Goal: Task Accomplishment & Management: Use online tool/utility

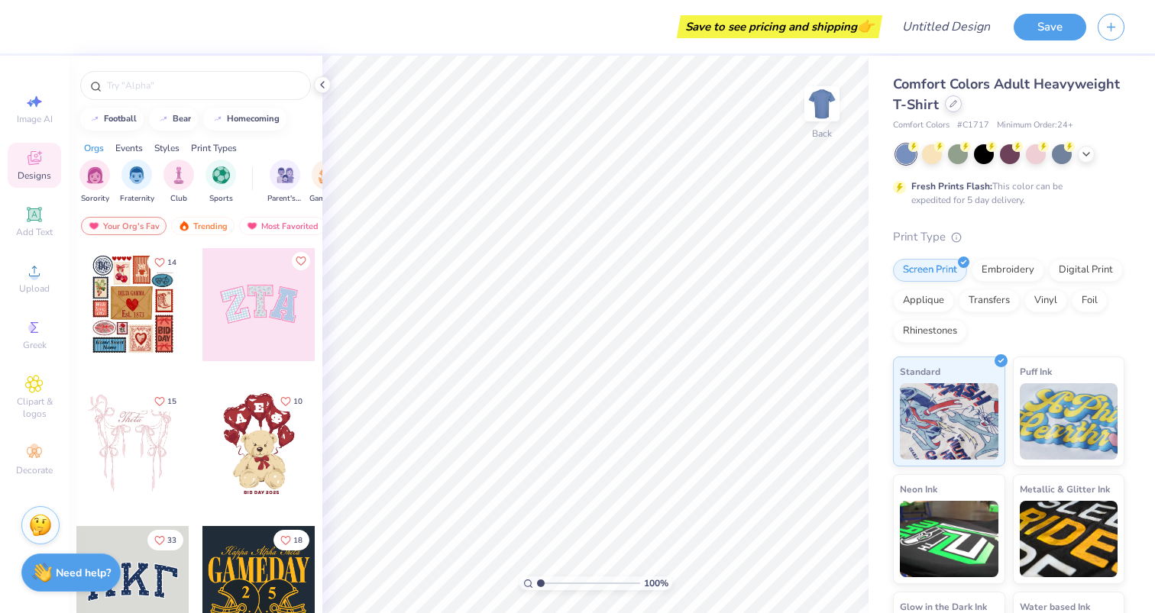
click at [952, 105] on icon at bounding box center [953, 104] width 8 height 8
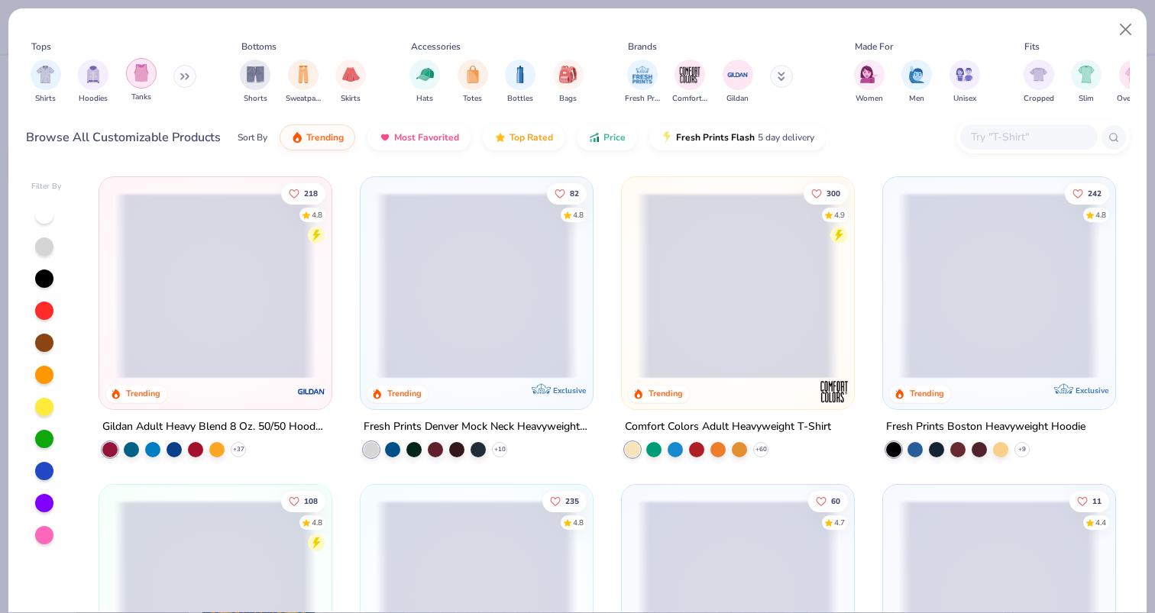
click at [141, 80] on img "filter for Tanks" at bounding box center [141, 73] width 17 height 18
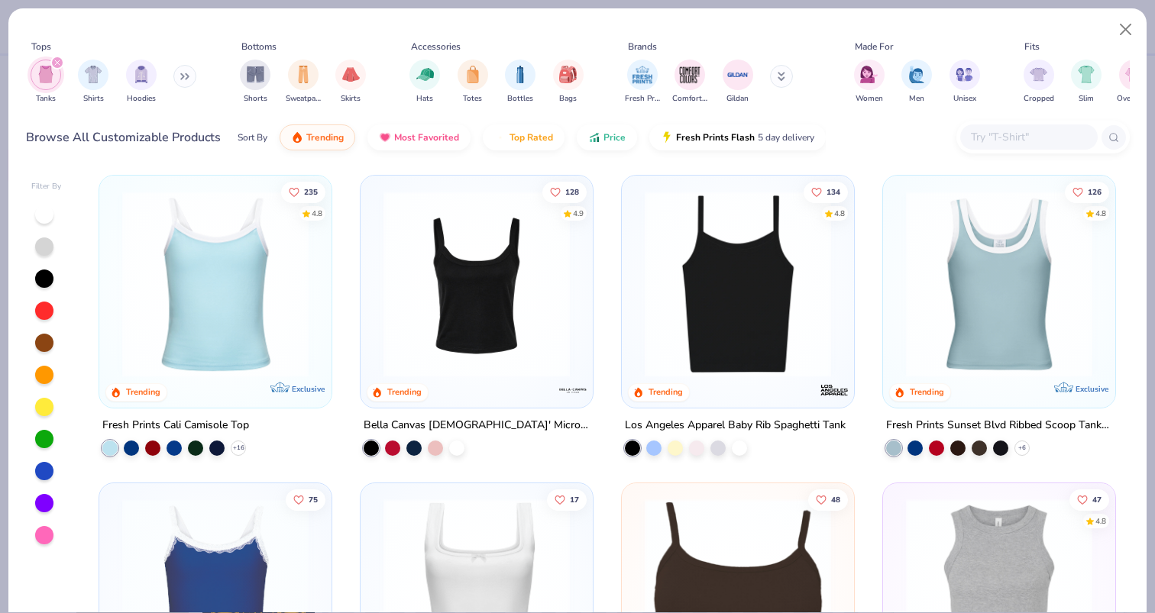
scroll to position [4, 0]
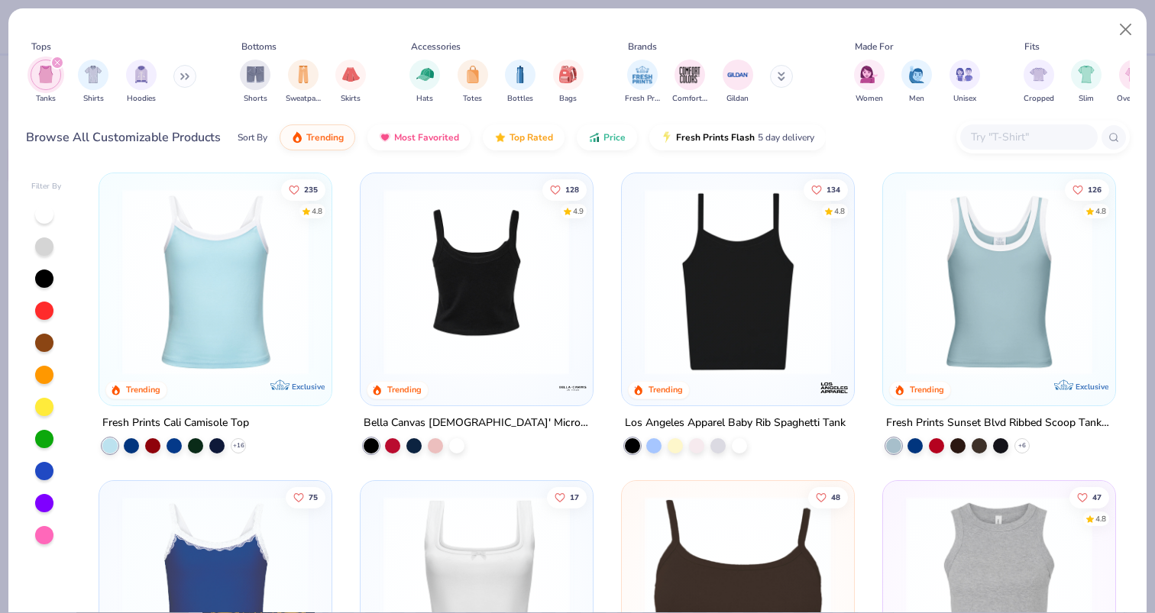
click at [466, 315] on img at bounding box center [477, 282] width 202 height 186
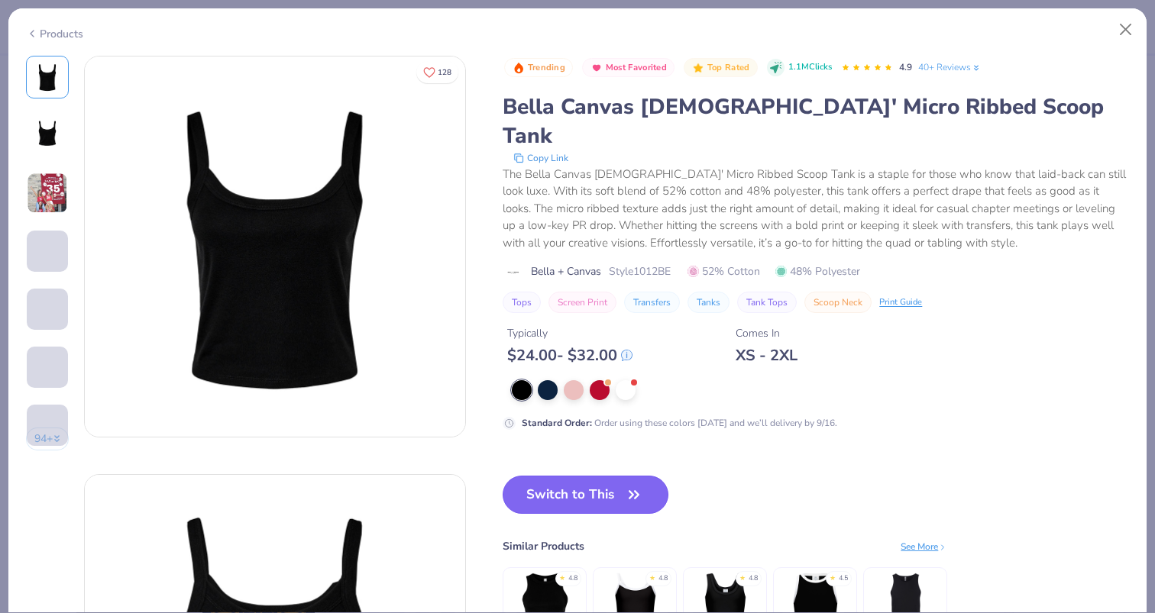
click at [564, 477] on button "Switch to This" at bounding box center [585, 495] width 166 height 38
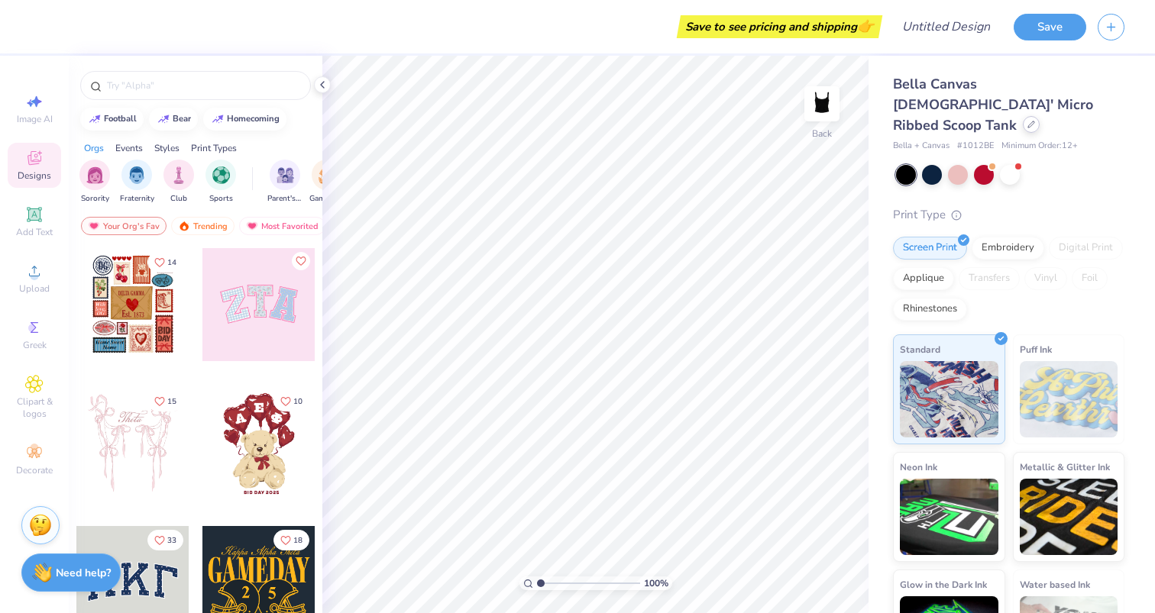
click at [1022, 116] on div at bounding box center [1030, 124] width 17 height 17
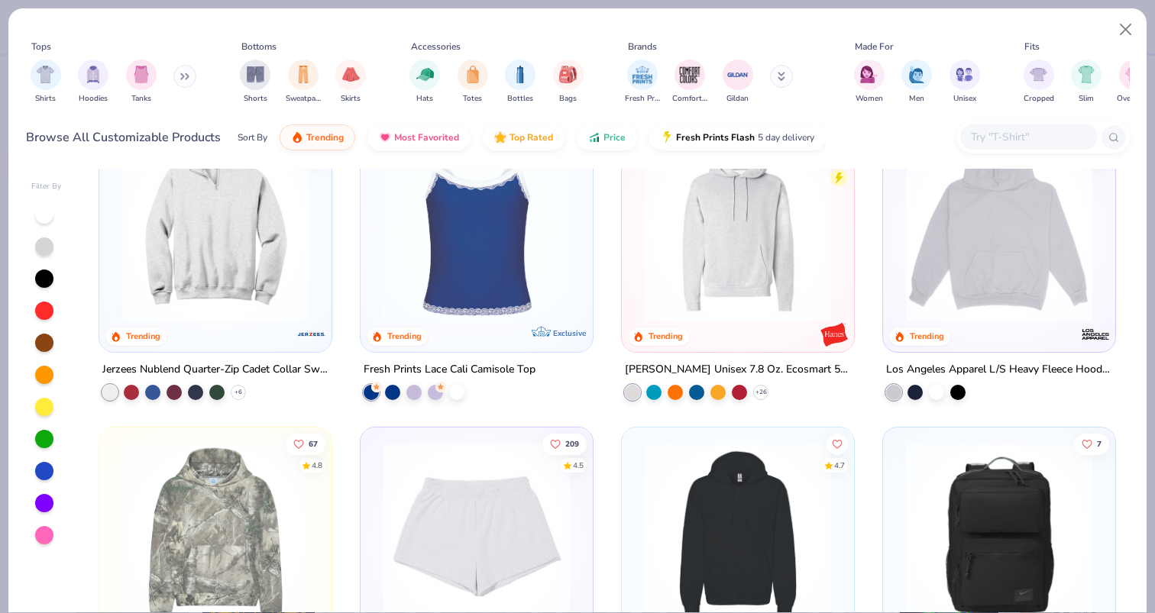
scroll to position [2530, 0]
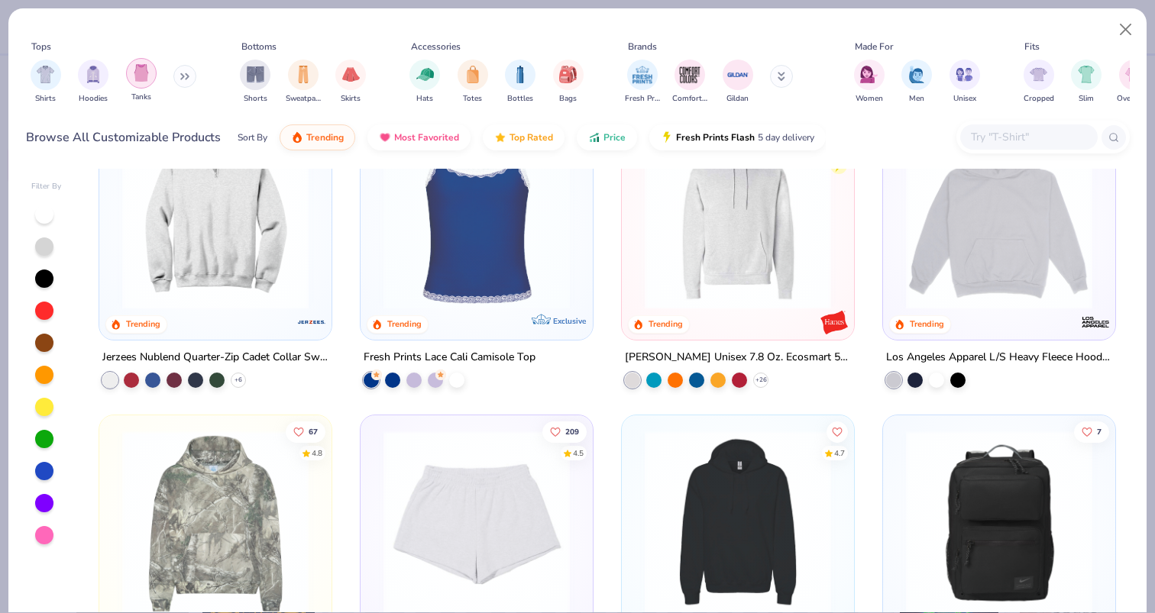
click at [133, 85] on div "filter for Tanks" at bounding box center [141, 73] width 31 height 31
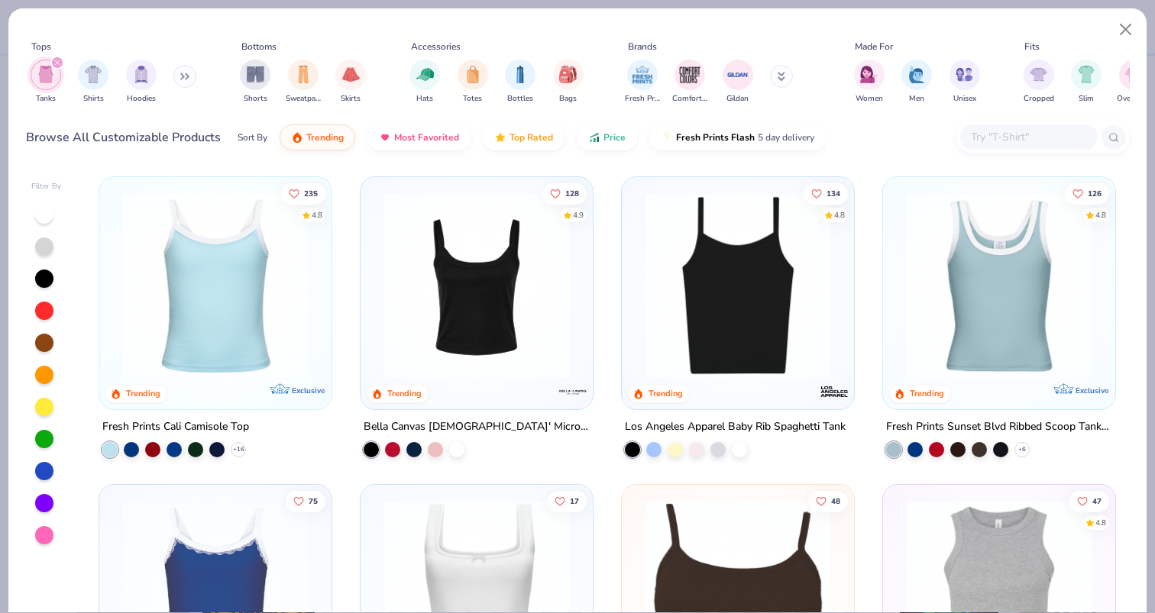
click at [404, 289] on img at bounding box center [477, 285] width 202 height 186
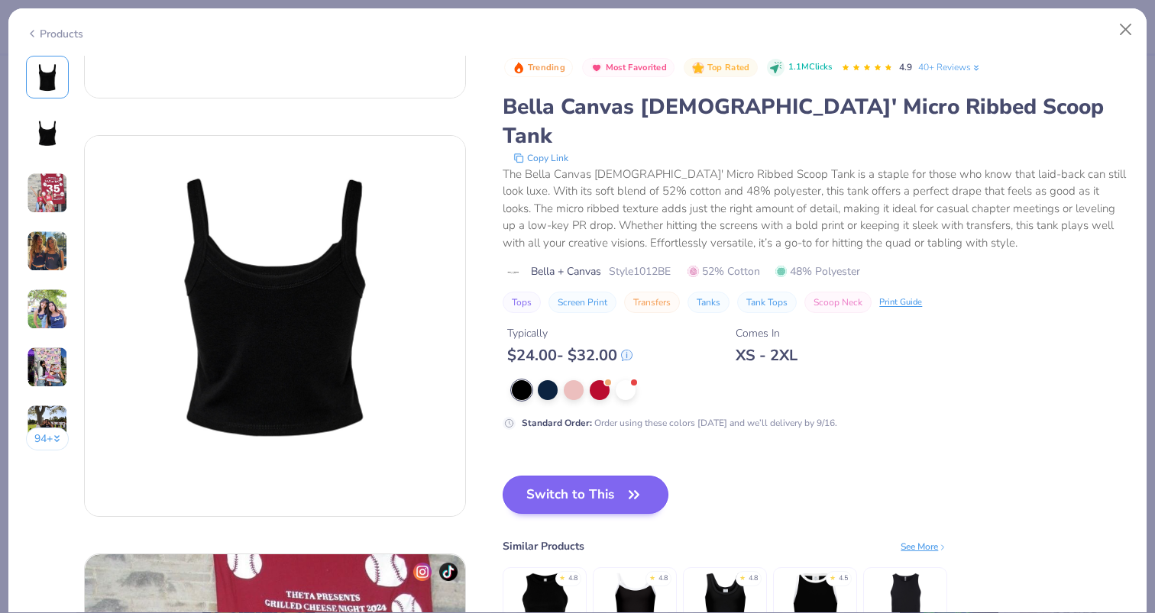
scroll to position [338, 0]
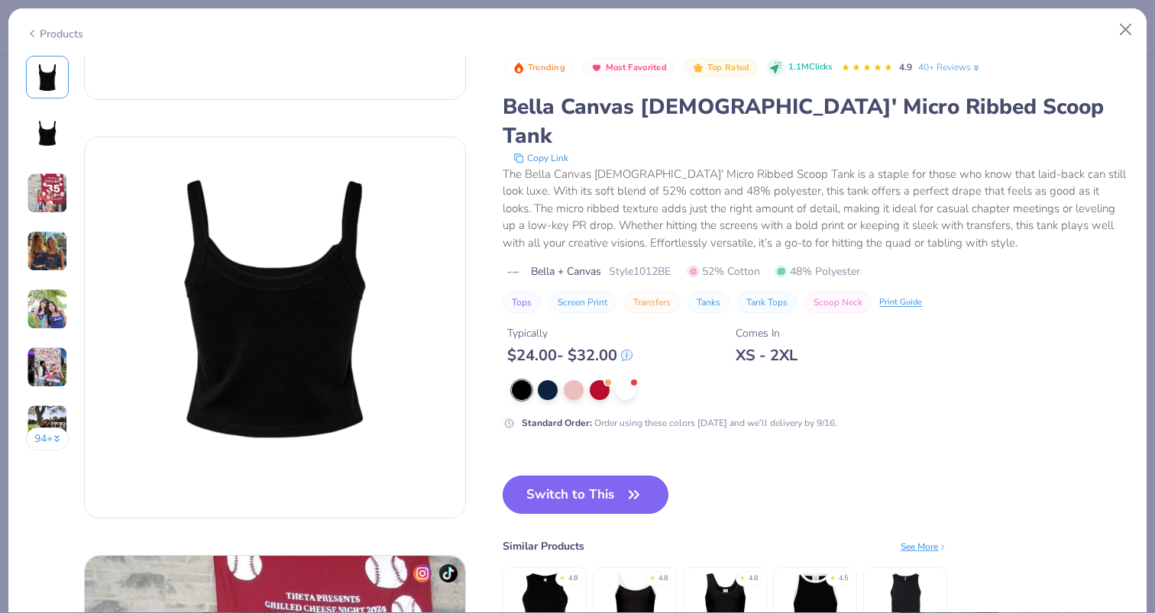
click at [624, 484] on span "button" at bounding box center [633, 494] width 21 height 21
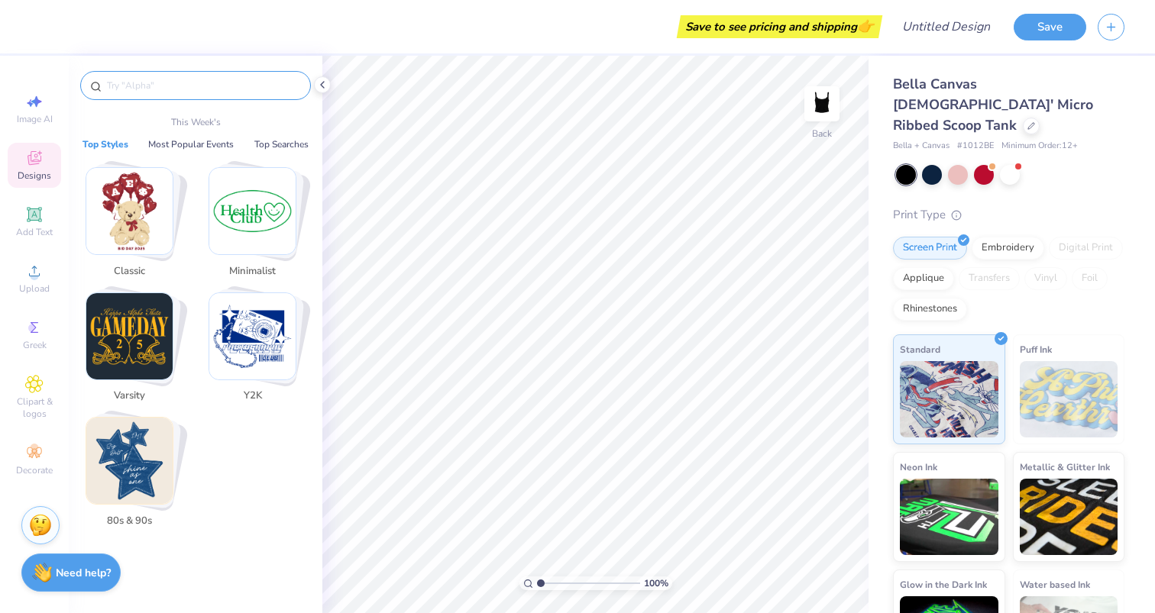
click at [141, 89] on input "text" at bounding box center [202, 85] width 195 height 15
click at [40, 215] on icon at bounding box center [34, 214] width 15 height 15
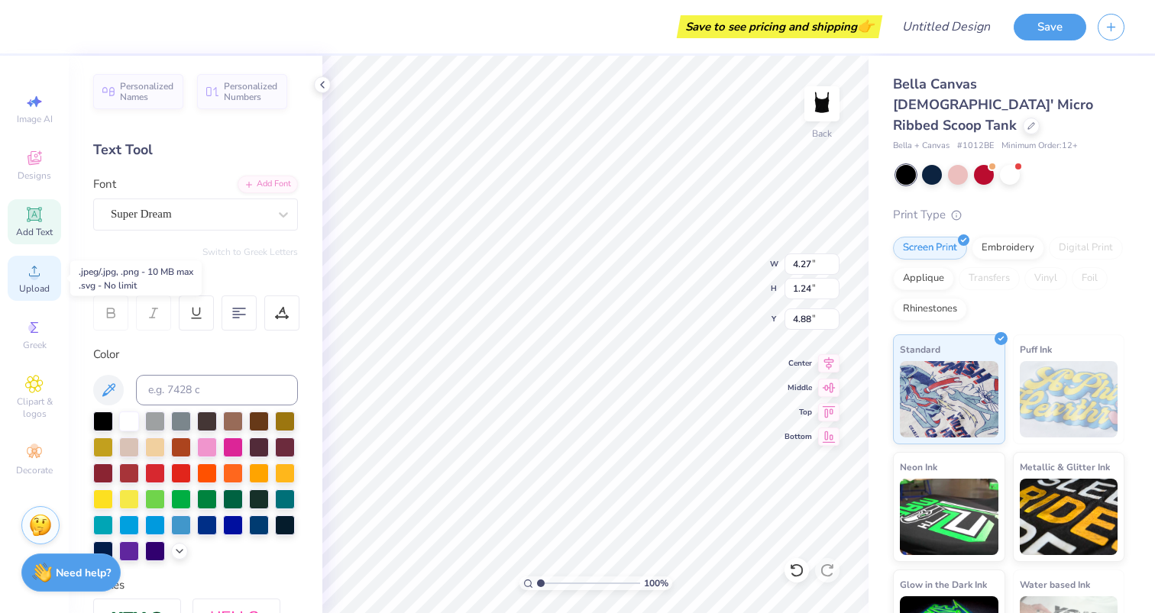
click at [44, 283] on span "Upload" at bounding box center [34, 289] width 31 height 12
click at [29, 180] on span "Designs" at bounding box center [35, 176] width 34 height 12
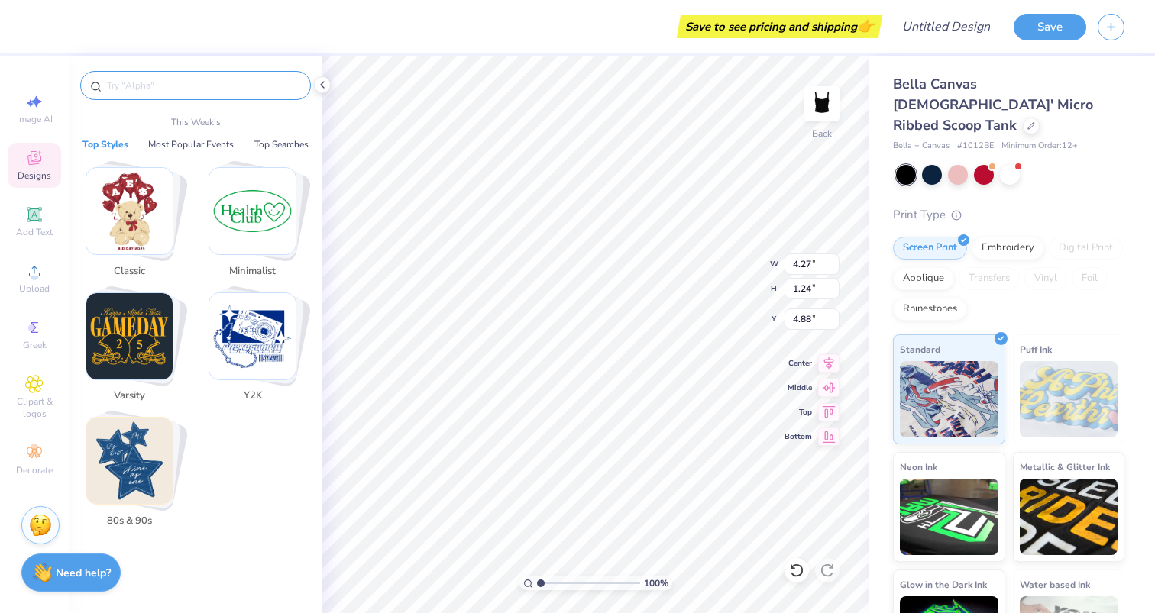
click at [172, 83] on input "text" at bounding box center [202, 85] width 195 height 15
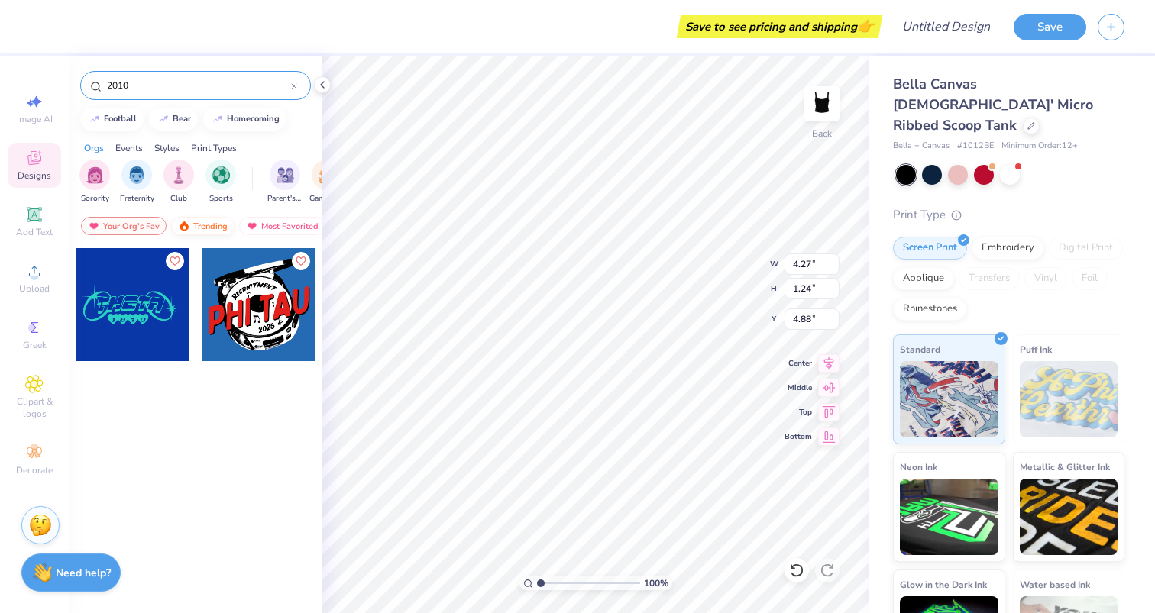
click at [214, 218] on div "Trending" at bounding box center [202, 226] width 63 height 18
click at [178, 87] on input "2010" at bounding box center [198, 85] width 186 height 15
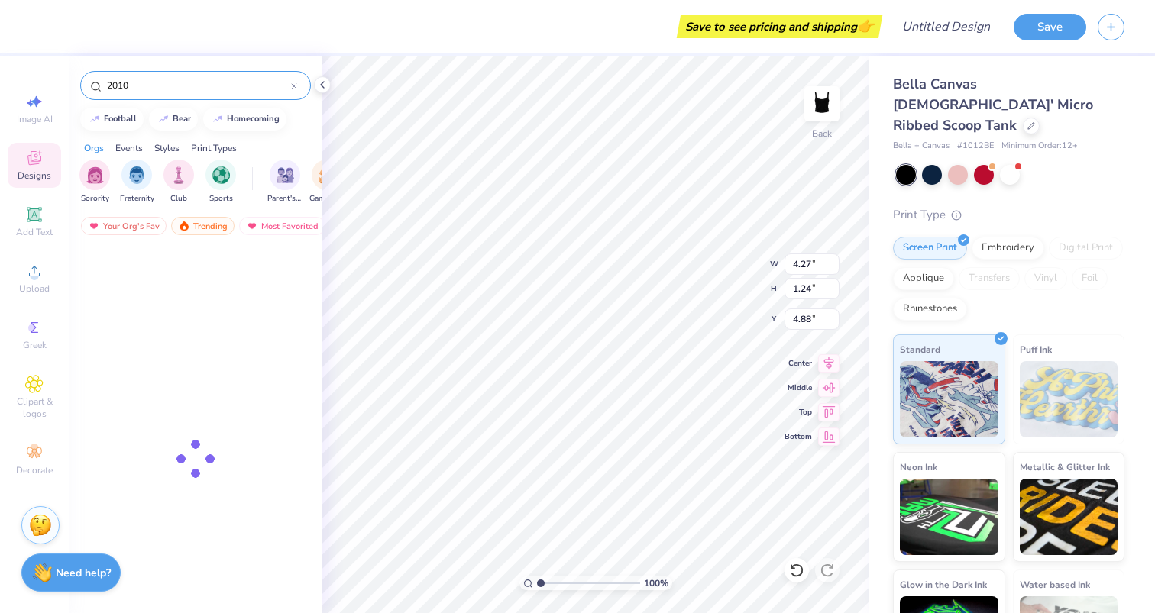
click at [177, 88] on input "2010" at bounding box center [198, 85] width 186 height 15
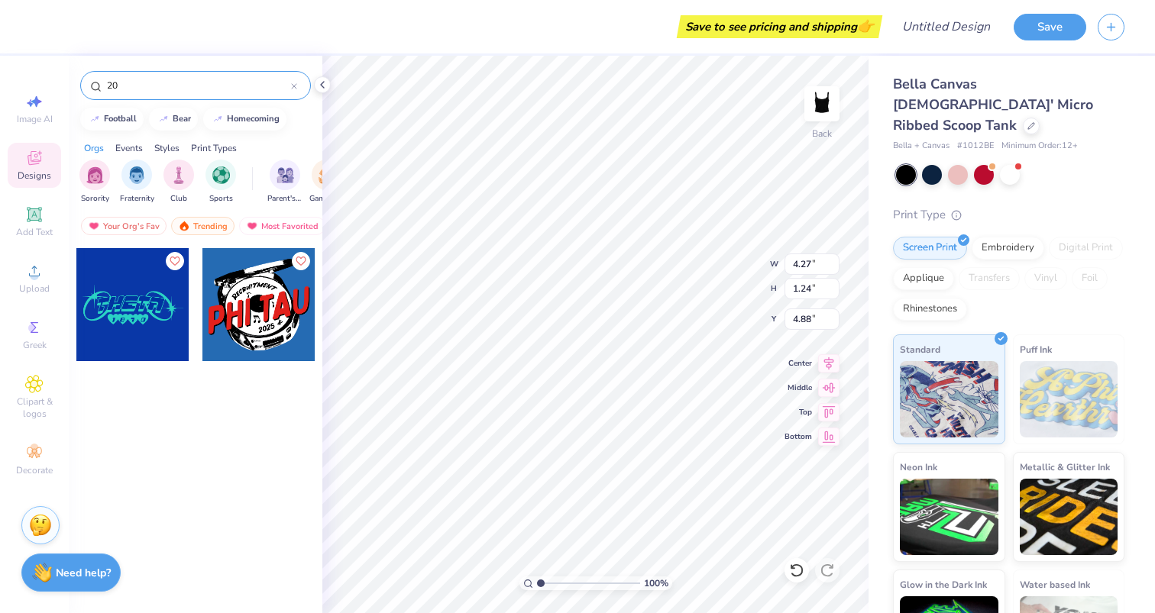
type input "2"
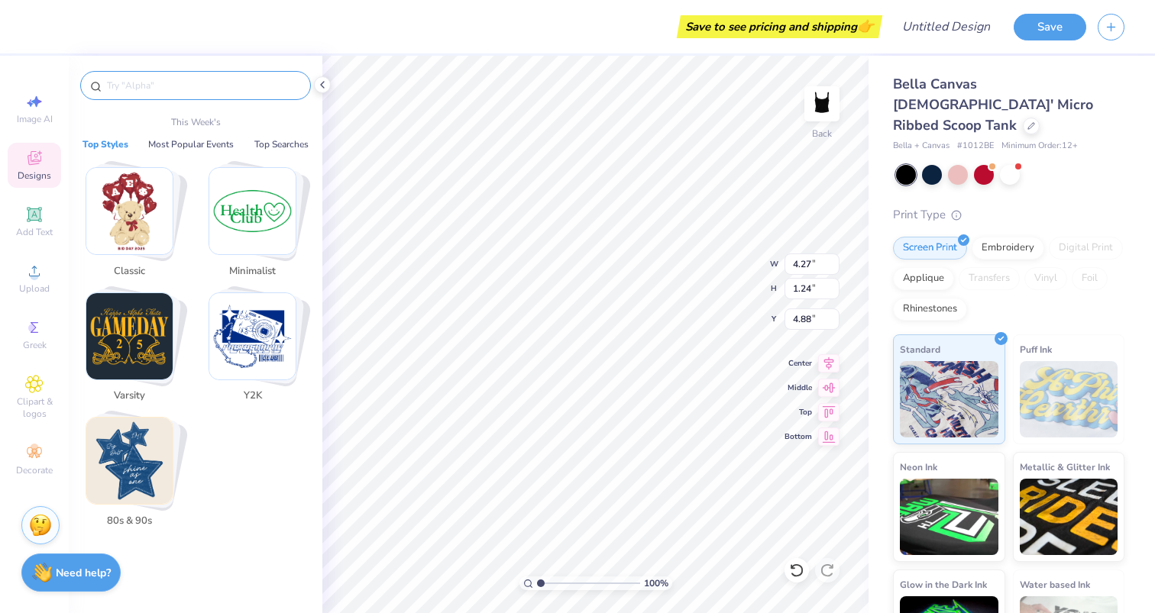
click at [237, 363] on img "Stack Card Button Y2K" at bounding box center [252, 336] width 86 height 86
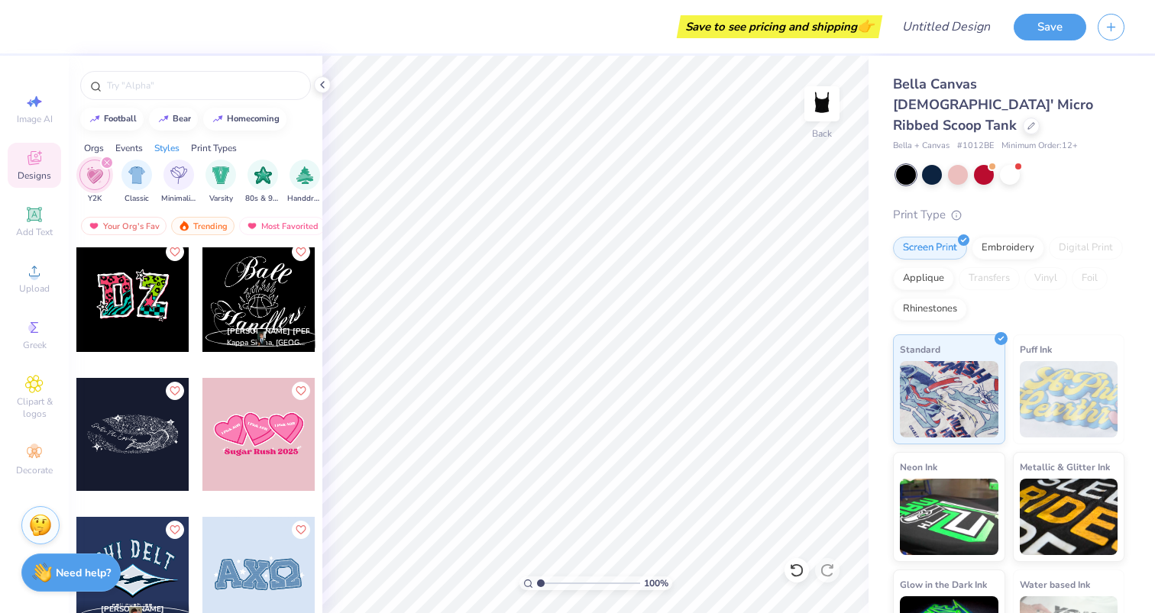
scroll to position [3765, 0]
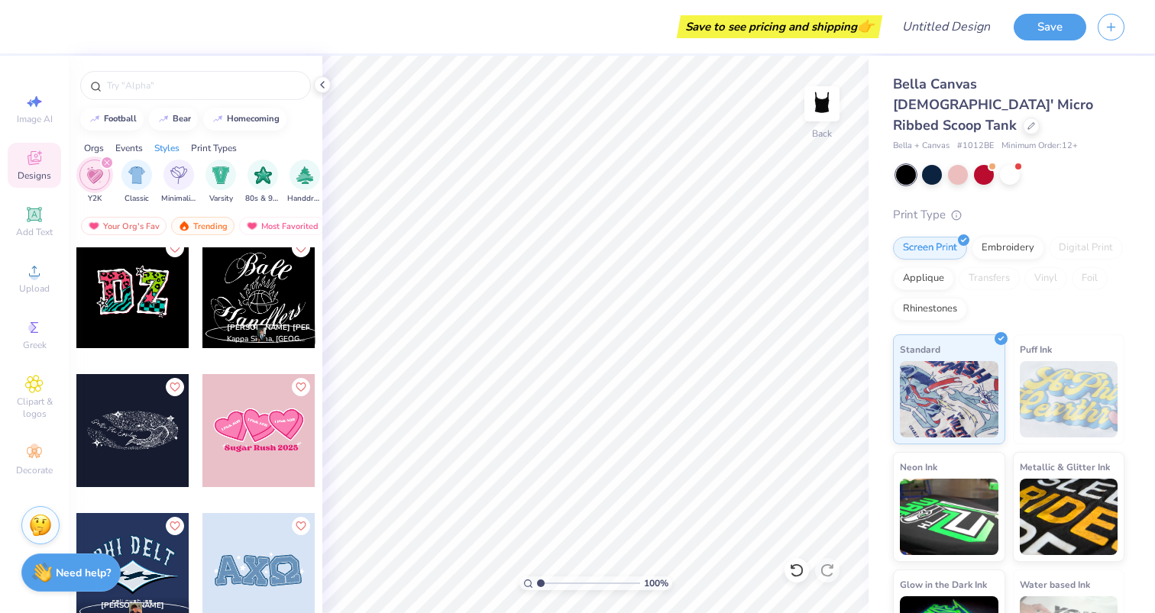
click at [146, 303] on div at bounding box center [132, 291] width 113 height 113
type input "2.99"
type input "2.93"
type input "2.57"
type input "3.33"
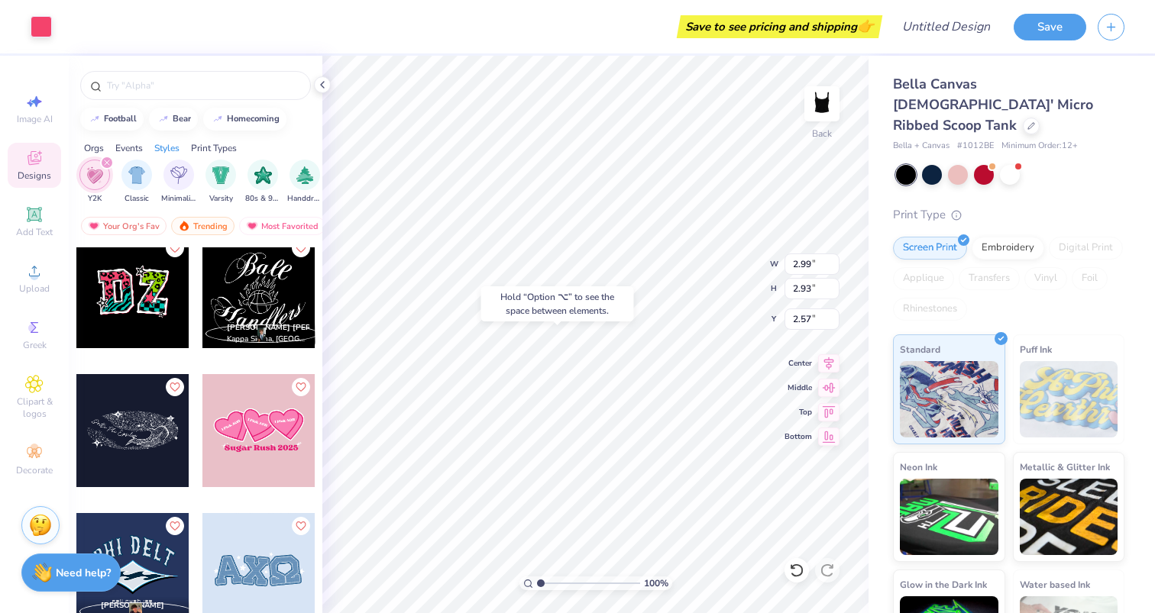
type input "4.26"
type input "2.44"
type input "3.71"
type input "4.66"
type input "2.34"
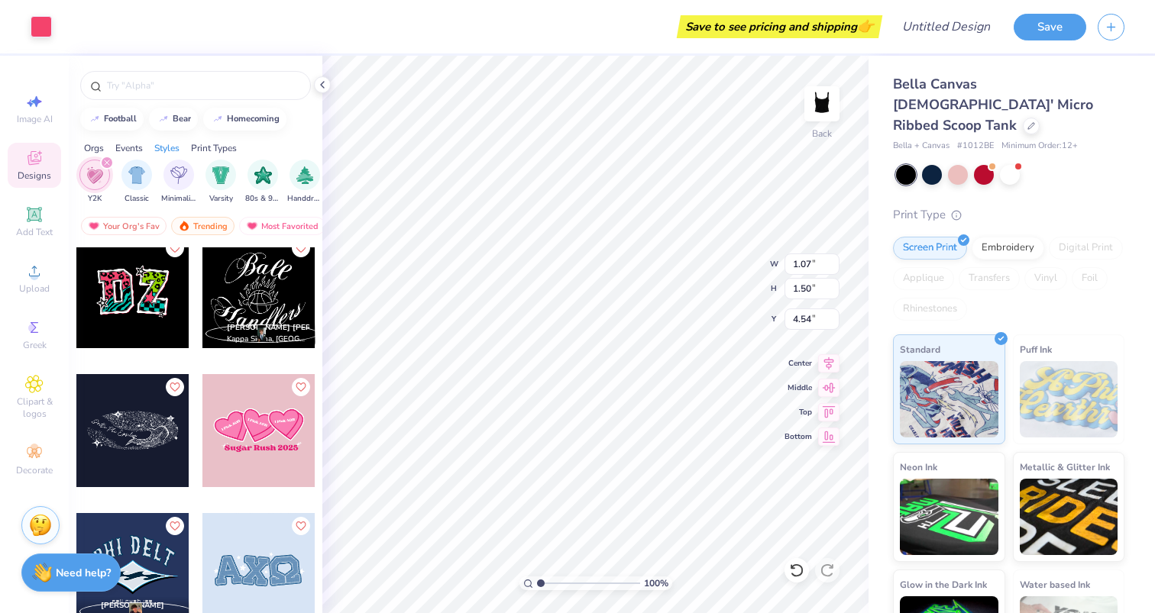
type input "2.91"
type input "2.59"
type input "4.39"
type input "2.47"
type input "2.05"
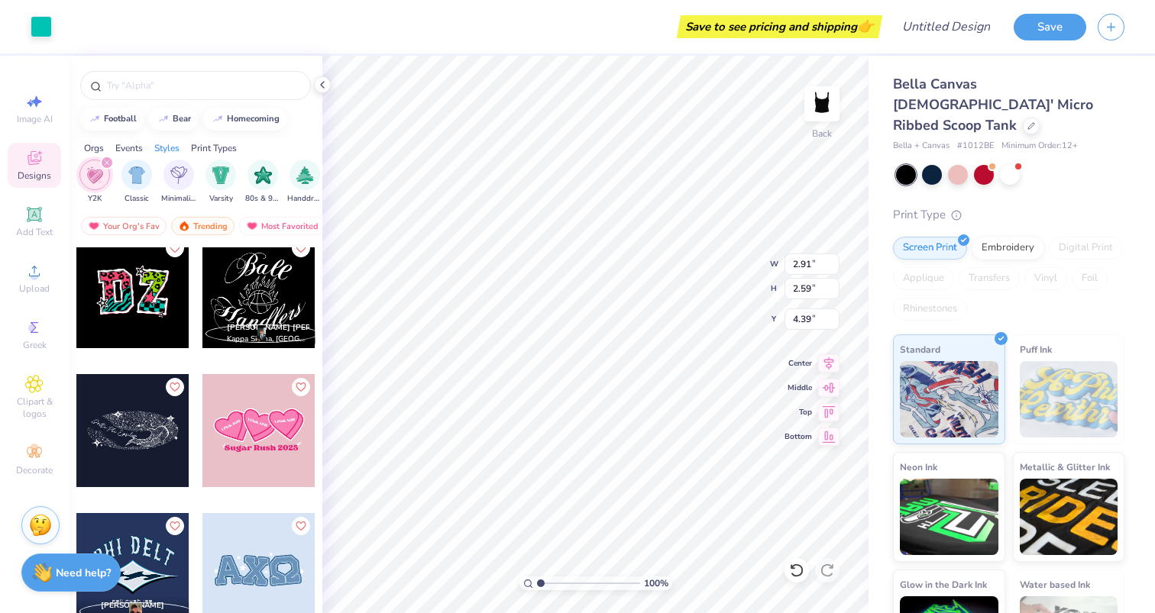
type input "4.66"
type input "3.71"
type input "4.66"
type input "2.34"
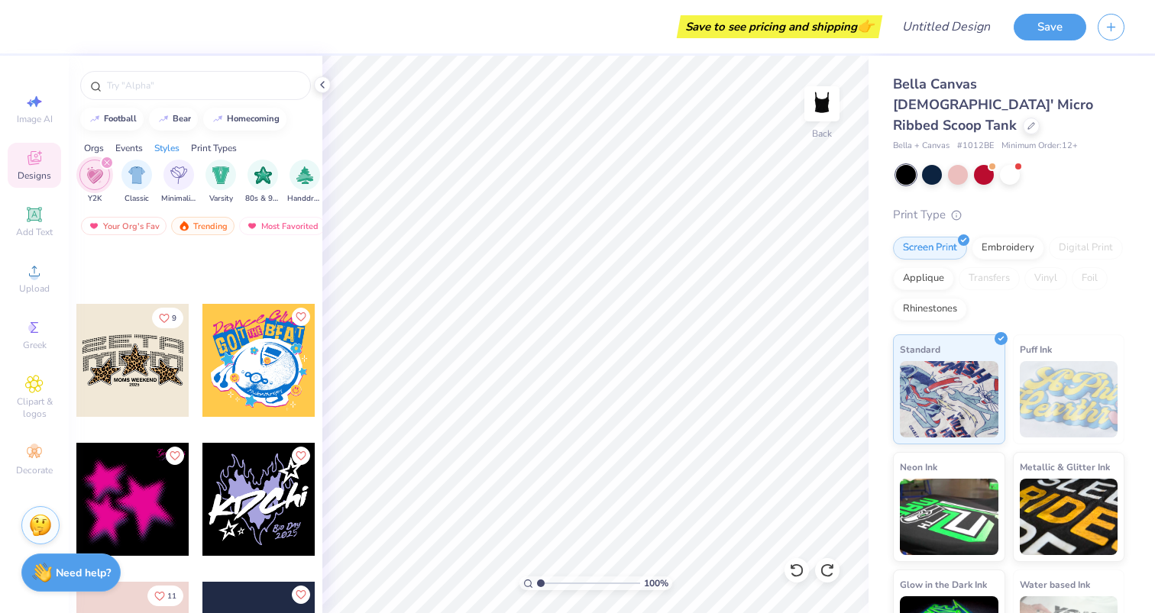
scroll to position [9235, 0]
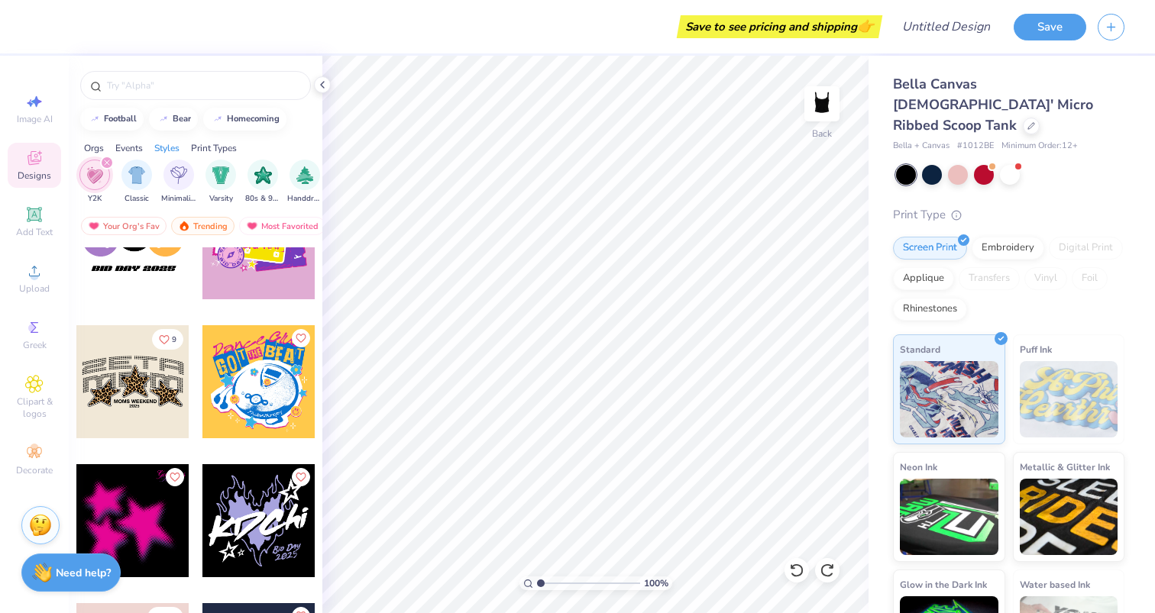
click at [145, 398] on div at bounding box center [132, 381] width 113 height 113
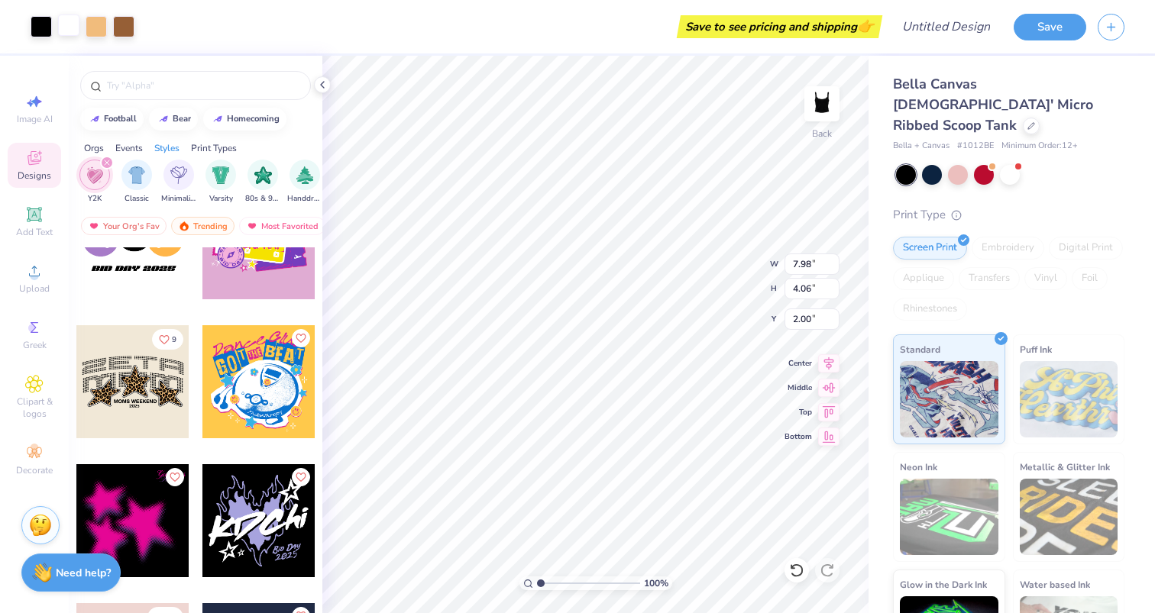
click at [71, 25] on div at bounding box center [68, 25] width 21 height 21
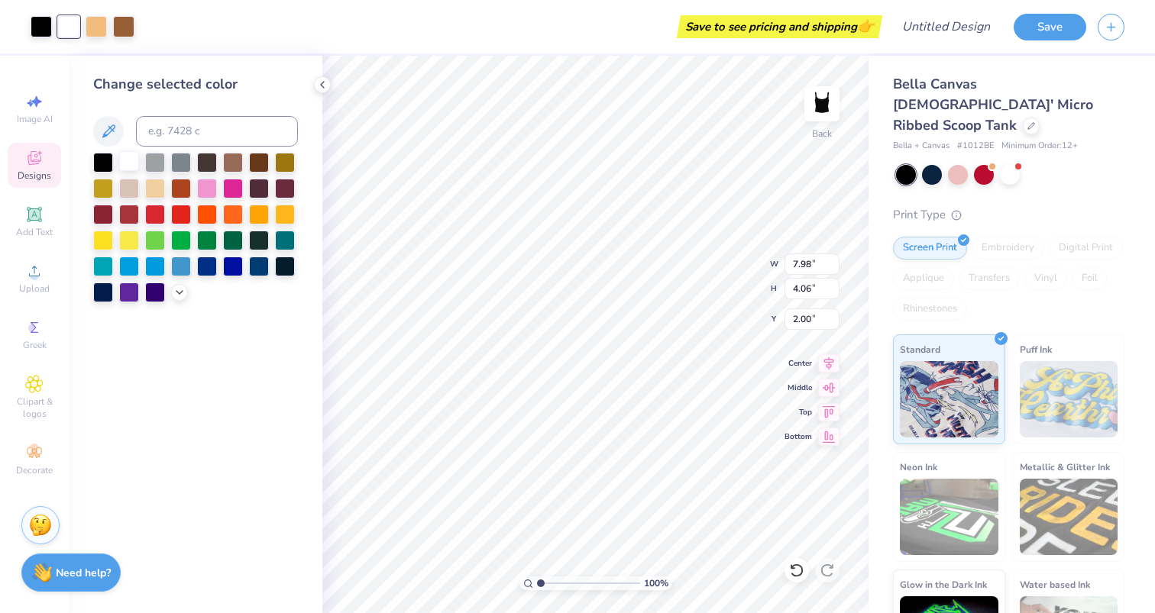
click at [133, 162] on div at bounding box center [129, 161] width 20 height 20
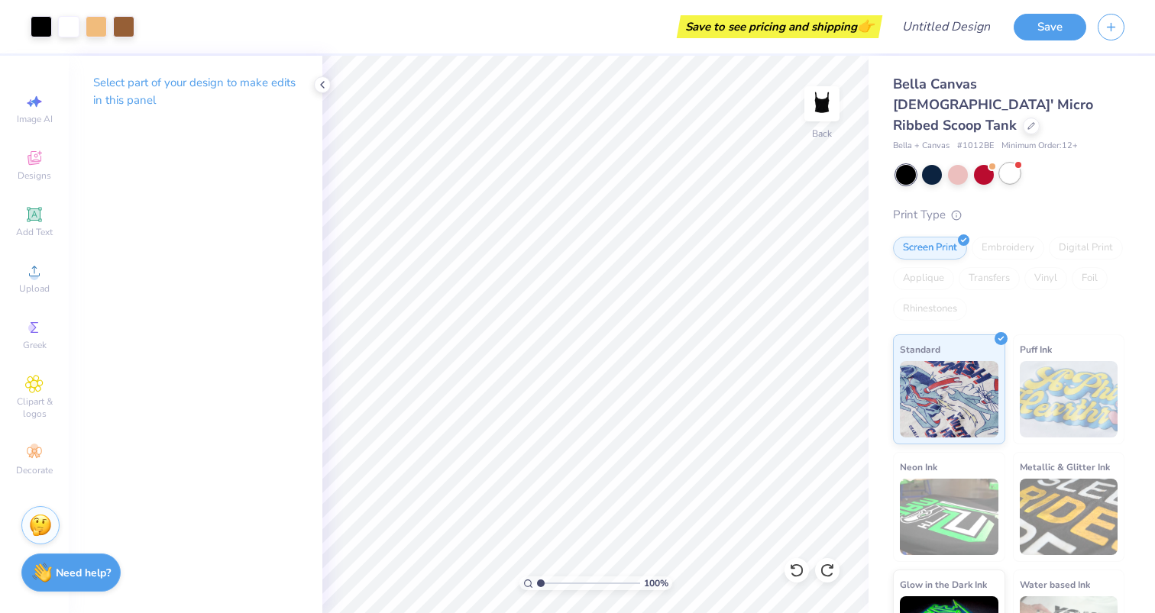
click at [1008, 163] on div at bounding box center [1010, 173] width 20 height 20
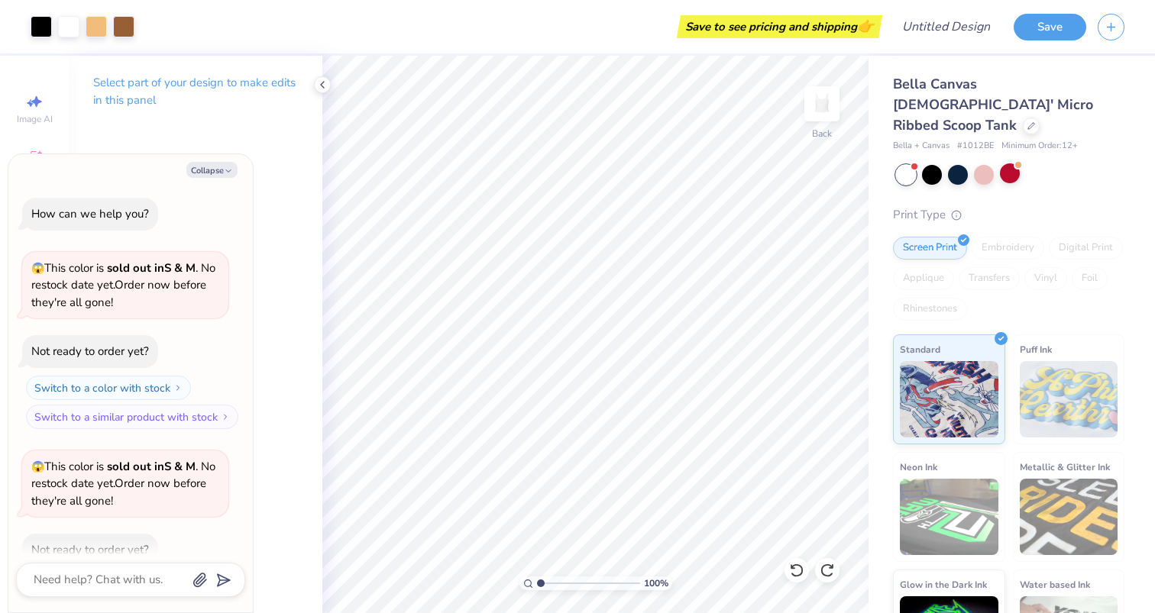
scroll to position [84, 0]
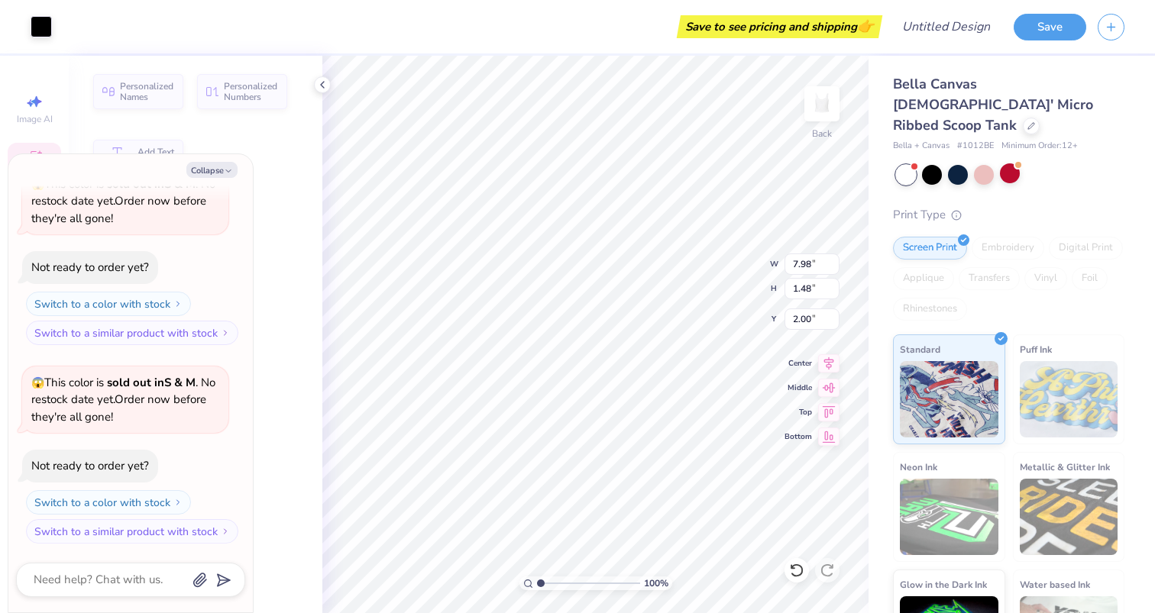
type textarea "x"
type input "1.48"
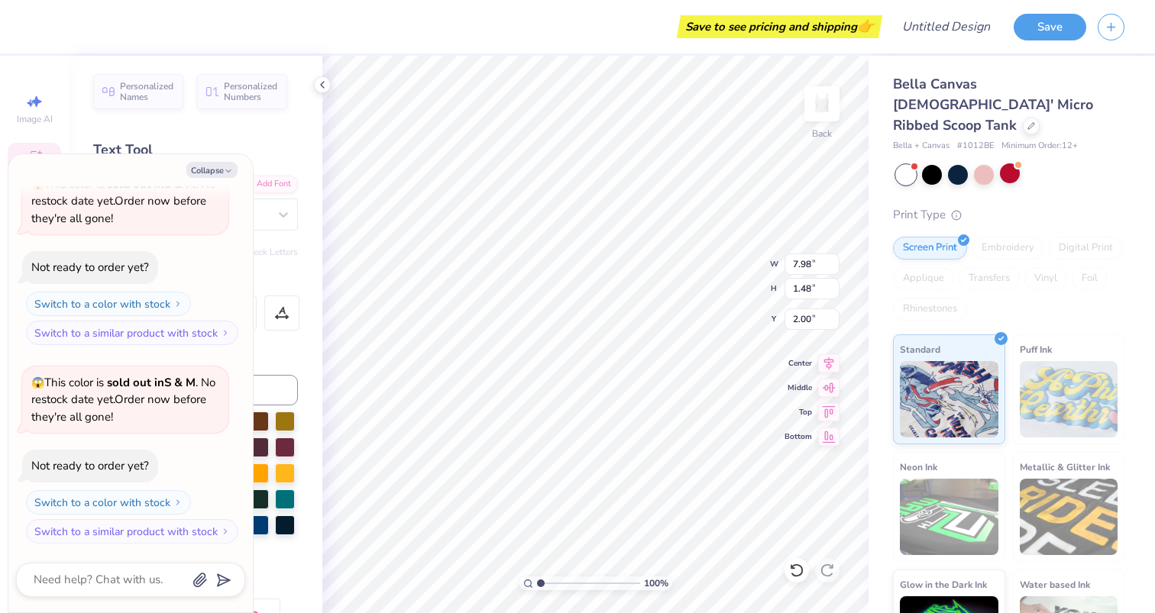
type textarea "x"
type input "7.86"
type input "1.65"
type input "3.26"
type textarea "x"
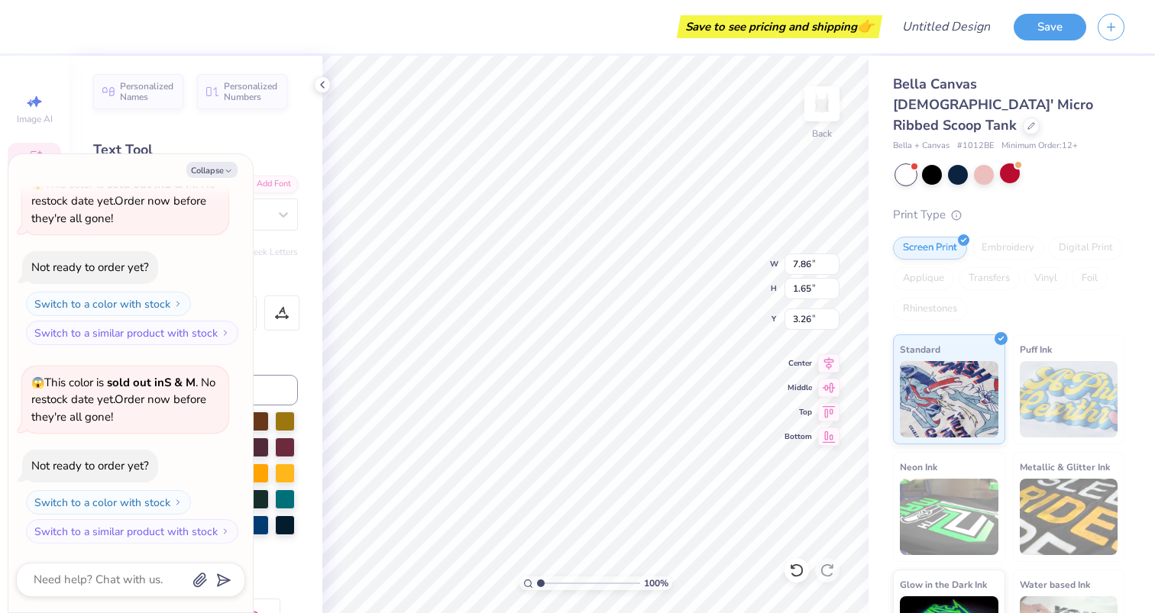
type textarea "S"
type textarea "x"
type textarea "Si"
type textarea "x"
type textarea "S"
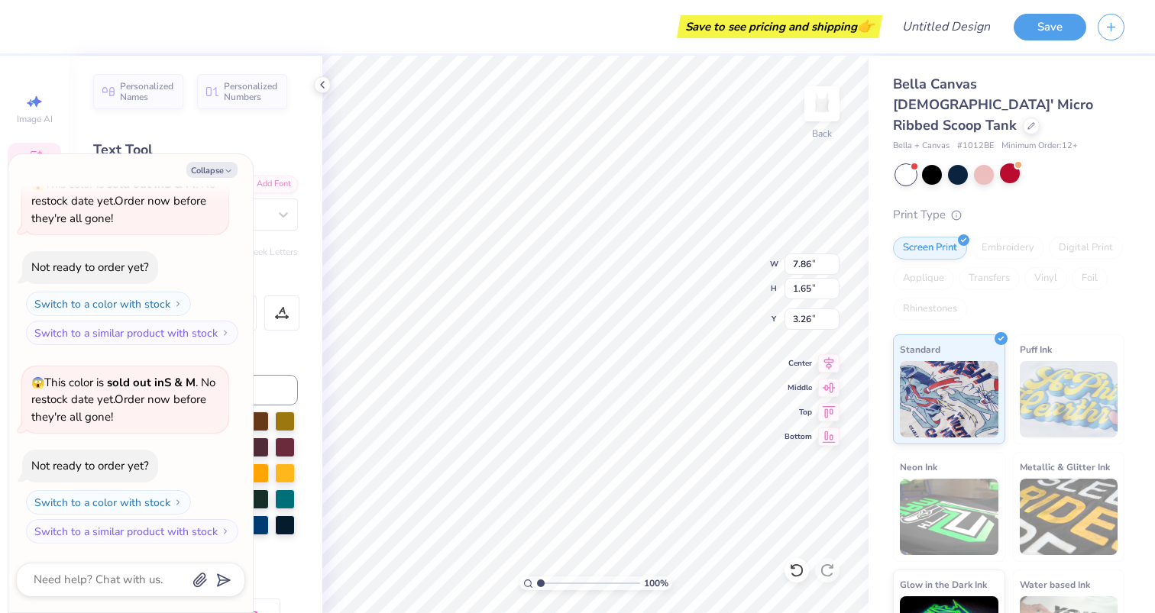
type textarea "x"
type textarea "S"
type textarea "x"
type textarea "Si"
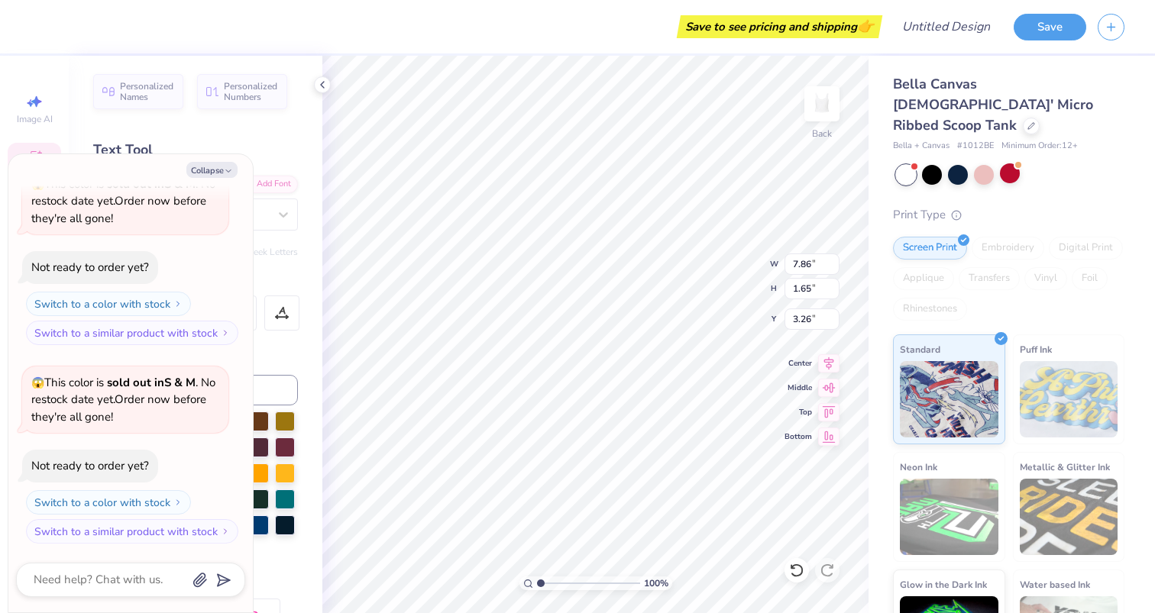
type textarea "x"
type textarea "Sig"
type textarea "x"
type textarea "Sig"
type textarea "x"
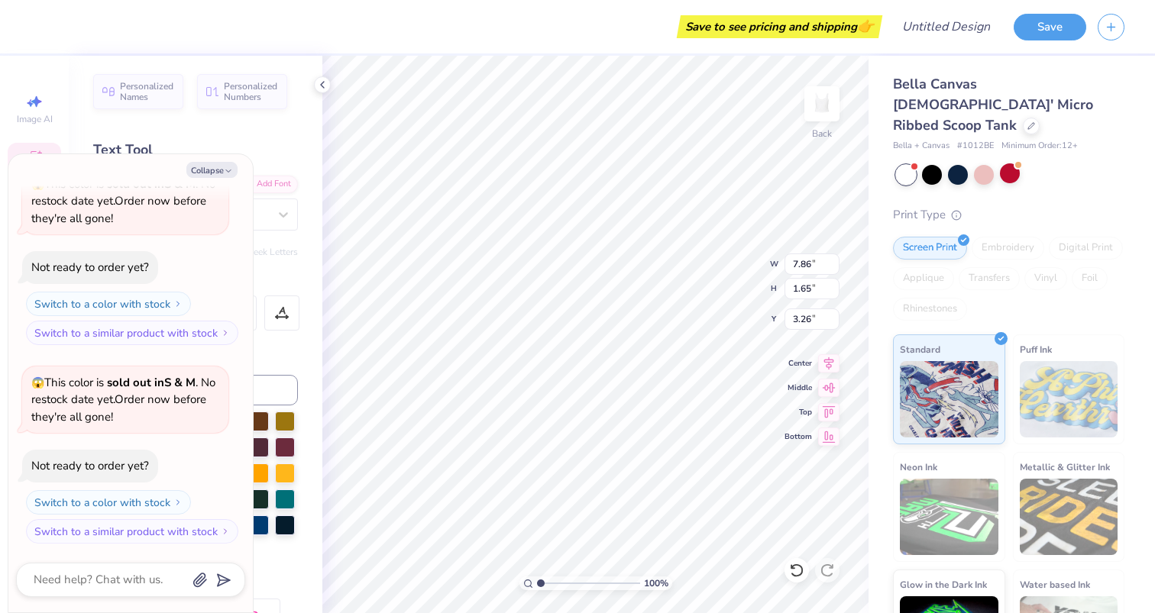
type textarea "Sig C"
type textarea "x"
type textarea "Sig CH"
type textarea "x"
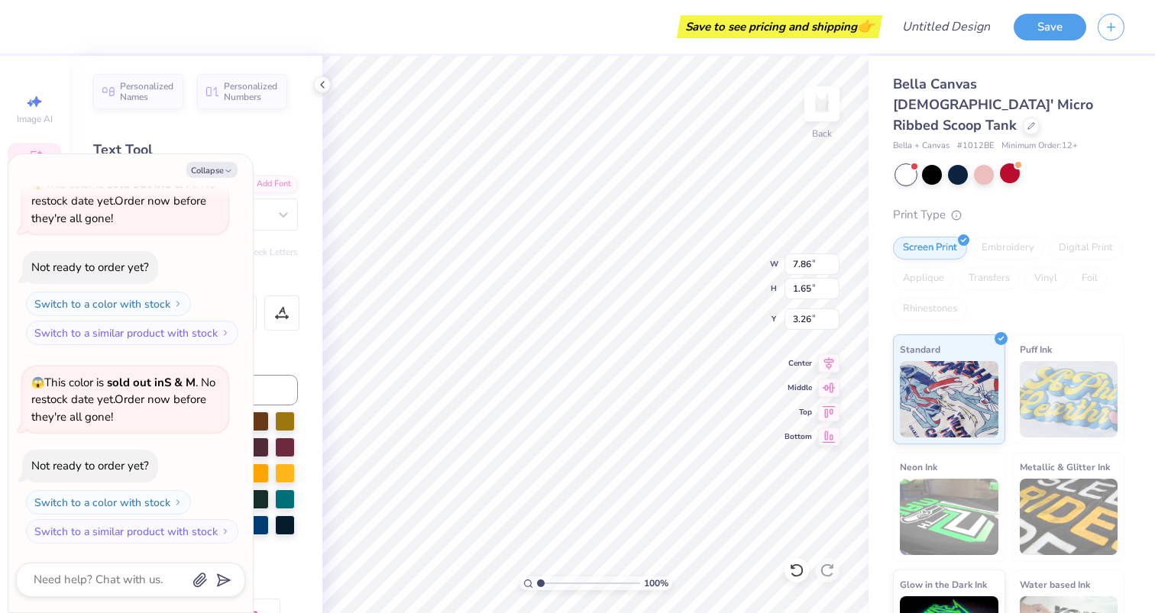
type textarea "Sig CHI"
type textarea "x"
type input "2.40"
type input "1.93"
type input "3.98"
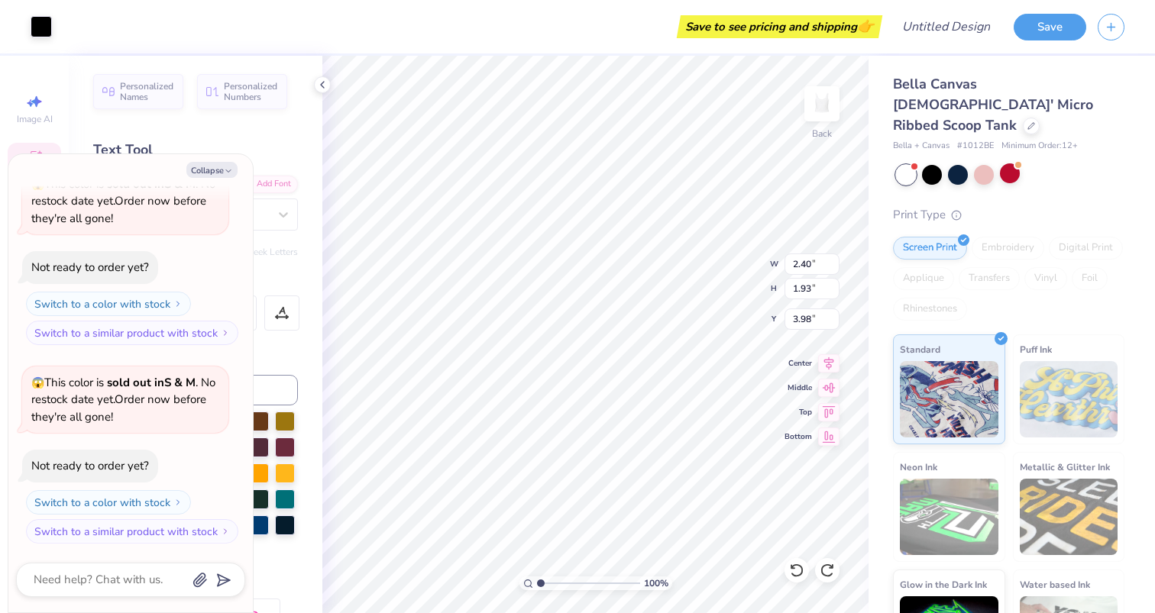
type textarea "x"
type input "7.98"
type input "1.48"
type input "2.00"
type textarea "x"
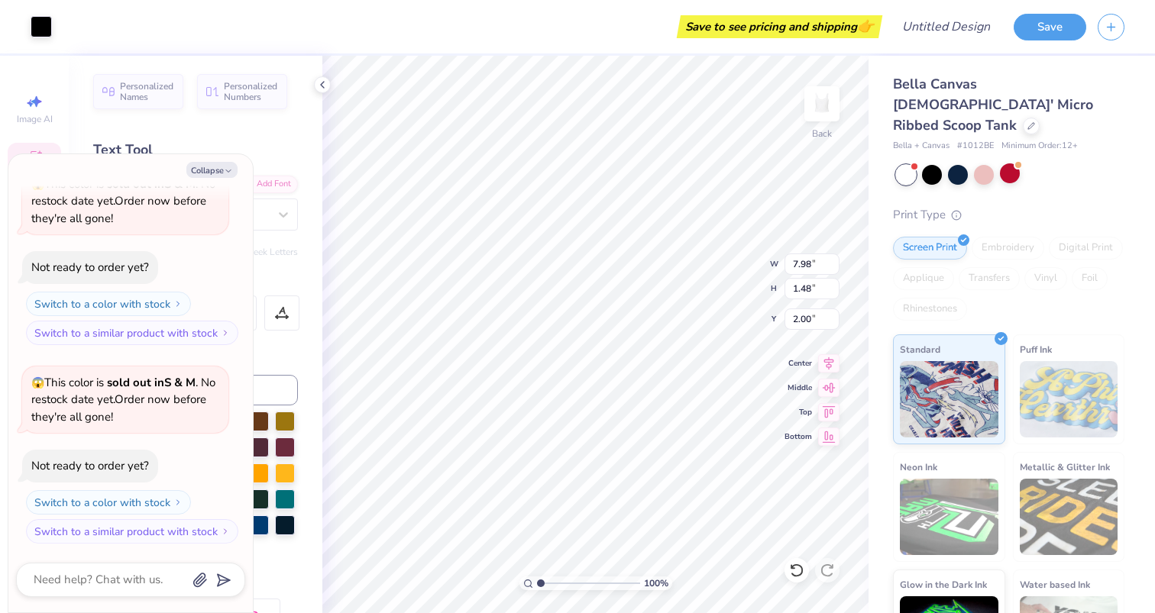
type input "8.95"
type input "1.36"
type input "3.41"
type textarea "x"
type input "2.00"
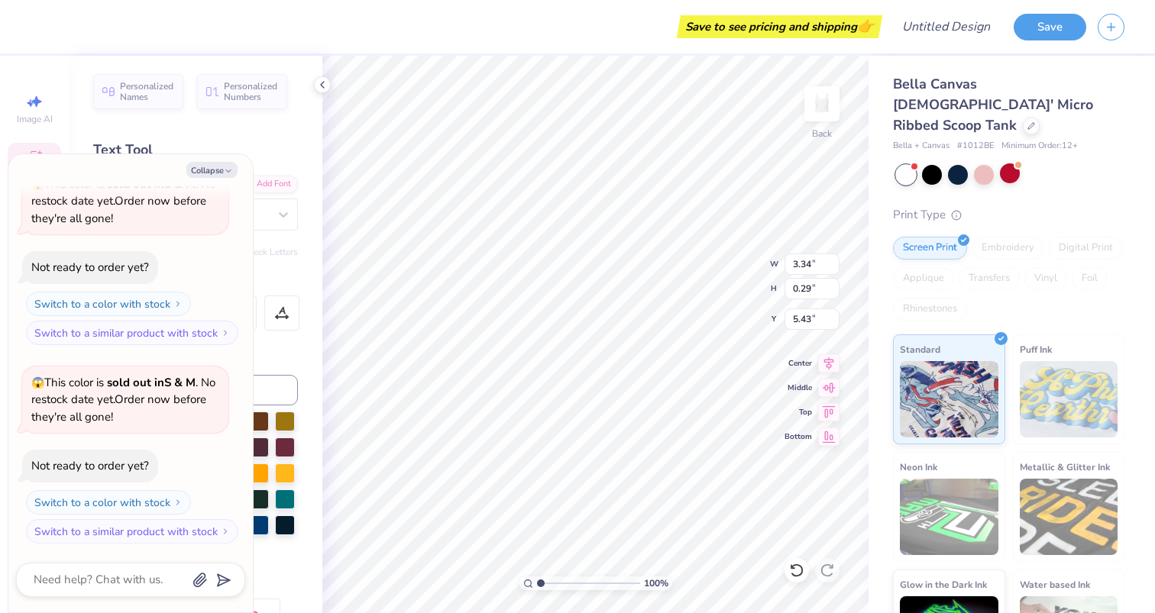
scroll to position [0, 3]
type textarea "x"
type textarea "H"
type textarea "x"
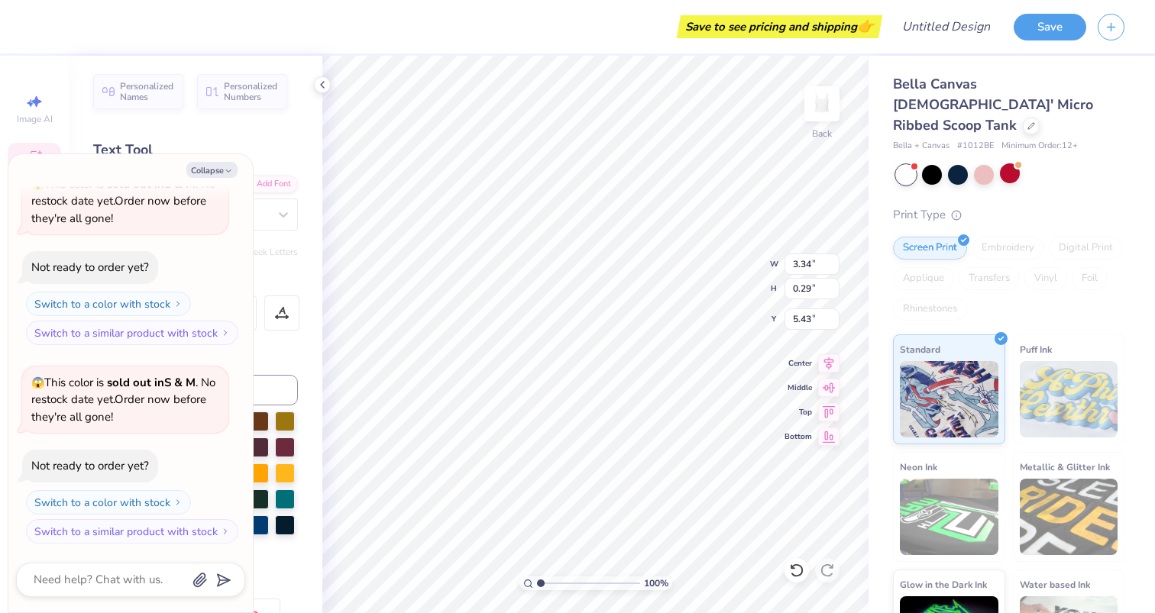
type textarea "HO"
type textarea "x"
type textarea "HOC"
type textarea "x"
type textarea "HOCO"
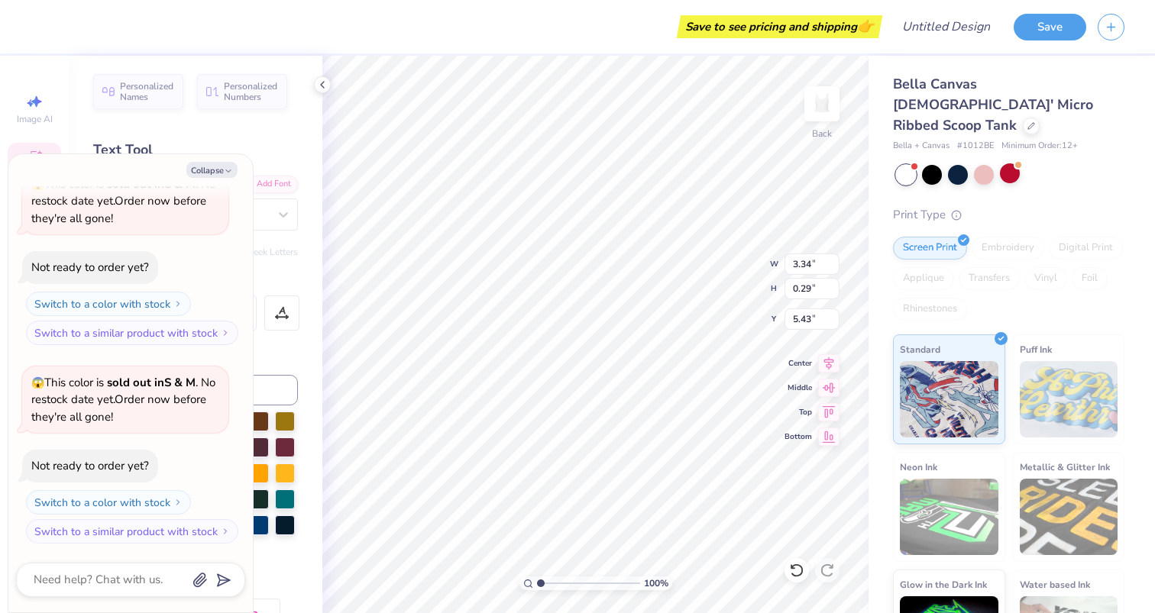
scroll to position [0, 1]
type textarea "x"
type input "1.16"
type textarea "x"
type input "0.22"
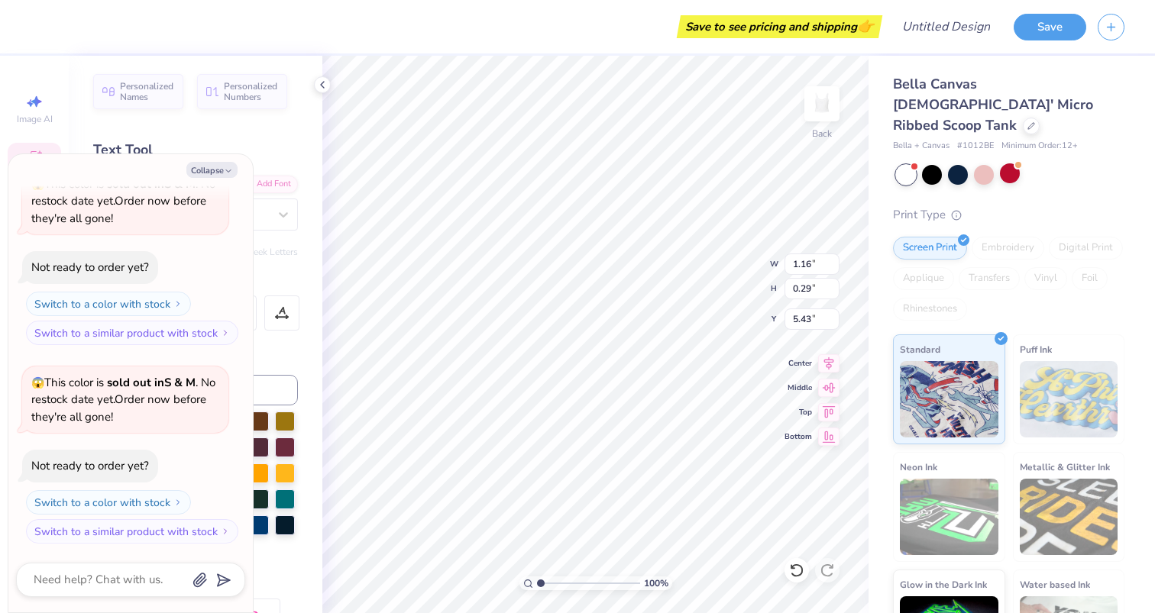
type input "0.05"
type input "5.67"
type textarea "x"
type textarea "MOHMS WEEKEND"
type textarea "x"
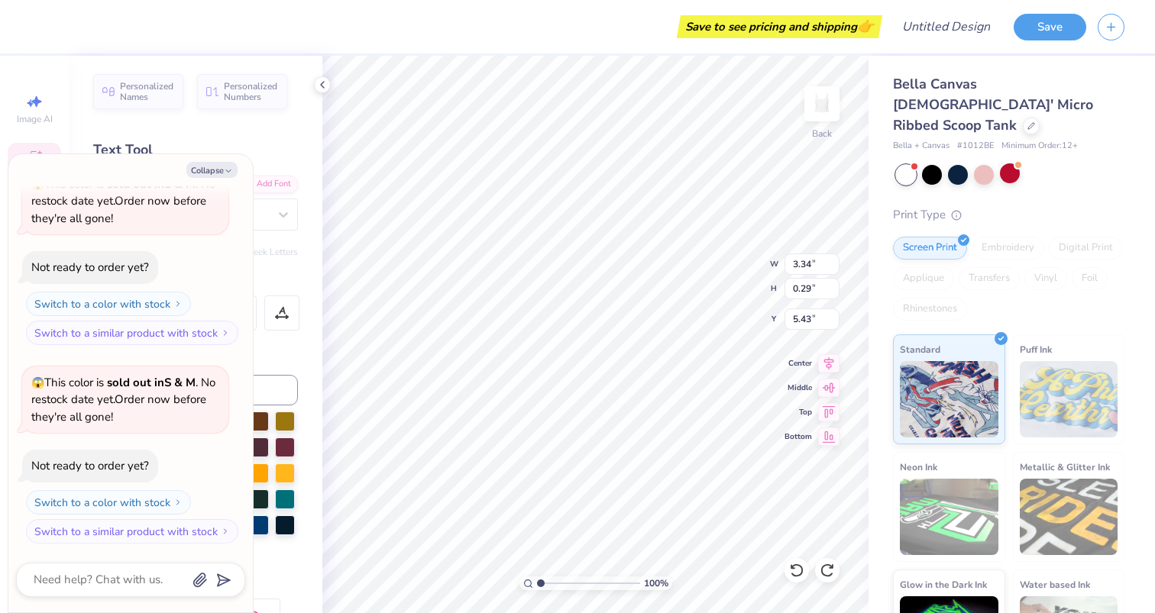
type textarea "MOHMS WEEKEND"
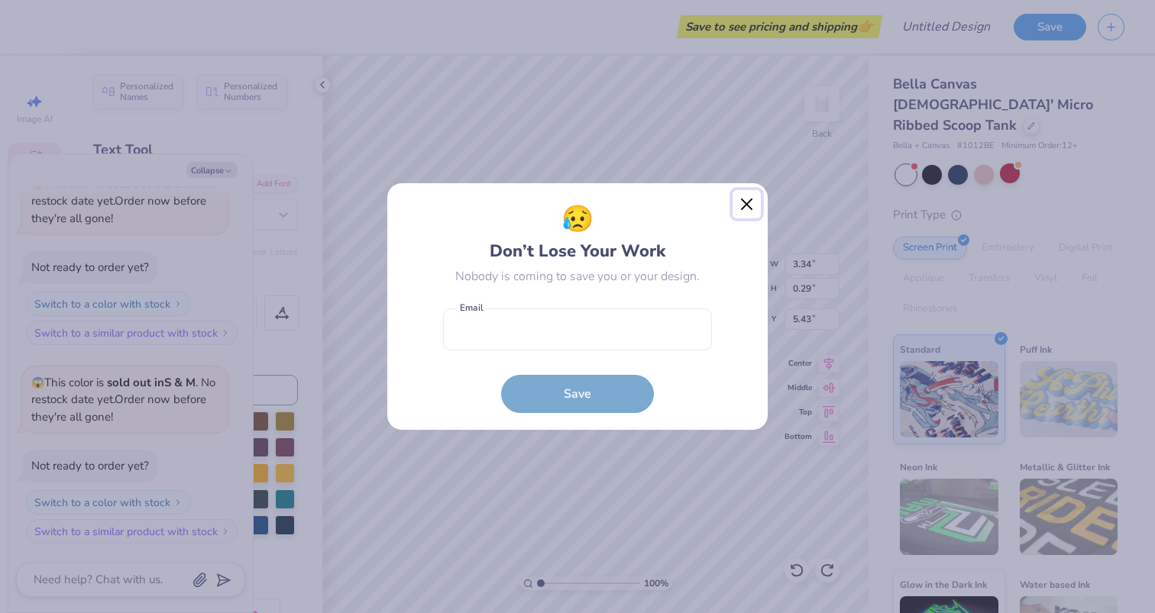
click at [750, 199] on button "Close" at bounding box center [746, 204] width 29 height 29
type textarea "x"
type input "3.64"
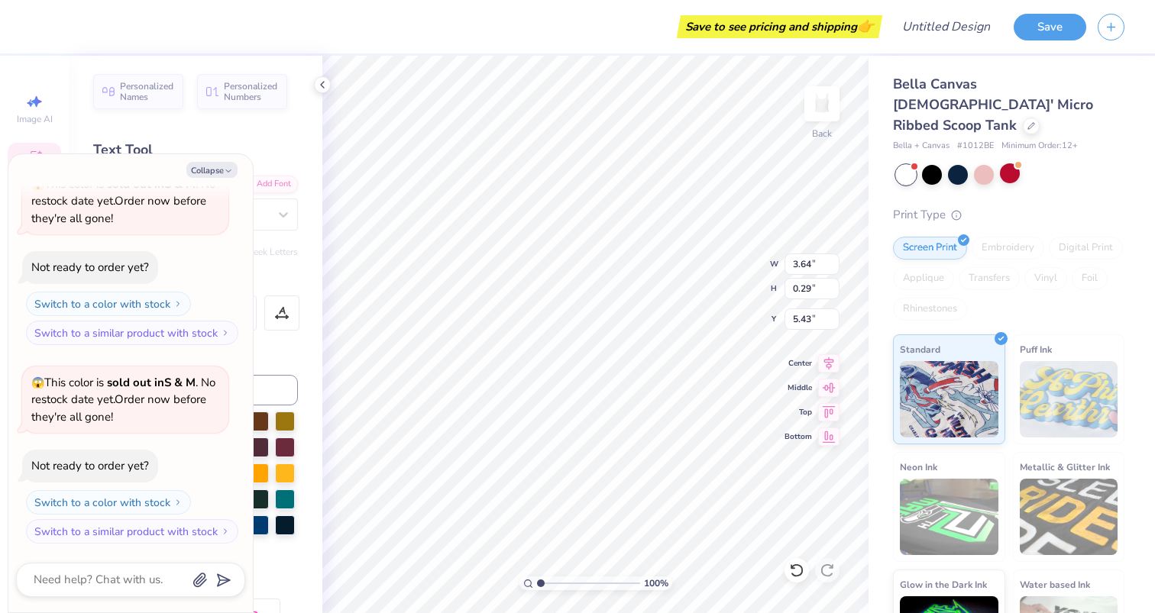
scroll to position [0, 3]
type textarea "x"
type textarea "H"
type textarea "x"
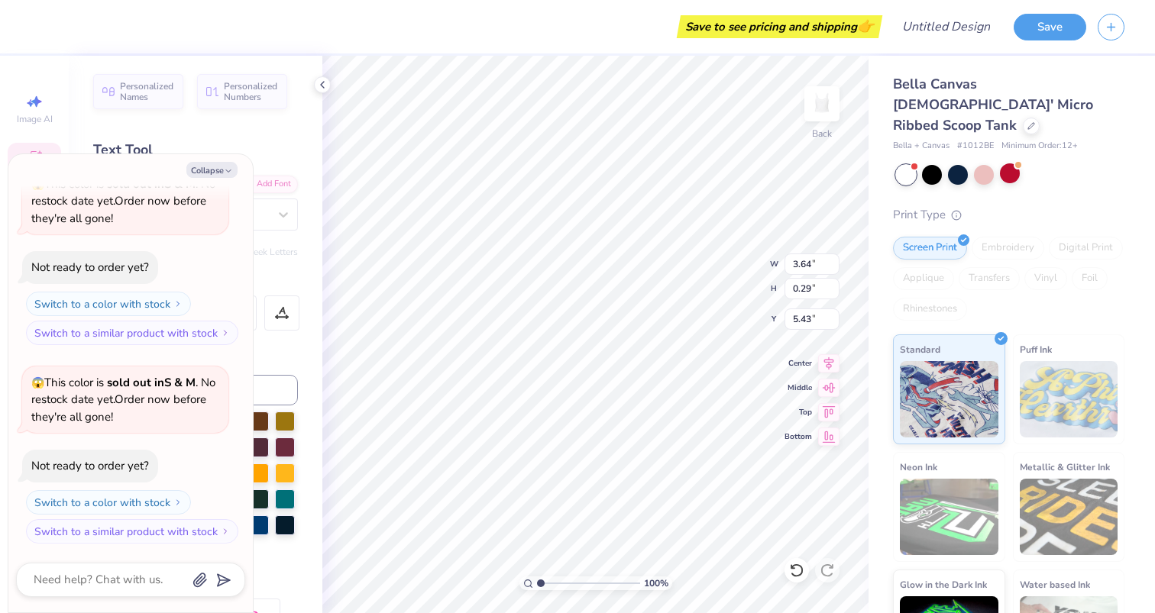
type textarea "HO"
type textarea "x"
type textarea "HOC"
type textarea "x"
type textarea "HOCO"
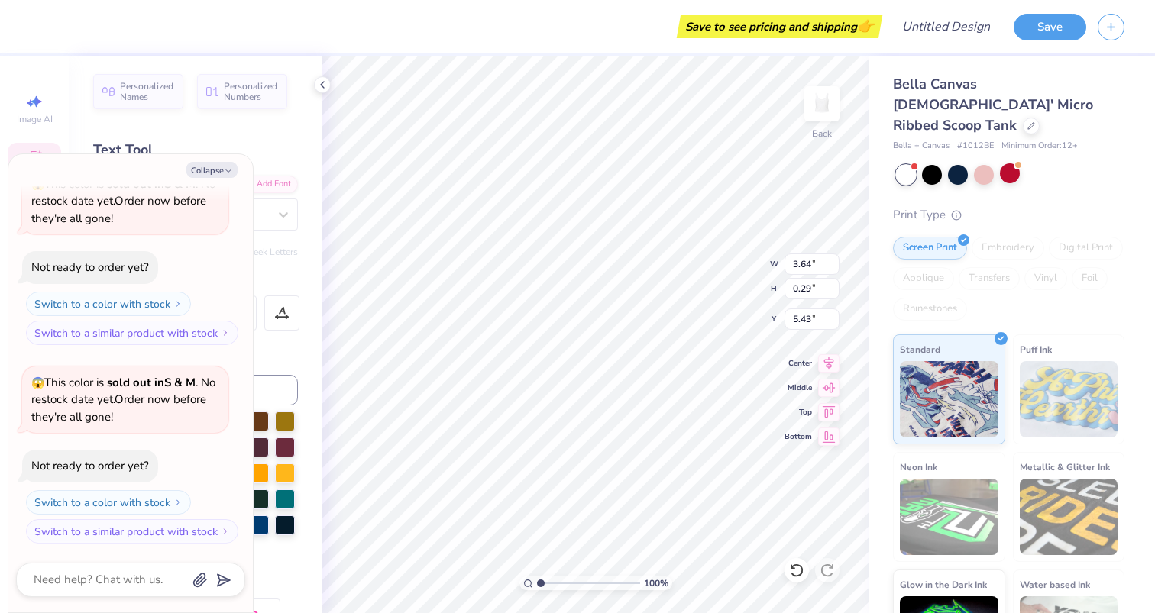
type textarea "x"
type textarea "HOCO"
type textarea "x"
type textarea "HOCO @"
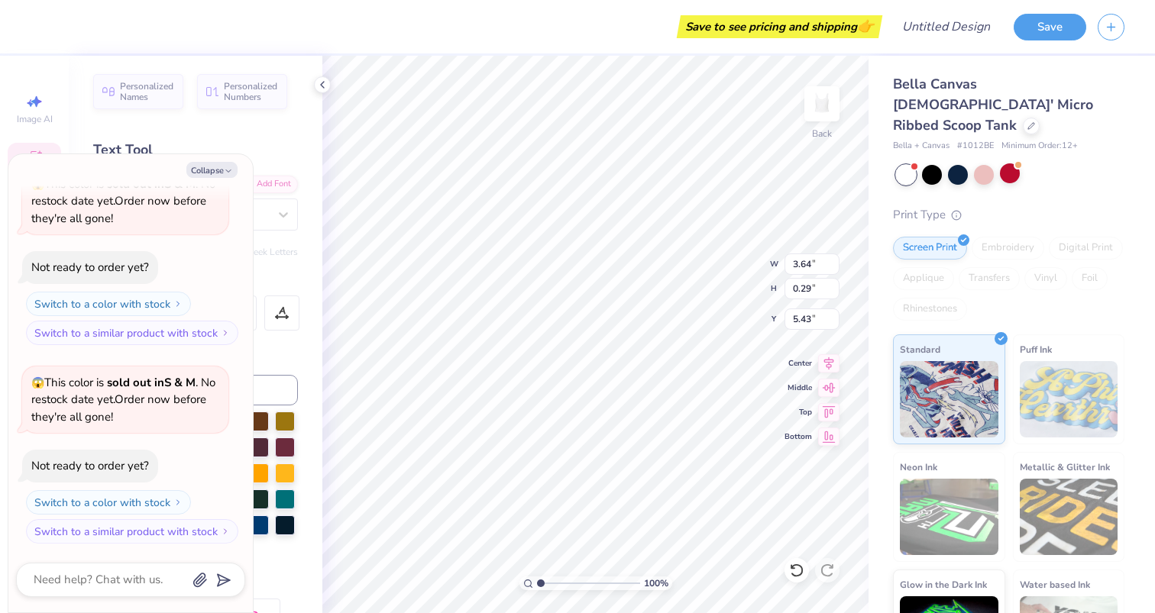
type textarea "x"
type textarea "HOCO"
type textarea "x"
type textarea "HOCO 2"
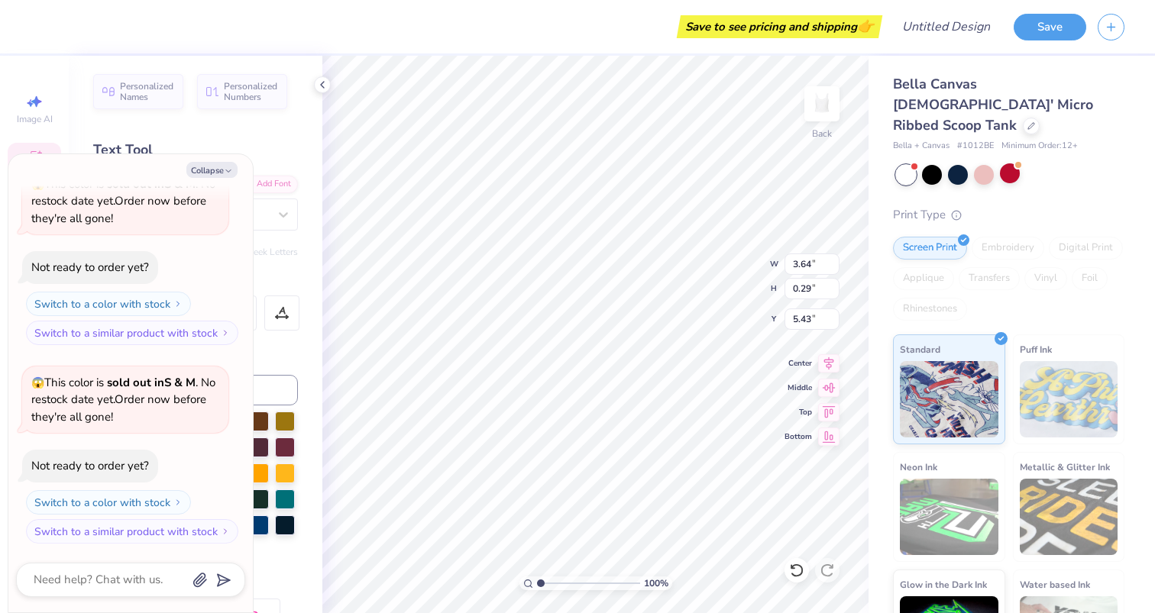
type textarea "x"
type textarea "HOCO 20"
type textarea "x"
type textarea "HOCO 202"
type textarea "x"
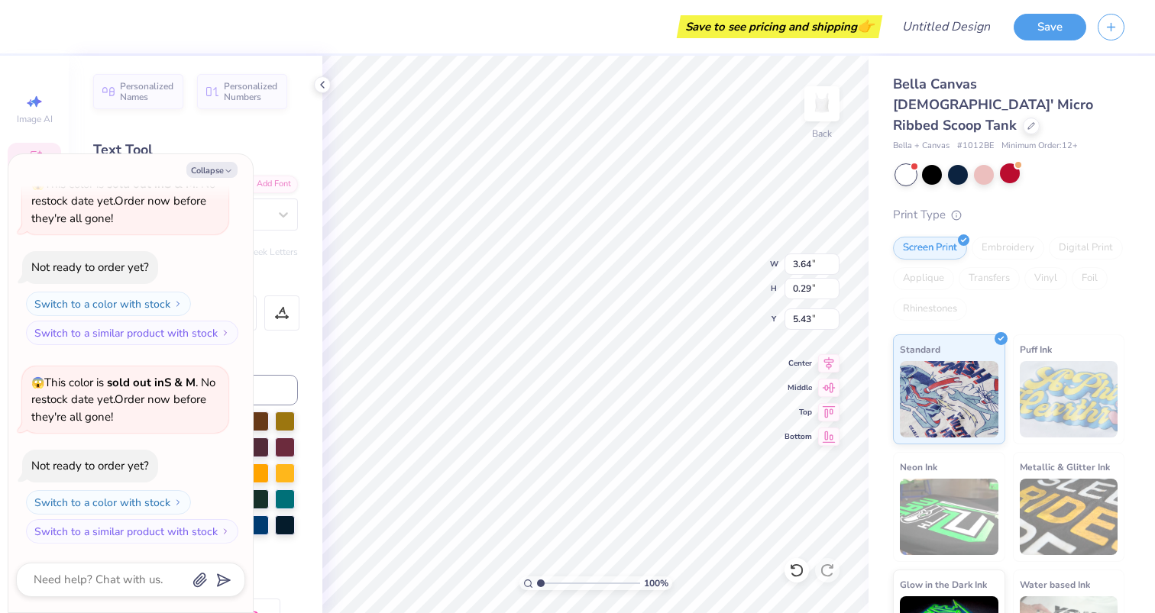
type textarea "HOCO 2025"
type textarea "x"
type input "0.78"
type input "0.24"
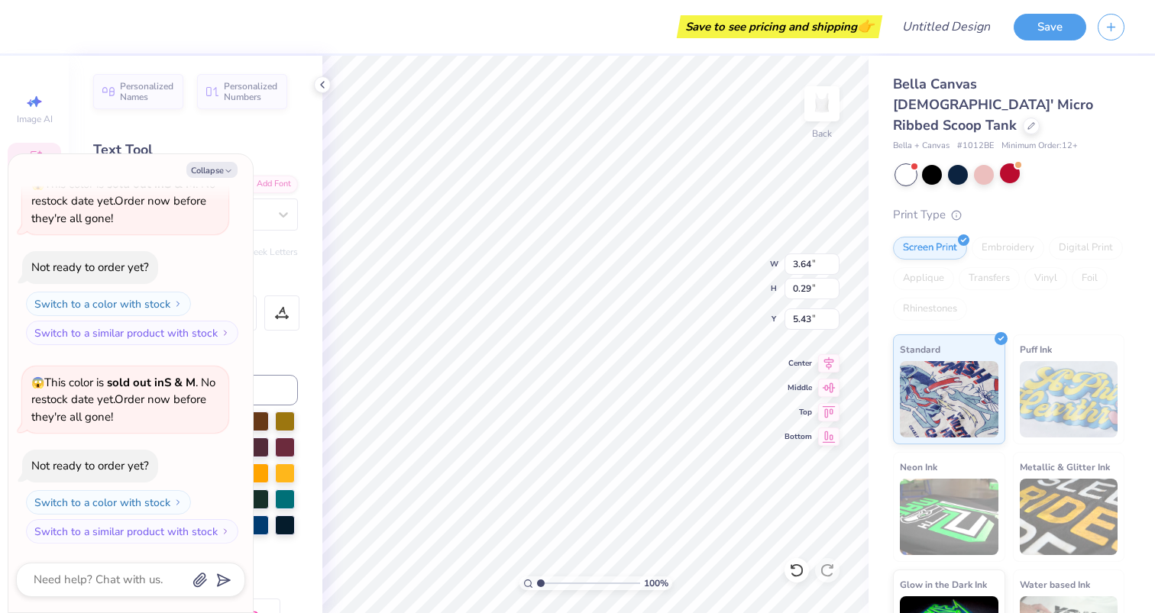
type input "5.82"
type textarea "x"
type input "4.77"
type input "3.08"
type input "2.82"
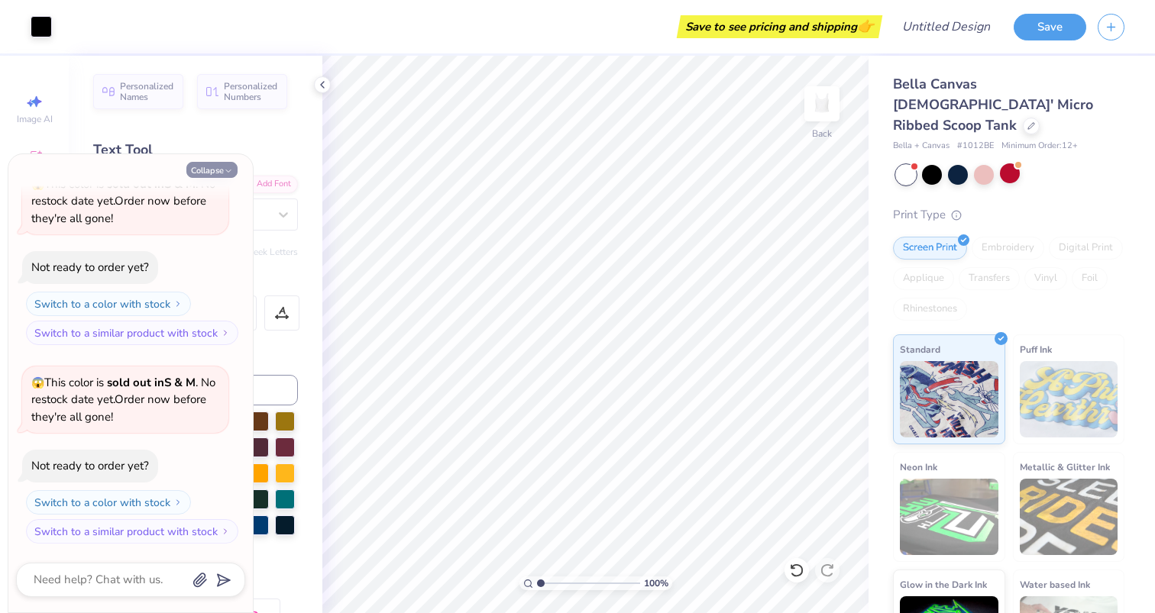
click at [229, 169] on icon "button" at bounding box center [228, 170] width 9 height 9
type textarea "x"
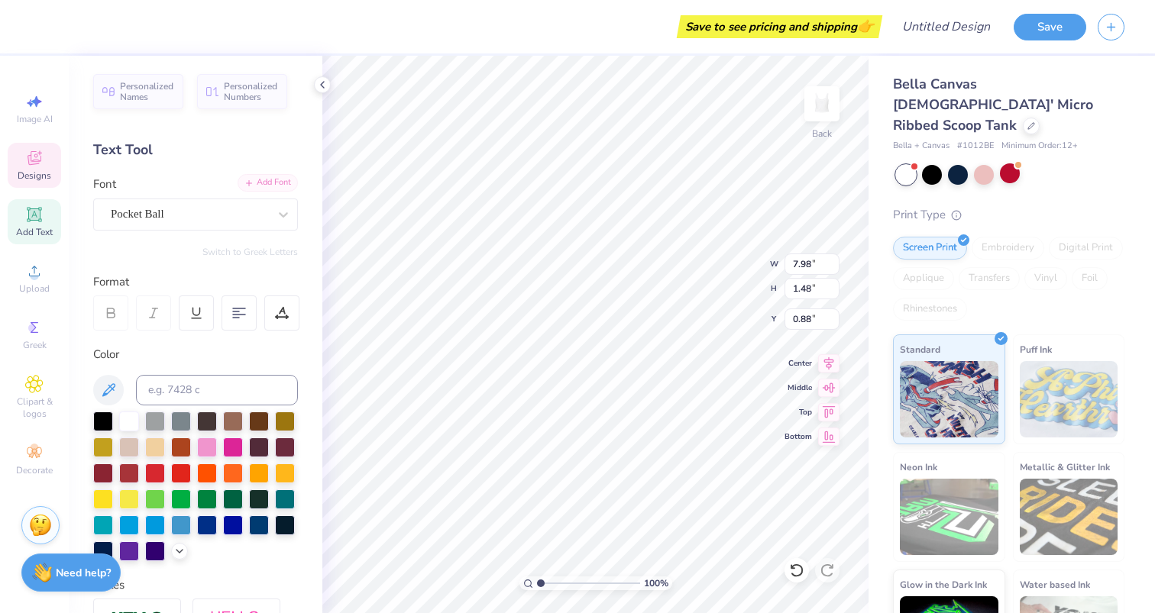
type input "7.98"
type input "1.48"
type input "1.74"
click at [34, 160] on icon at bounding box center [34, 158] width 14 height 14
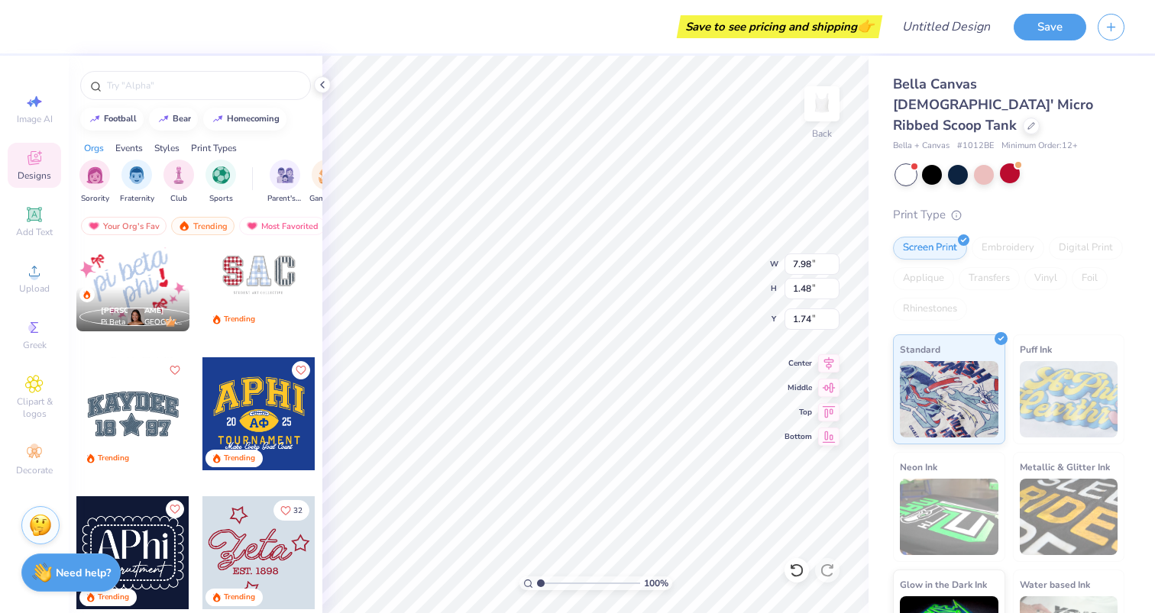
scroll to position [2243, 0]
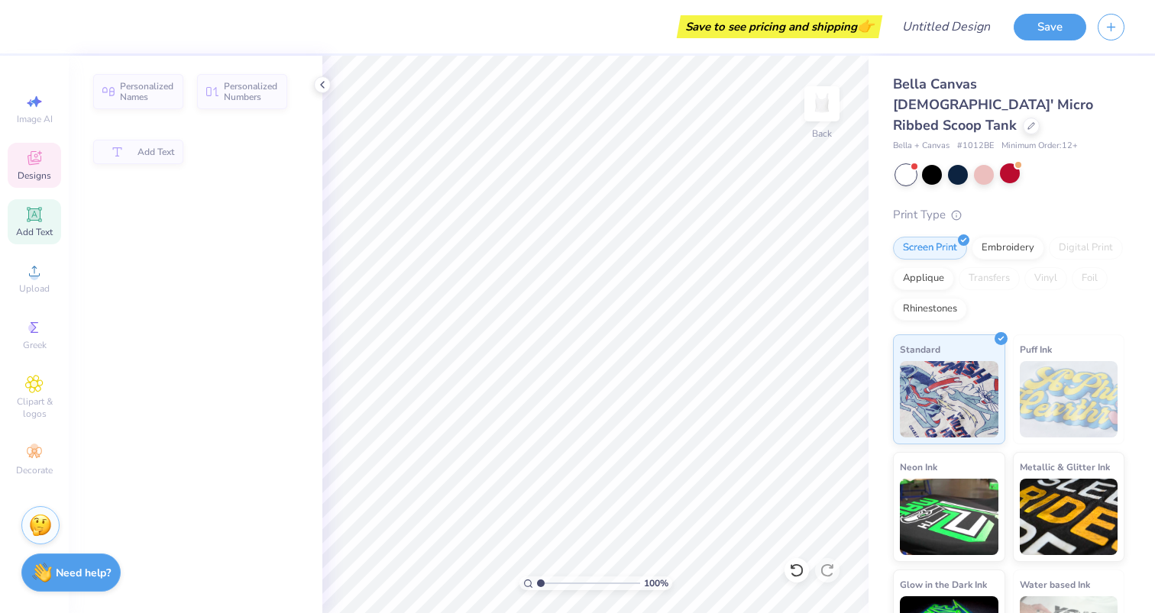
click at [32, 167] on div "Designs" at bounding box center [34, 165] width 53 height 45
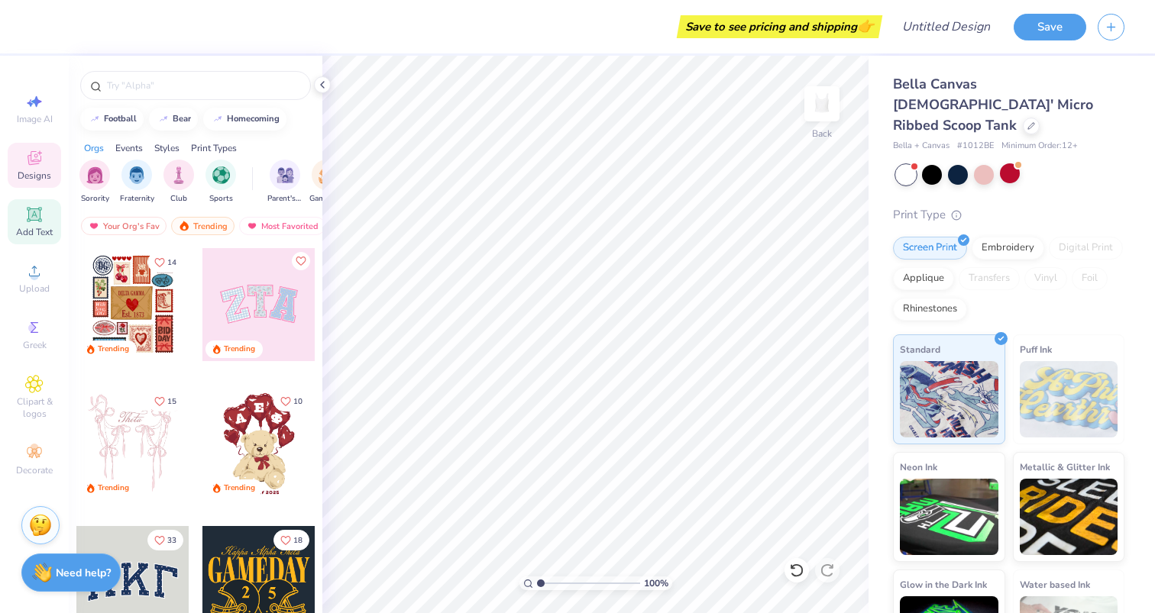
click at [40, 220] on icon at bounding box center [34, 214] width 18 height 18
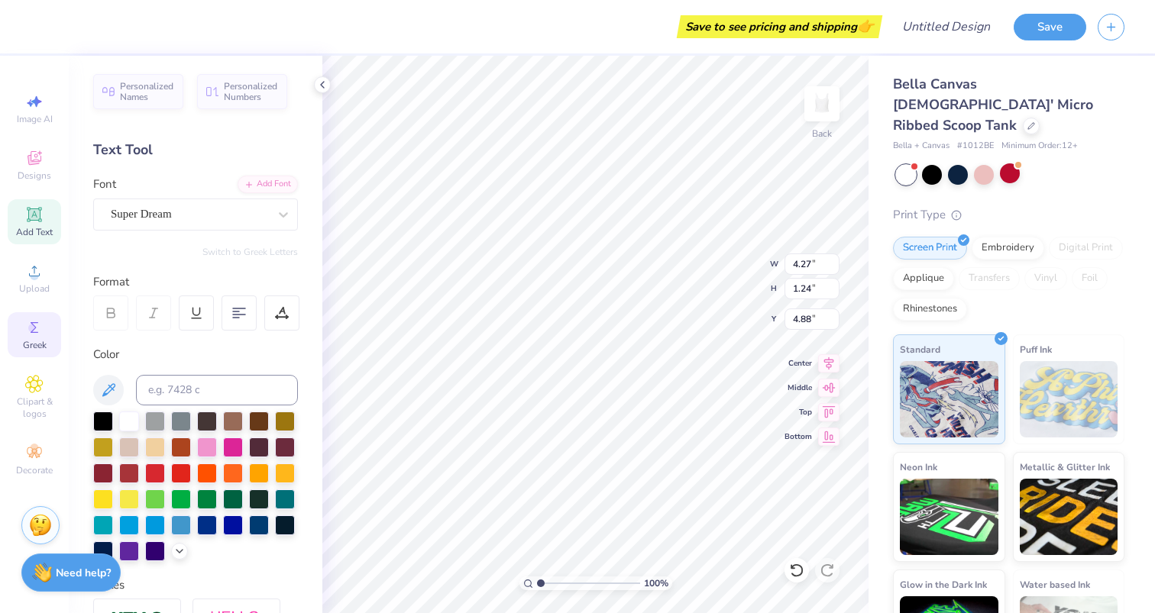
click at [31, 341] on span "Greek" at bounding box center [35, 345] width 24 height 12
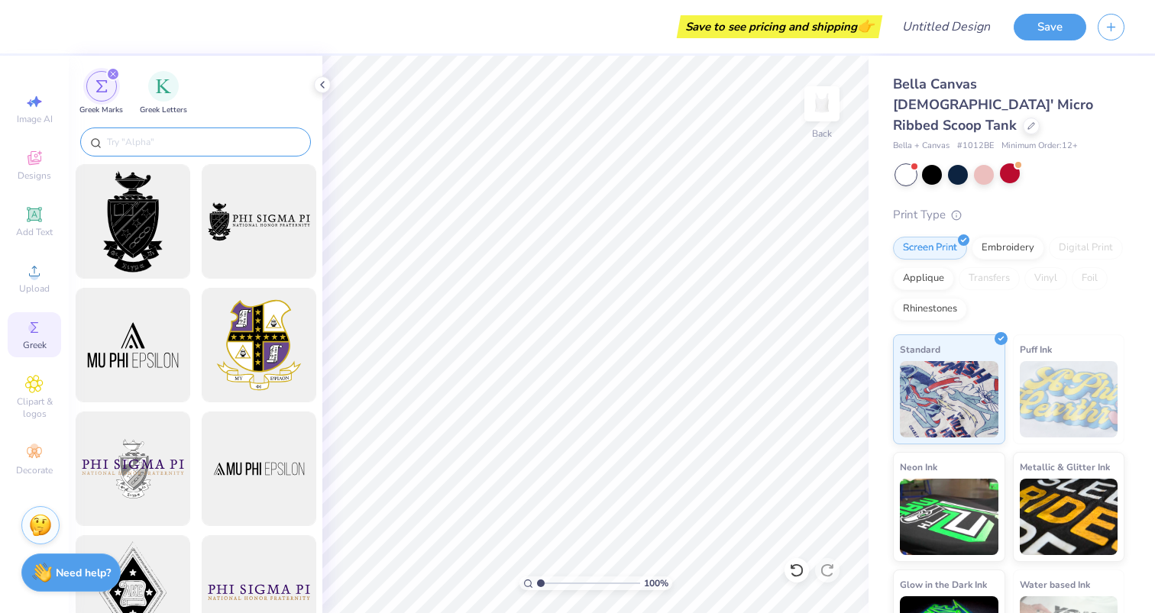
click at [192, 134] on div at bounding box center [195, 142] width 231 height 29
click at [166, 141] on input "text" at bounding box center [202, 141] width 195 height 15
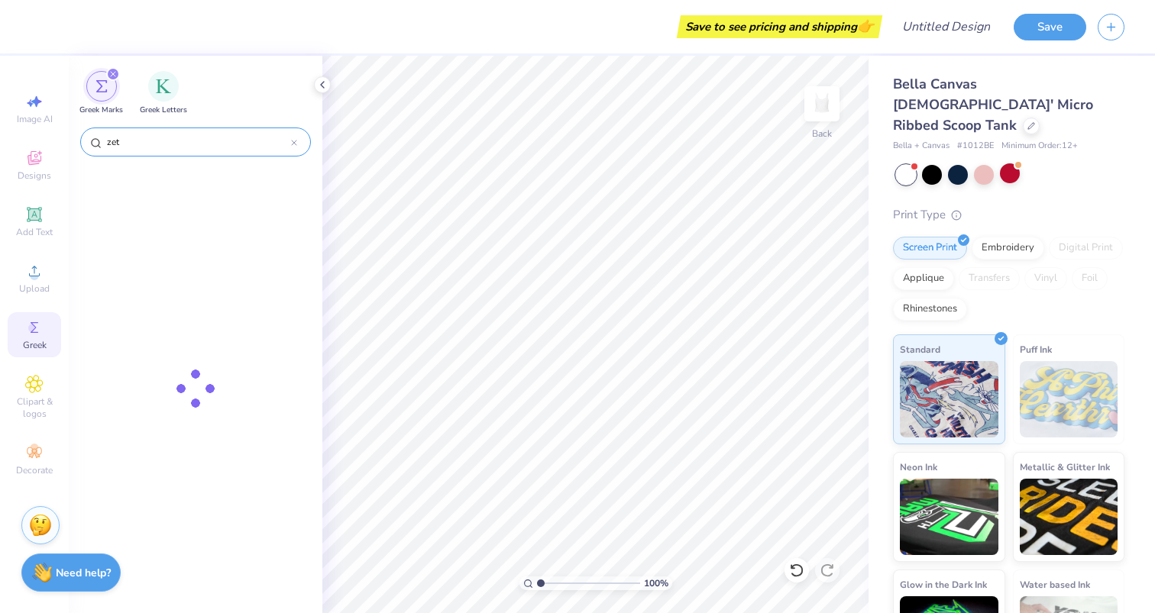
type input "zeta"
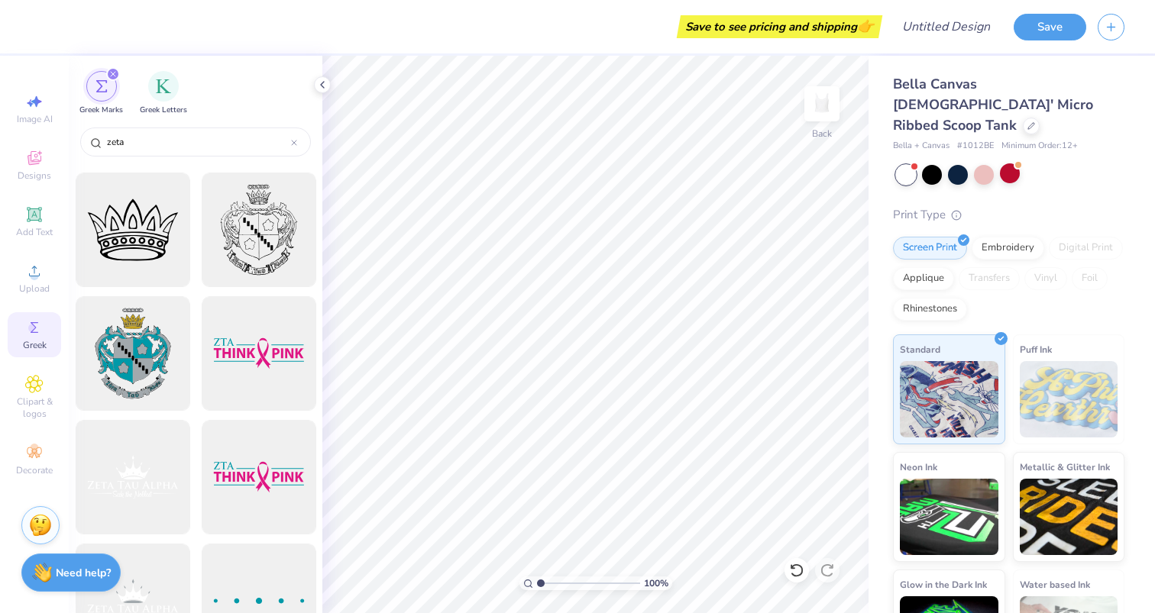
scroll to position [0, 0]
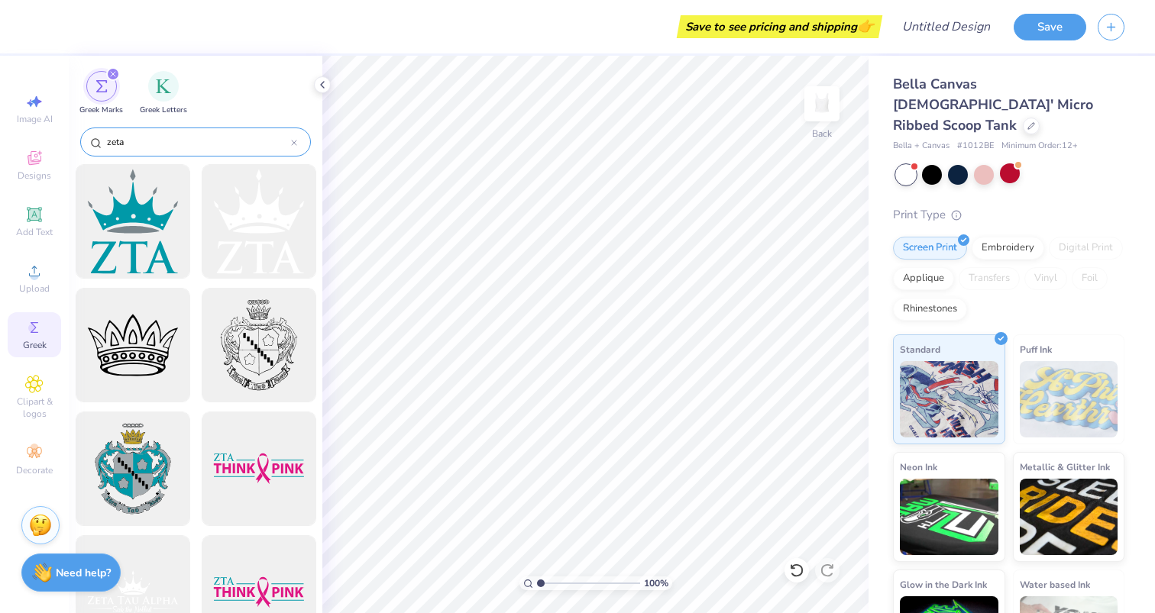
click at [293, 144] on icon at bounding box center [294, 143] width 6 height 6
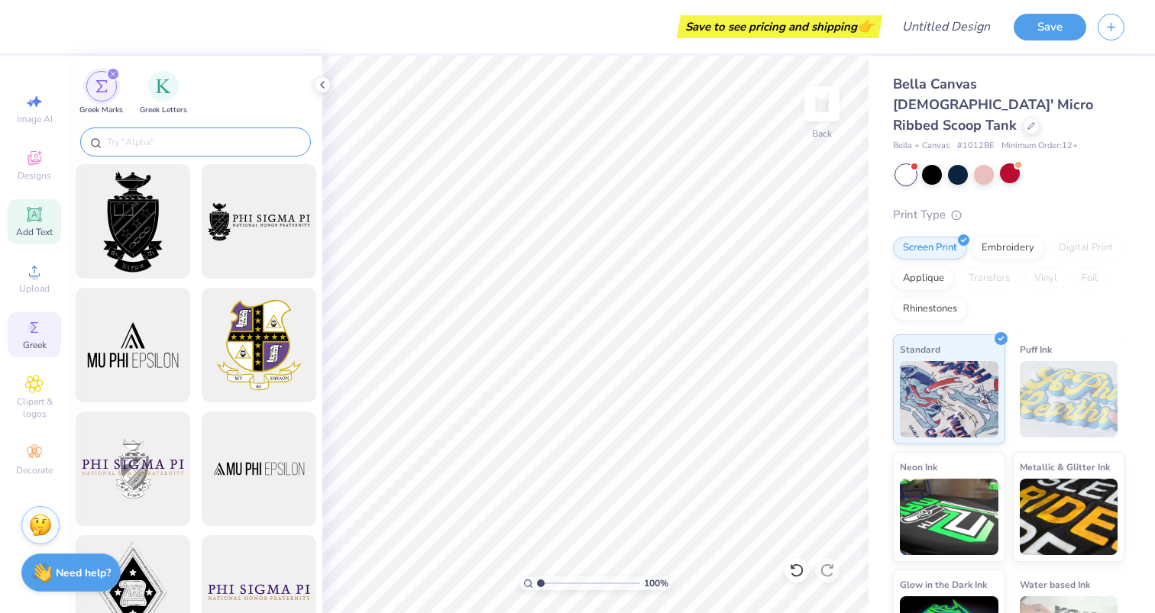
click at [49, 226] on span "Add Text" at bounding box center [34, 232] width 37 height 12
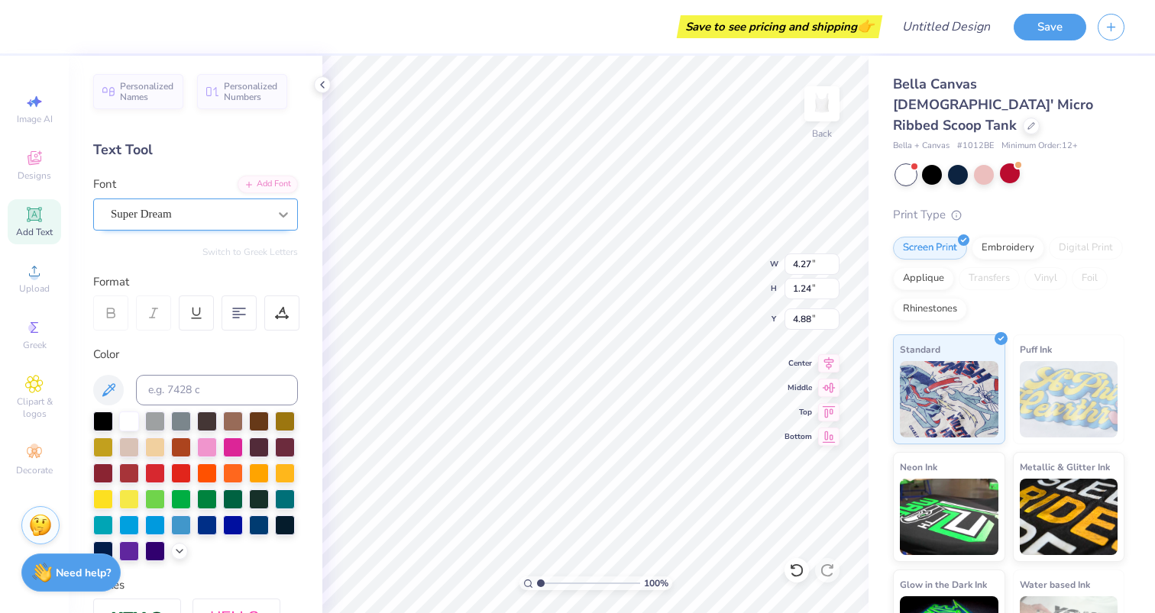
click at [279, 219] on icon at bounding box center [283, 214] width 15 height 15
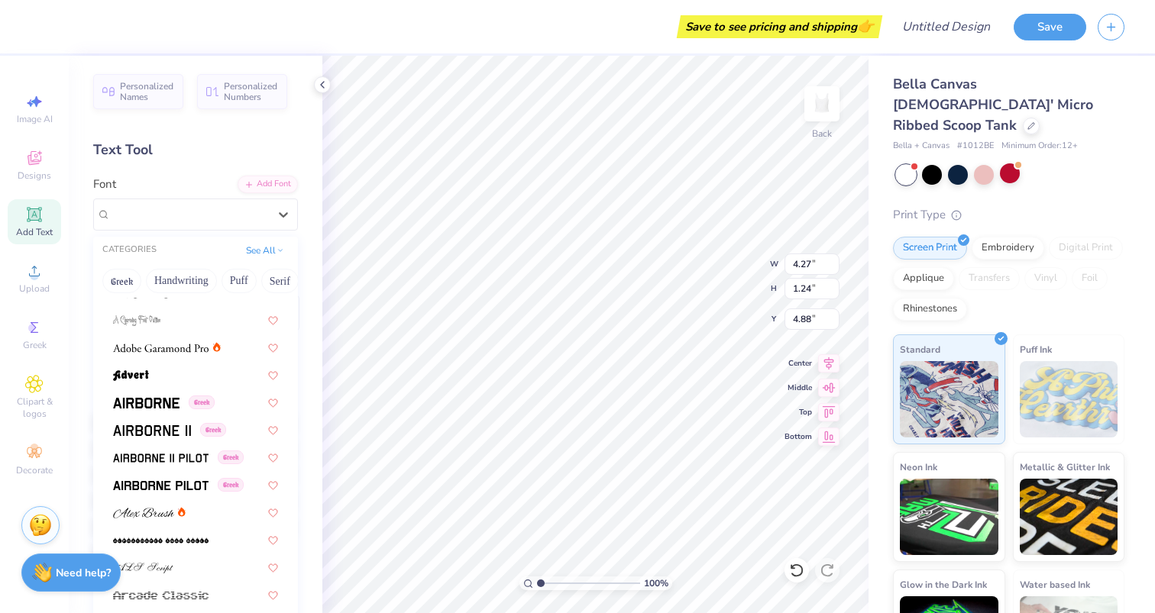
scroll to position [264, 0]
click at [215, 403] on span "Greek" at bounding box center [202, 401] width 26 height 14
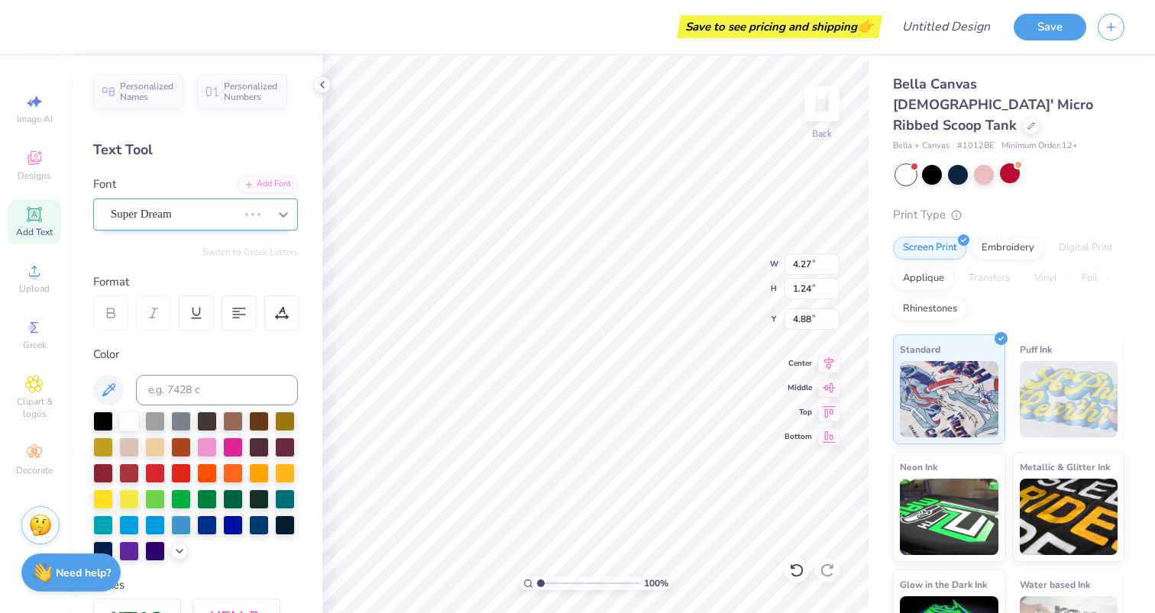
click at [281, 214] on icon at bounding box center [283, 214] width 9 height 5
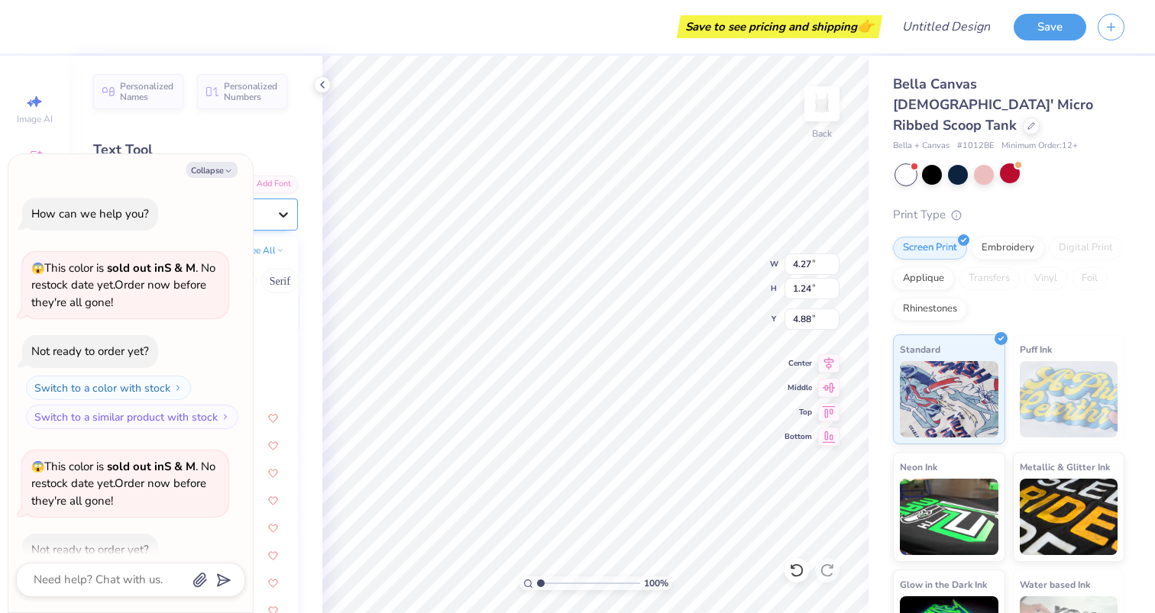
type textarea "x"
type input "4.50"
type input "1.18"
type input "4.80"
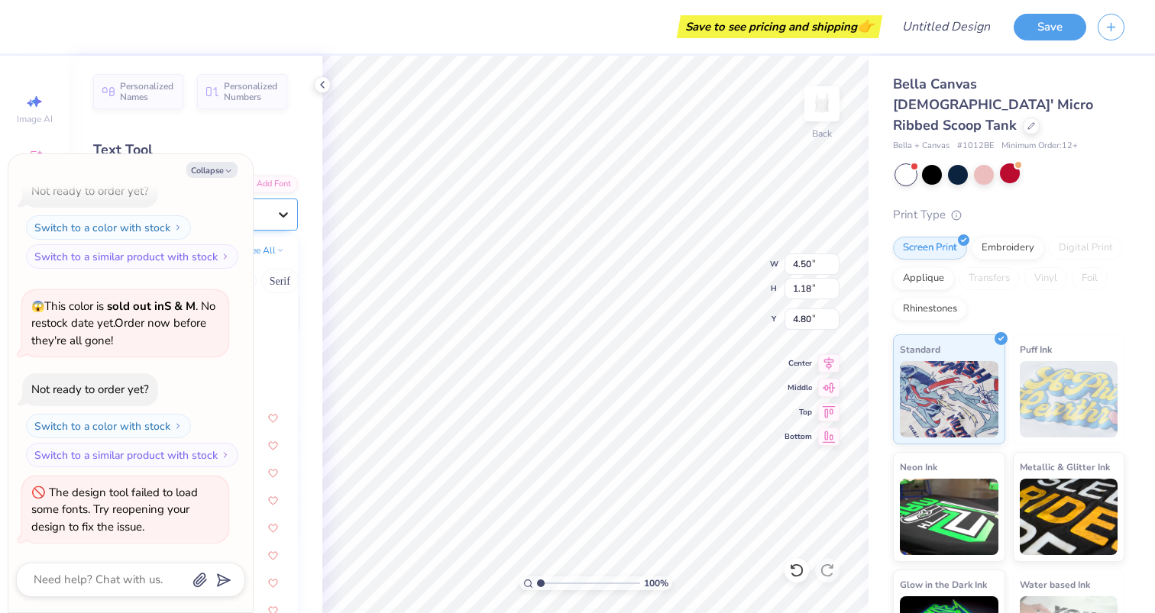
scroll to position [0, 0]
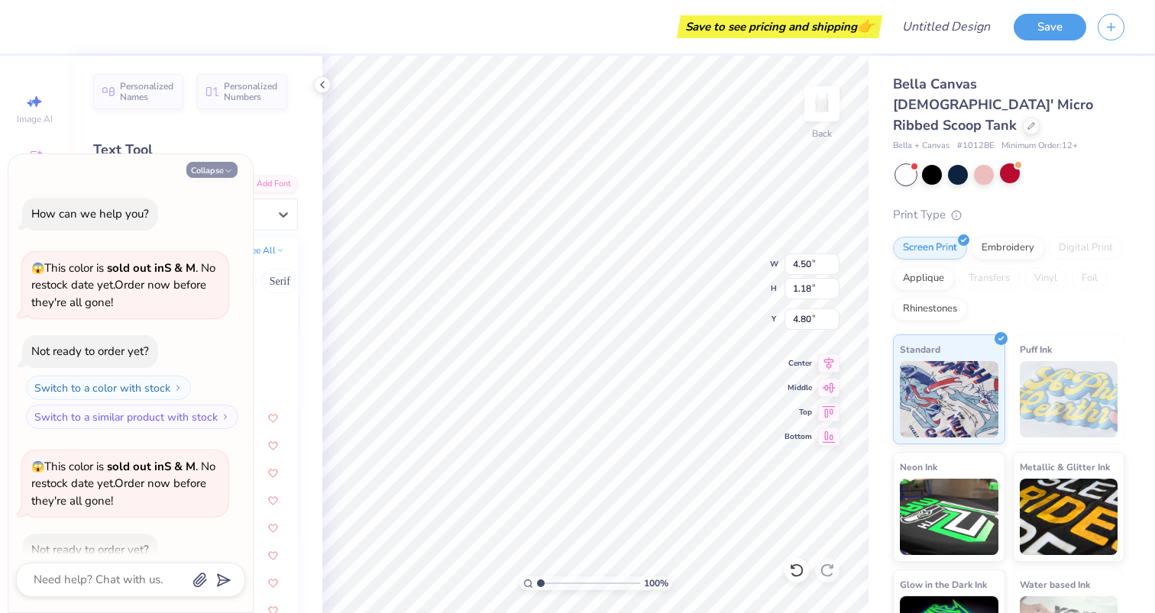
click at [231, 166] on button "Collapse" at bounding box center [211, 170] width 51 height 16
type textarea "x"
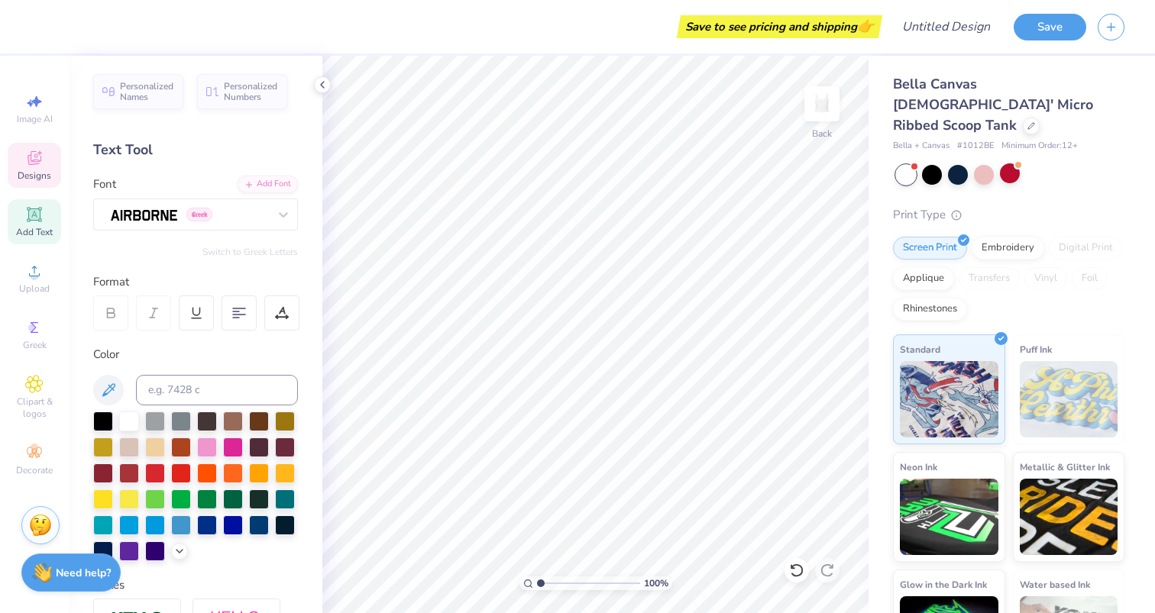
click at [36, 156] on icon at bounding box center [34, 158] width 18 height 18
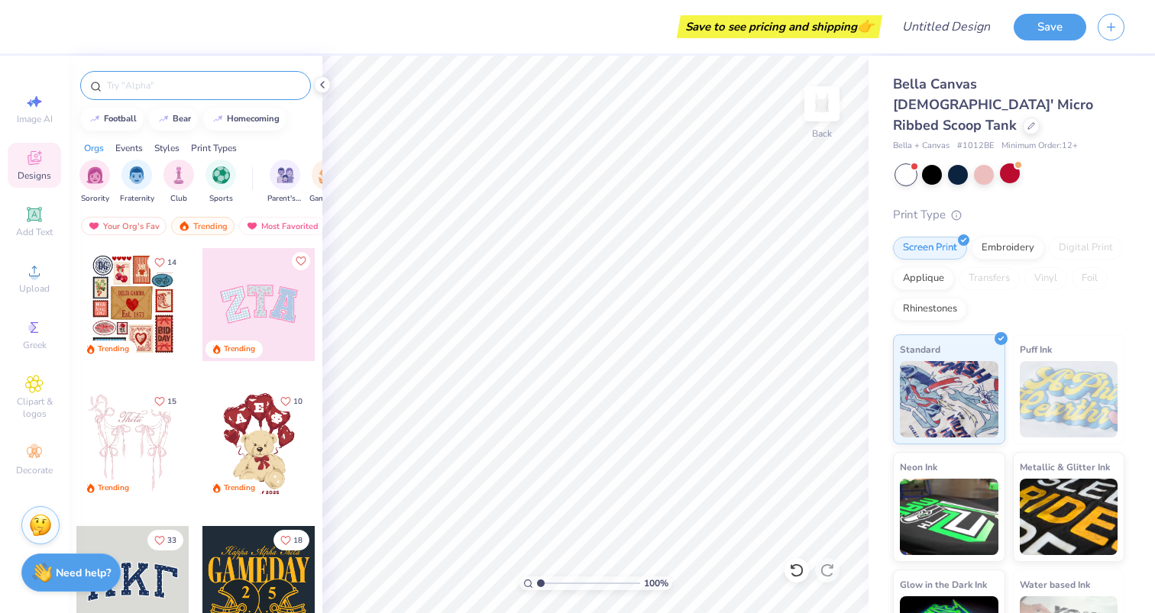
click at [210, 89] on input "text" at bounding box center [202, 85] width 195 height 15
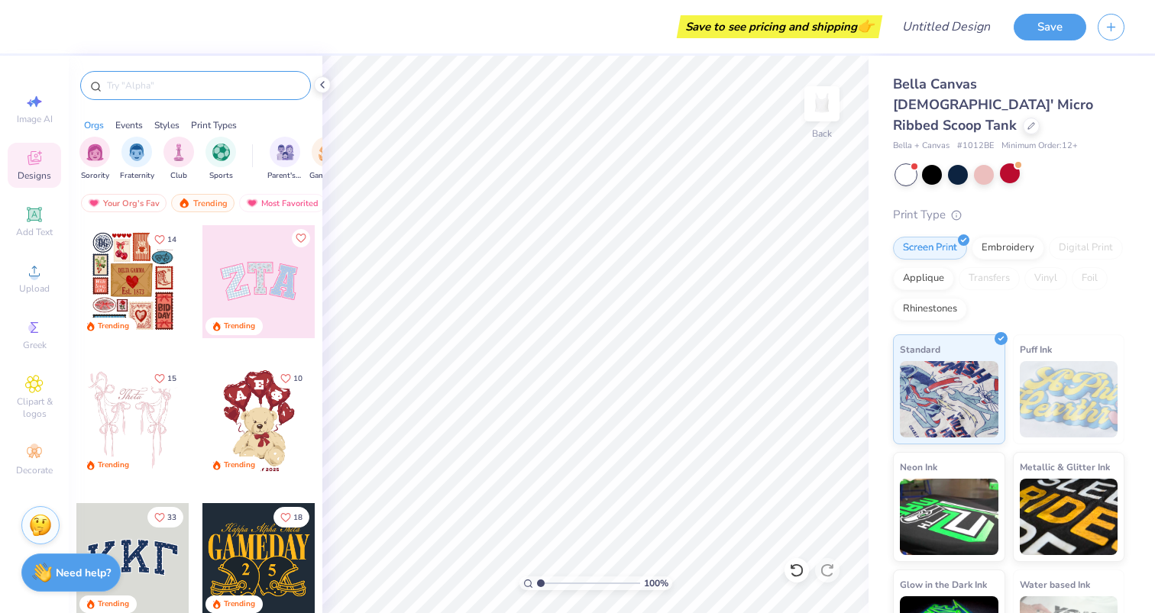
click at [213, 94] on div at bounding box center [195, 85] width 231 height 29
click at [151, 87] on input "text" at bounding box center [202, 85] width 195 height 15
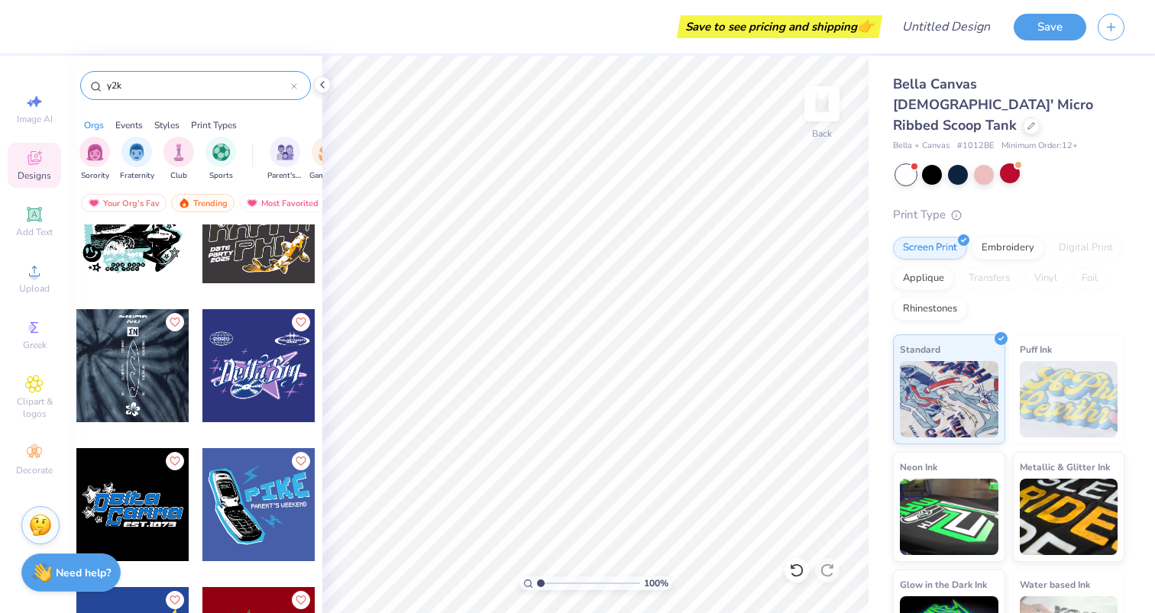
scroll to position [1602, 0]
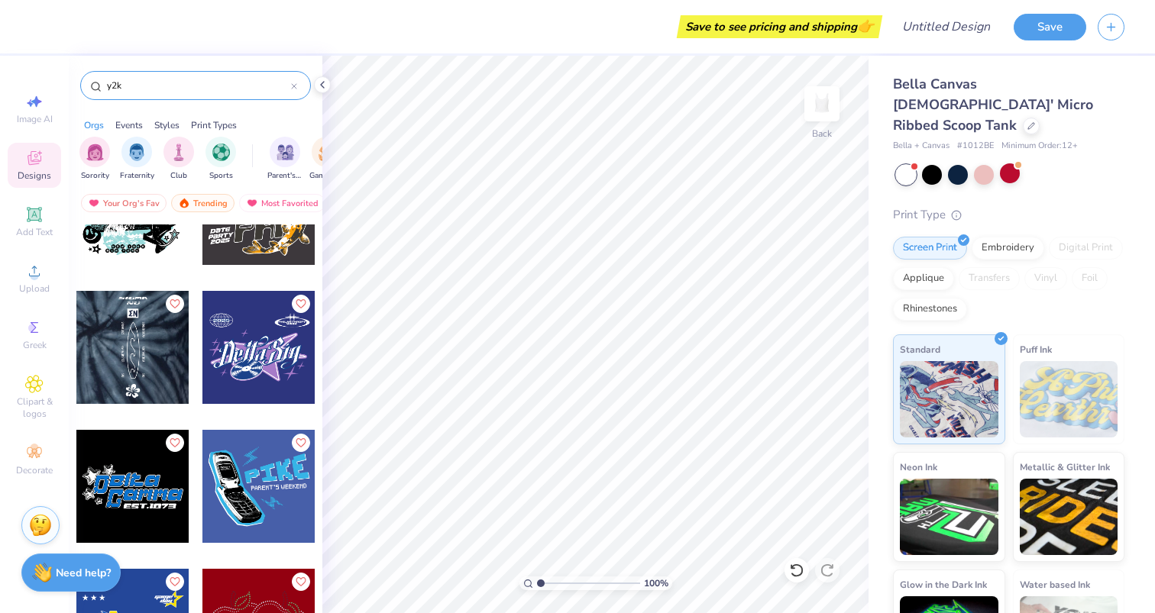
type input "y2k"
click at [252, 364] on div at bounding box center [258, 347] width 113 height 113
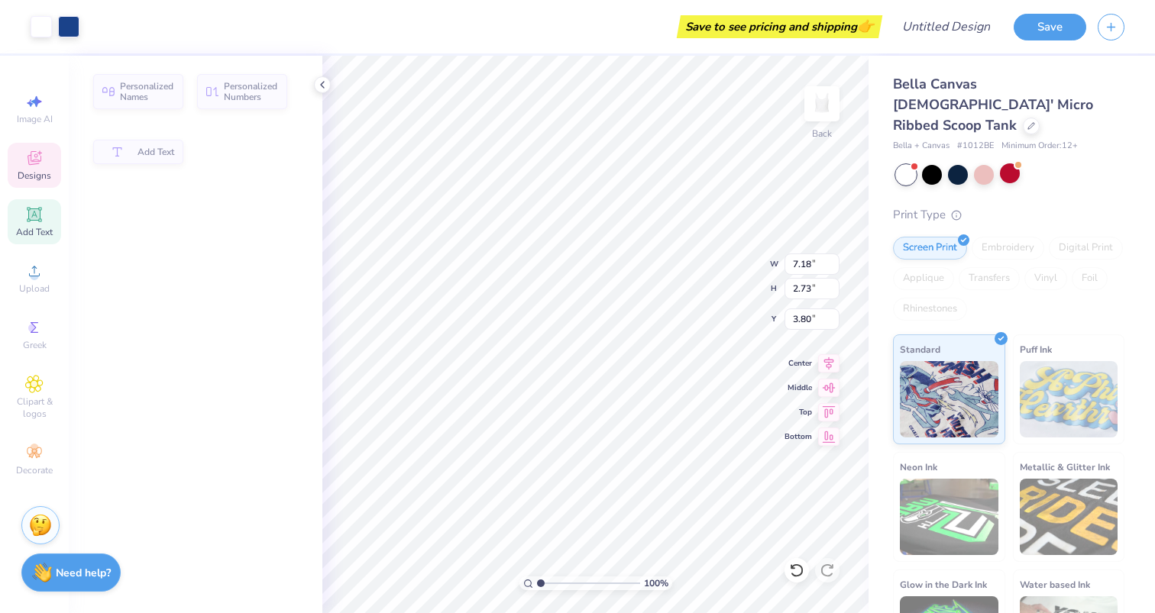
type input "7.18"
type input "2.73"
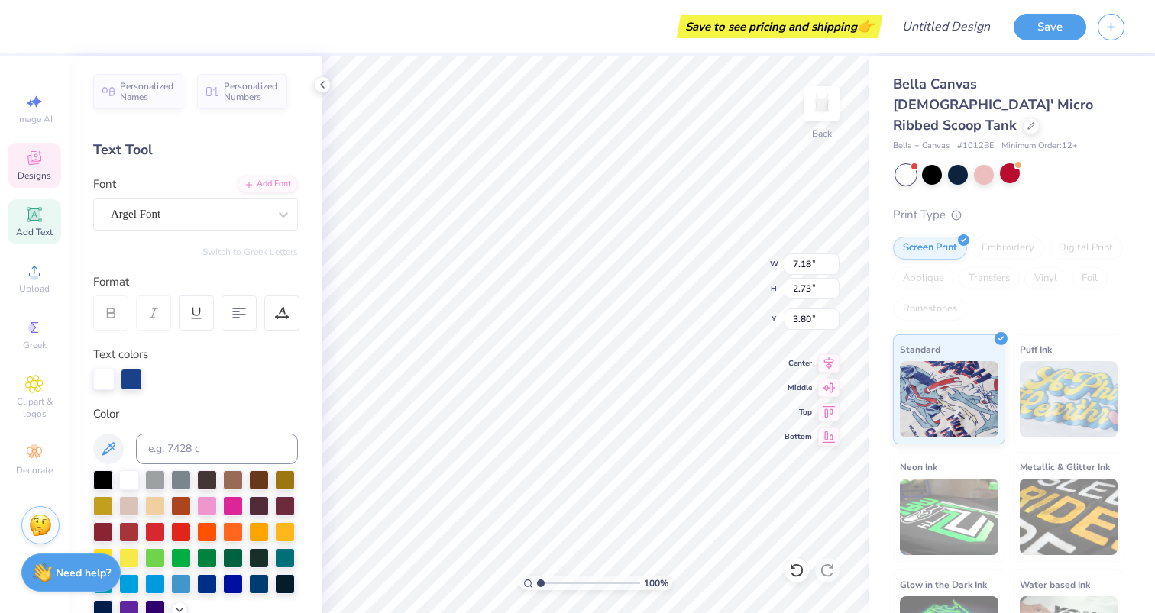
type input "3.84"
type textarea "eltaSig"
type input "5.59"
type input "3.89"
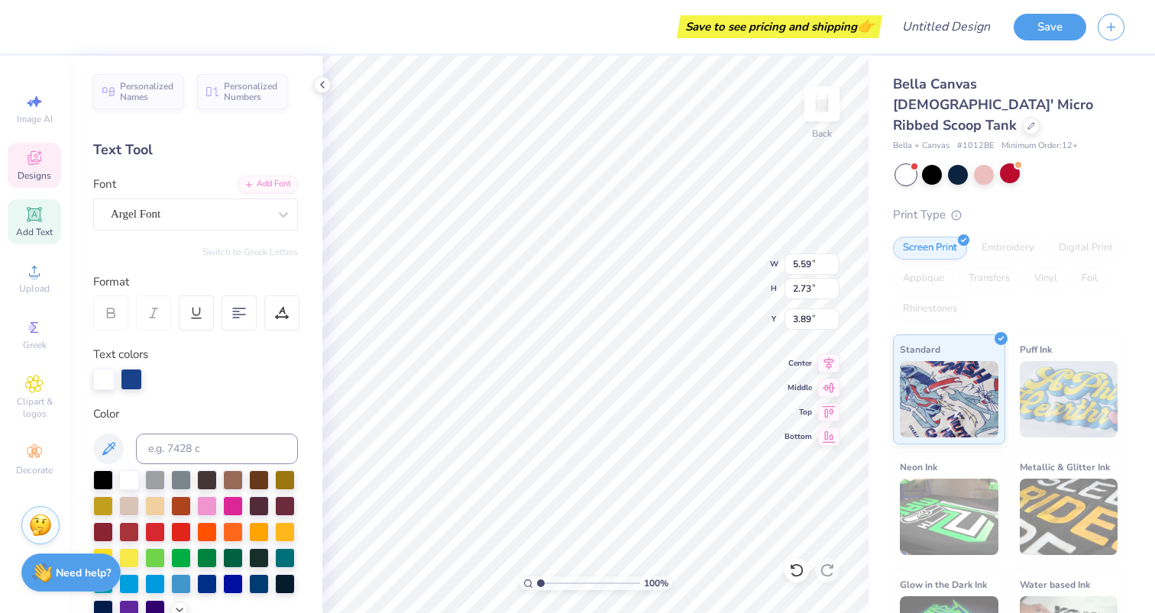
type textarea "ZTAxSigChi"
type input "3.19"
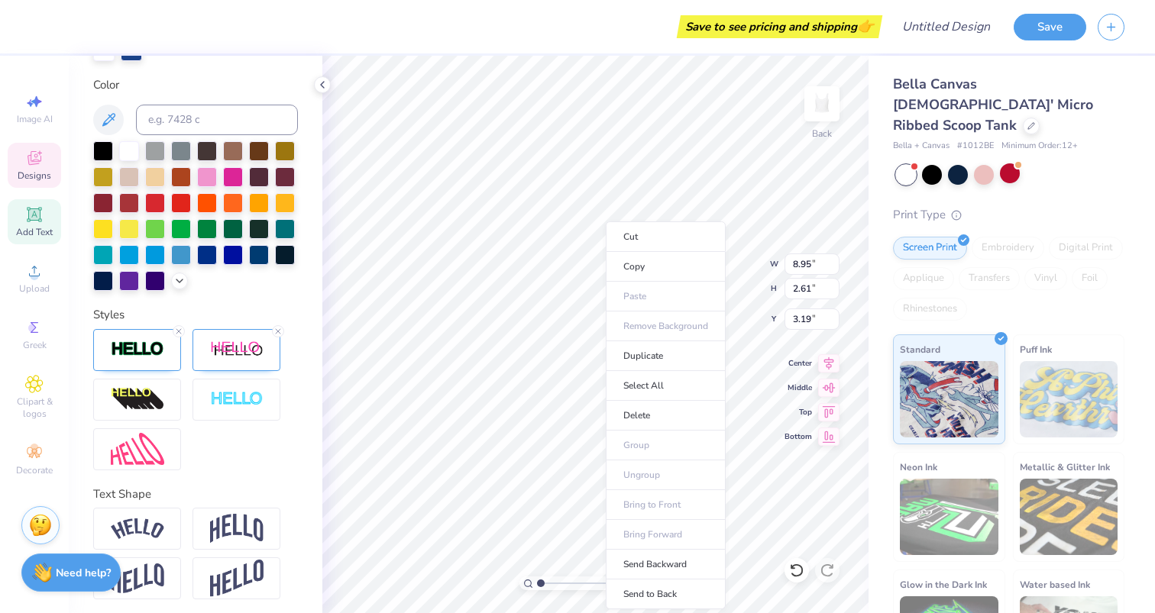
scroll to position [334, 0]
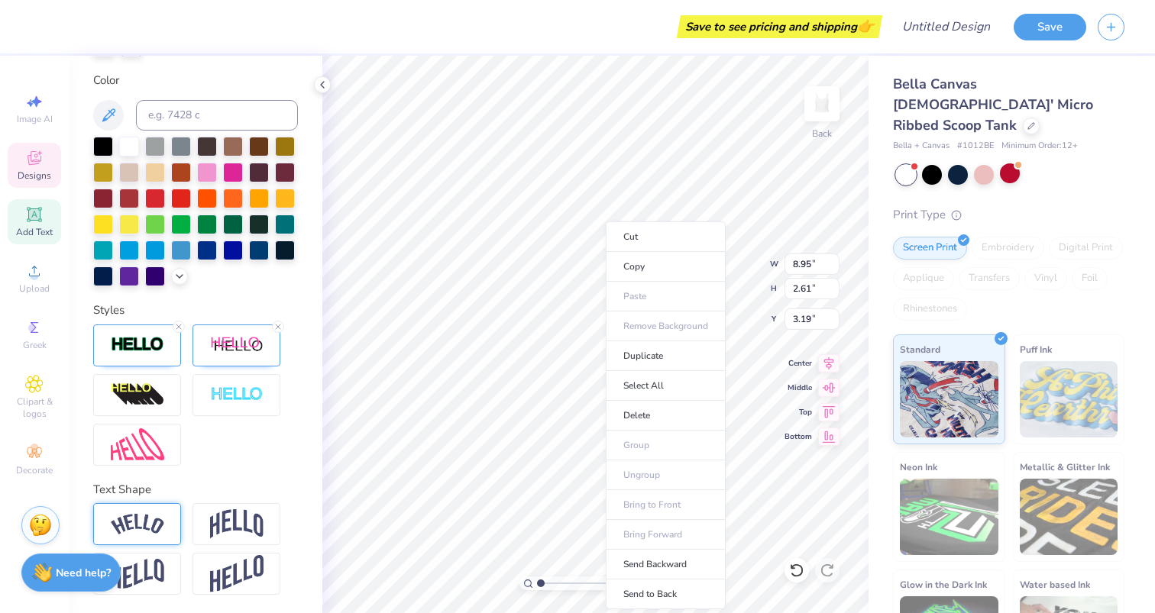
click at [135, 535] on div at bounding box center [137, 524] width 88 height 42
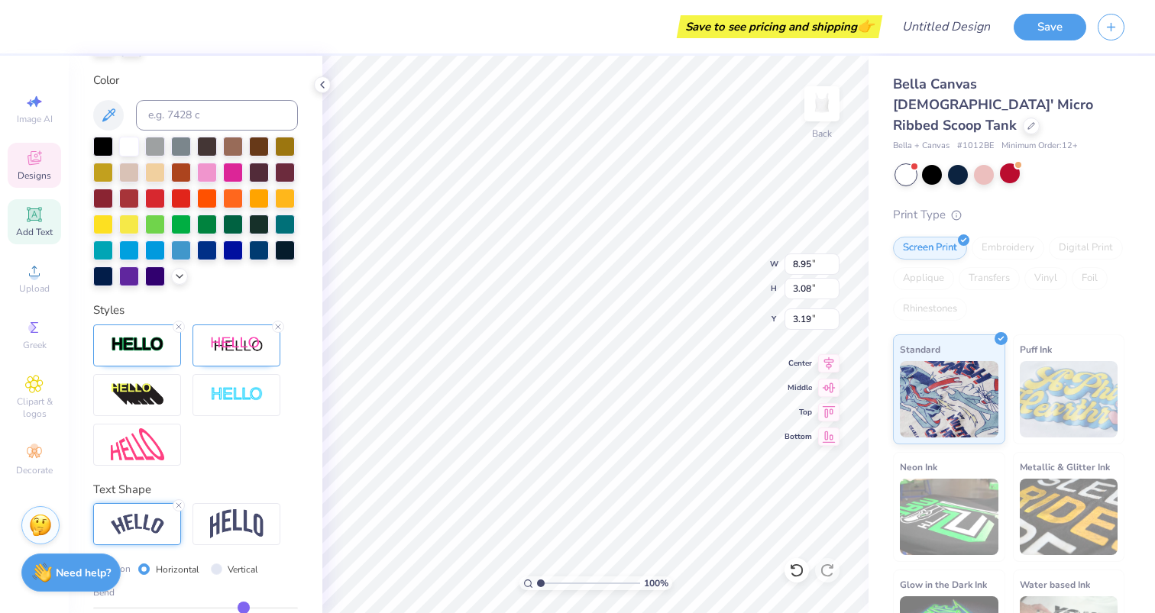
type input "3.08"
type input "3.20"
click at [208, 529] on div at bounding box center [236, 524] width 88 height 42
type input "7.23"
type input "3.41"
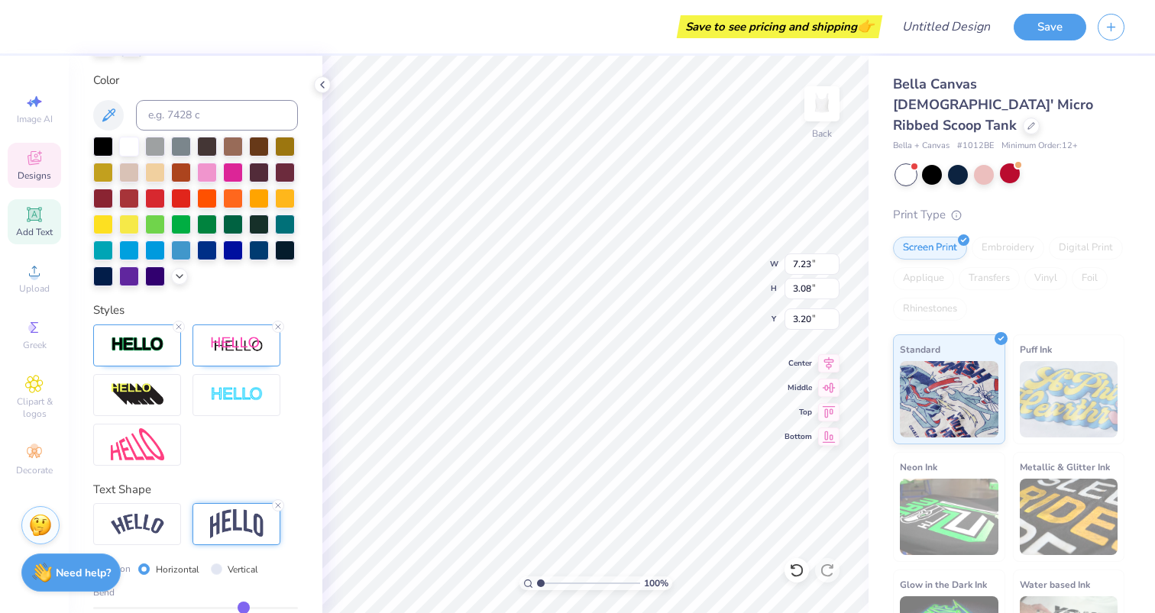
type input "3.02"
click at [148, 525] on img at bounding box center [137, 524] width 53 height 21
type input "8.95"
type input "3.08"
type input "3.20"
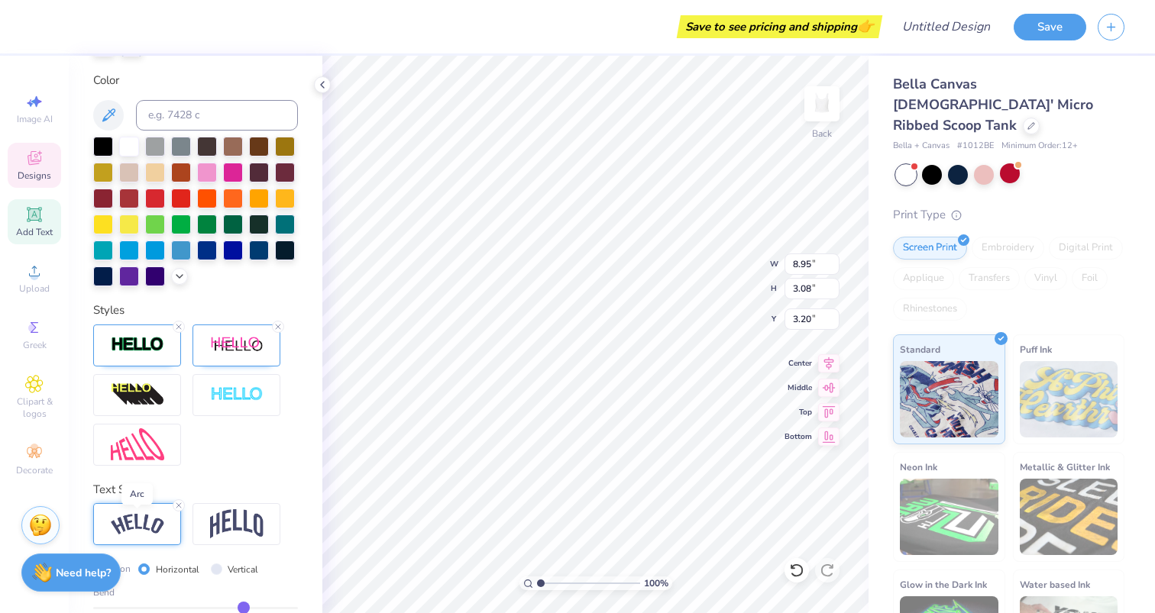
scroll to position [422, 0]
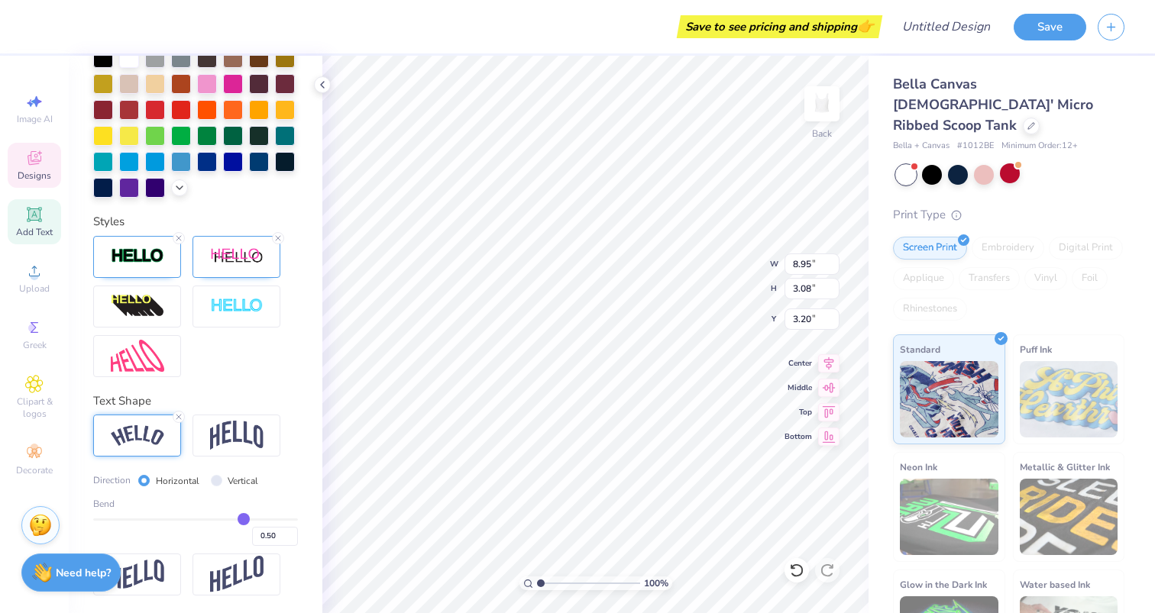
type input "0.46"
type input "0.45"
type input "0.44"
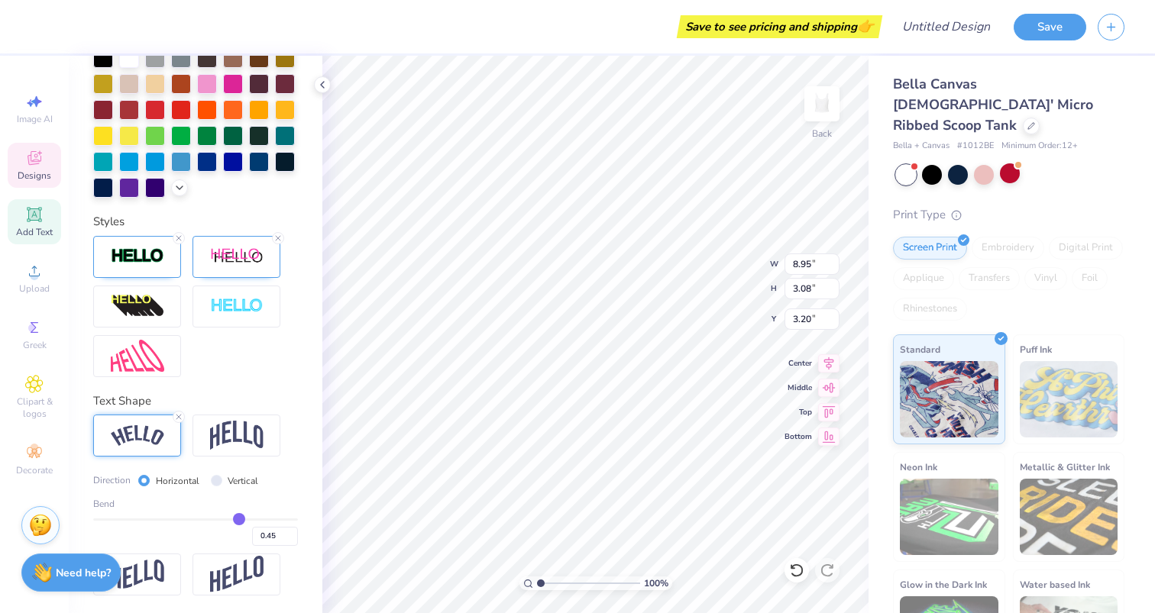
type input "0.44"
type input "0.42"
type input "0.41"
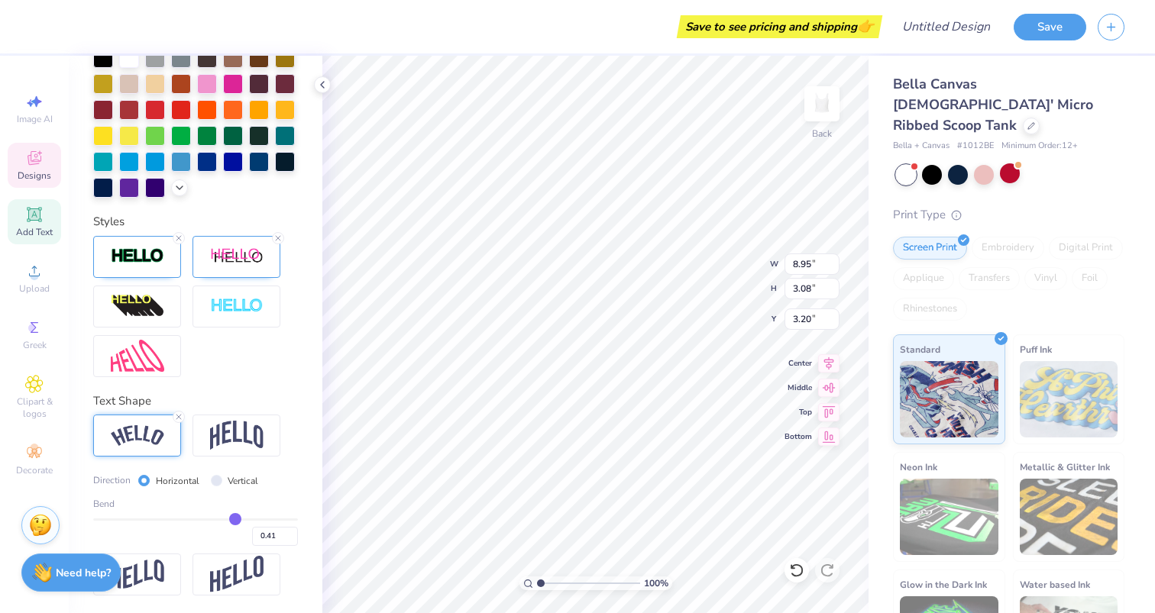
type input "0.4"
type input "0.40"
type input "0.39"
type input "0.38"
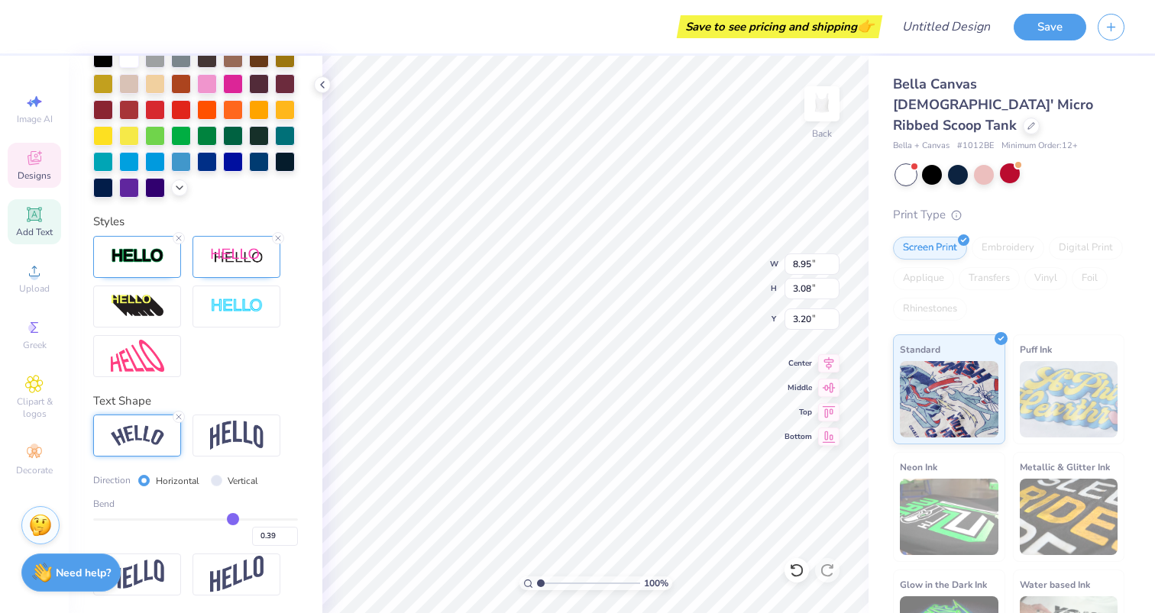
type input "0.38"
type input "0.37"
type input "0.36"
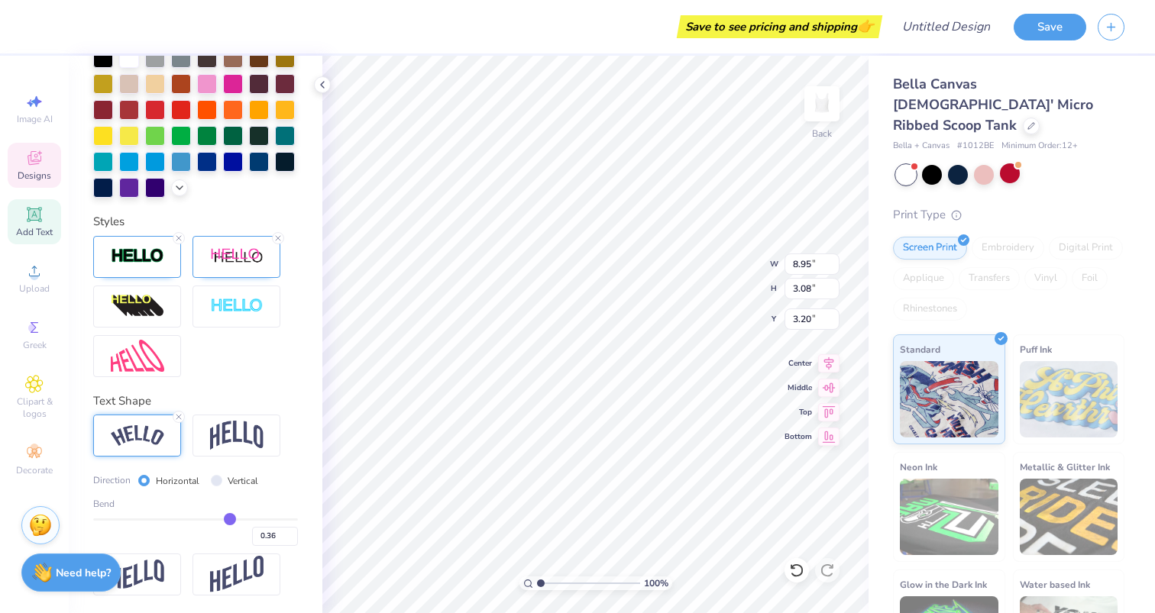
type input "0.35"
type input "0.34"
type input "0.33"
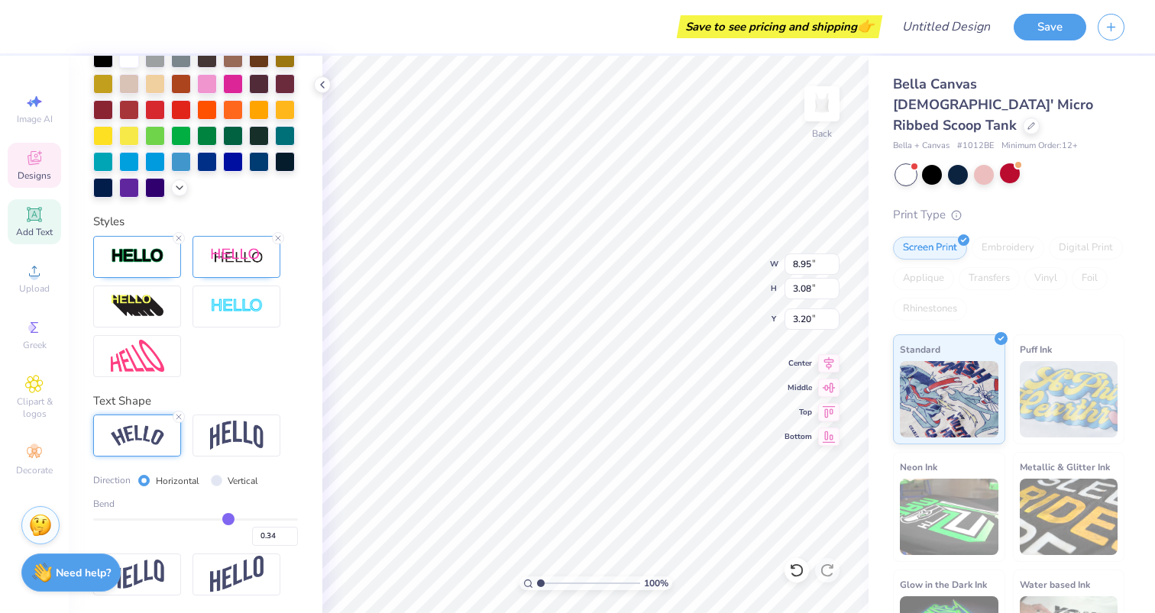
type input "0.33"
type input "0.32"
type input "0.31"
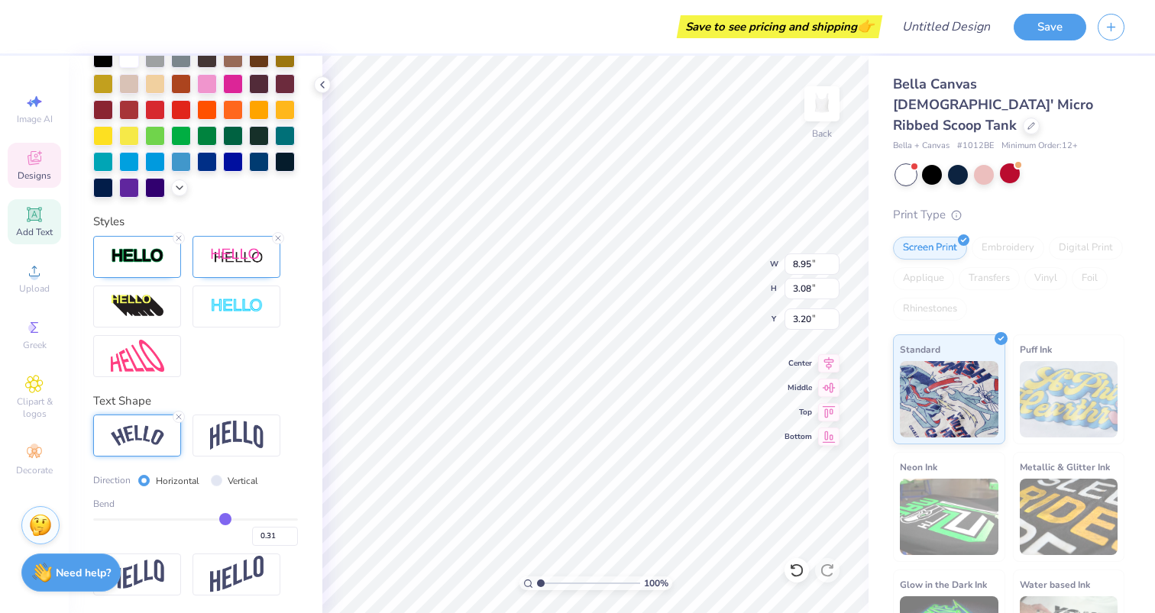
type input "0.3"
type input "0.30"
type input "0.29"
type input "0.28"
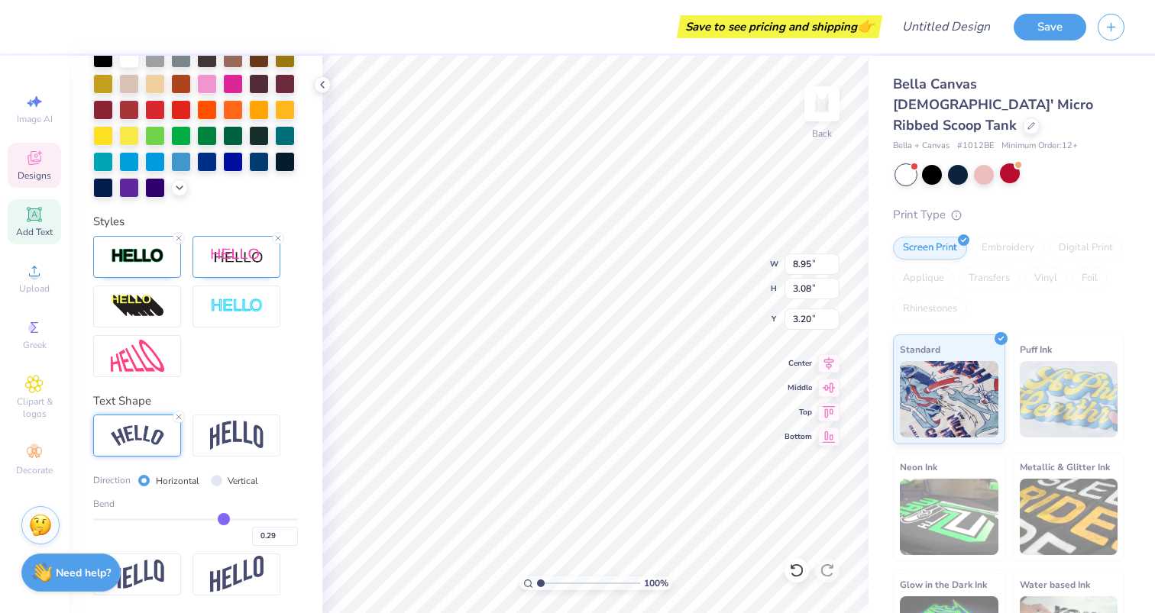
type input "0.28"
type input "0.27"
type input "0.26"
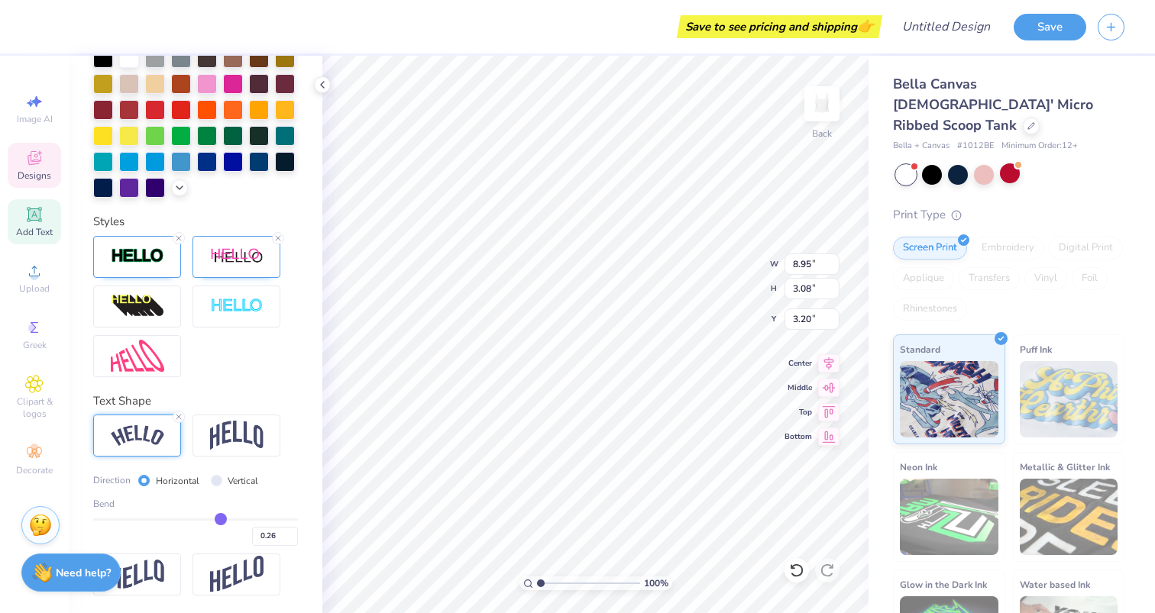
type input "0.25"
type input "0.24"
type input "0.25"
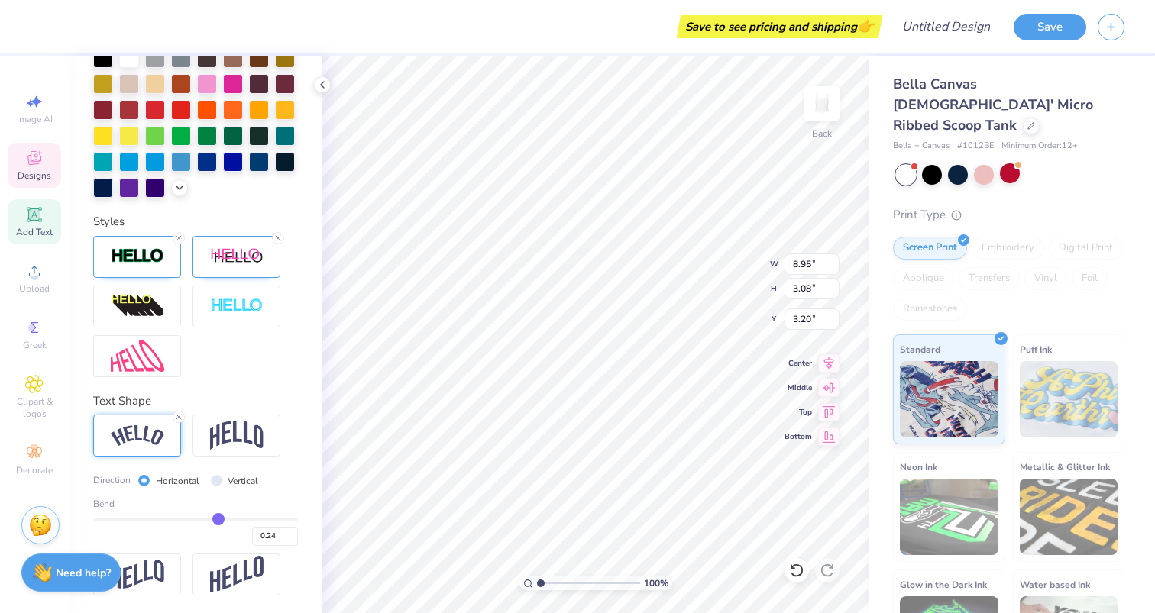
type input "0.25"
drag, startPoint x: 240, startPoint y: 515, endPoint x: 219, endPoint y: 515, distance: 20.6
type input "0.25"
click at [219, 519] on input "range" at bounding box center [195, 520] width 205 height 2
type input "7.95"
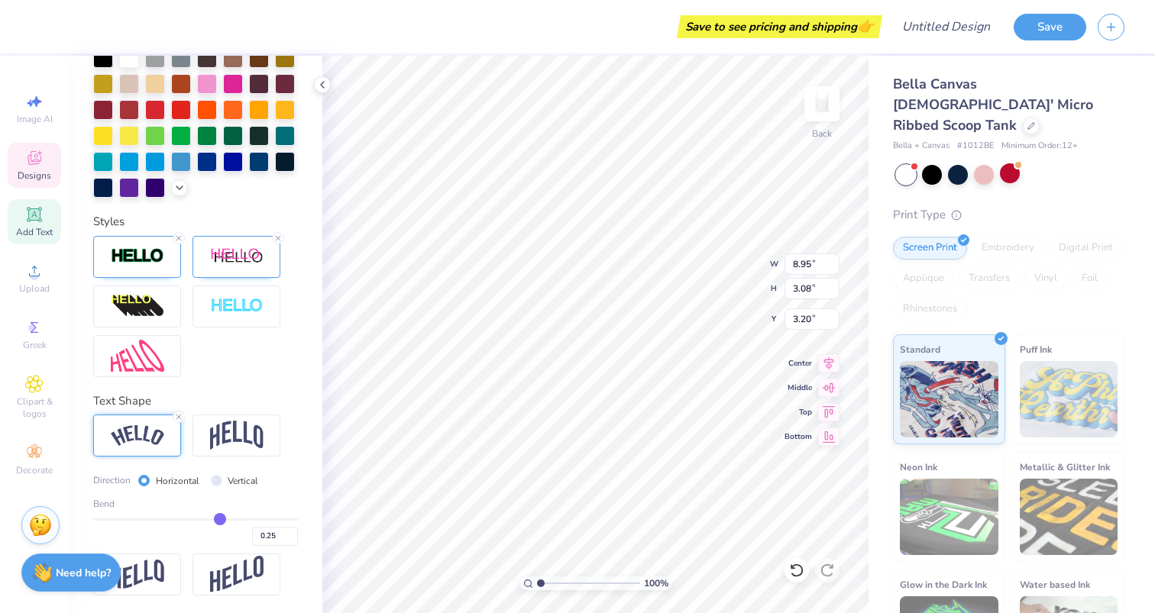
type input "2.23"
type input "3.61"
type input "0.26"
type input "0.27"
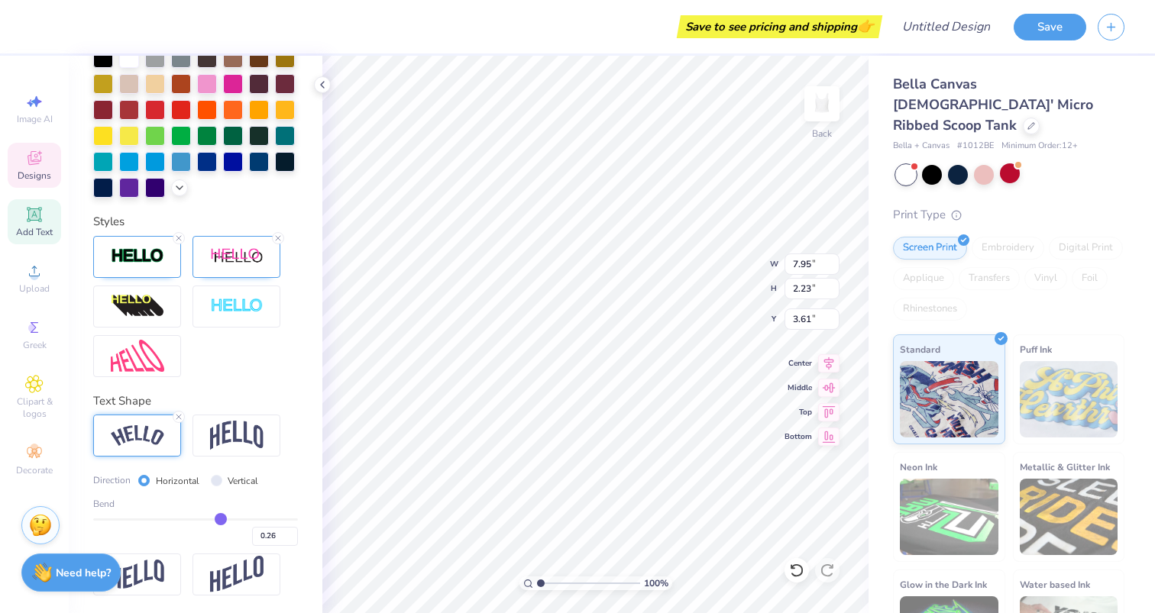
type input "0.27"
type input "0.28"
type input "0.29"
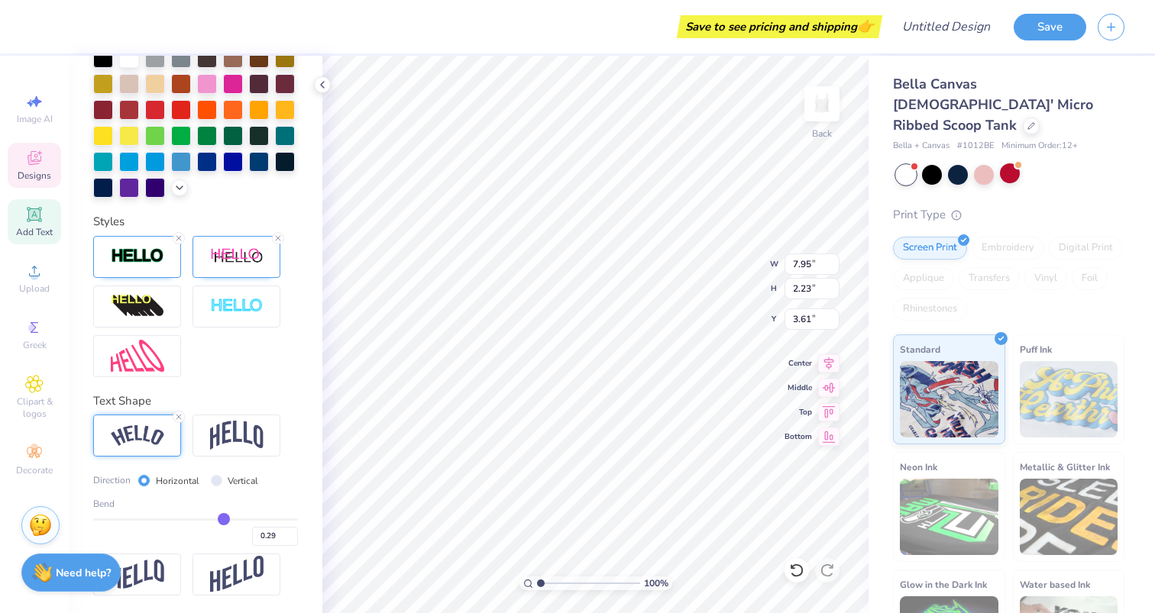
type input "0.3"
type input "0.30"
click at [226, 519] on input "range" at bounding box center [195, 520] width 205 height 2
click at [938, 163] on div at bounding box center [932, 173] width 20 height 20
click at [132, 183] on div at bounding box center [129, 186] width 20 height 20
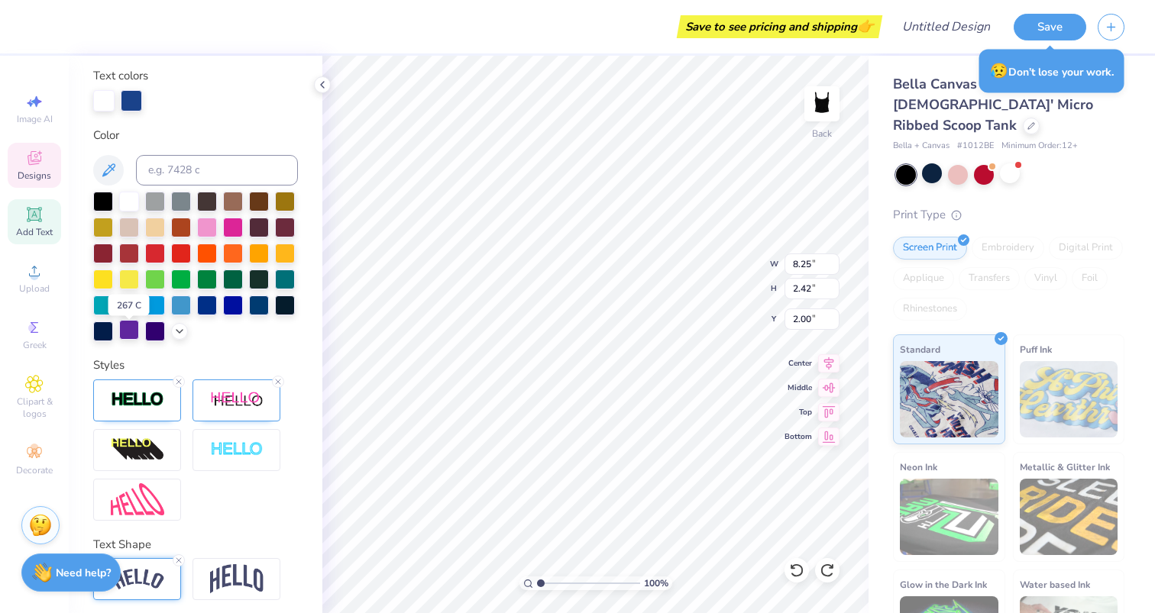
scroll to position [242, 0]
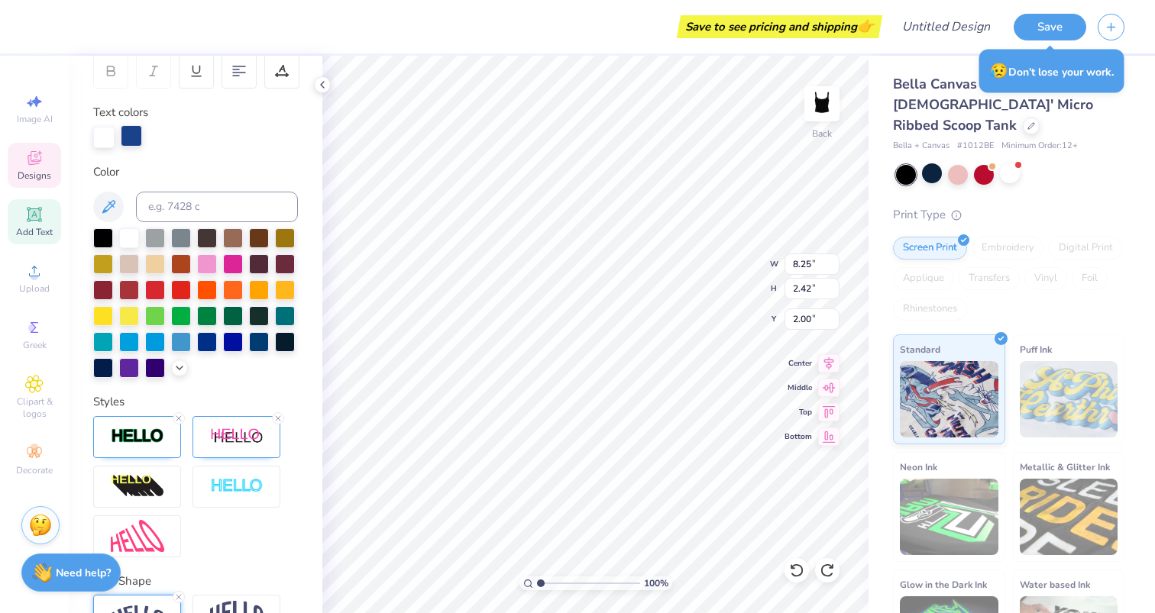
click at [134, 129] on div at bounding box center [131, 135] width 21 height 21
click at [126, 367] on div at bounding box center [129, 367] width 20 height 20
click at [178, 368] on icon at bounding box center [179, 366] width 12 height 12
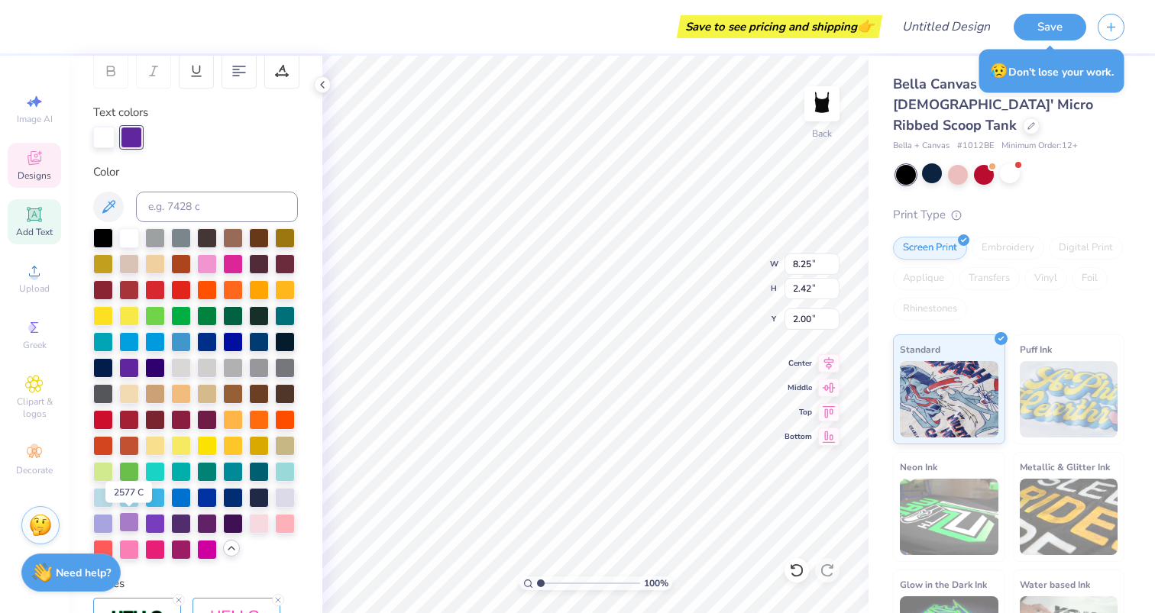
click at [132, 521] on div at bounding box center [129, 522] width 20 height 20
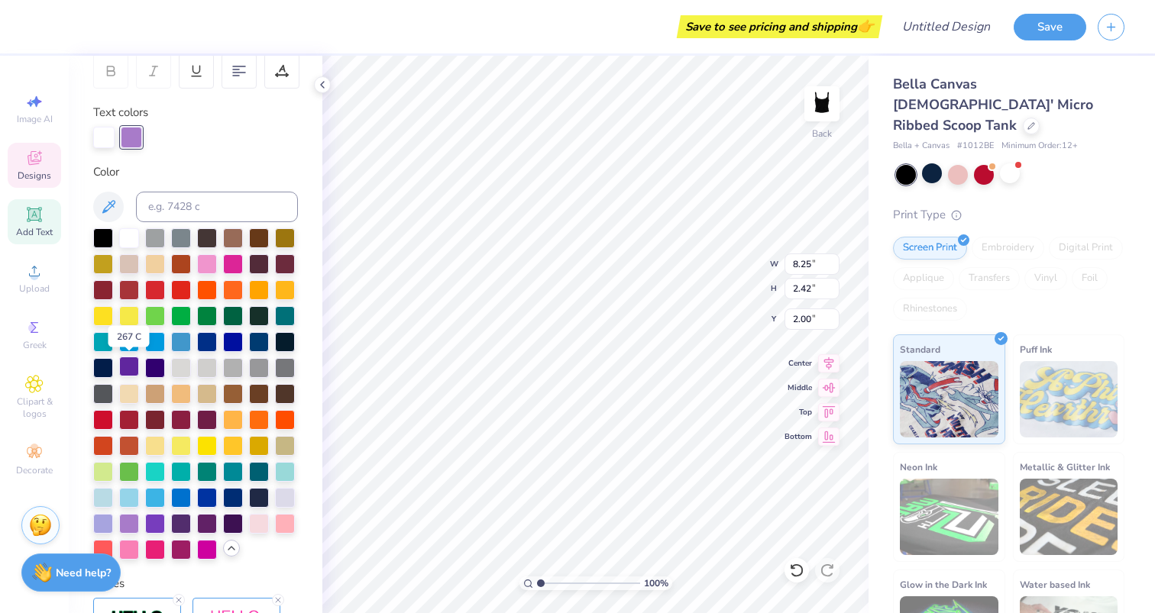
click at [131, 361] on div at bounding box center [129, 367] width 20 height 20
click at [103, 202] on icon at bounding box center [108, 207] width 18 height 18
click at [111, 209] on icon at bounding box center [108, 207] width 18 height 18
click at [111, 208] on icon at bounding box center [108, 207] width 18 height 18
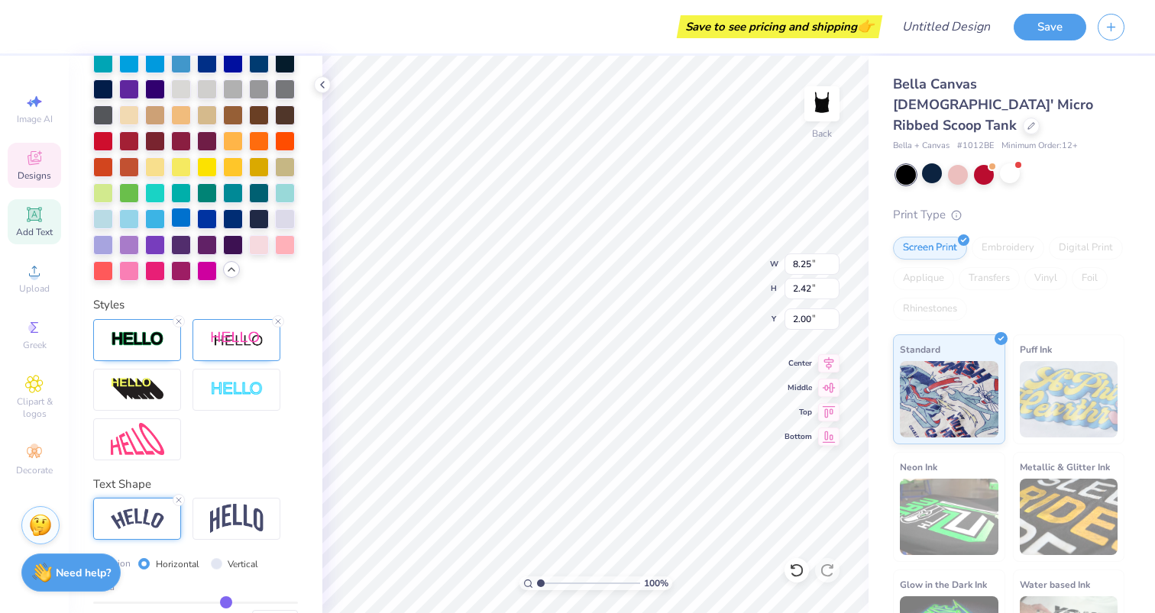
scroll to position [522, 0]
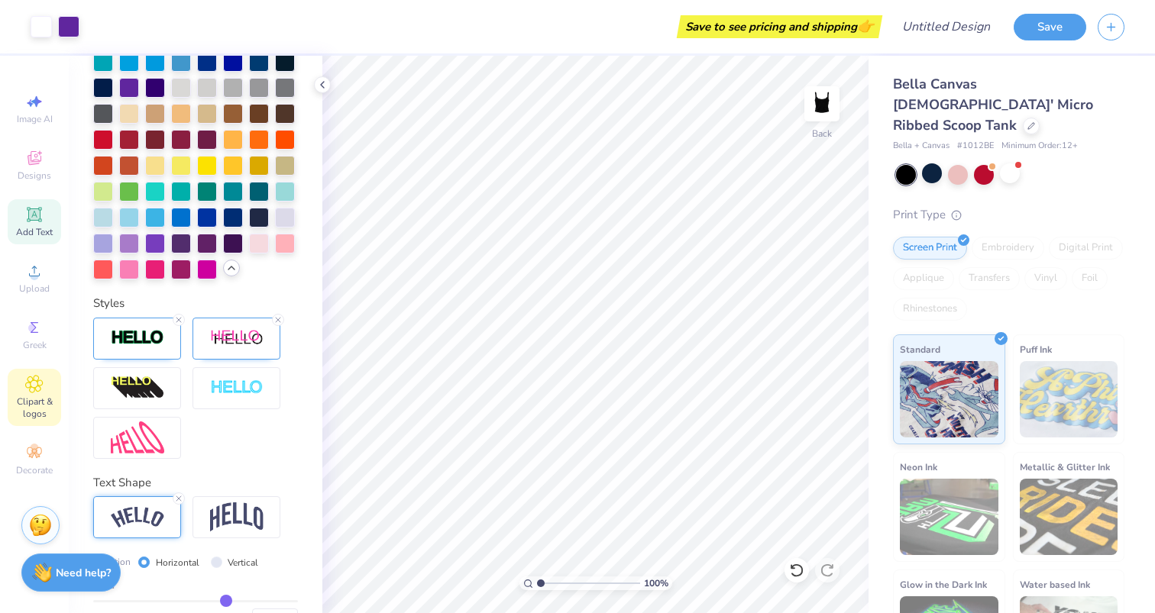
click at [31, 395] on div "Clipart & logos" at bounding box center [34, 397] width 53 height 57
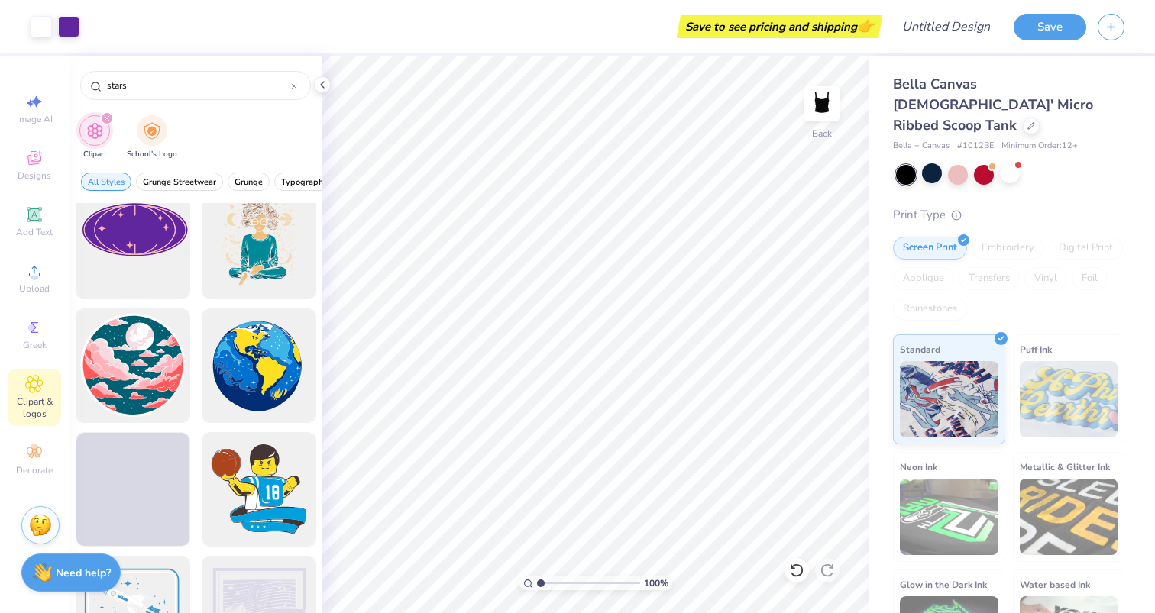
scroll to position [1261, 0]
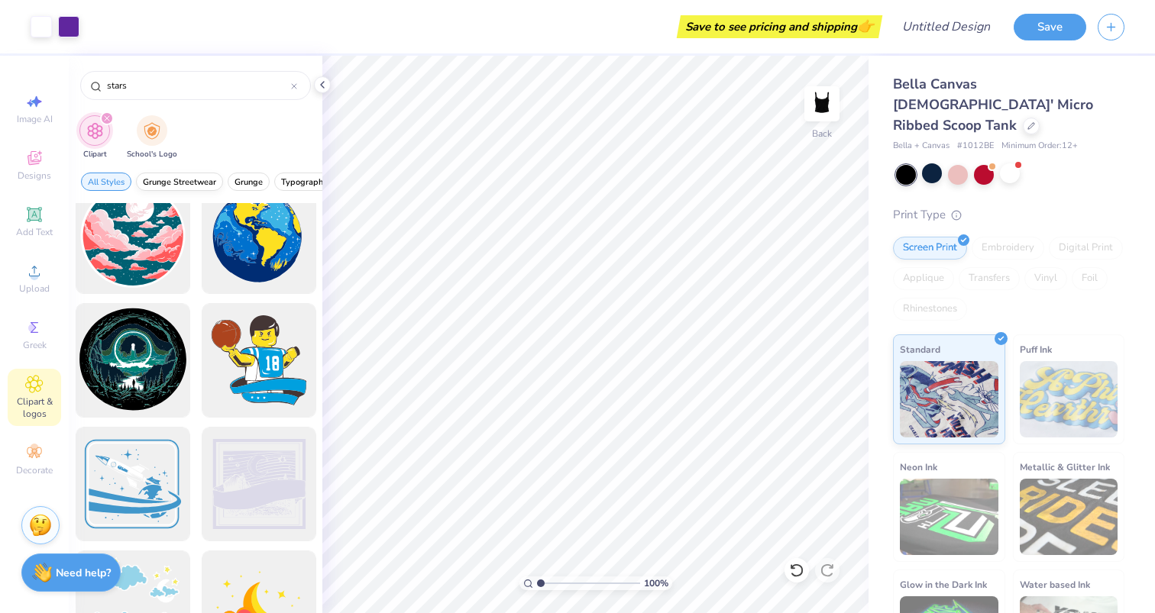
click at [193, 179] on span "Grunge Streetwear" at bounding box center [179, 181] width 73 height 11
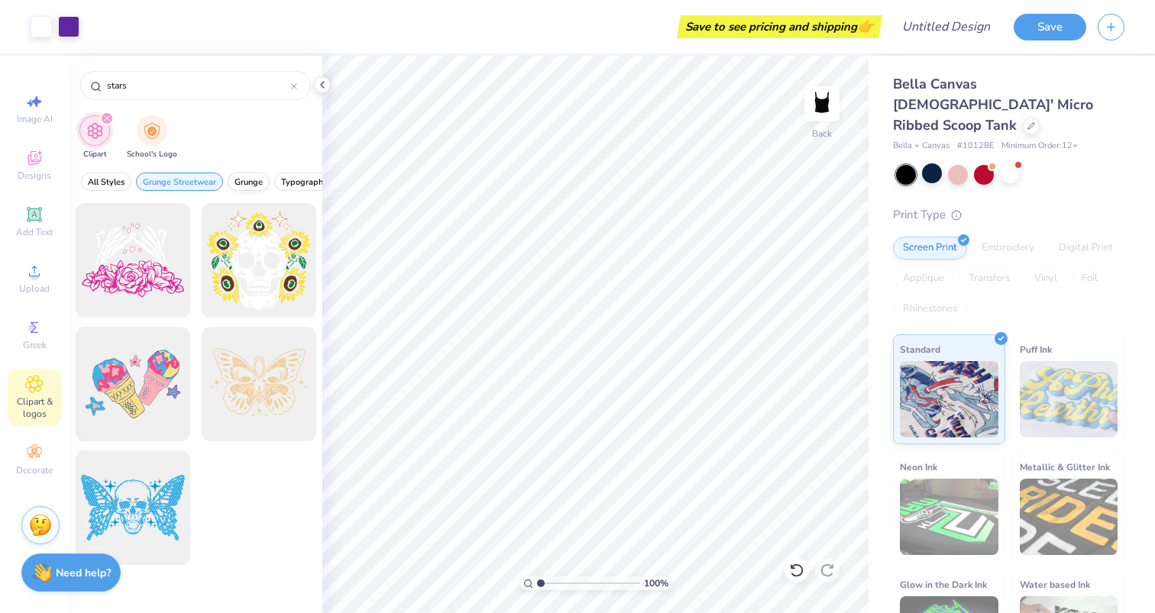
click at [258, 183] on span "Grunge" at bounding box center [248, 181] width 28 height 11
click at [203, 78] on input "stars" at bounding box center [198, 85] width 186 height 15
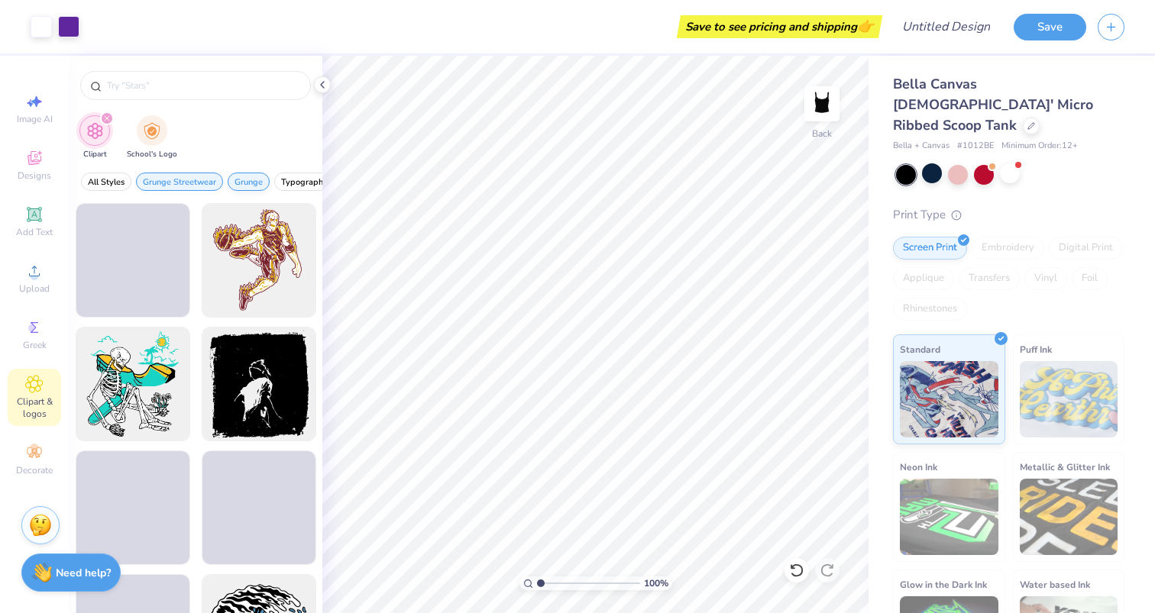
click at [244, 182] on span "Grunge" at bounding box center [248, 181] width 28 height 11
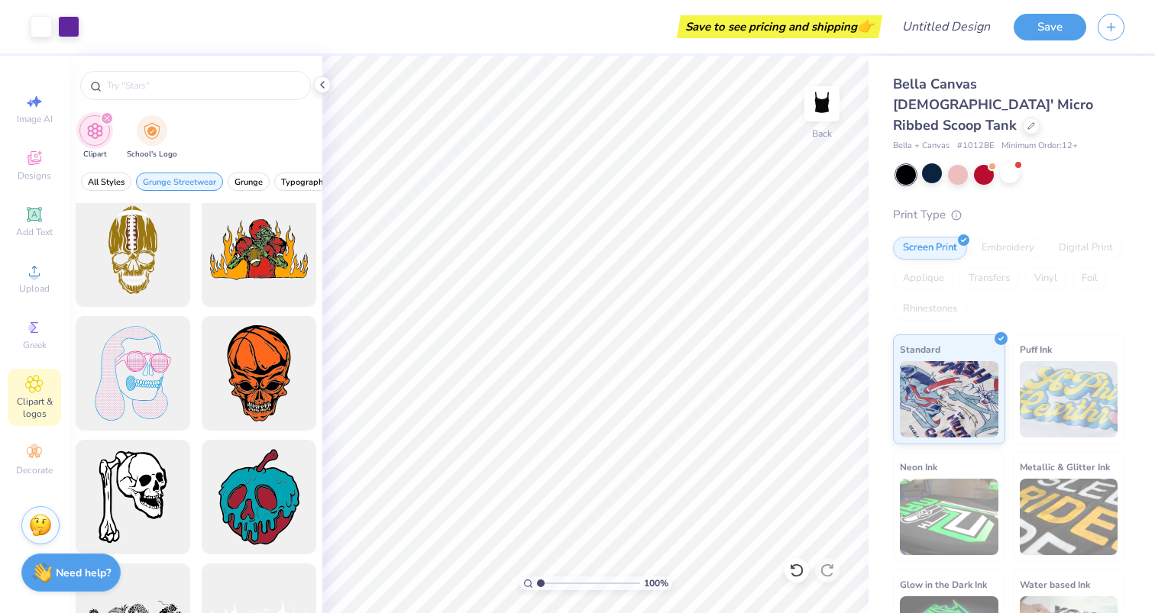
scroll to position [2682, 0]
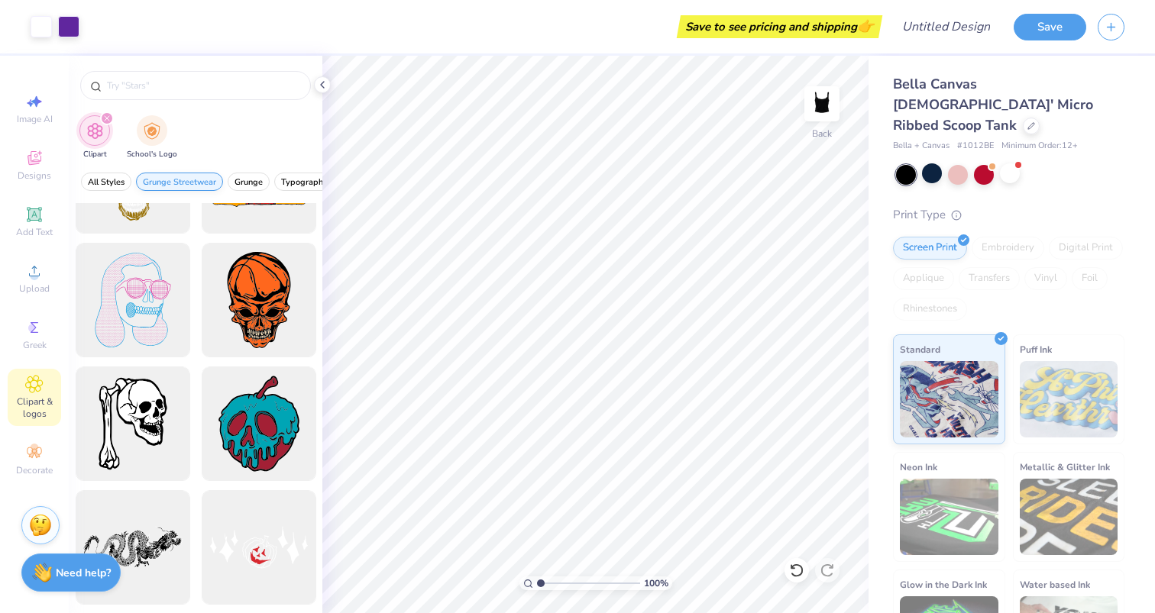
click at [208, 178] on span "Grunge Streetwear" at bounding box center [179, 181] width 73 height 11
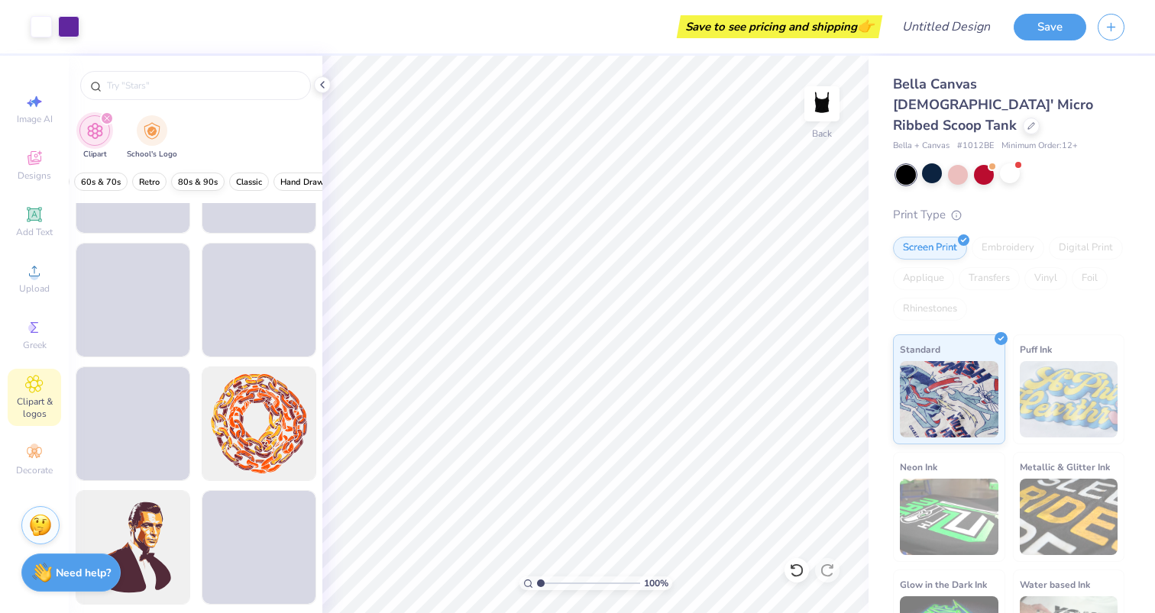
scroll to position [0, 362]
click at [203, 182] on span "80s & 90s" at bounding box center [194, 181] width 40 height 11
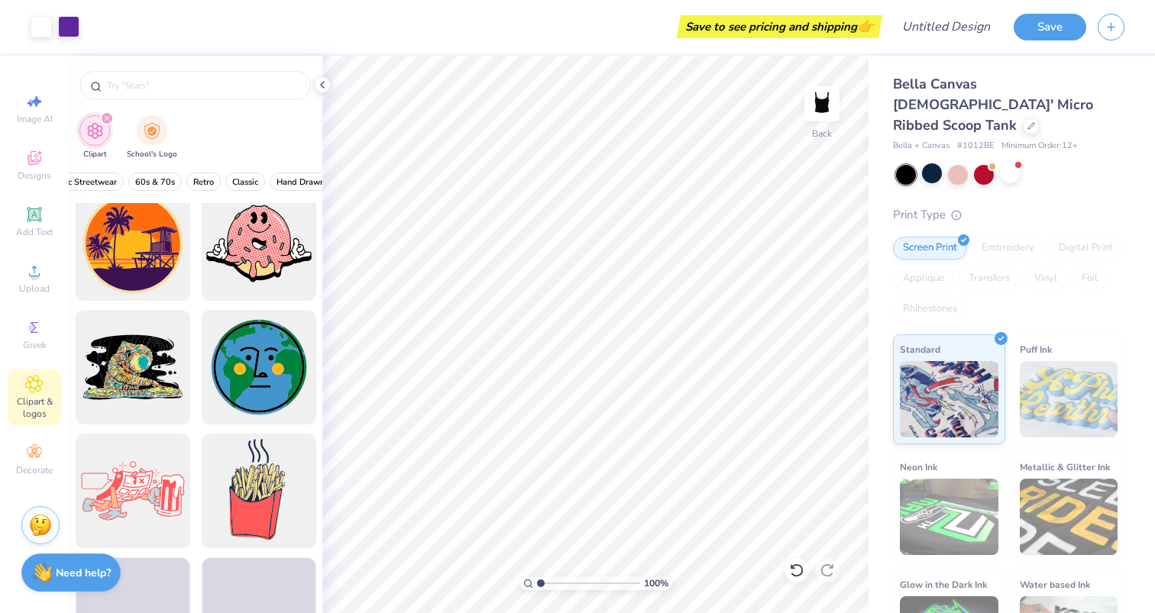
scroll to position [0, 0]
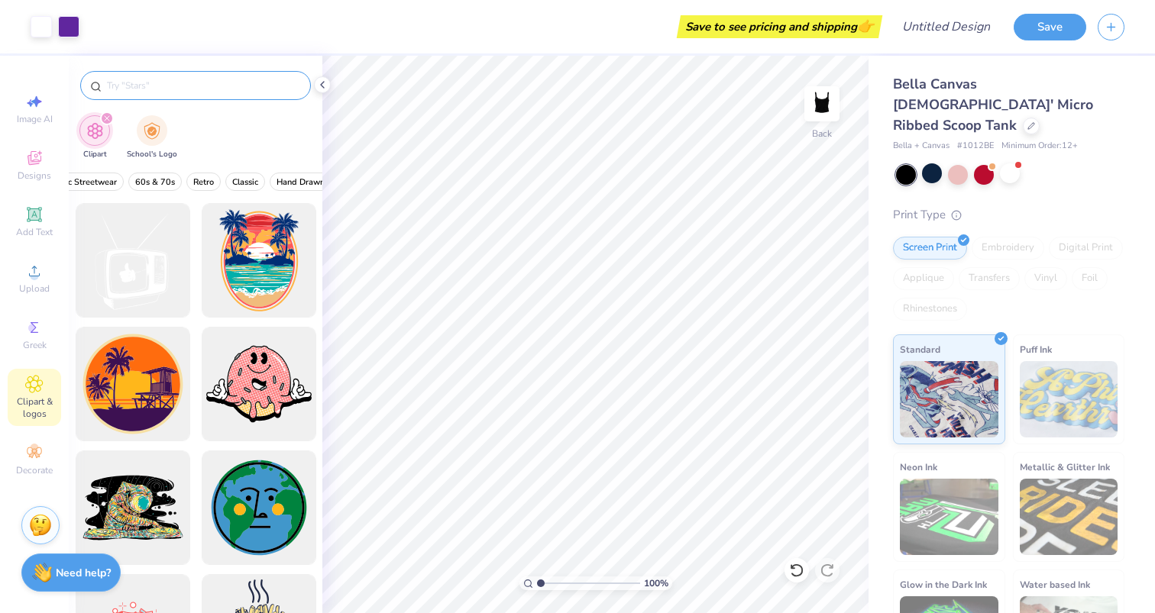
click at [187, 85] on input "text" at bounding box center [202, 85] width 195 height 15
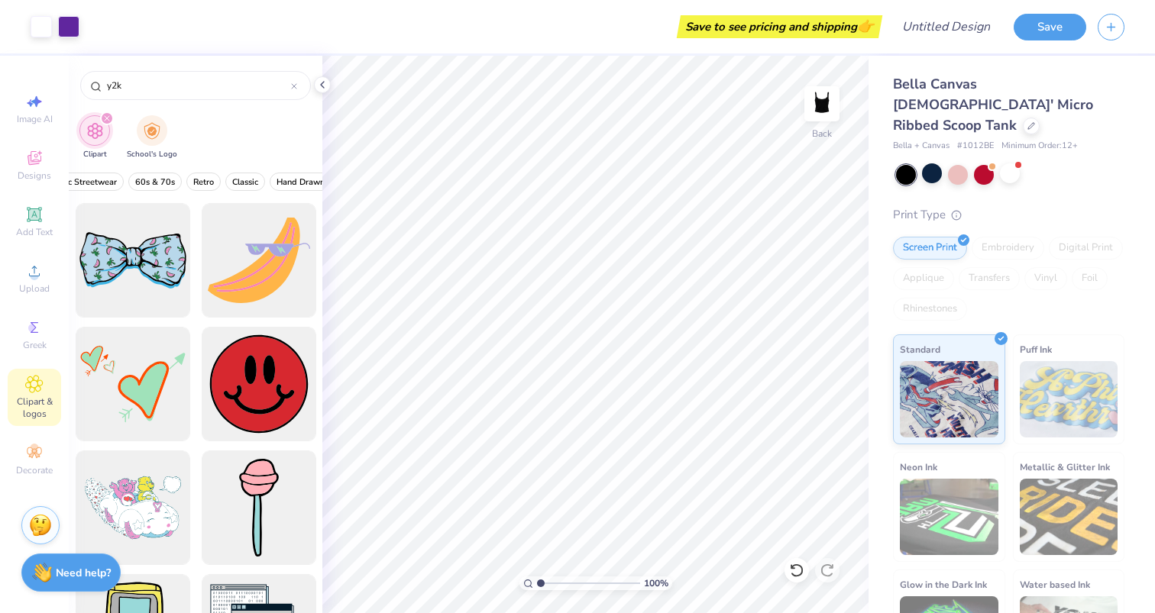
click at [91, 135] on img "filter for Clipart" at bounding box center [95, 131] width 18 height 18
click at [108, 117] on icon "filter for Clipart" at bounding box center [107, 118] width 5 height 5
click at [153, 136] on img "filter for School's Logo" at bounding box center [152, 130] width 17 height 18
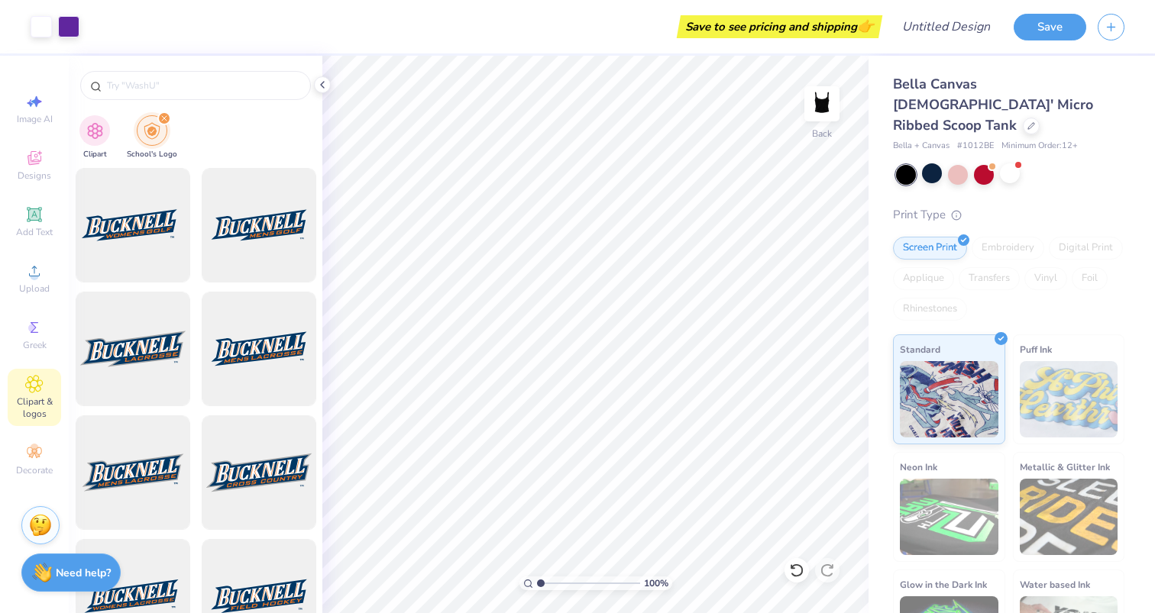
click at [163, 116] on icon "filter for School's Logo" at bounding box center [164, 118] width 6 height 6
click at [85, 125] on div "filter for Clipart" at bounding box center [94, 129] width 31 height 31
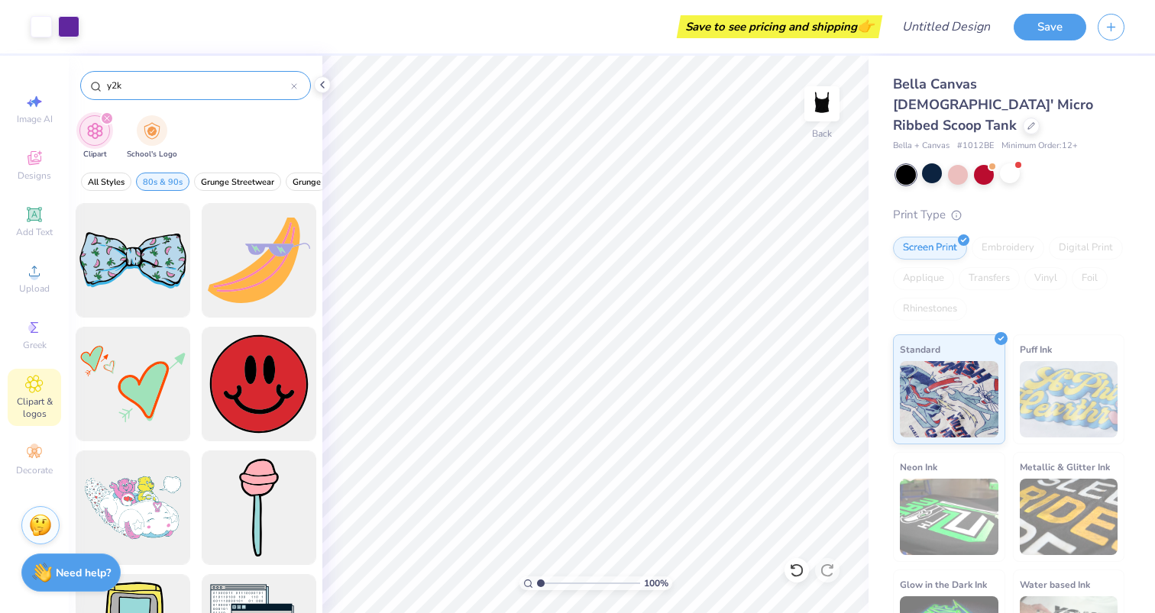
click at [277, 88] on input "y2k" at bounding box center [198, 85] width 186 height 15
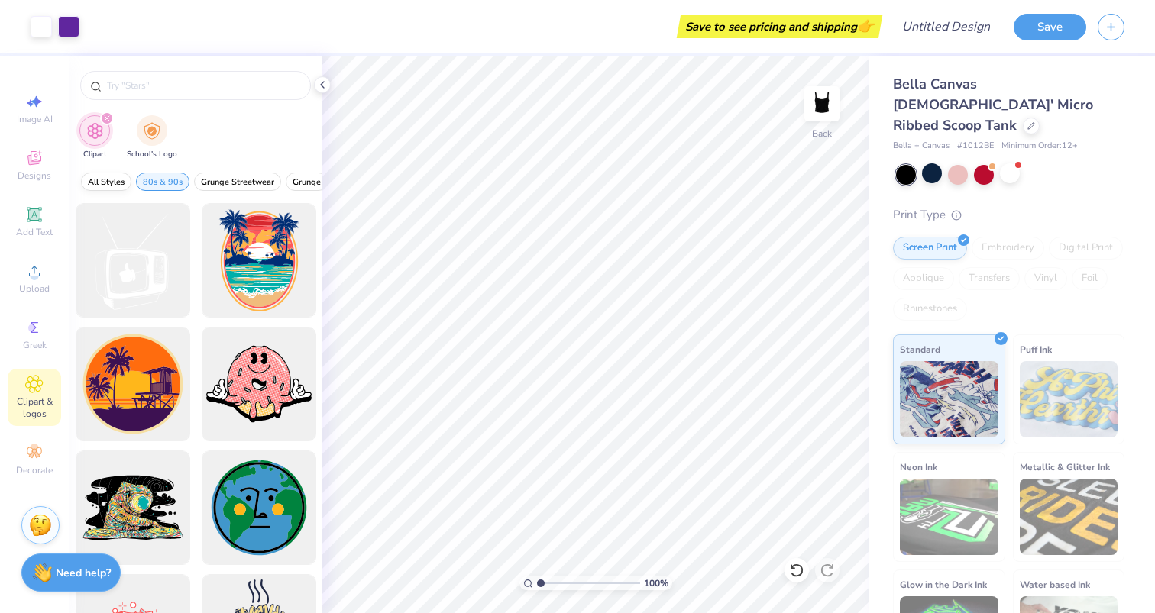
click at [100, 174] on button "All Styles" at bounding box center [106, 182] width 50 height 18
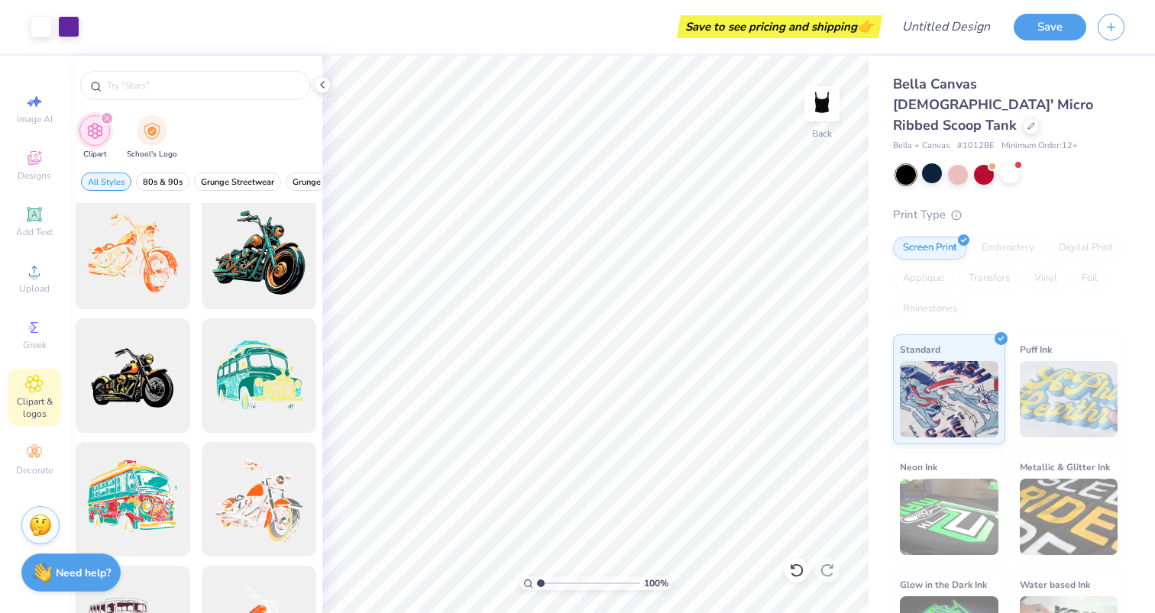
scroll to position [1380, 0]
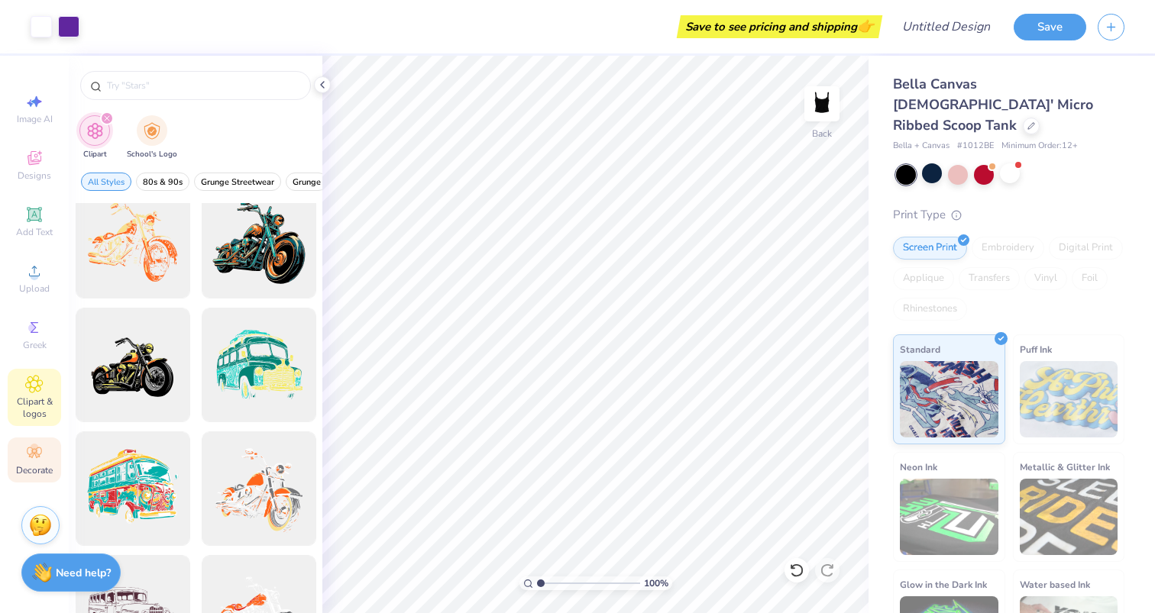
click at [35, 459] on icon at bounding box center [34, 453] width 18 height 18
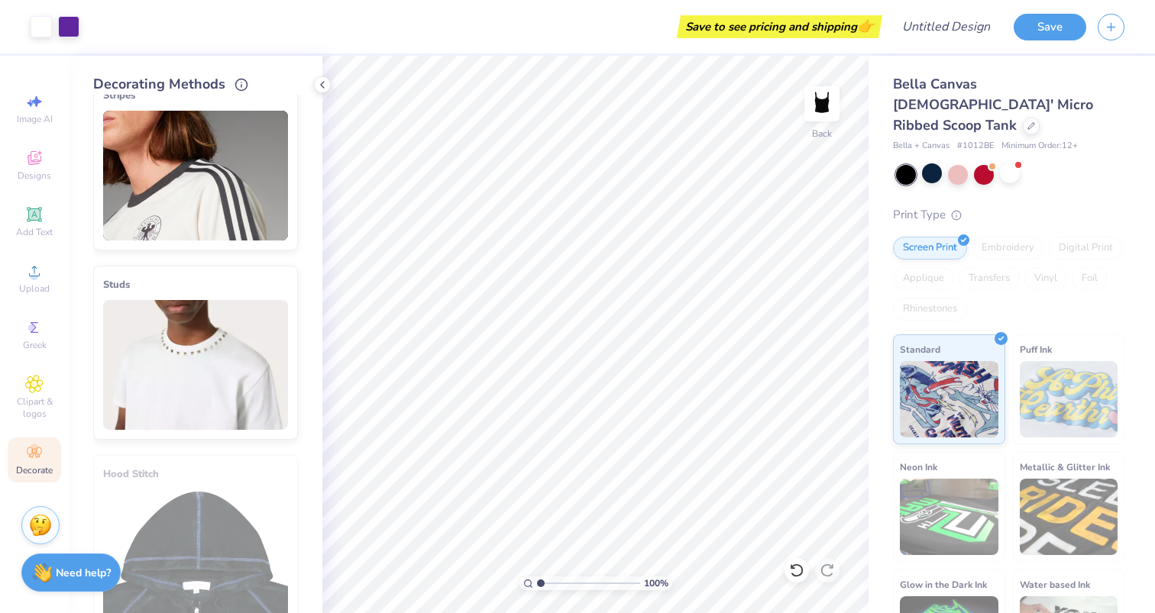
click at [221, 196] on img at bounding box center [195, 176] width 185 height 130
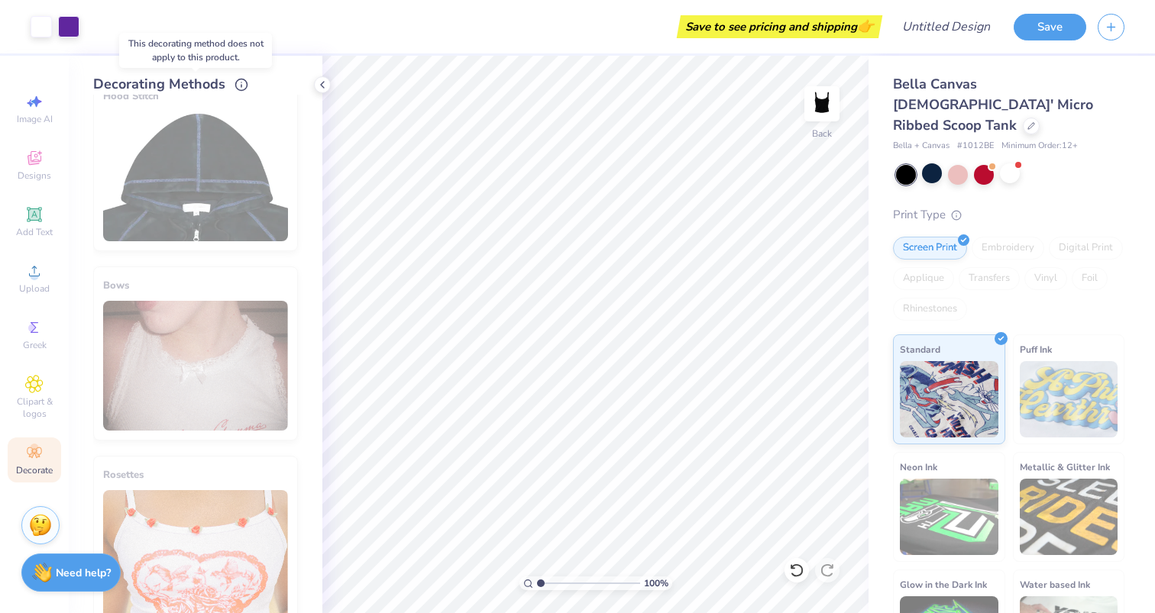
scroll to position [1165, 0]
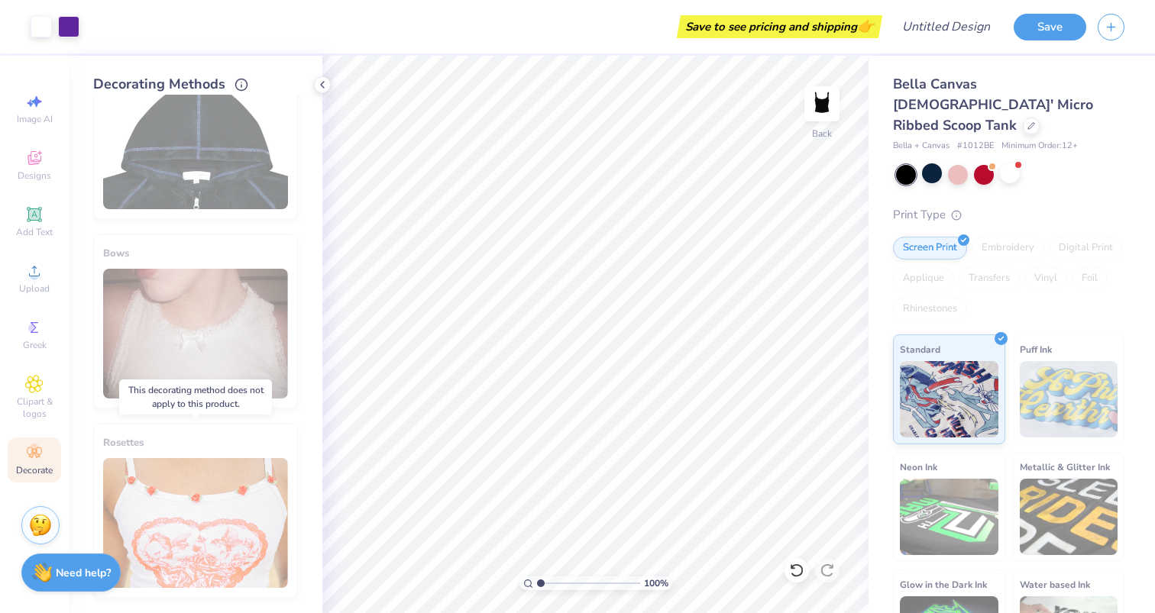
click at [204, 510] on div "Rosettes" at bounding box center [195, 511] width 205 height 174
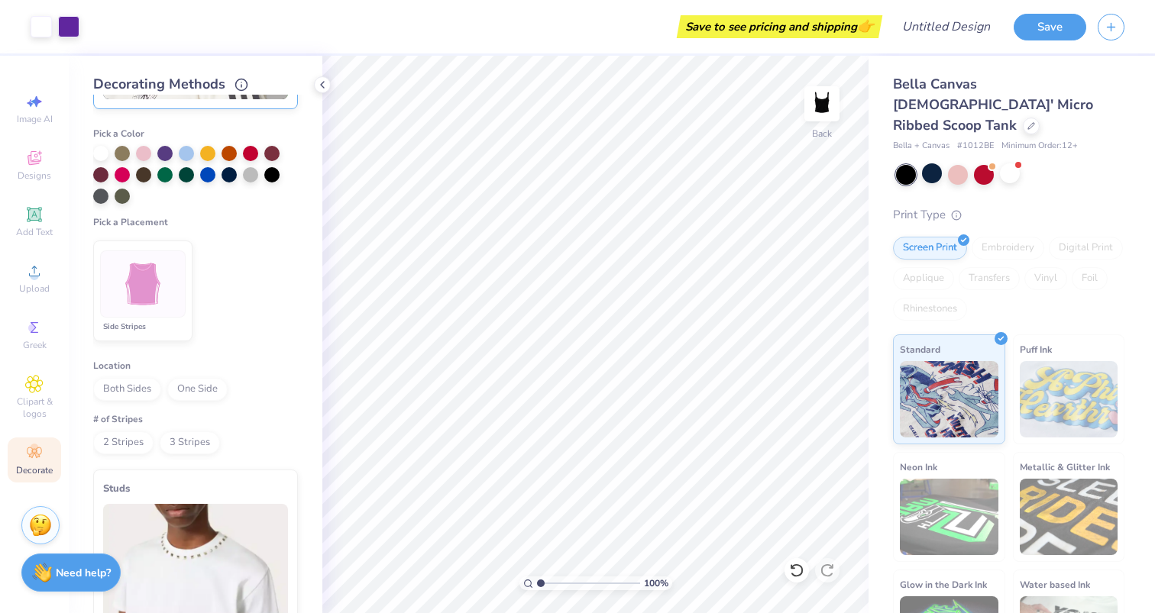
scroll to position [546, 0]
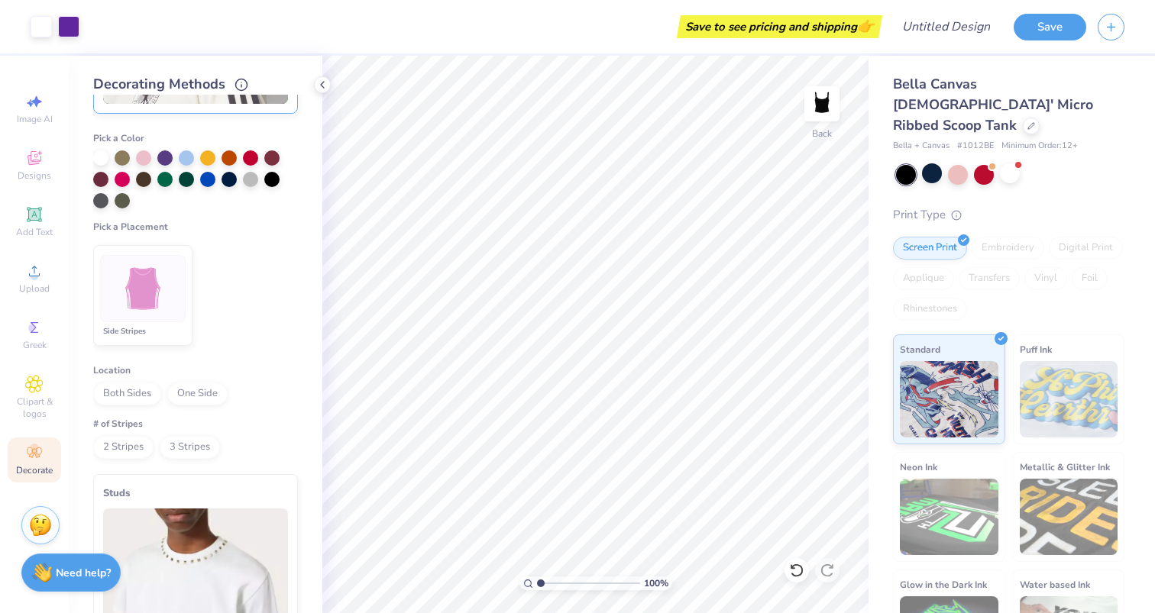
click at [170, 293] on img at bounding box center [143, 288] width 57 height 57
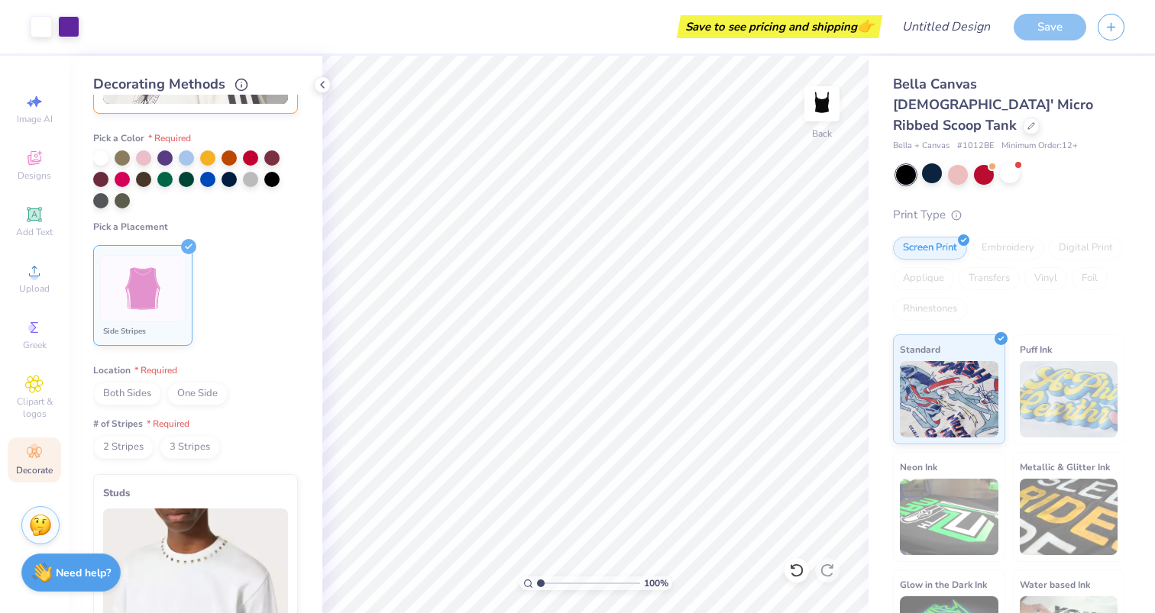
click at [141, 394] on span "Both Sides" at bounding box center [127, 394] width 68 height 23
click at [143, 451] on span "2 Stripes" at bounding box center [123, 447] width 60 height 23
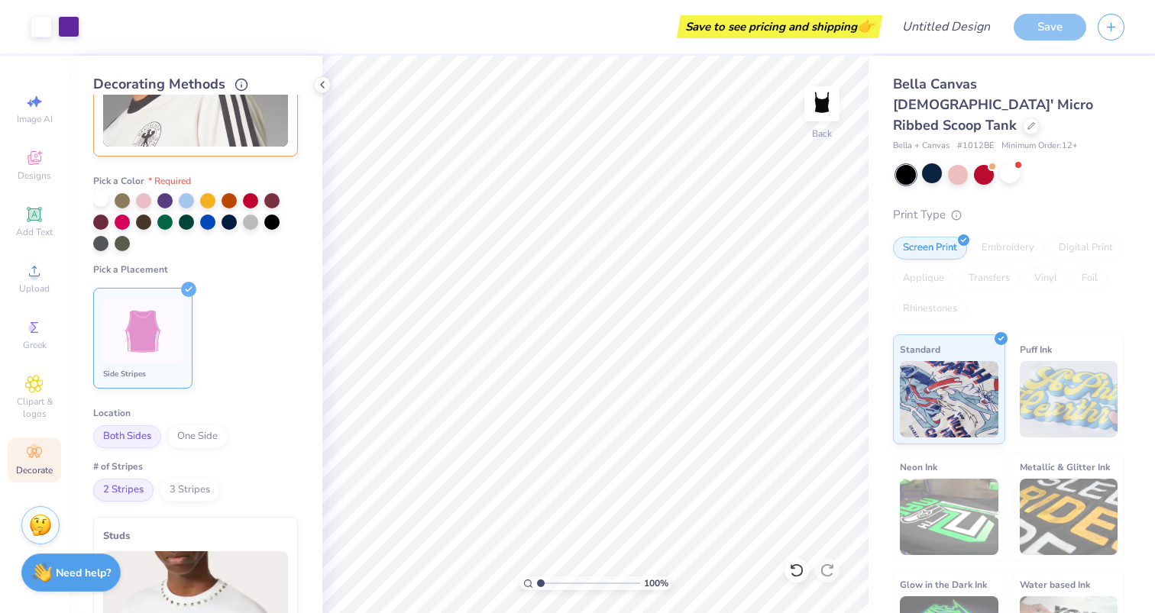
click at [102, 199] on div at bounding box center [100, 199] width 15 height 15
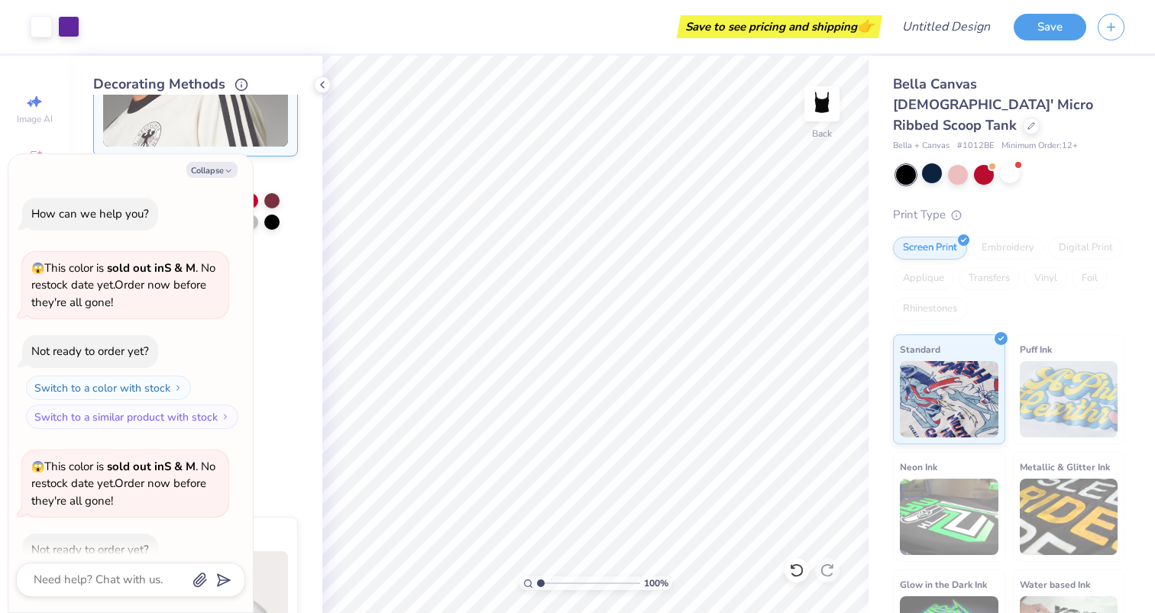
scroll to position [270, 0]
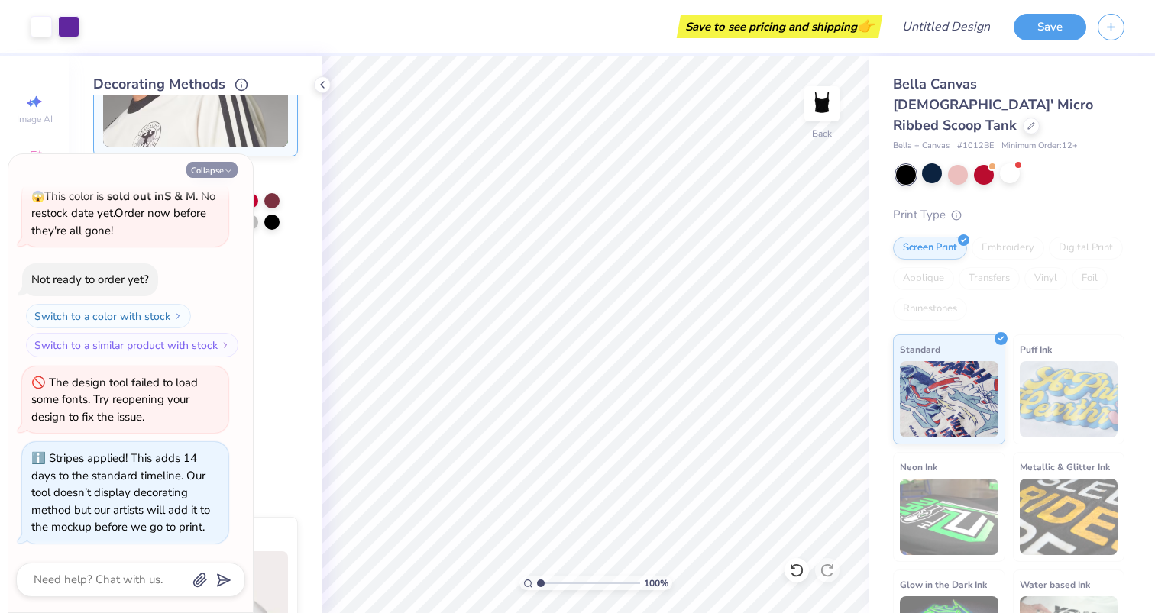
click at [205, 166] on button "Collapse" at bounding box center [211, 170] width 51 height 16
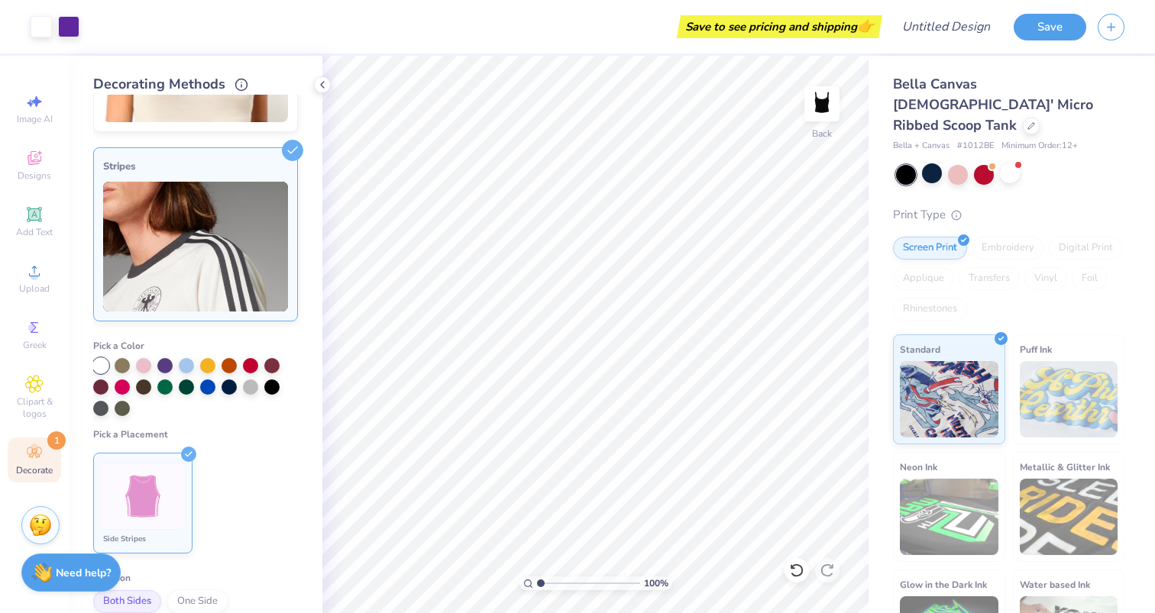
scroll to position [310, 0]
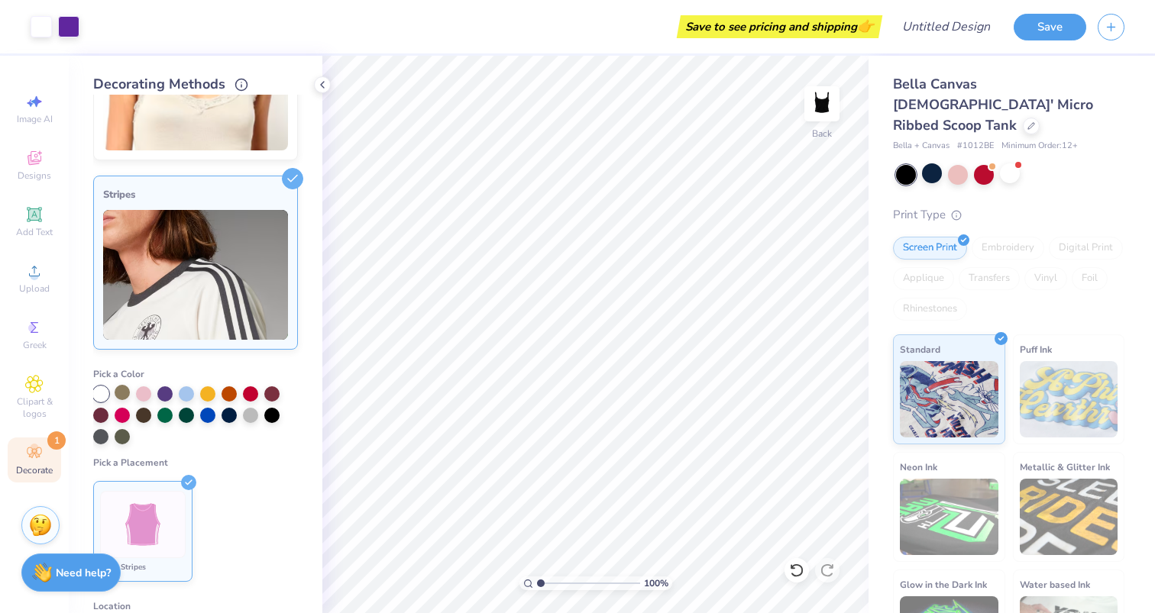
click at [115, 394] on div at bounding box center [122, 392] width 15 height 15
click at [101, 393] on div at bounding box center [100, 392] width 15 height 15
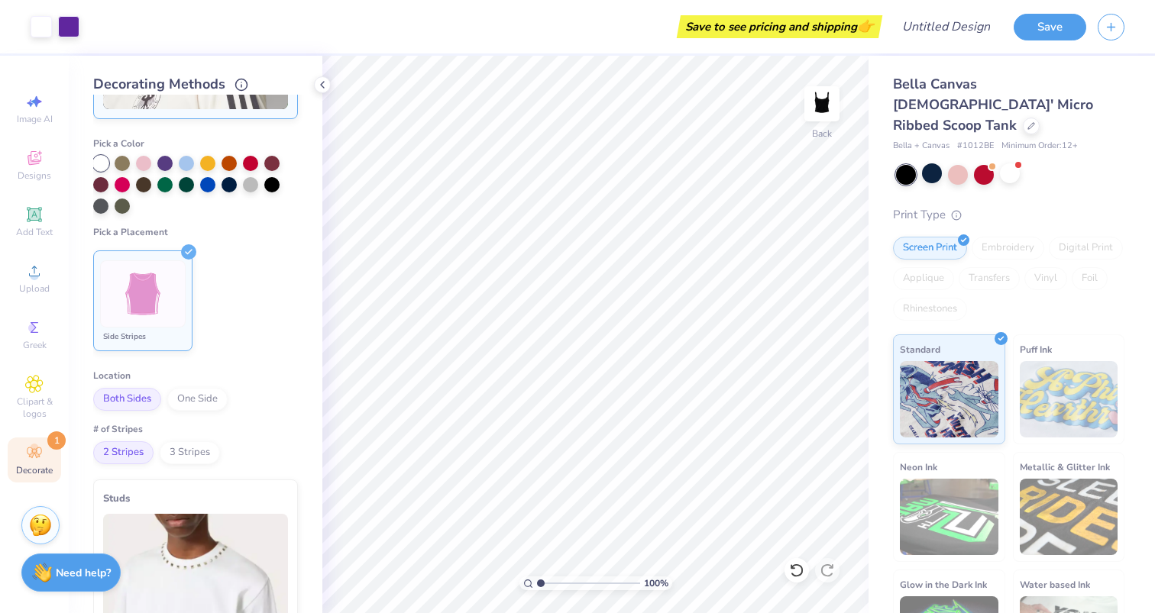
scroll to position [619, 0]
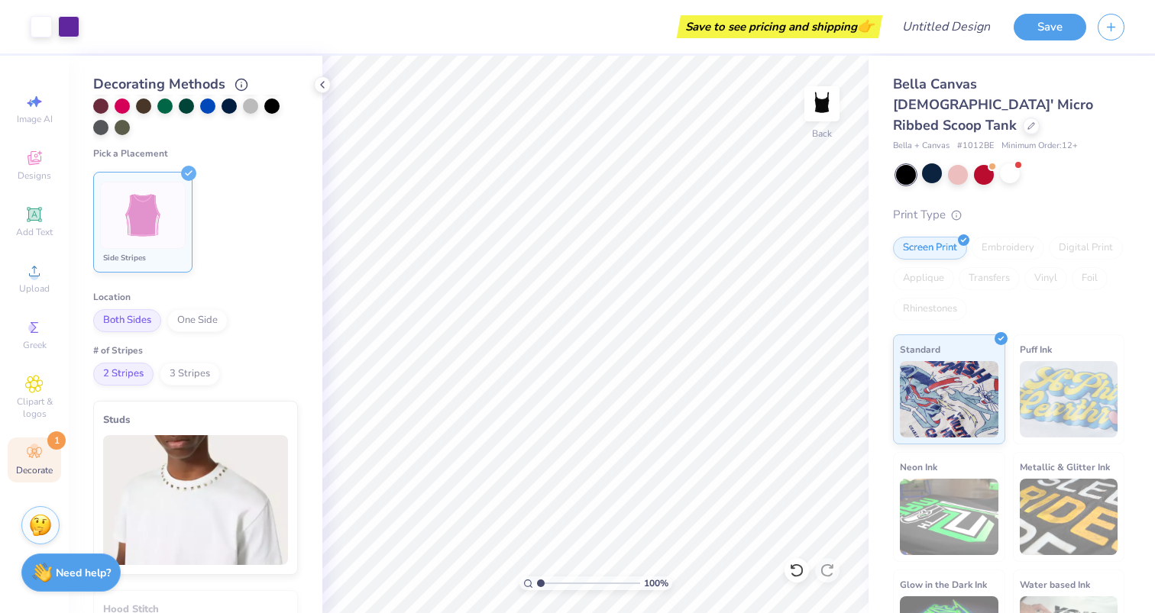
click at [118, 383] on span "2 Stripes" at bounding box center [123, 374] width 60 height 23
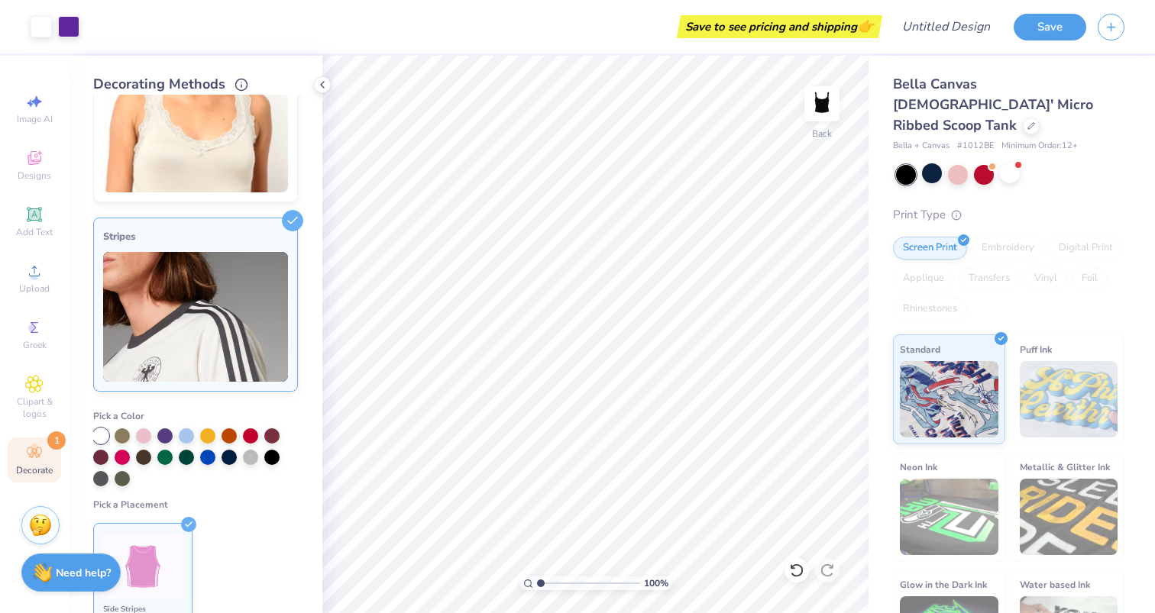
scroll to position [0, 0]
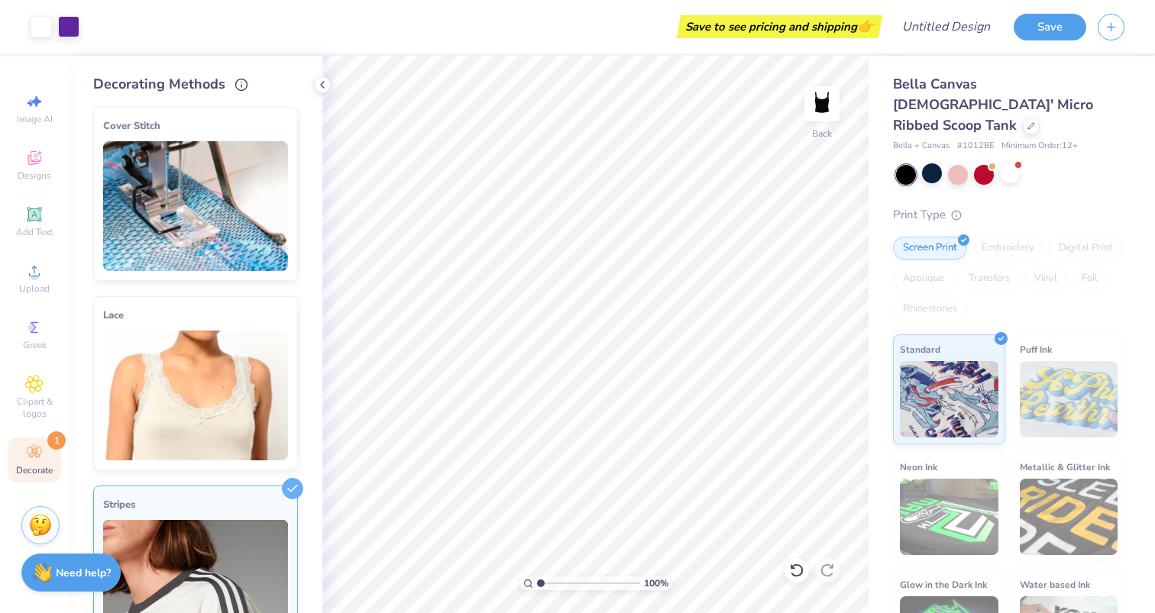
click at [41, 463] on div "Decorate 1" at bounding box center [34, 460] width 53 height 45
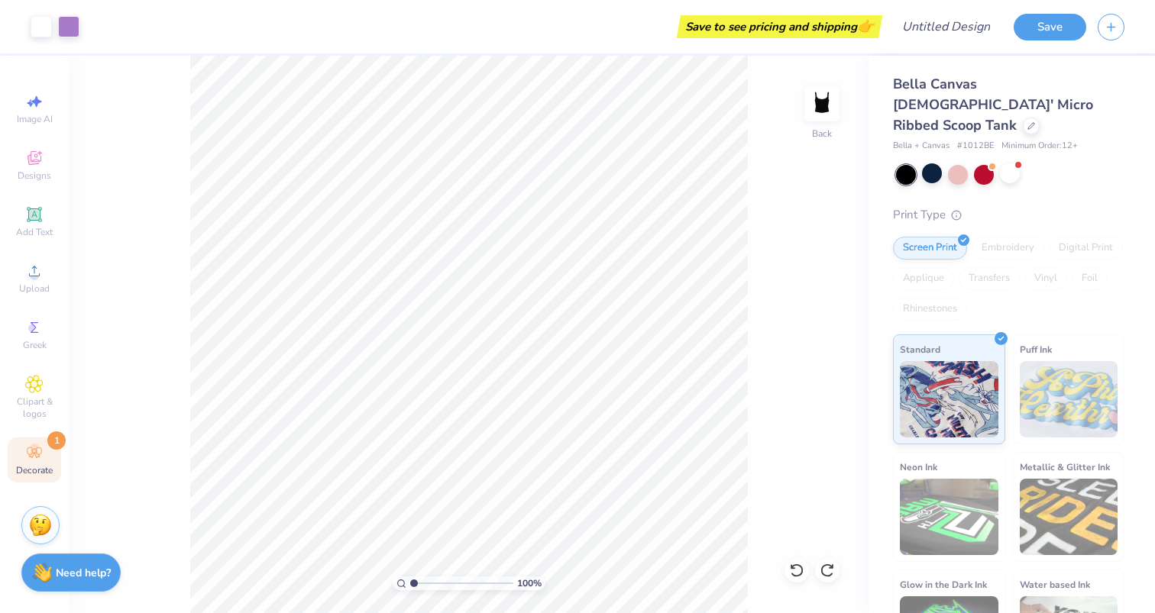
scroll to position [1165, 0]
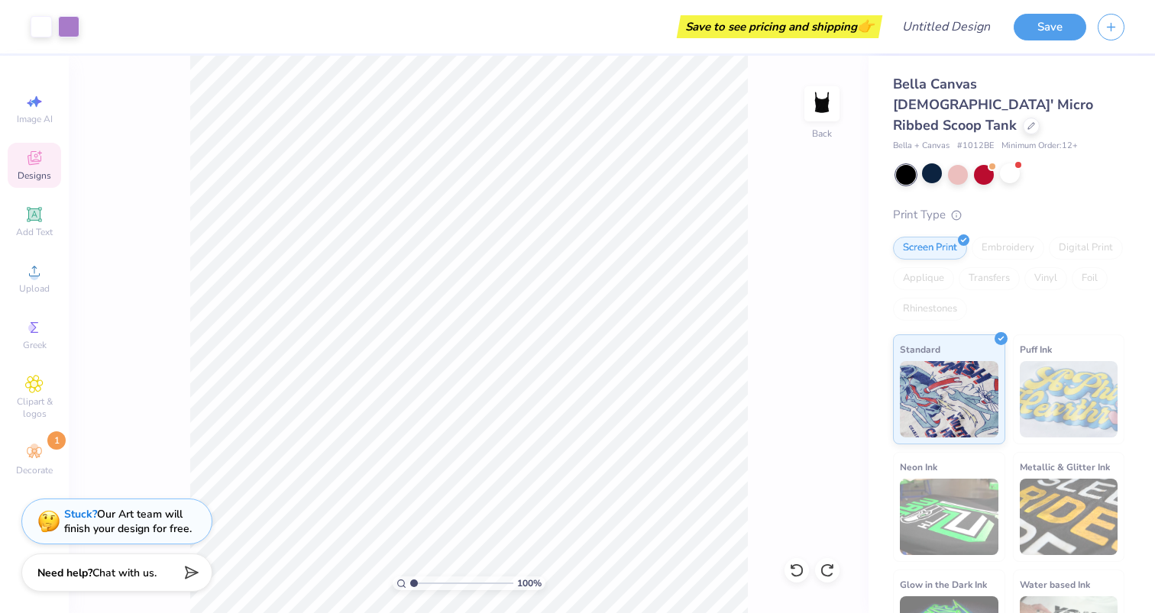
click at [39, 168] on div "Designs" at bounding box center [34, 165] width 53 height 45
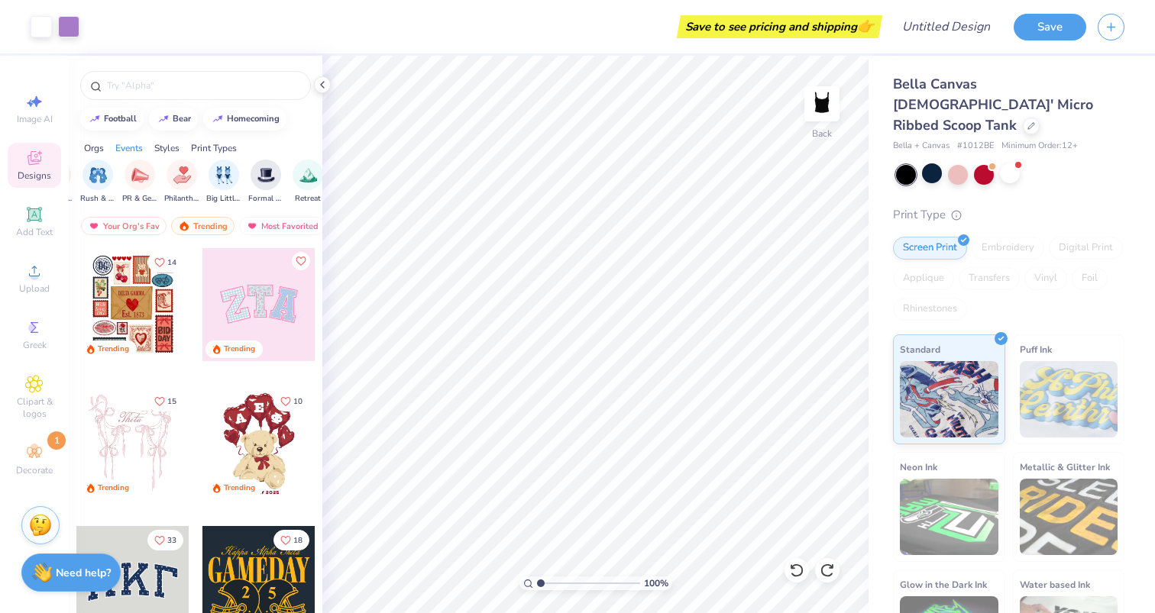
scroll to position [0, 284]
click at [254, 115] on div "homecoming" at bounding box center [253, 117] width 53 height 8
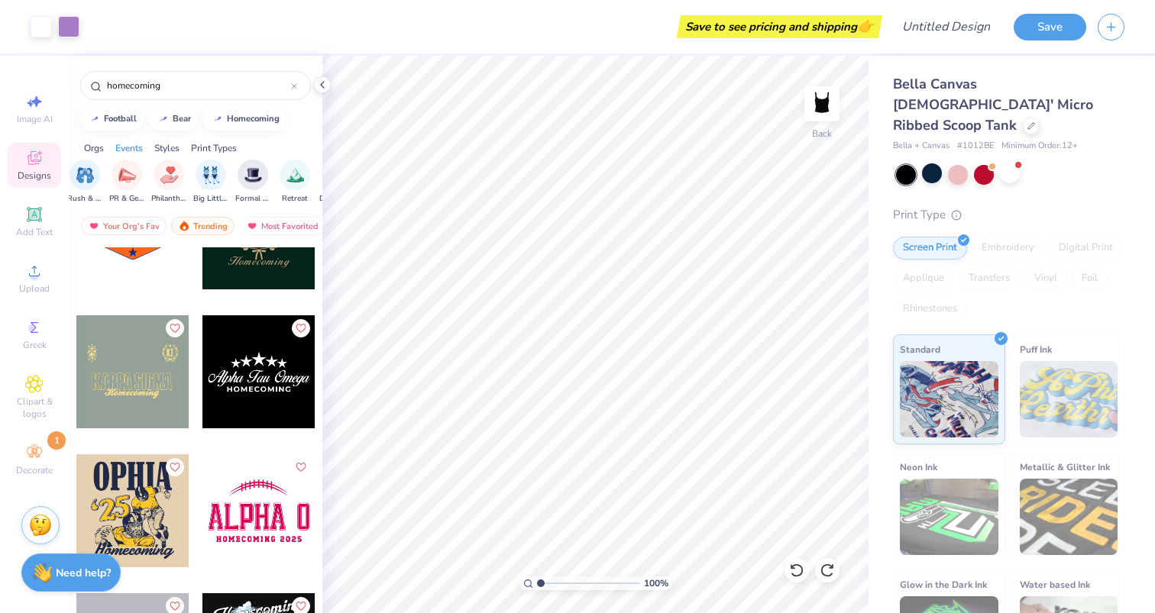
scroll to position [1866, 0]
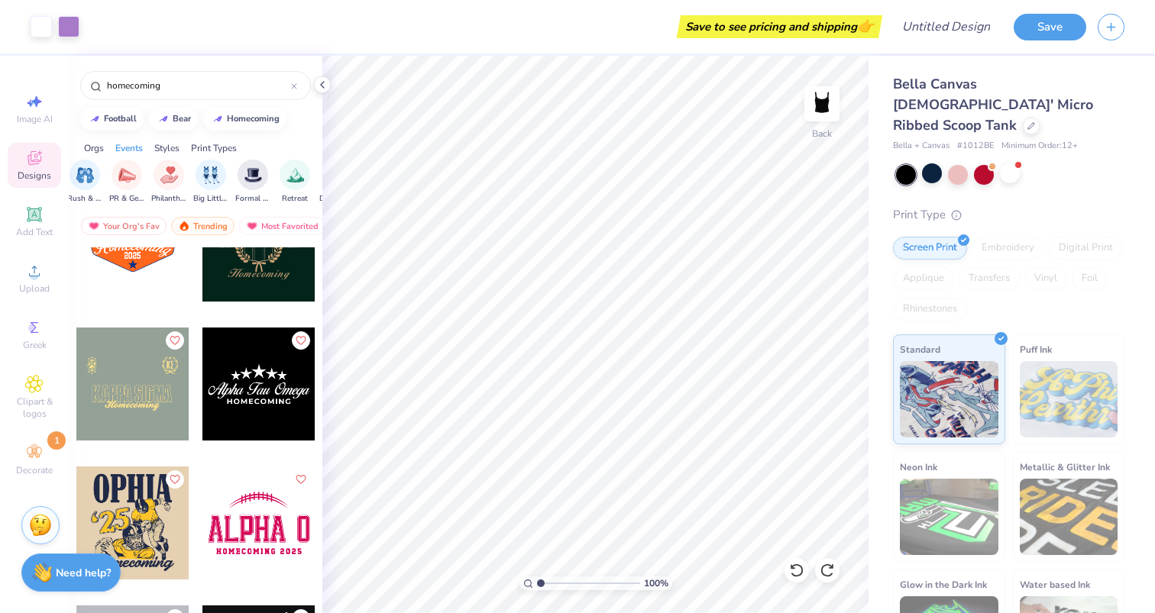
click at [248, 365] on div at bounding box center [258, 384] width 113 height 113
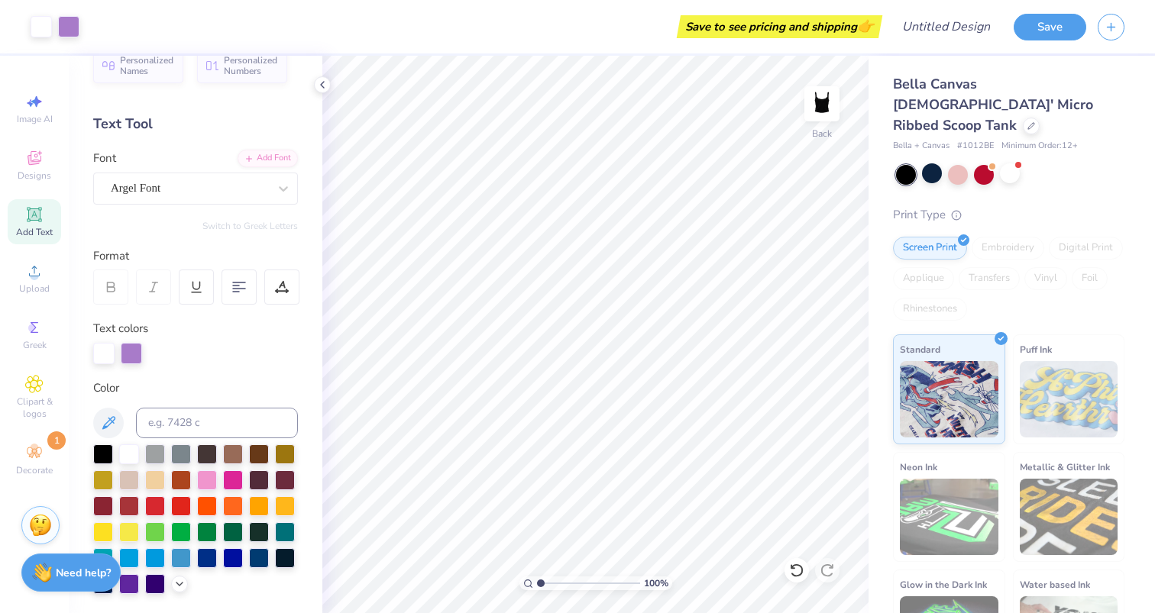
scroll to position [0, 0]
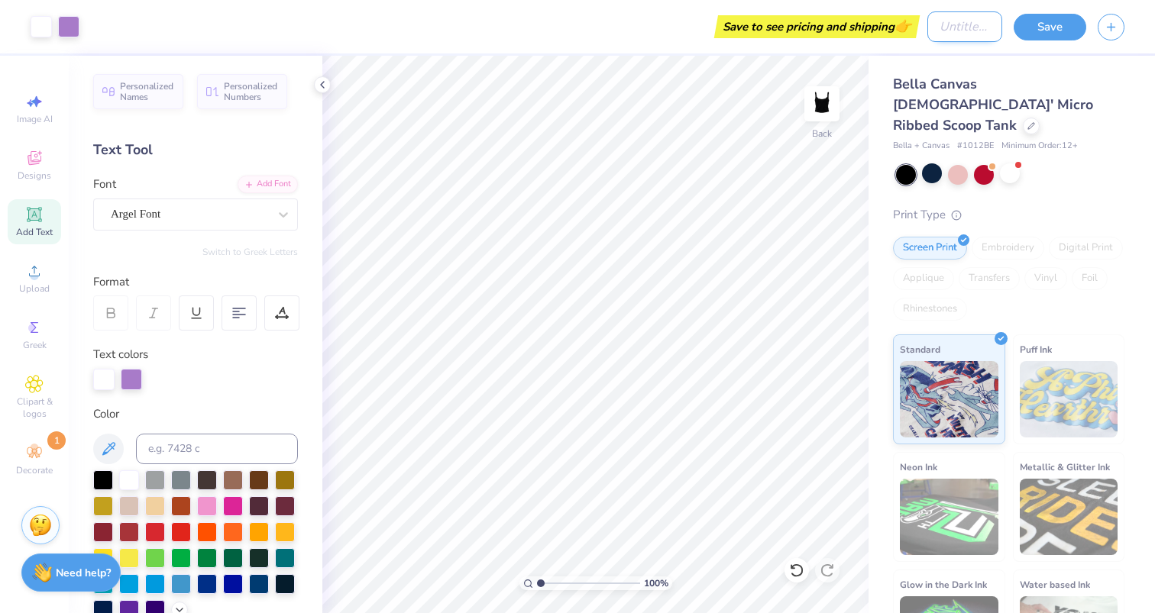
click at [932, 27] on input "Design Title" at bounding box center [964, 26] width 75 height 31
click at [1039, 27] on button "Save" at bounding box center [1049, 24] width 73 height 27
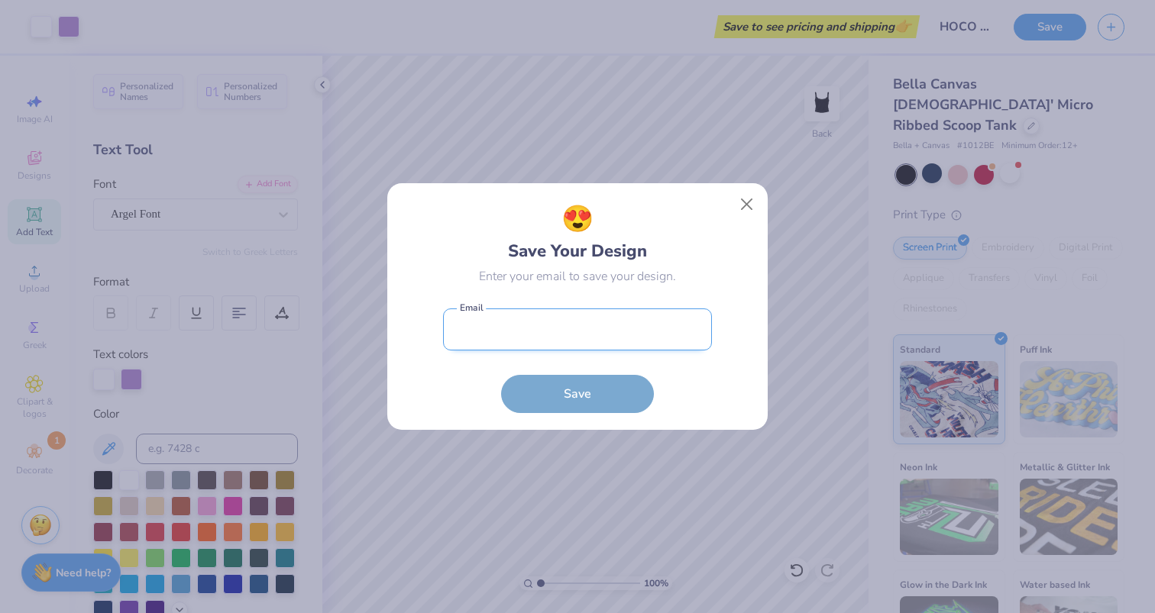
click at [557, 342] on input "email" at bounding box center [577, 330] width 269 height 42
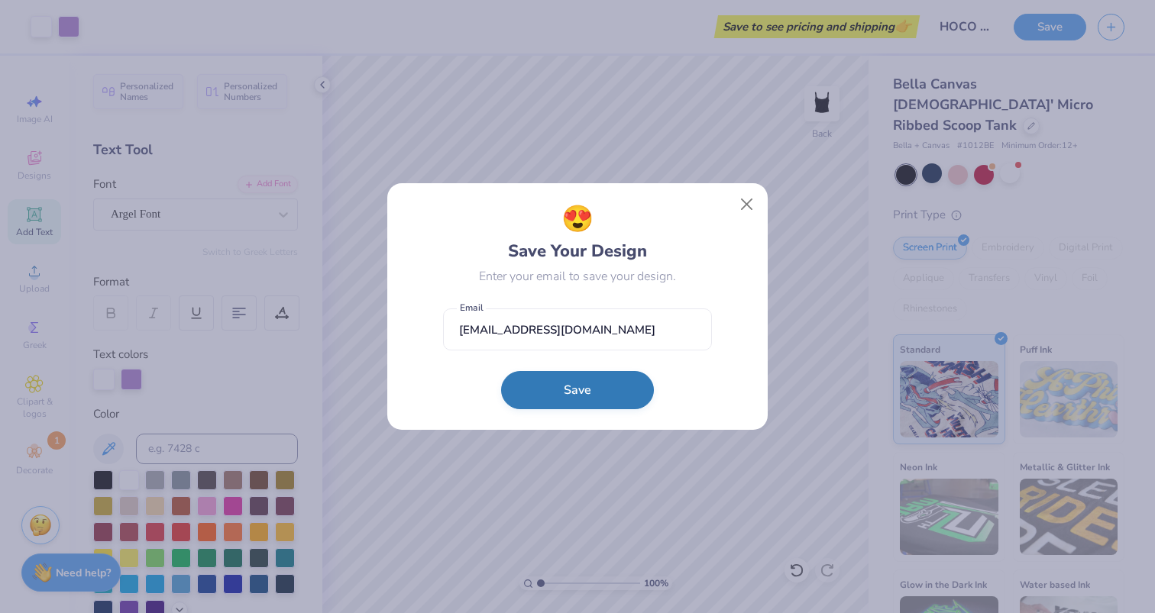
click at [574, 376] on button "Save" at bounding box center [577, 390] width 153 height 38
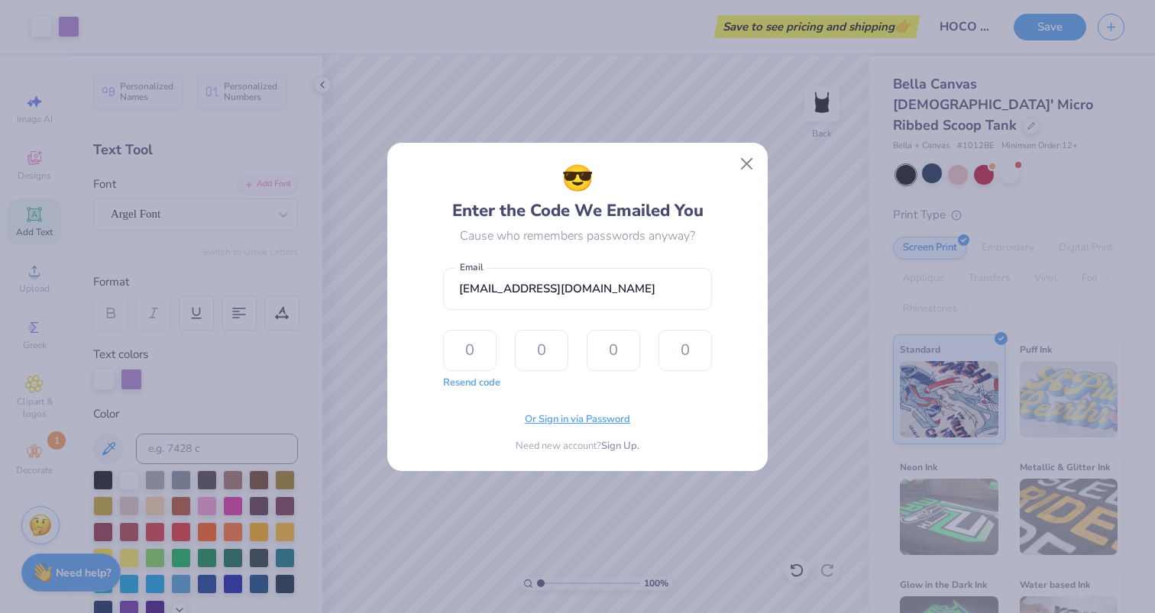
click at [585, 422] on span "Or Sign in via Password" at bounding box center [577, 419] width 105 height 15
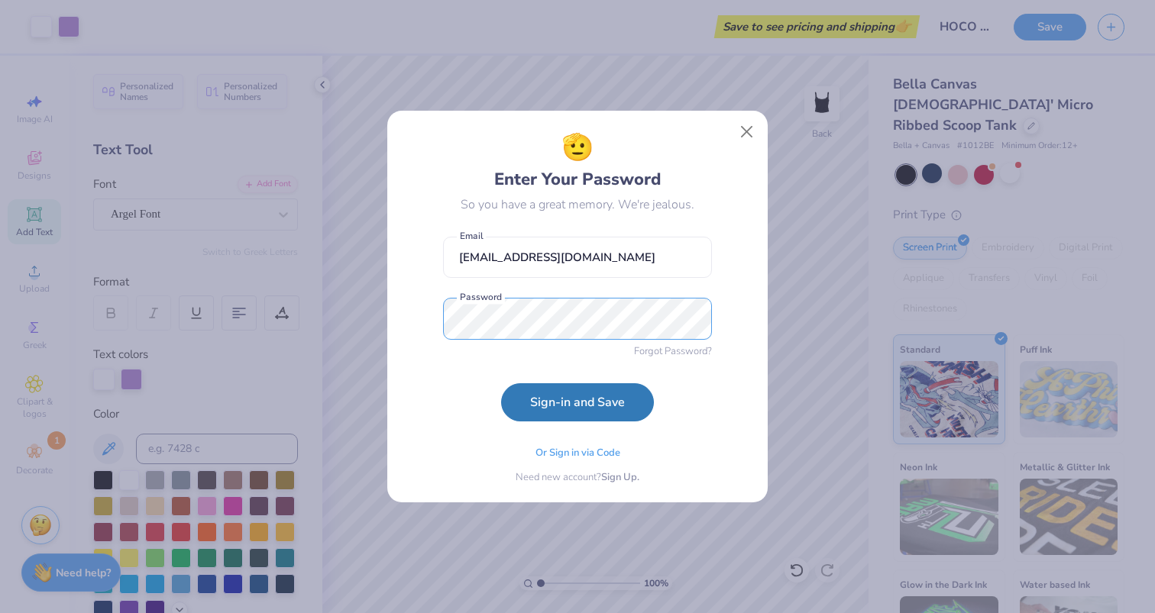
click at [501, 383] on button "Sign-in and Save" at bounding box center [577, 402] width 153 height 38
click at [746, 143] on button "Close" at bounding box center [746, 132] width 29 height 29
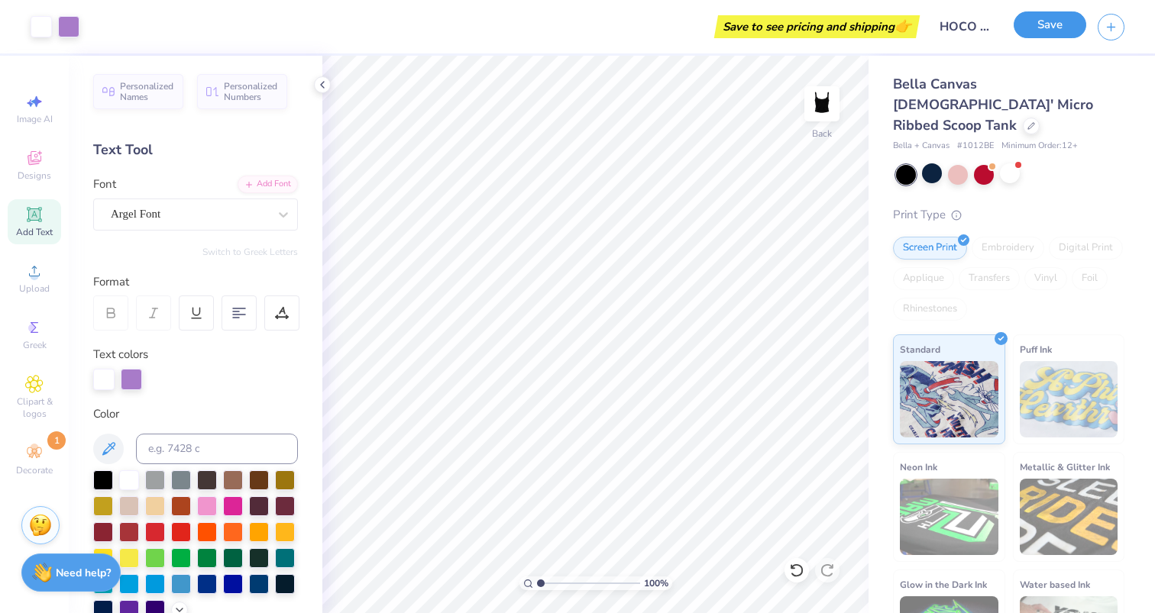
click at [1055, 29] on button "Save" at bounding box center [1049, 24] width 73 height 27
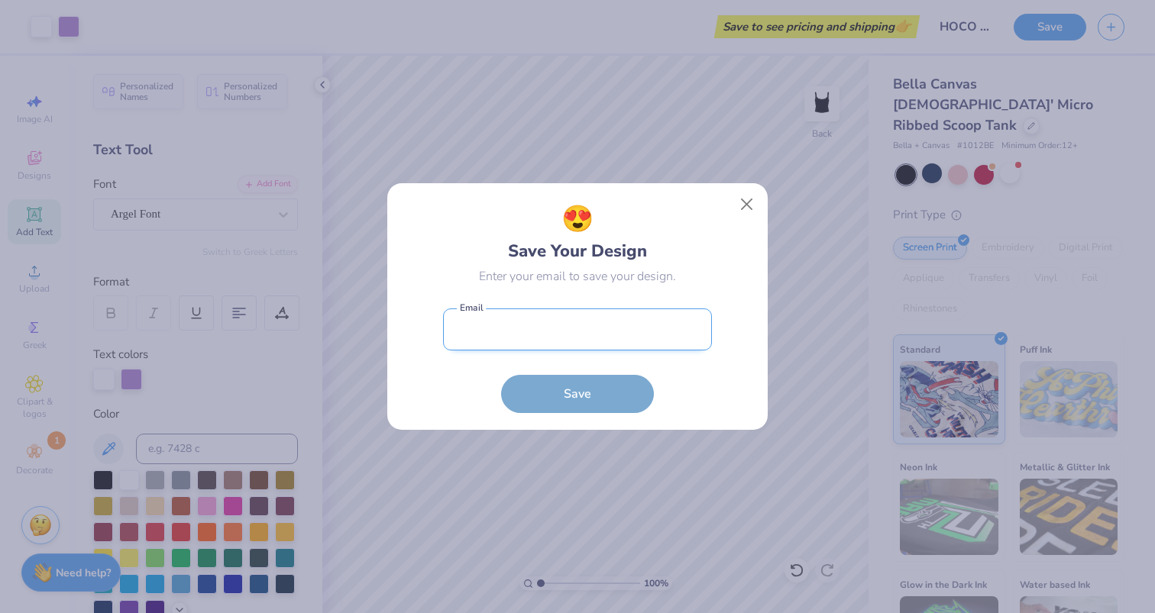
click at [643, 327] on input "email" at bounding box center [577, 330] width 269 height 42
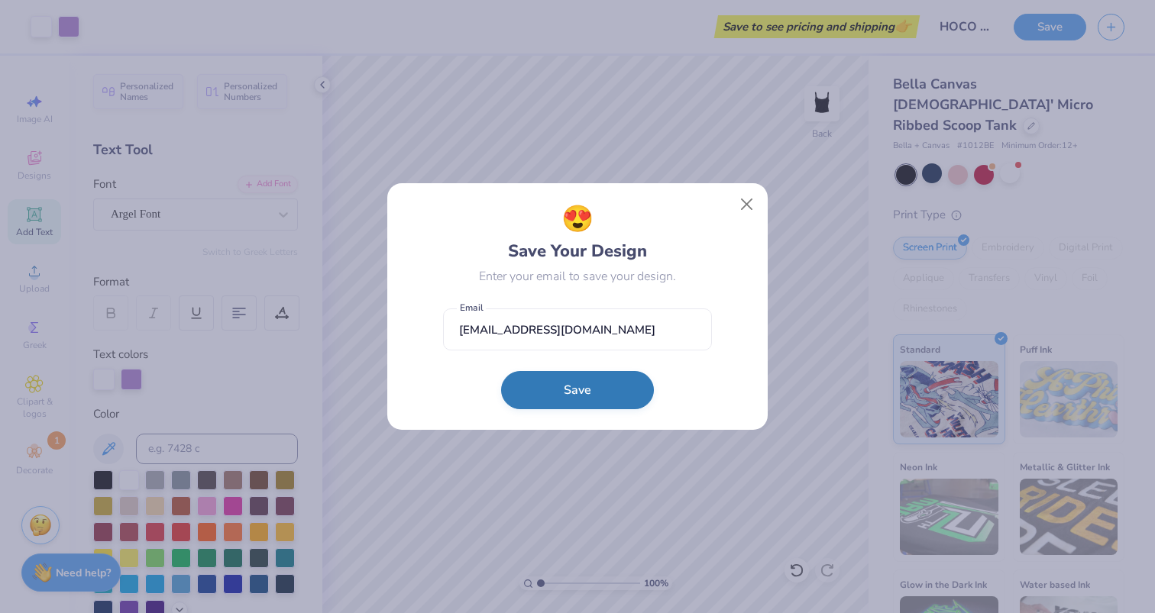
click at [603, 390] on button "Save" at bounding box center [577, 390] width 153 height 38
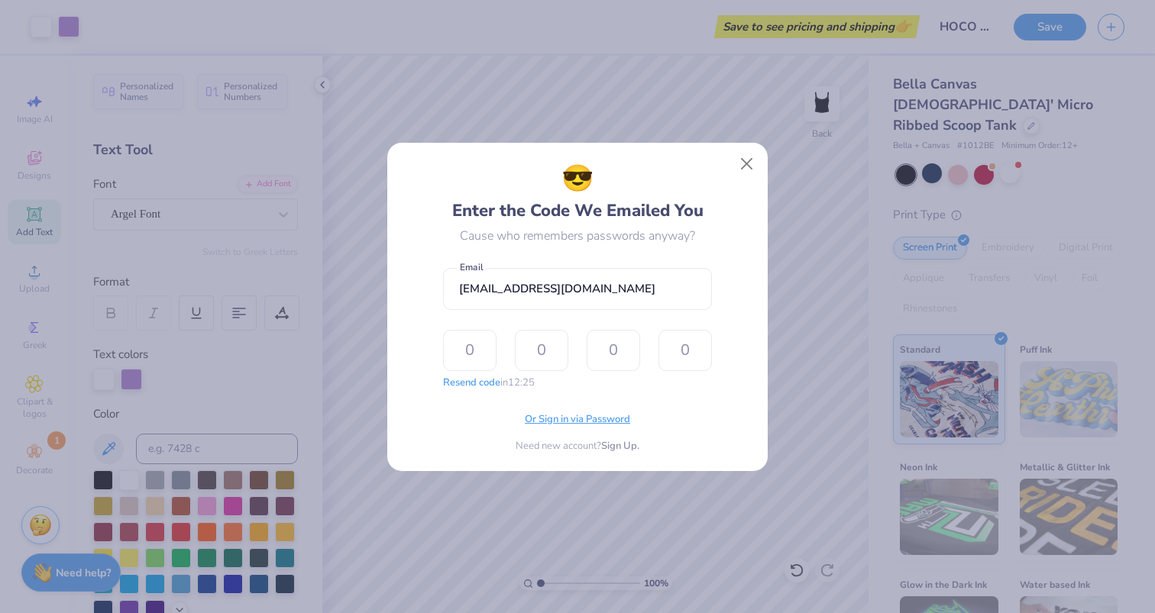
click at [583, 420] on span "Or Sign in via Password" at bounding box center [577, 419] width 105 height 15
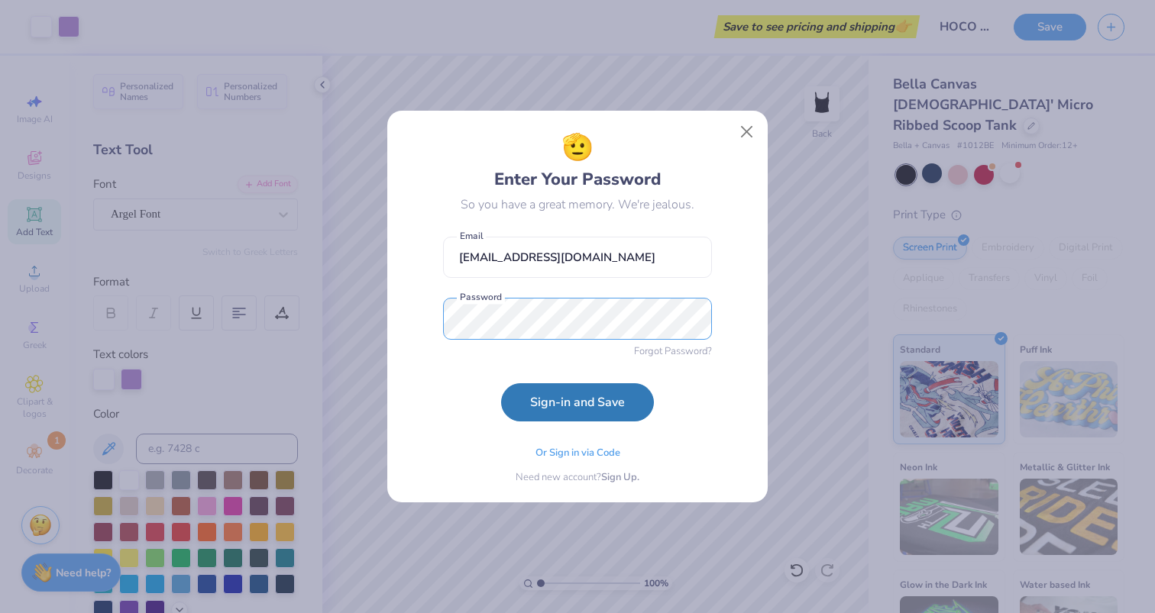
click at [501, 383] on button "Sign-in and Save" at bounding box center [577, 402] width 153 height 38
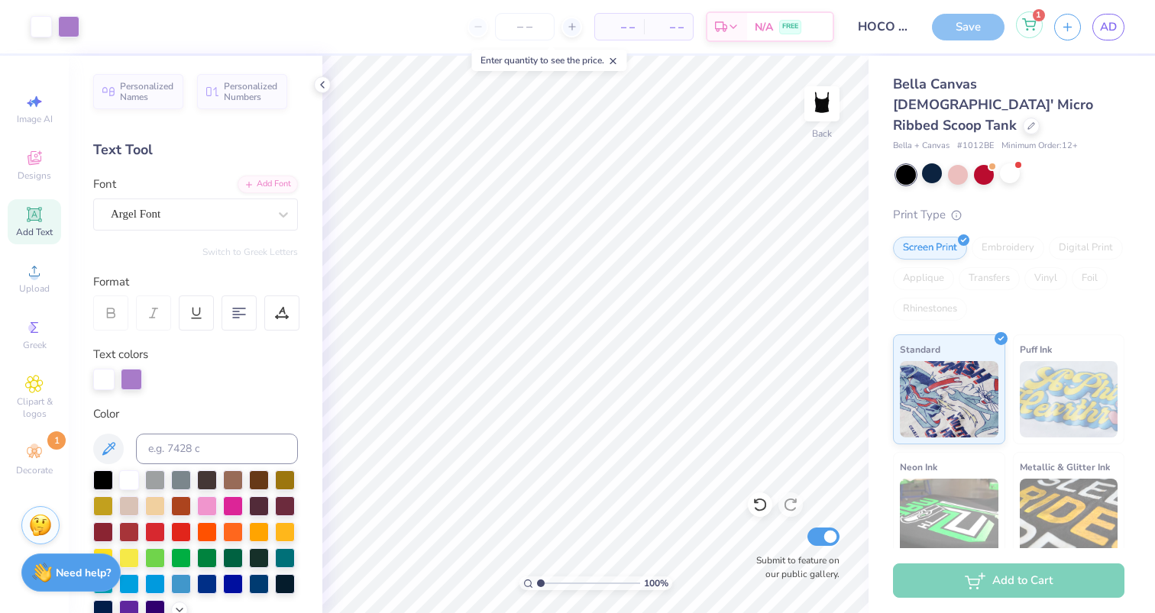
click at [1025, 25] on icon at bounding box center [1029, 24] width 14 height 12
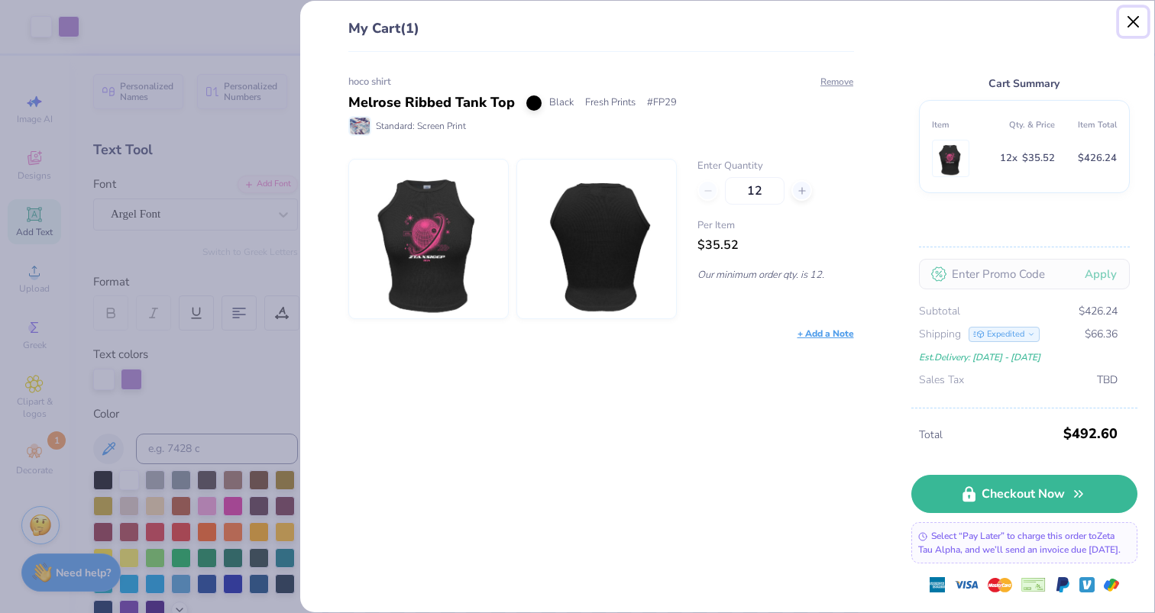
click at [1128, 18] on button "Close" at bounding box center [1133, 22] width 29 height 29
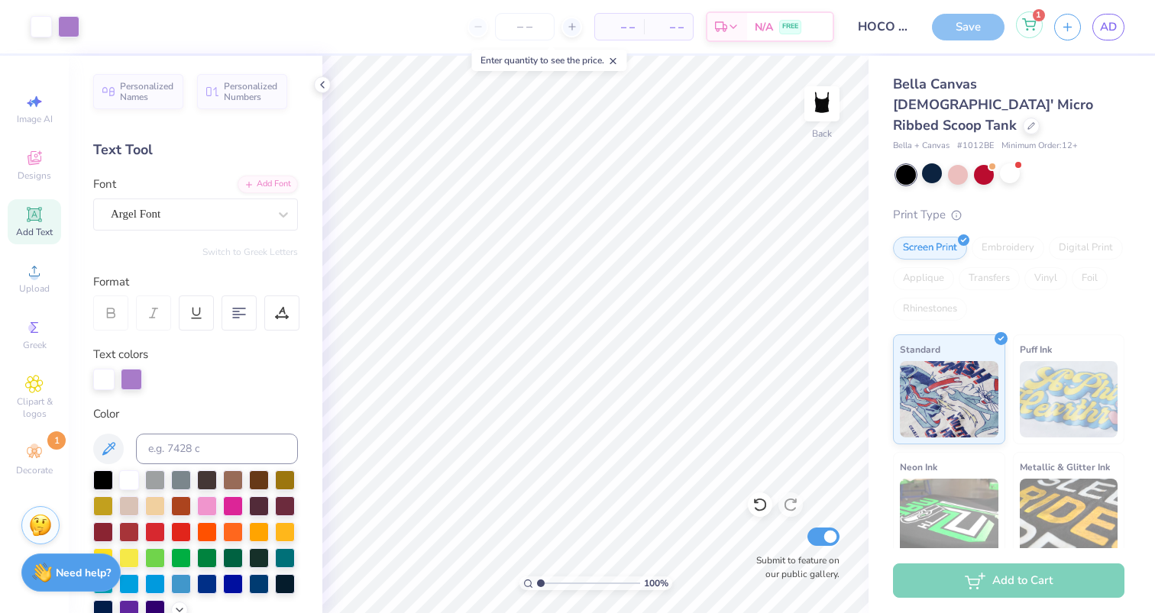
click at [1023, 31] on div "1" at bounding box center [1029, 24] width 27 height 27
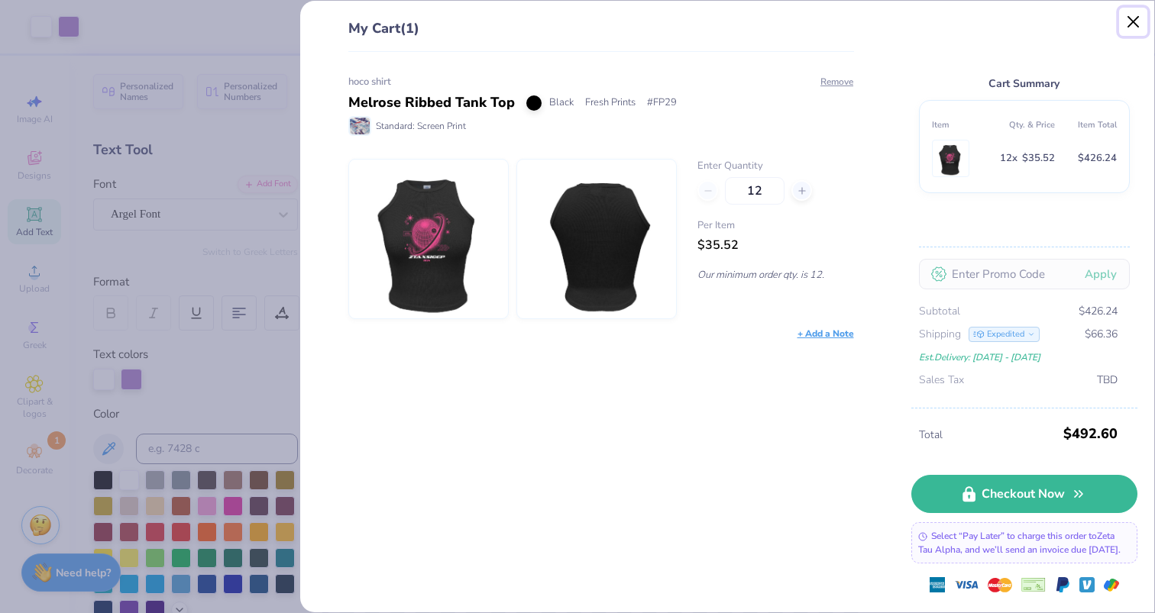
click at [1132, 24] on button "Close" at bounding box center [1133, 22] width 29 height 29
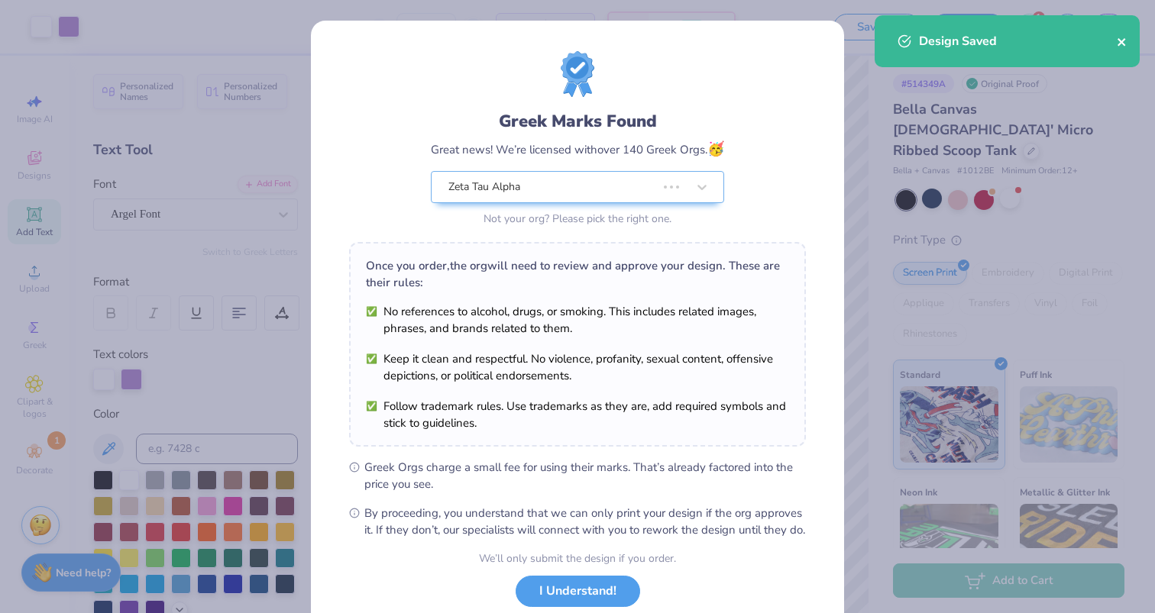
click at [1119, 40] on icon "close" at bounding box center [1121, 42] width 8 height 8
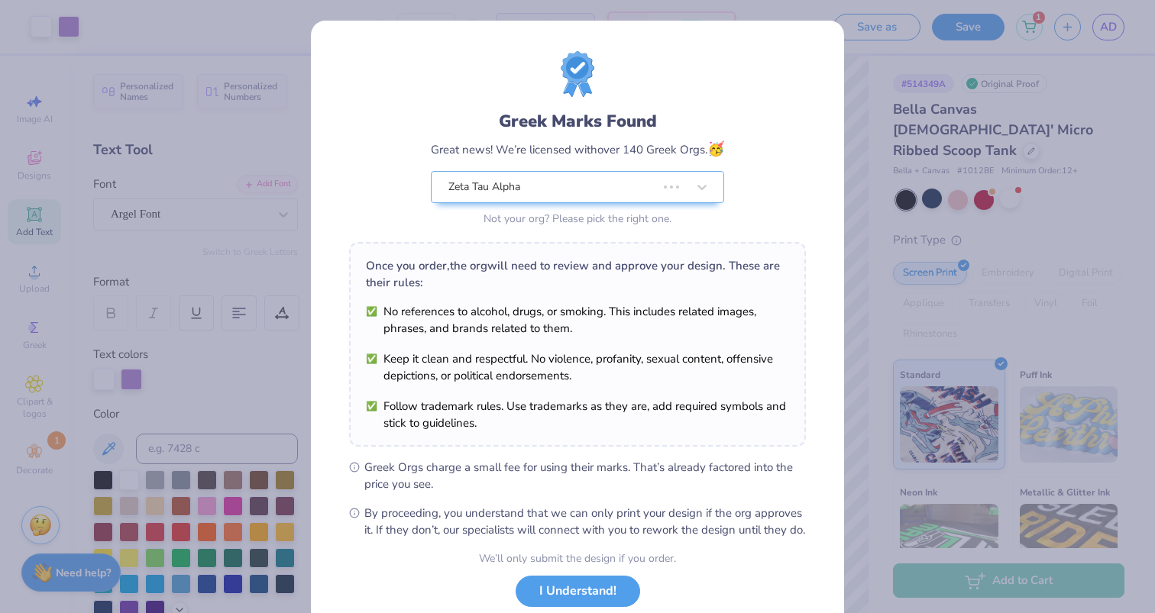
scroll to position [102, 0]
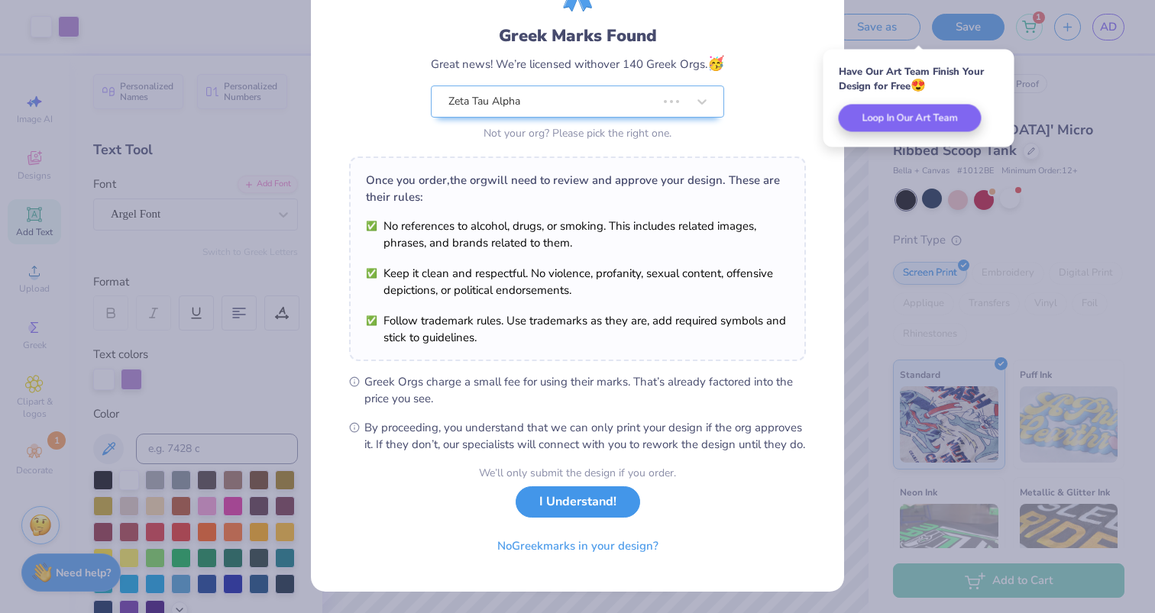
click at [551, 489] on button "I Understand!" at bounding box center [577, 501] width 124 height 31
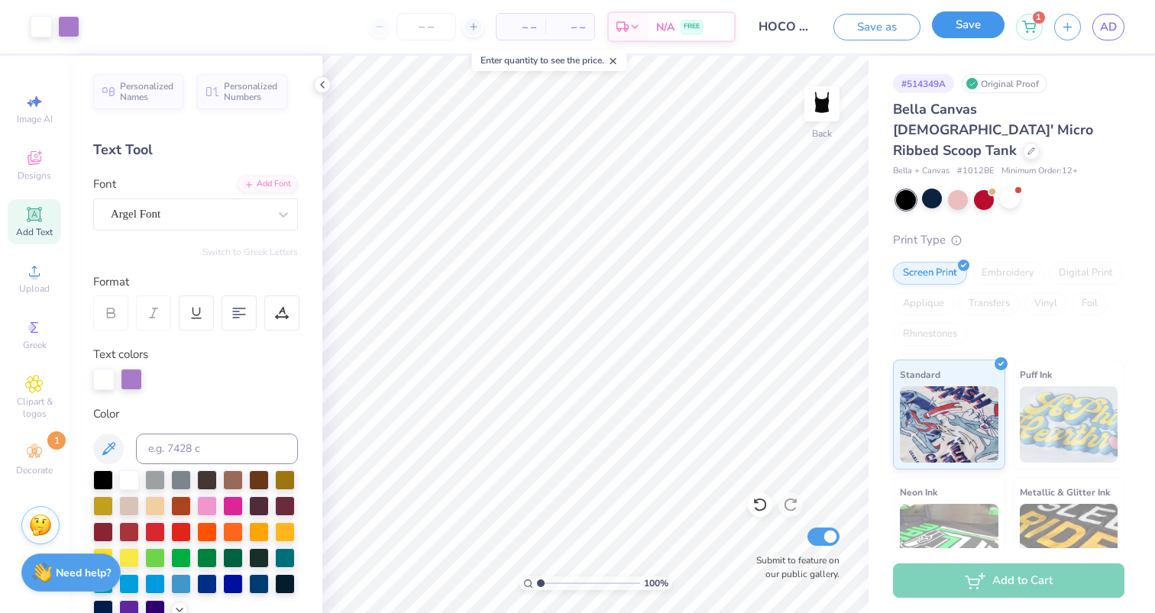
click at [971, 24] on button "Save" at bounding box center [968, 24] width 73 height 27
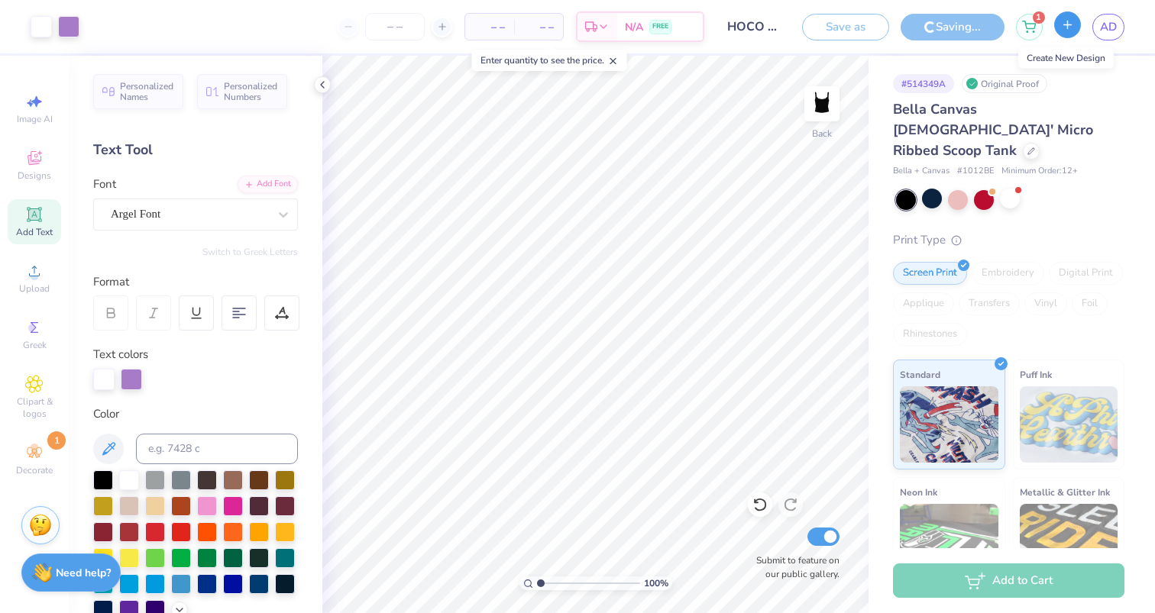
click at [1072, 25] on icon "button" at bounding box center [1067, 24] width 13 height 13
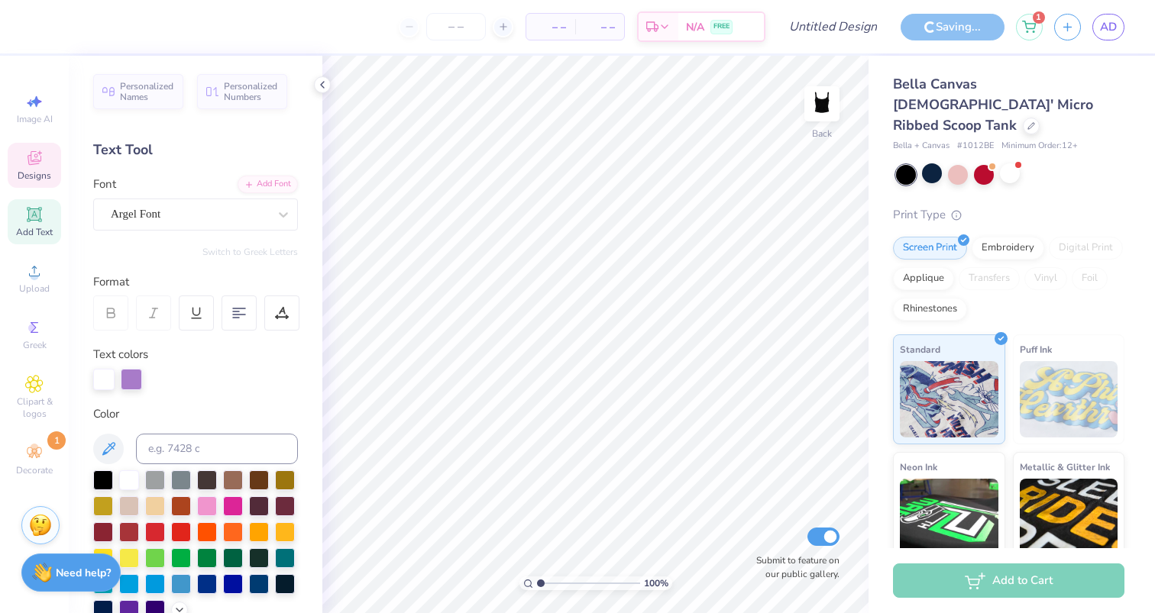
click at [40, 163] on icon at bounding box center [34, 158] width 18 height 18
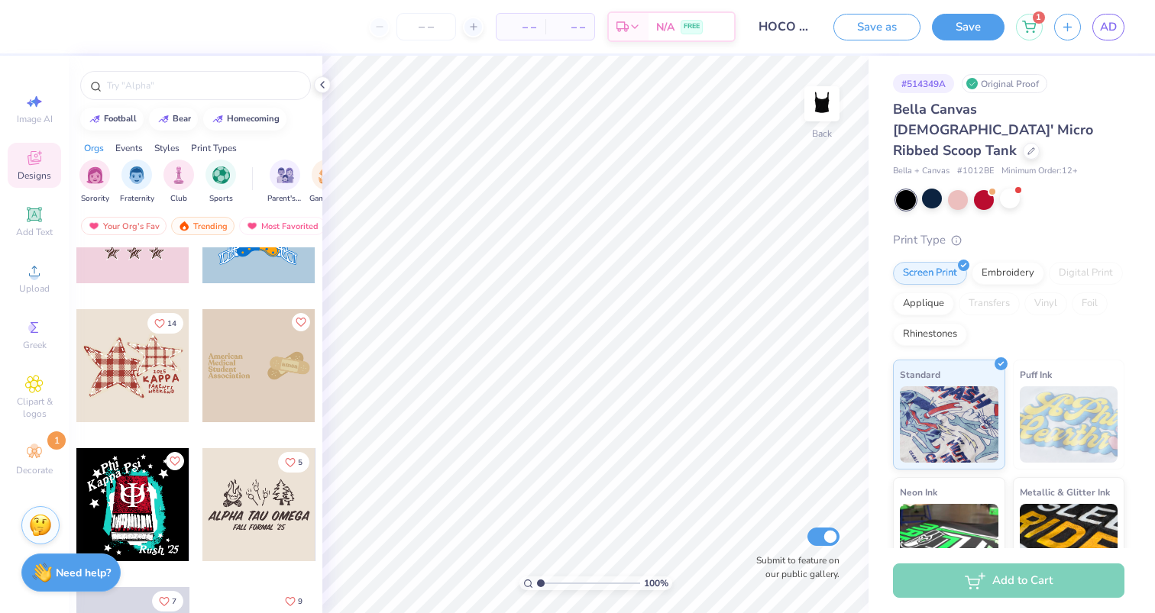
scroll to position [9873, 0]
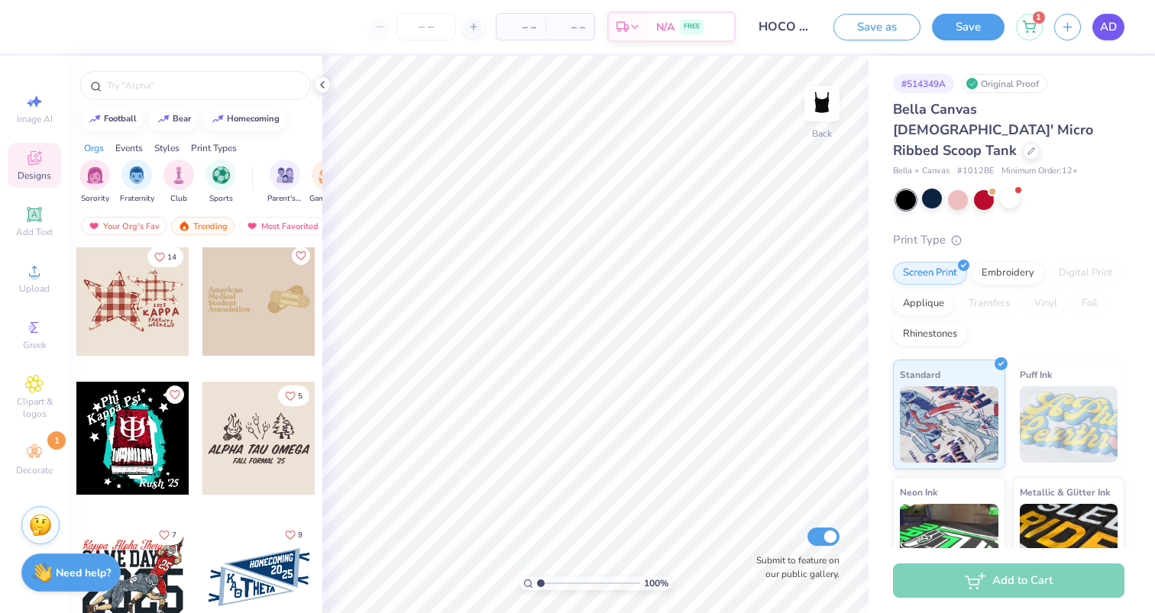
click at [1117, 29] on link "AD" at bounding box center [1108, 27] width 32 height 27
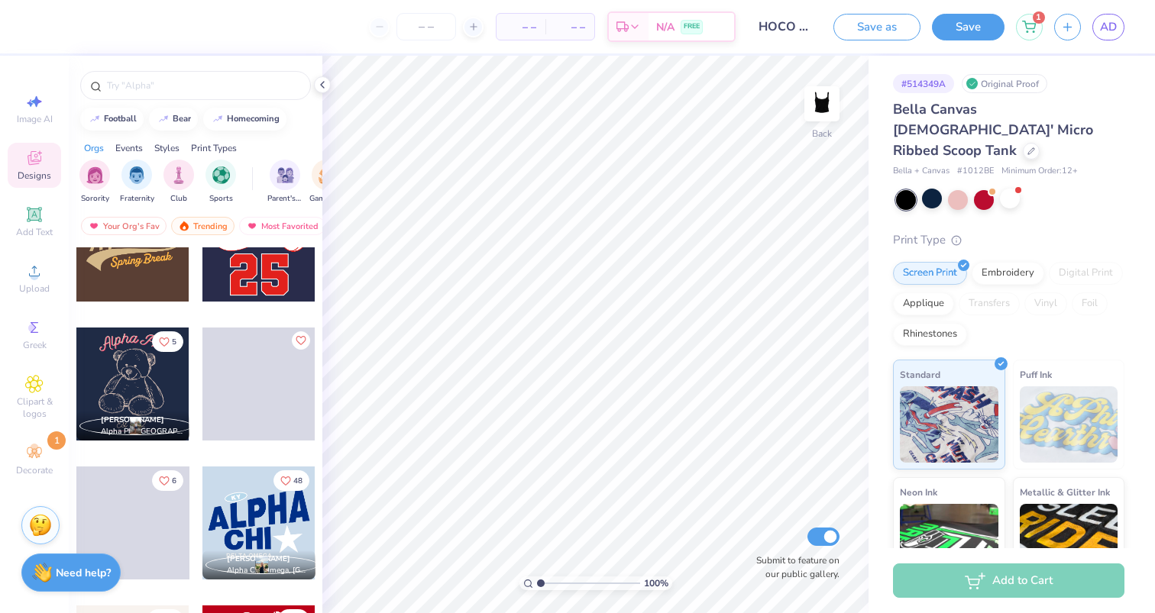
scroll to position [10762, 0]
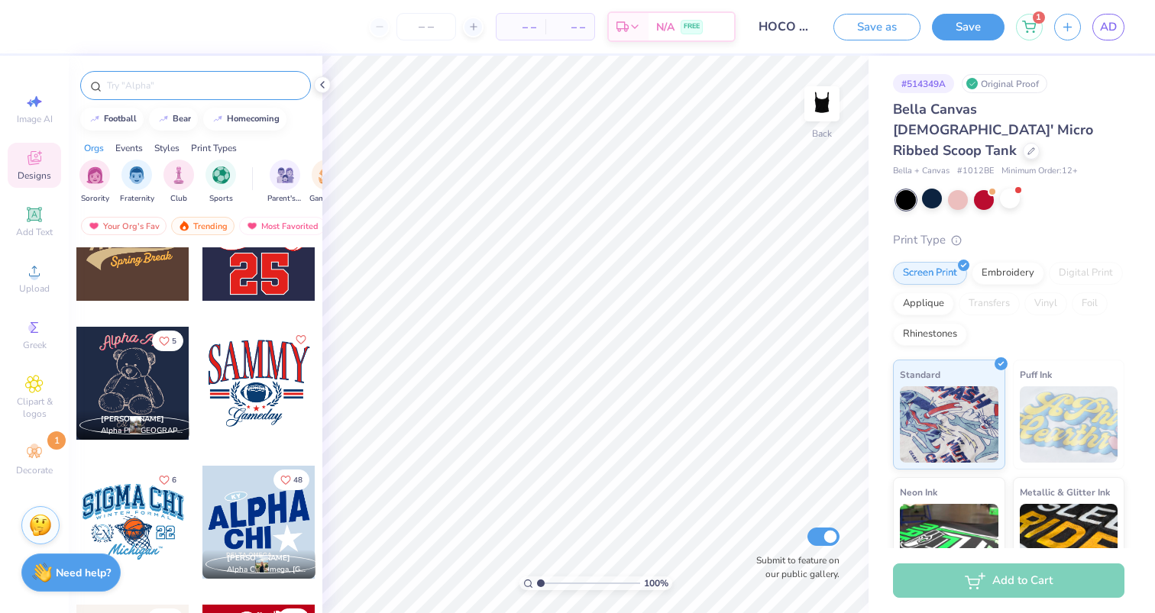
click at [186, 89] on input "text" at bounding box center [202, 85] width 195 height 15
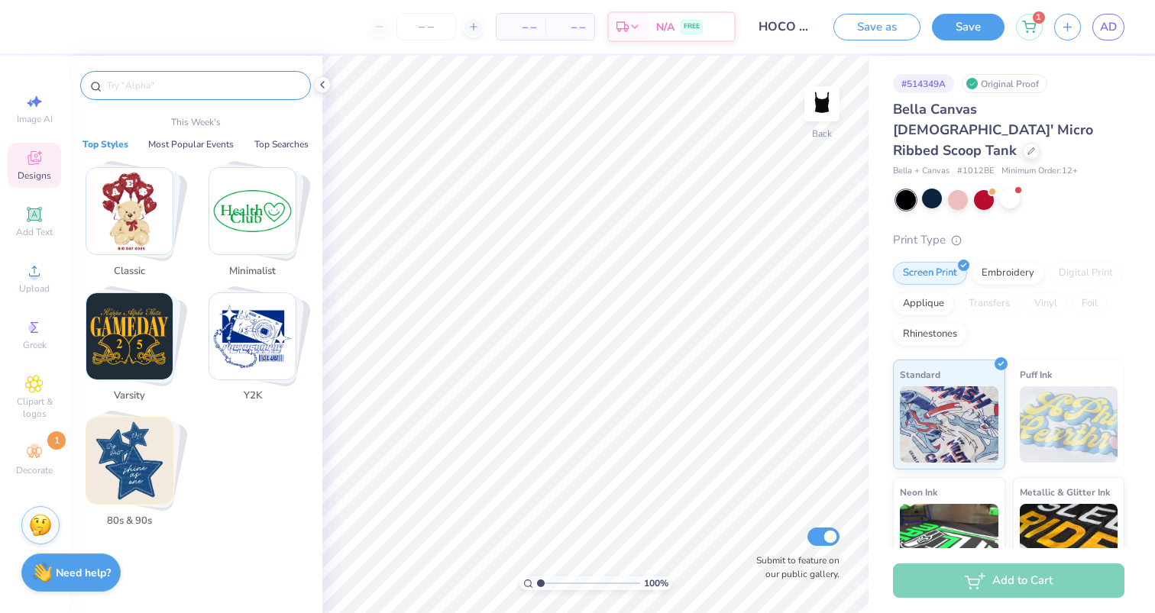
click at [228, 346] on img "Stack Card Button Y2K" at bounding box center [252, 336] width 86 height 86
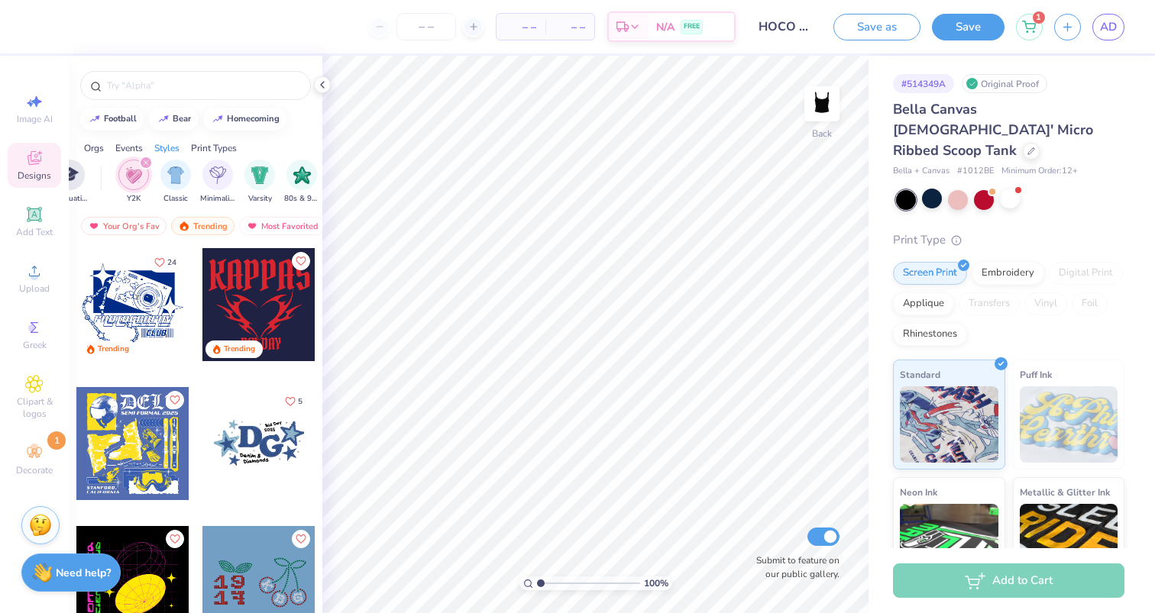
scroll to position [0, 800]
click at [273, 293] on div at bounding box center [258, 304] width 113 height 113
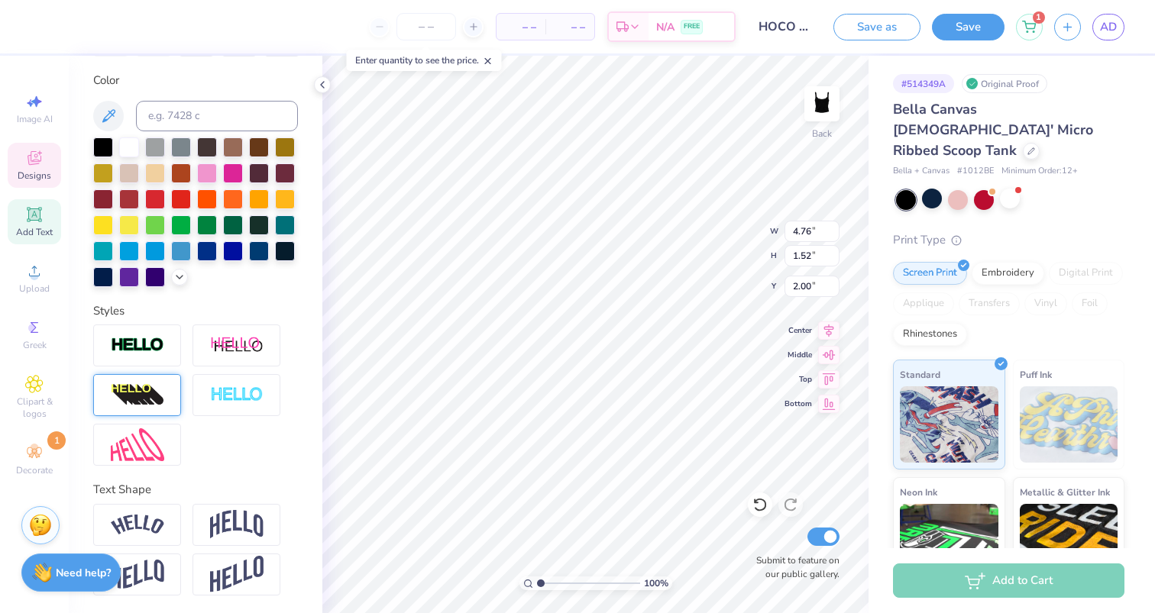
scroll to position [273, 0]
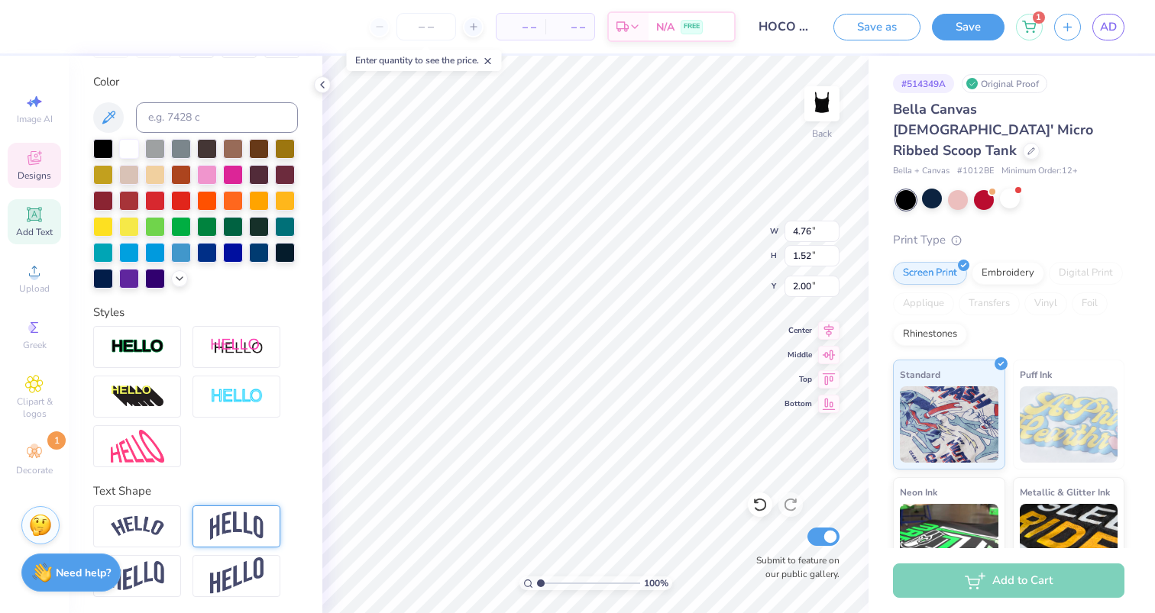
click at [247, 530] on img at bounding box center [236, 526] width 53 height 29
click at [218, 540] on div at bounding box center [236, 527] width 88 height 42
click at [223, 528] on img at bounding box center [236, 526] width 53 height 29
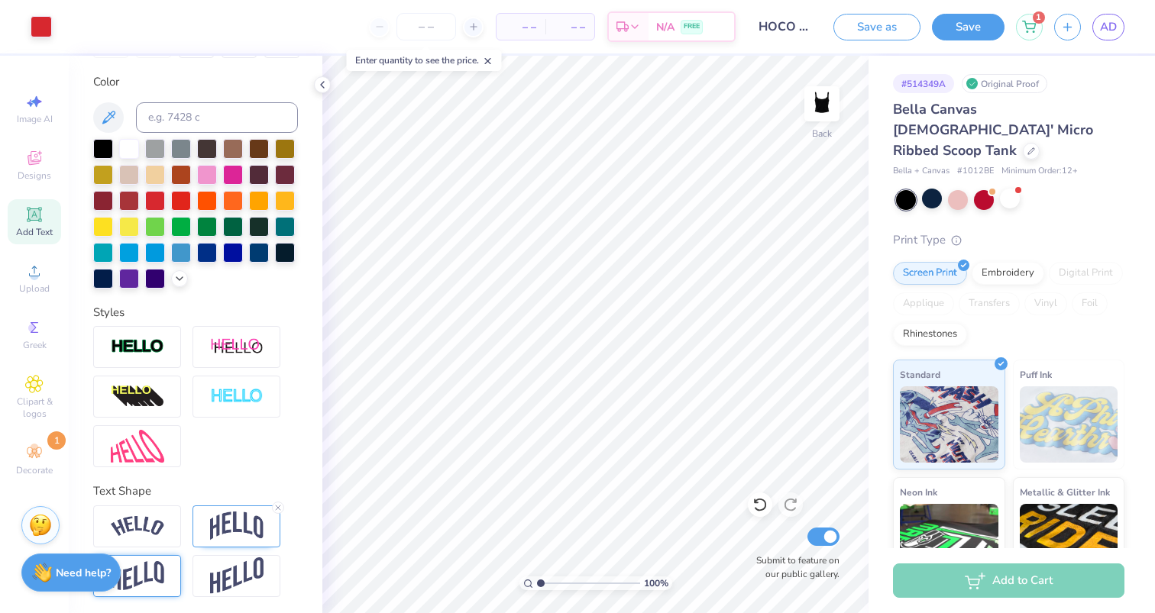
scroll to position [274, 0]
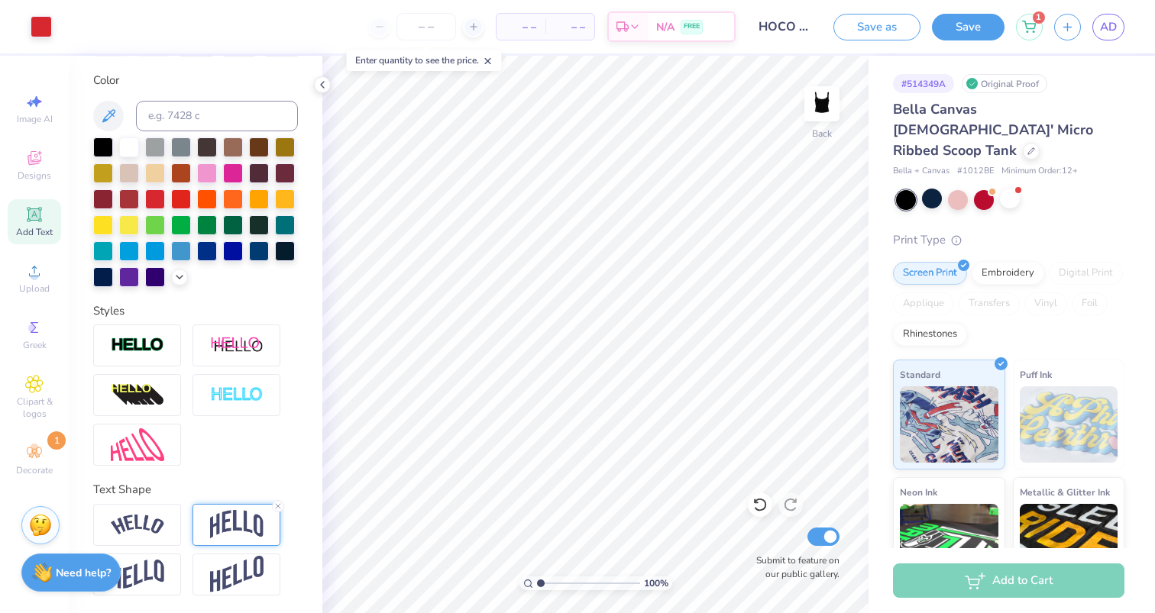
click at [233, 519] on img at bounding box center [236, 524] width 53 height 29
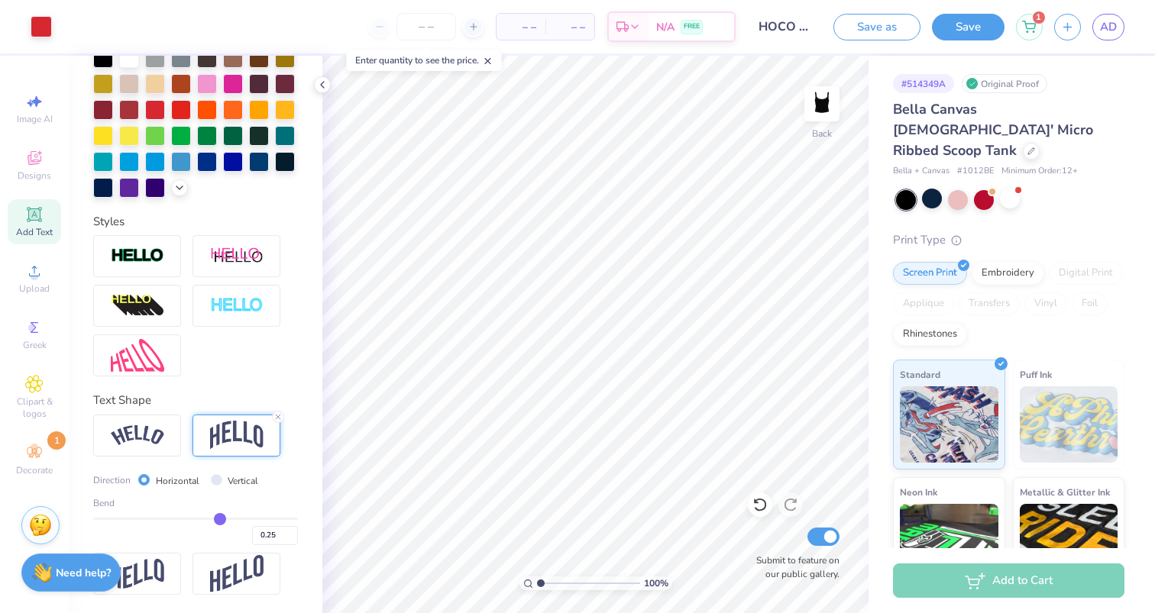
drag, startPoint x: 243, startPoint y: 515, endPoint x: 220, endPoint y: 515, distance: 22.9
click at [220, 518] on input "range" at bounding box center [195, 519] width 205 height 2
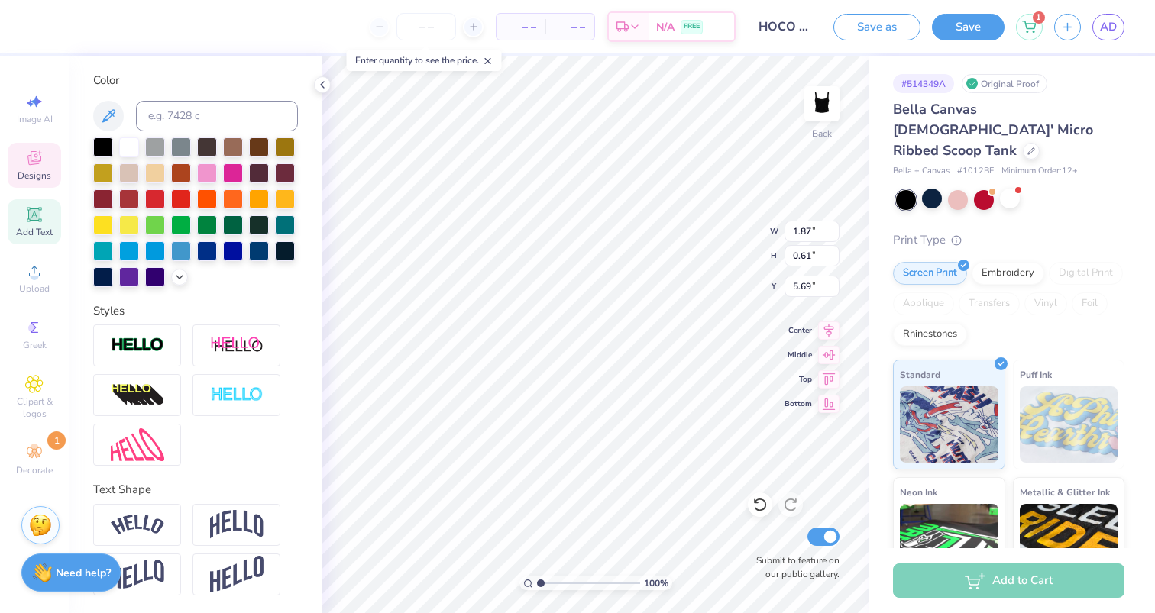
scroll to position [0, 2]
click at [119, 279] on div at bounding box center [129, 276] width 20 height 20
click at [180, 273] on icon at bounding box center [179, 276] width 12 height 12
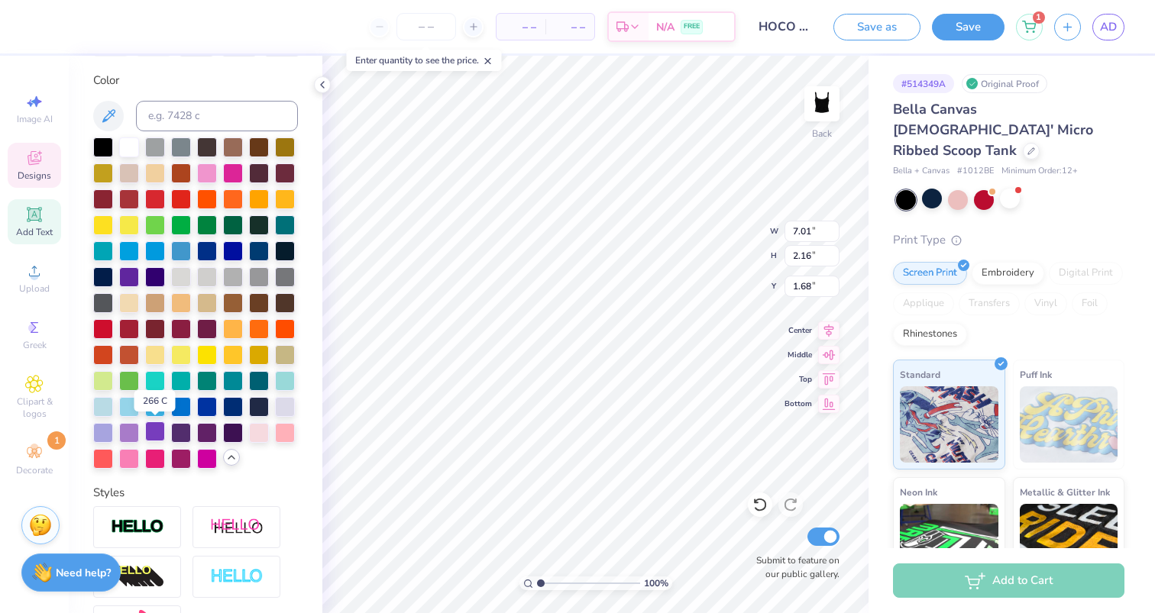
click at [155, 434] on div at bounding box center [155, 432] width 20 height 20
click at [156, 433] on div at bounding box center [155, 432] width 20 height 20
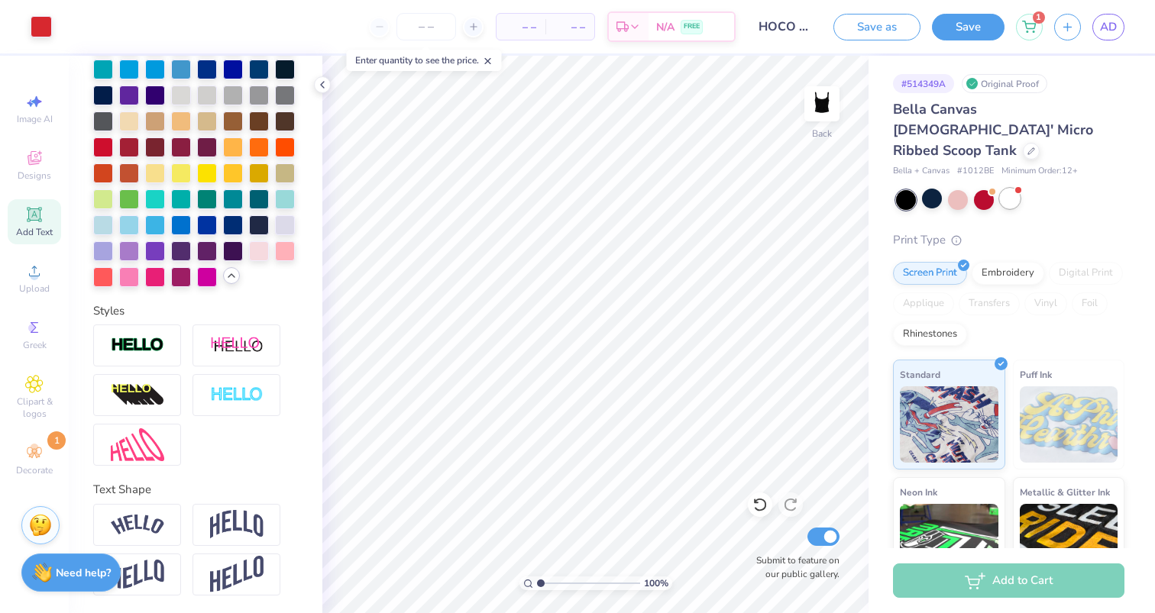
click at [1006, 189] on div at bounding box center [1010, 199] width 20 height 20
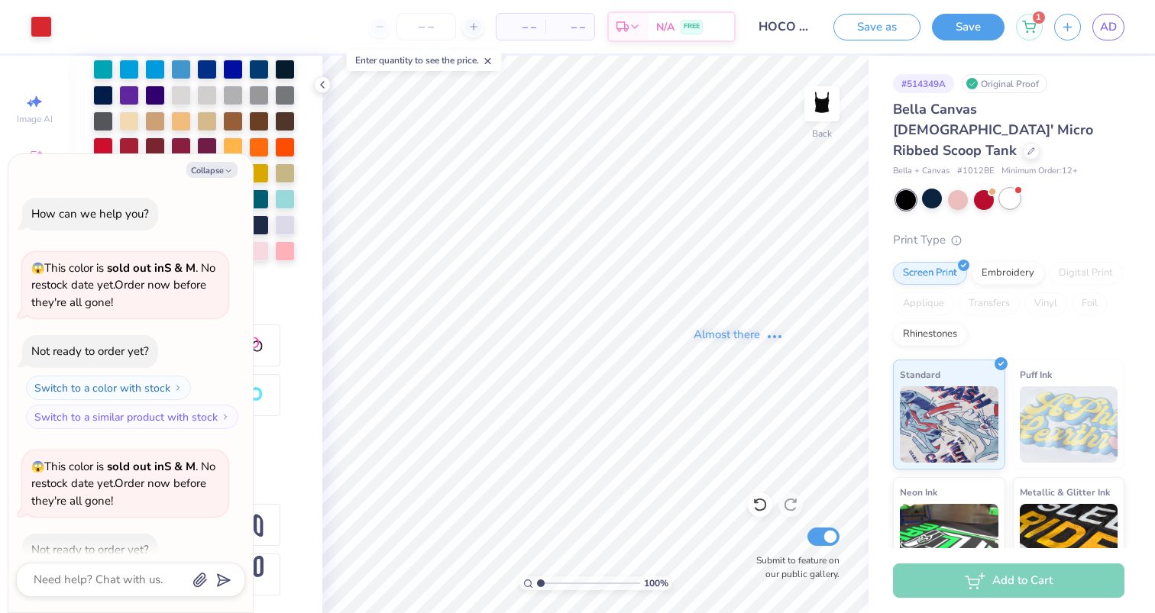
scroll to position [469, 0]
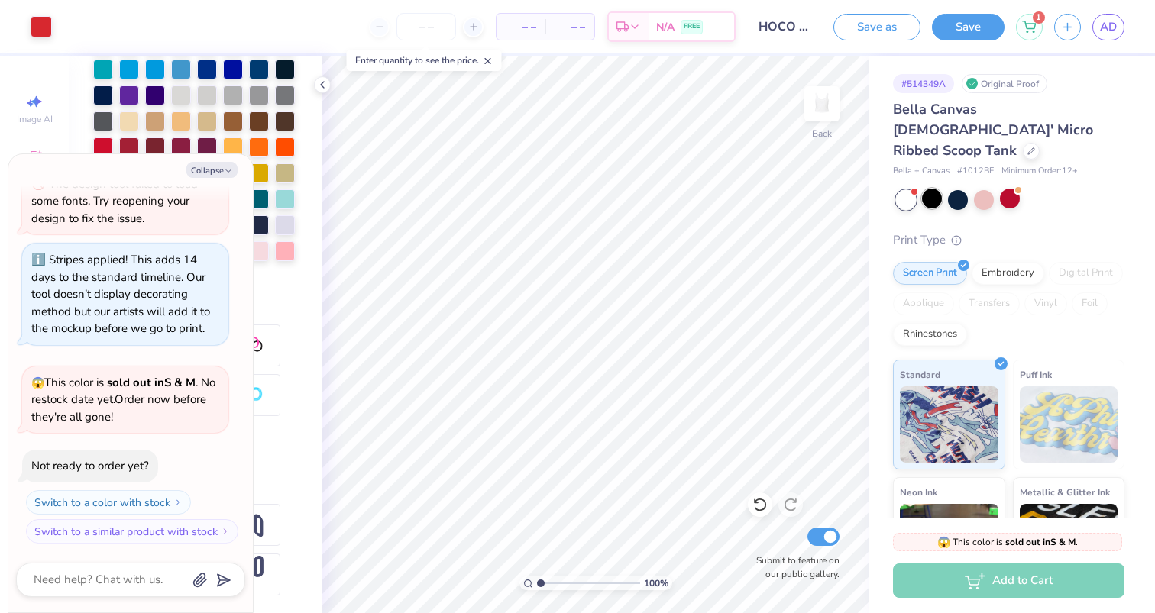
click at [935, 189] on div at bounding box center [932, 199] width 20 height 20
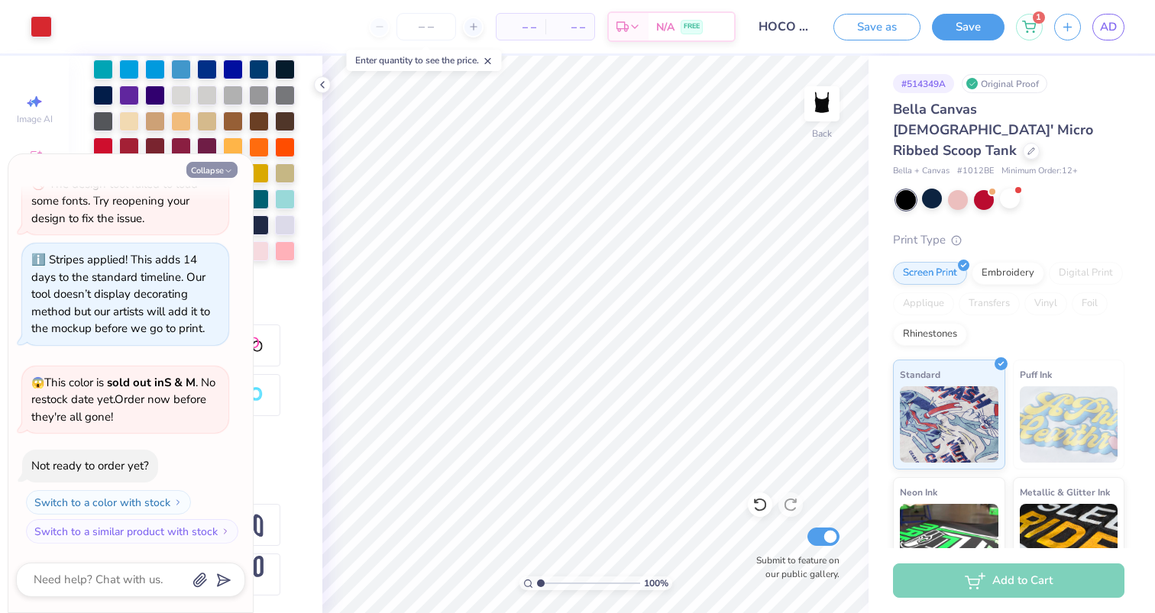
click at [202, 164] on button "Collapse" at bounding box center [211, 170] width 51 height 16
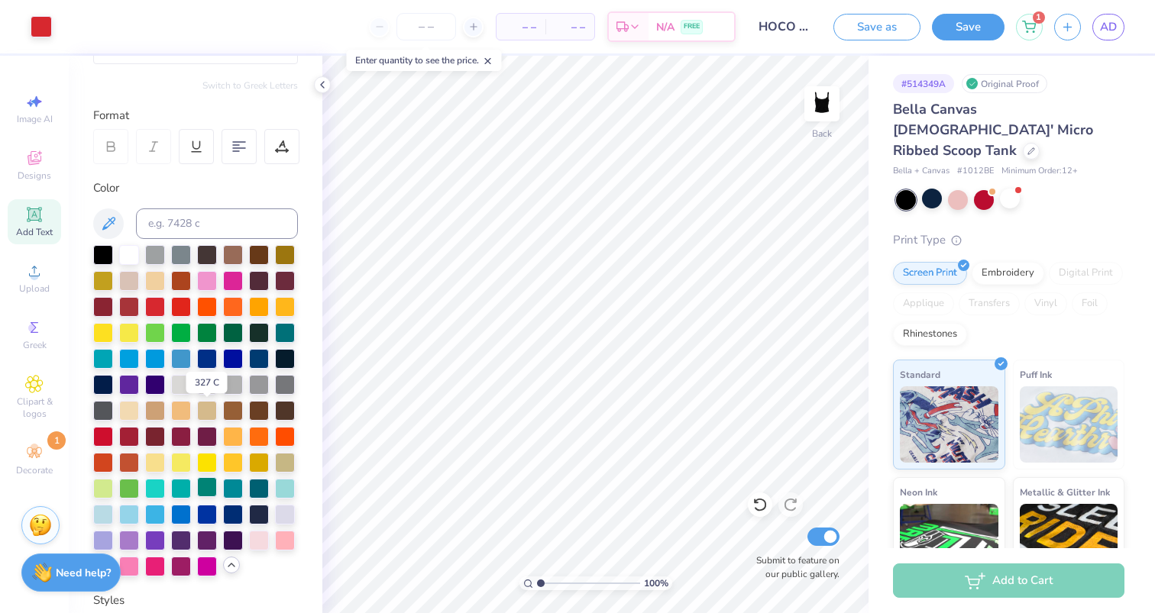
scroll to position [0, 0]
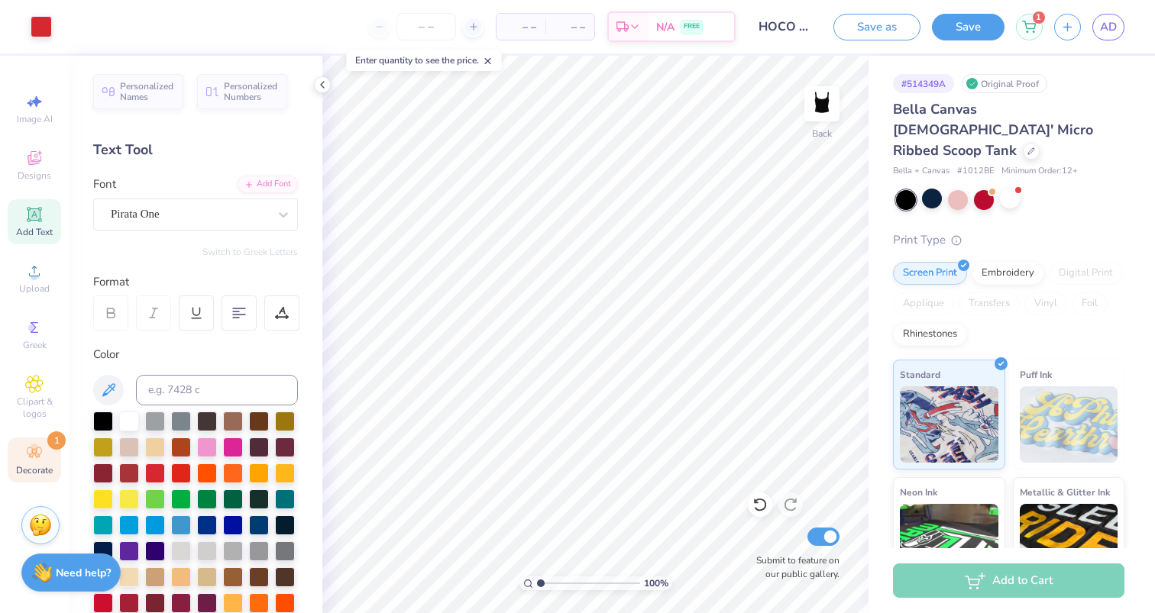
click at [38, 465] on span "Decorate" at bounding box center [34, 470] width 37 height 12
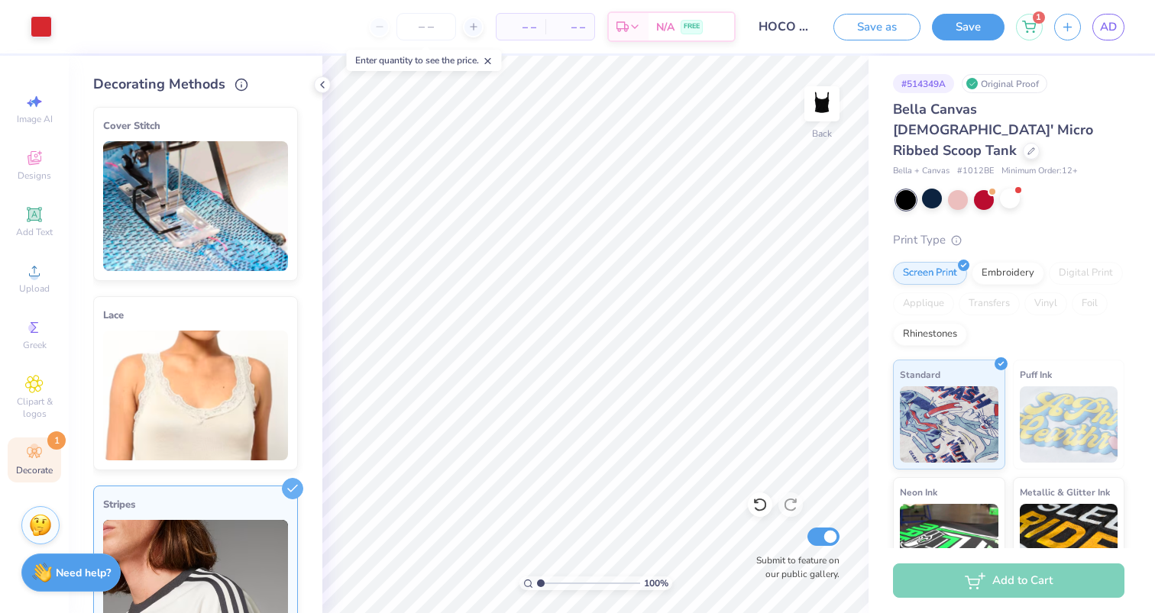
scroll to position [90, 0]
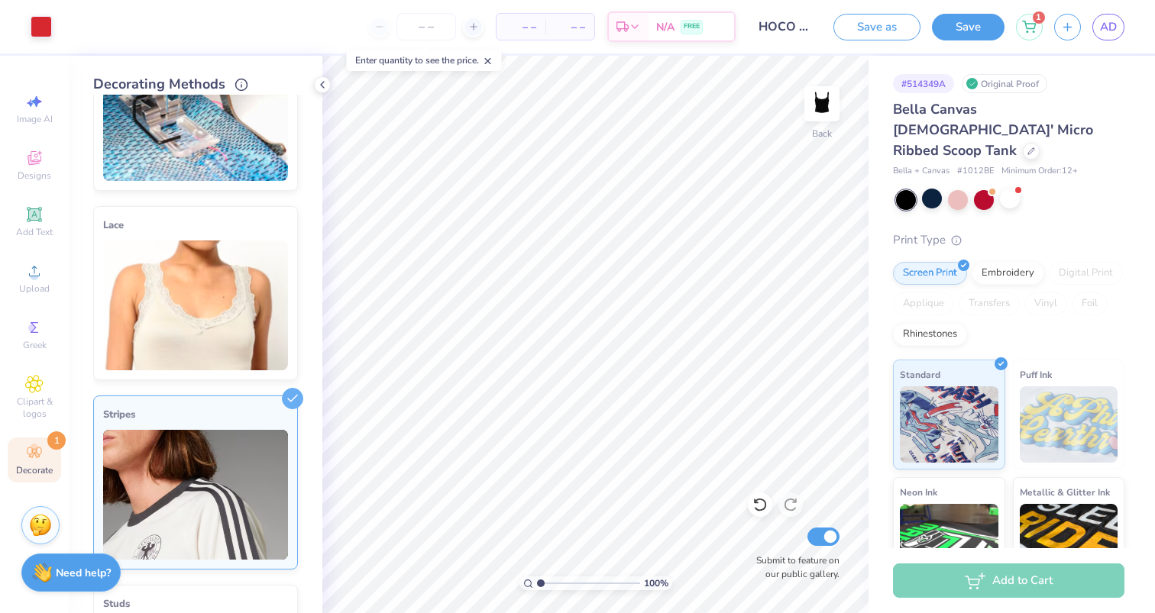
click at [188, 331] on img at bounding box center [195, 306] width 185 height 130
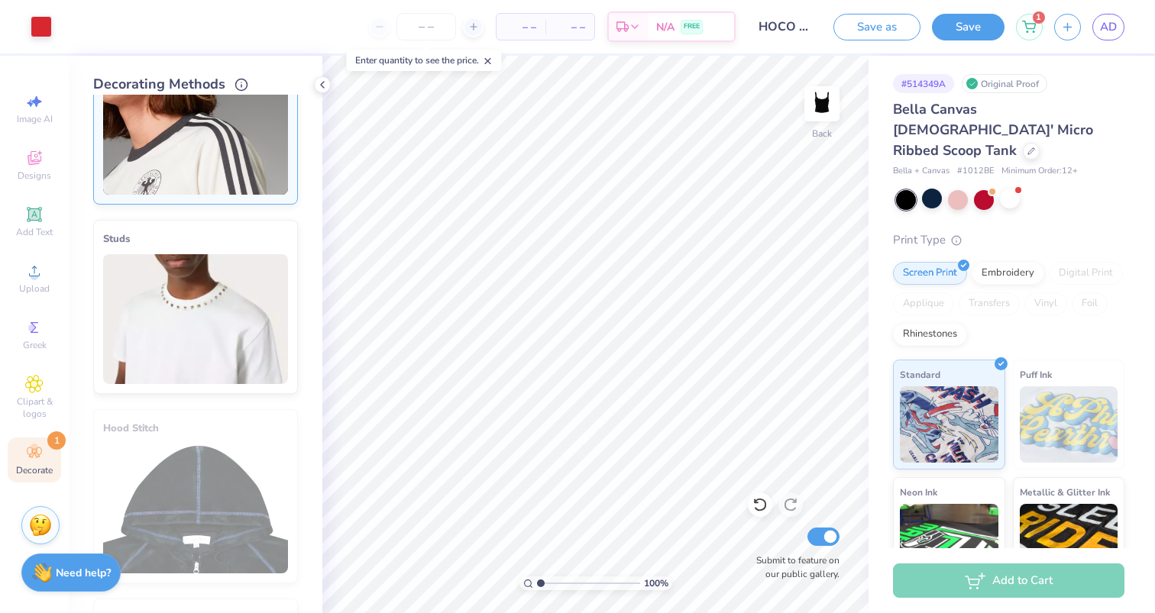
click at [188, 331] on img at bounding box center [195, 319] width 185 height 130
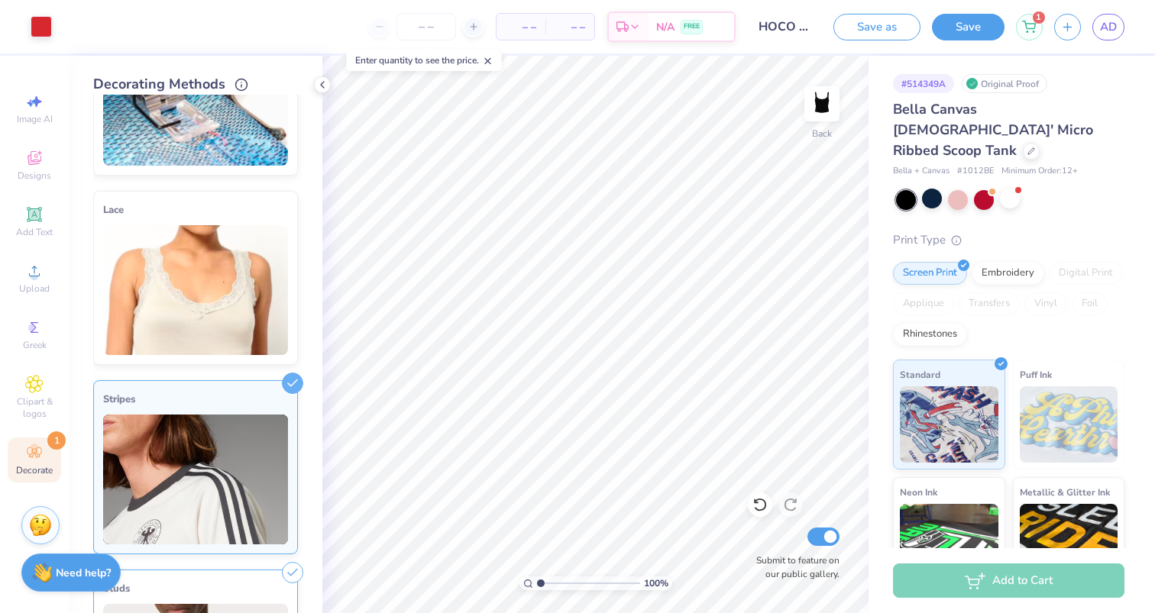
scroll to position [0, 0]
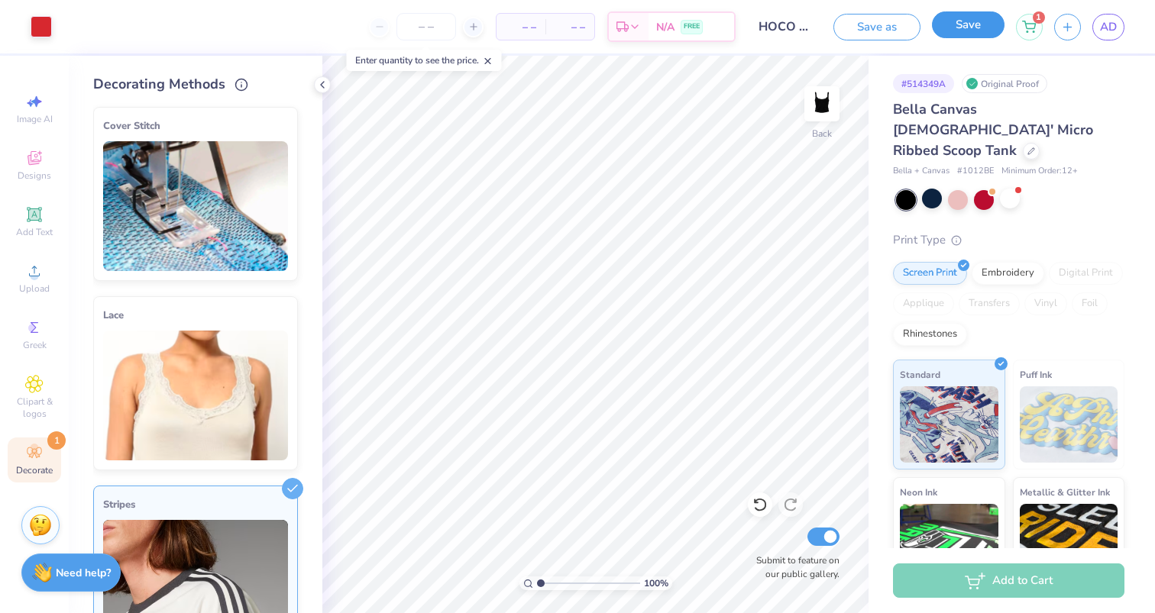
click at [970, 30] on button "Save" at bounding box center [968, 24] width 73 height 27
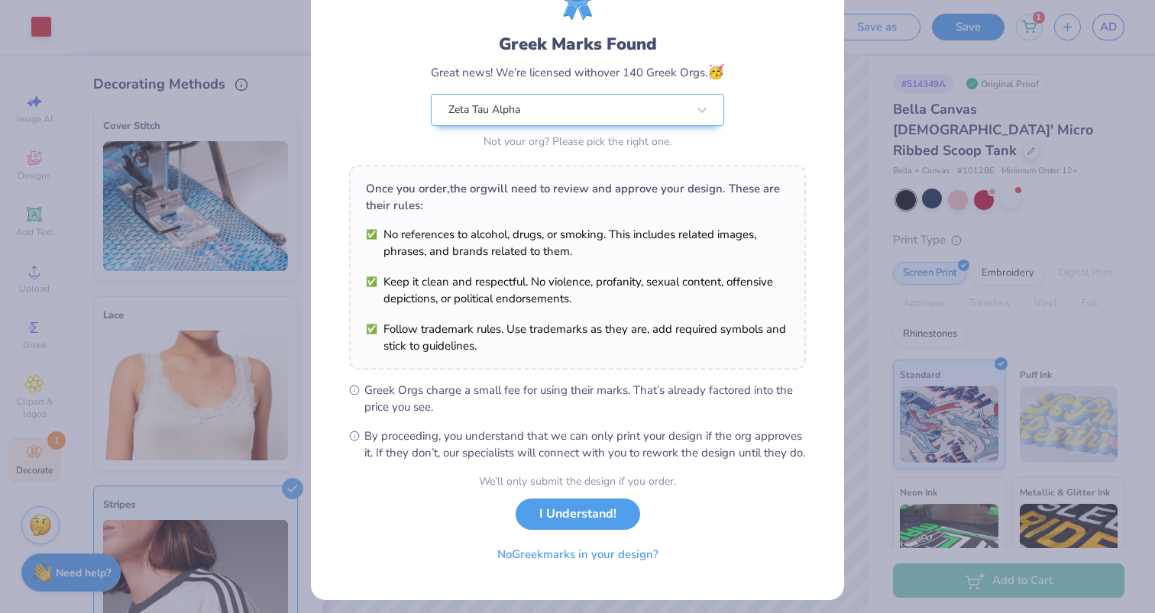
scroll to position [102, 0]
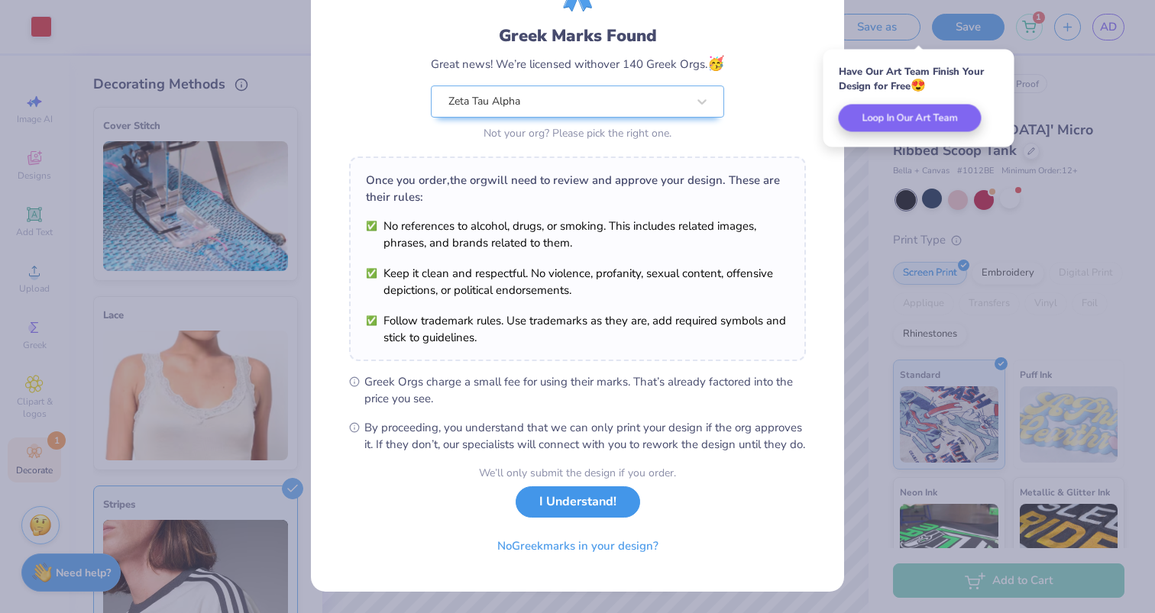
click at [538, 496] on button "I Understand!" at bounding box center [577, 501] width 124 height 31
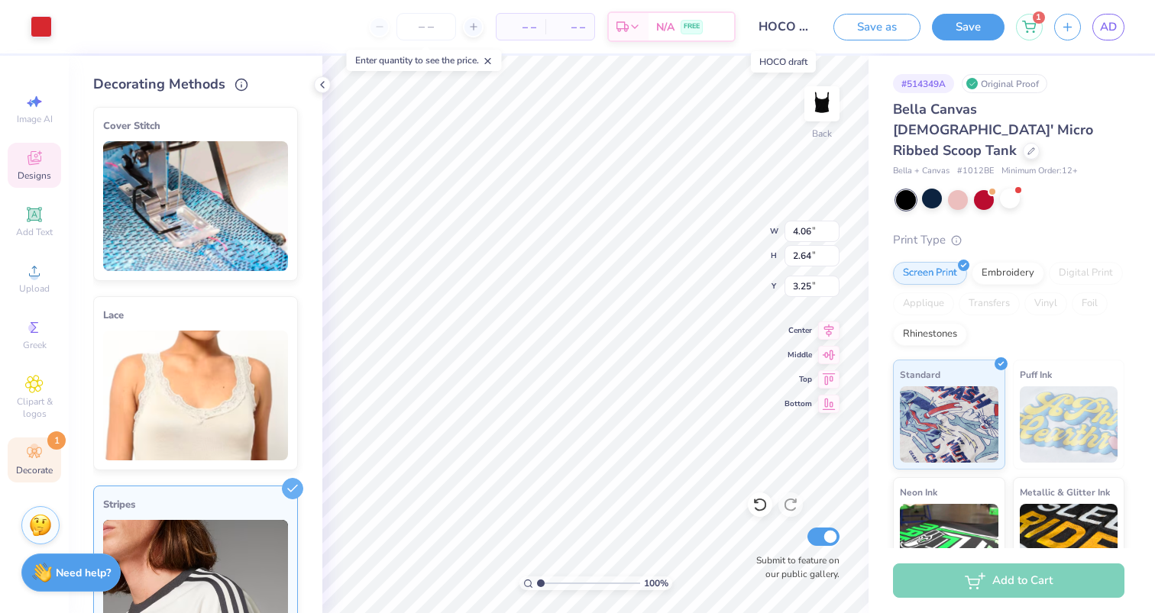
click at [783, 24] on input "HOCO draft" at bounding box center [784, 26] width 75 height 31
click at [799, 25] on input "HOCO draft" at bounding box center [784, 26] width 75 height 31
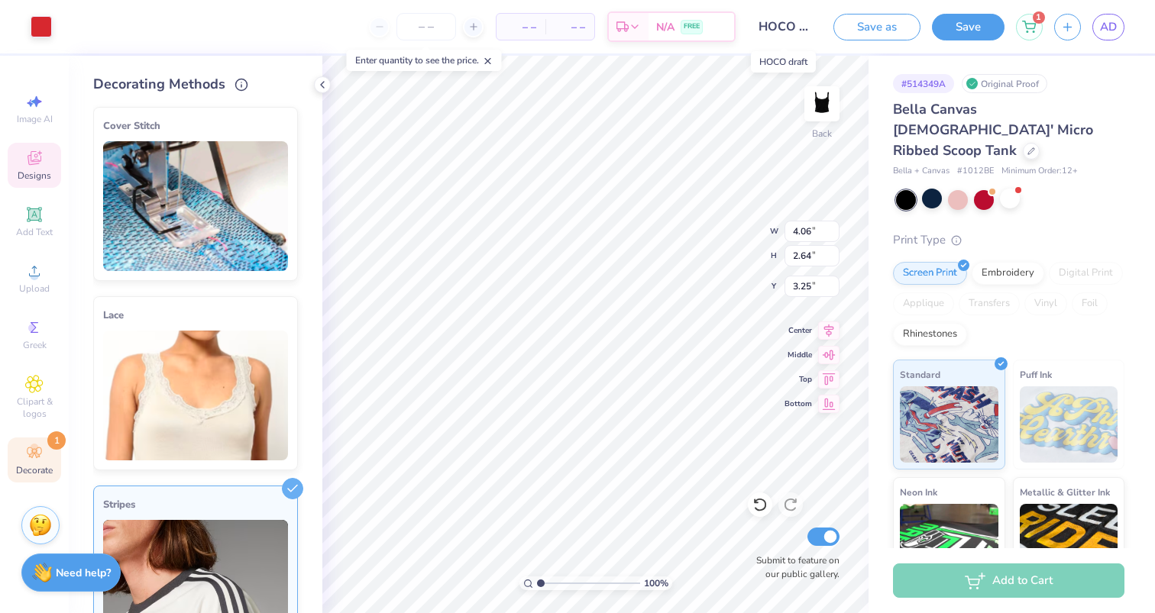
click at [773, 23] on input "HOCO draft" at bounding box center [784, 26] width 75 height 31
click at [791, 23] on input "HOCO draft" at bounding box center [784, 26] width 75 height 31
click at [812, 23] on input "HOCO draft" at bounding box center [784, 26] width 75 height 31
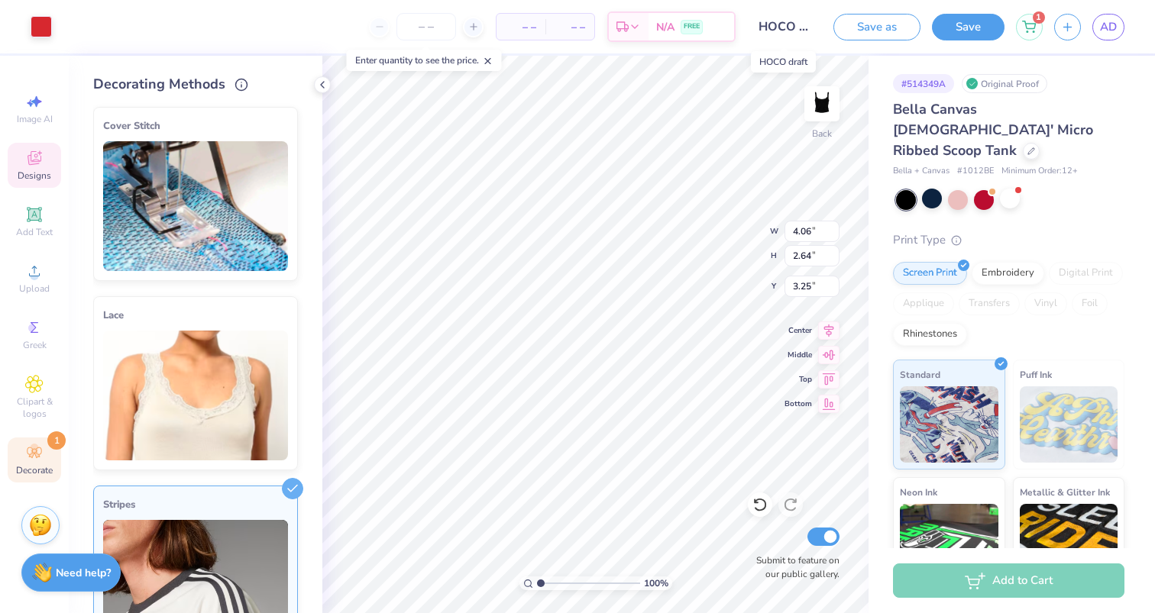
scroll to position [0, 15]
click at [789, 27] on input "HOCO draft" at bounding box center [784, 26] width 75 height 31
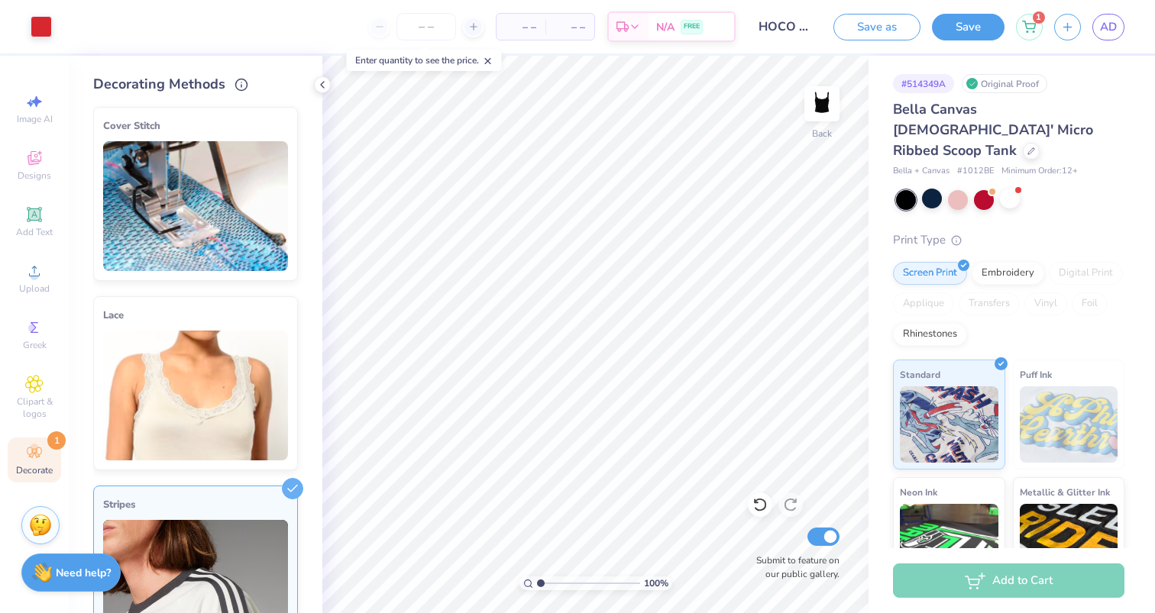
click at [787, 31] on input "HOCO draft" at bounding box center [784, 26] width 75 height 31
click at [805, 31] on input "HOCO draft" at bounding box center [784, 26] width 75 height 31
drag, startPoint x: 796, startPoint y: 27, endPoint x: 754, endPoint y: 27, distance: 42.0
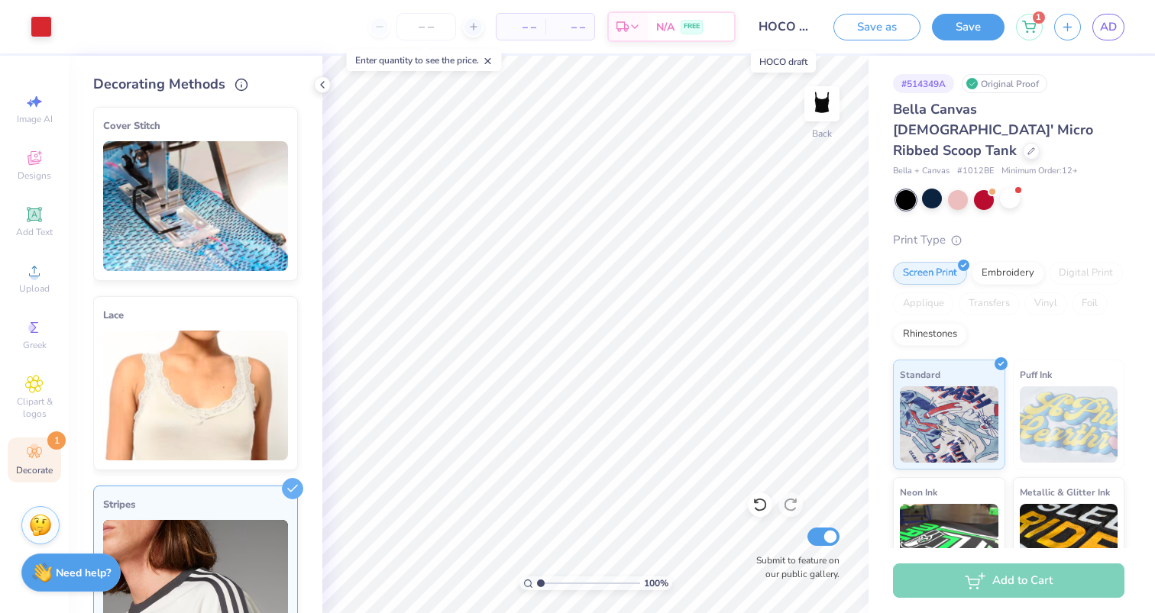
click at [755, 27] on input "HOCO draft" at bounding box center [784, 26] width 75 height 31
click at [1103, 34] on span "AD" at bounding box center [1108, 27] width 17 height 18
click at [316, 85] on icon at bounding box center [322, 85] width 12 height 12
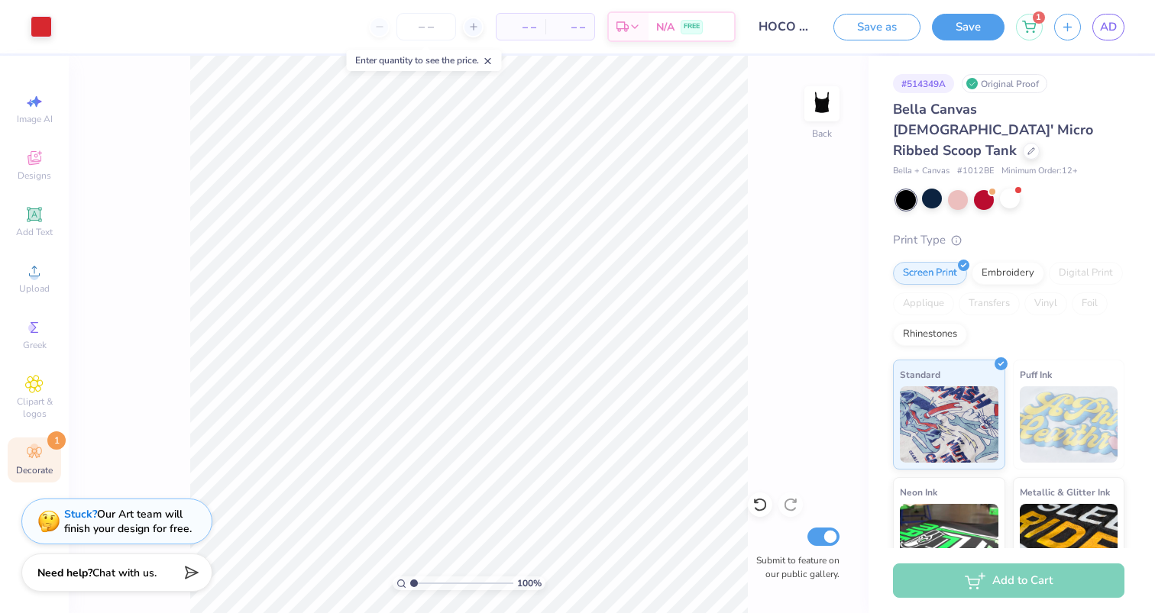
click at [37, 251] on div "Image AI Designs Add Text Upload Greek Clipart & logos Decorate 1" at bounding box center [34, 284] width 53 height 396
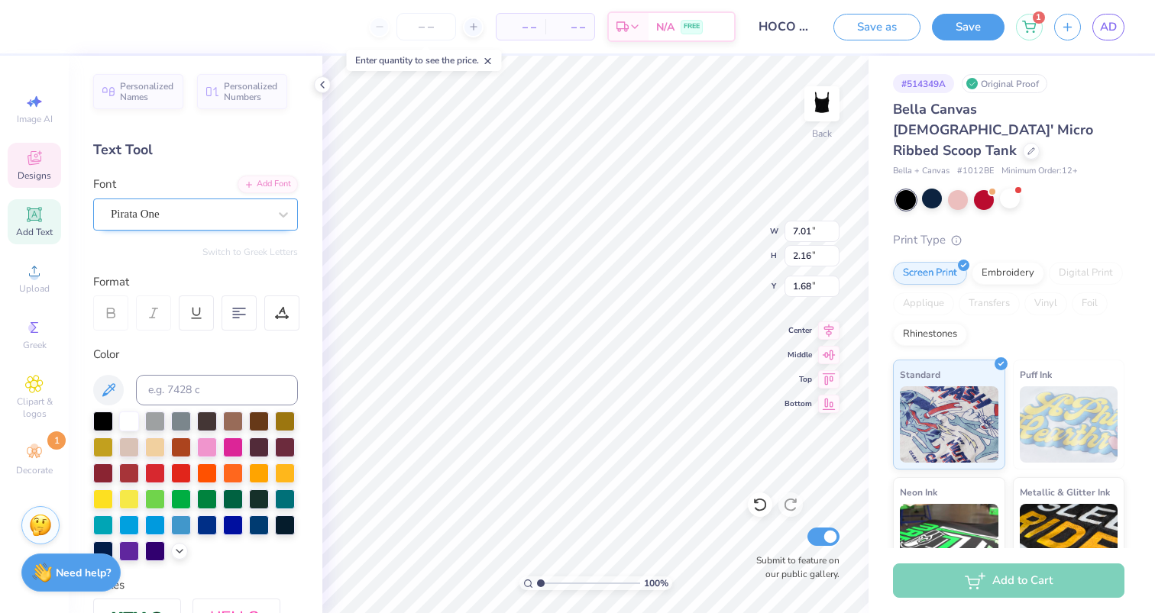
click at [253, 226] on div "Pirata One" at bounding box center [195, 215] width 205 height 32
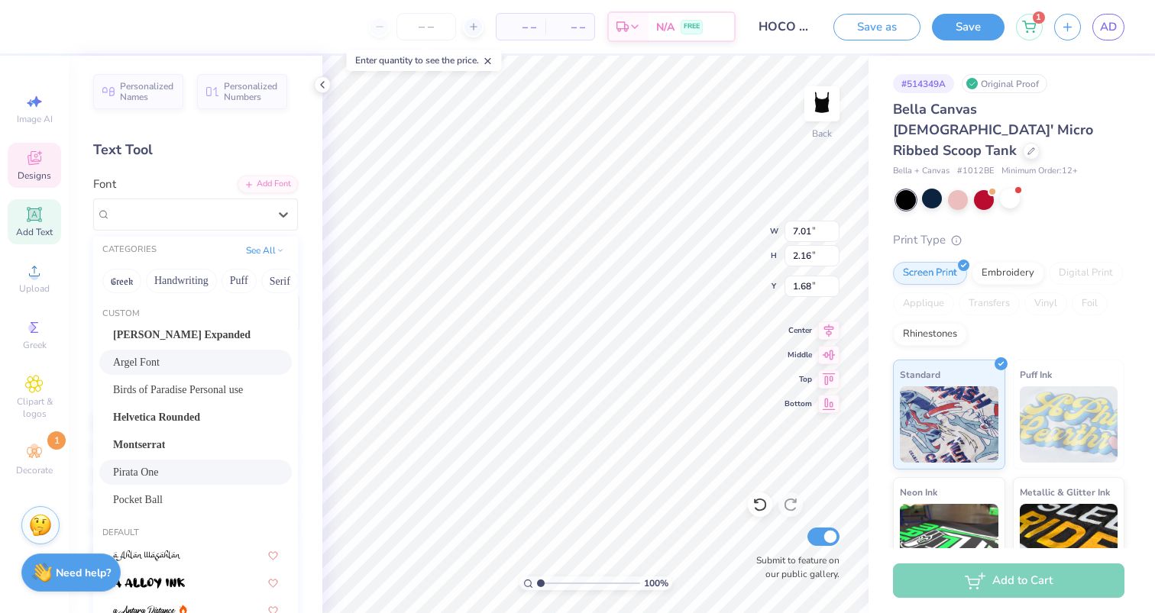
click at [202, 358] on div "Argel Font" at bounding box center [195, 362] width 165 height 16
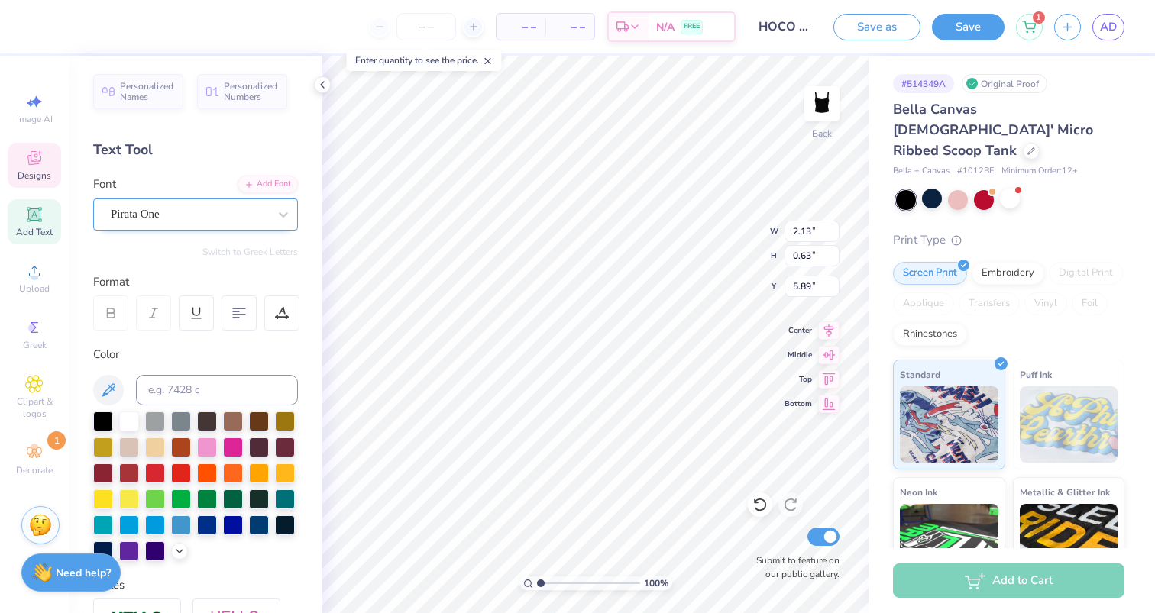
click at [235, 204] on div at bounding box center [189, 214] width 157 height 21
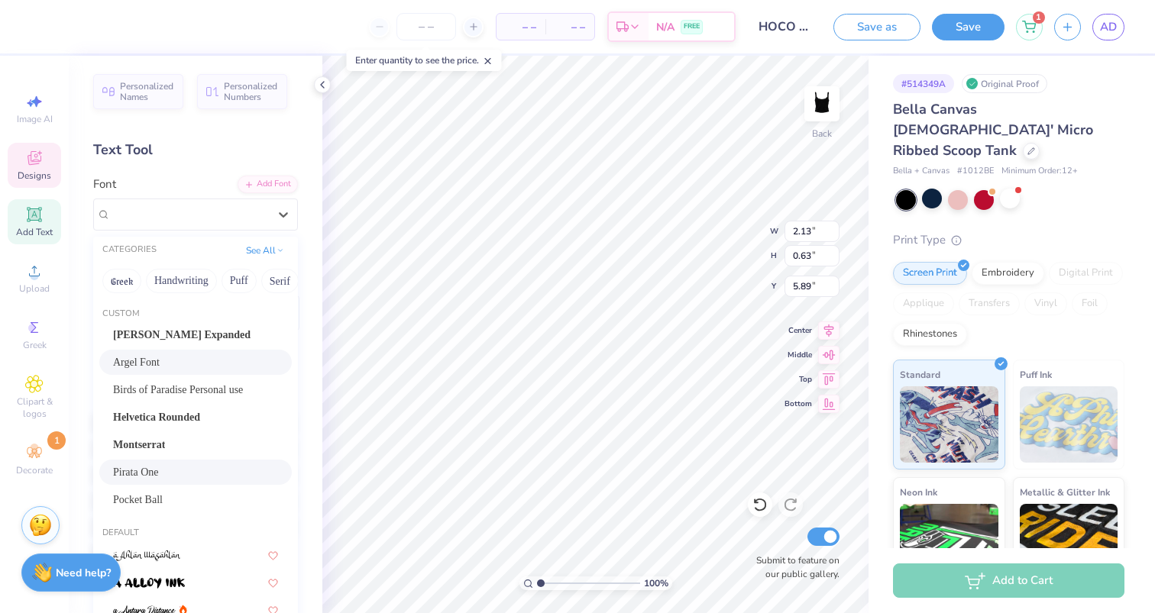
click at [171, 369] on div "Argel Font" at bounding box center [195, 362] width 165 height 16
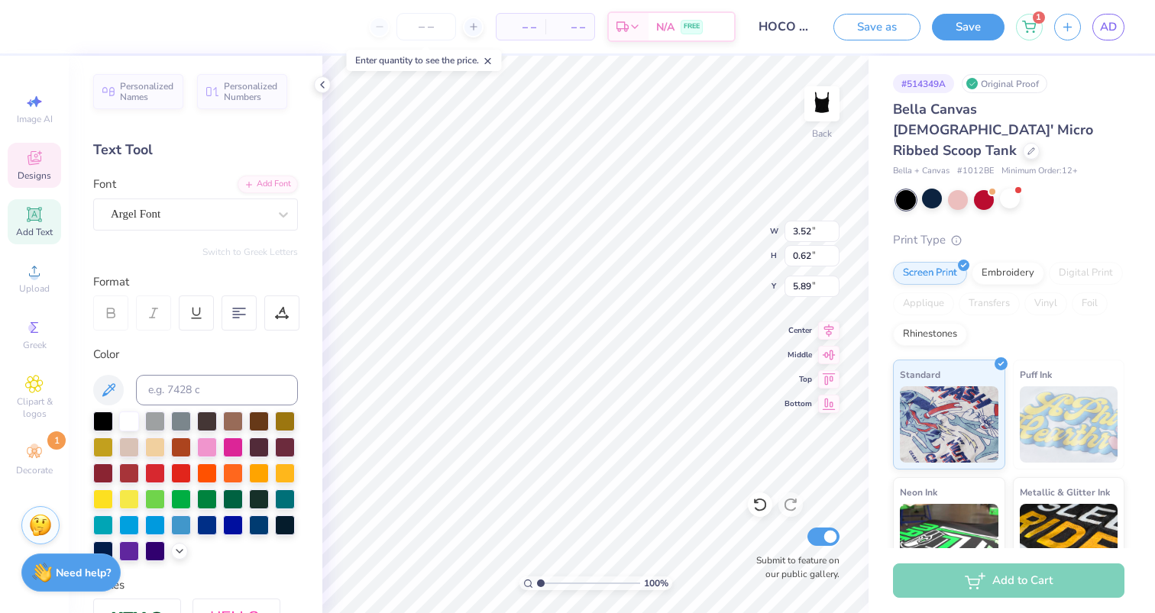
scroll to position [0, 1]
click at [121, 551] on div at bounding box center [129, 550] width 20 height 20
click at [183, 545] on icon at bounding box center [179, 550] width 12 height 12
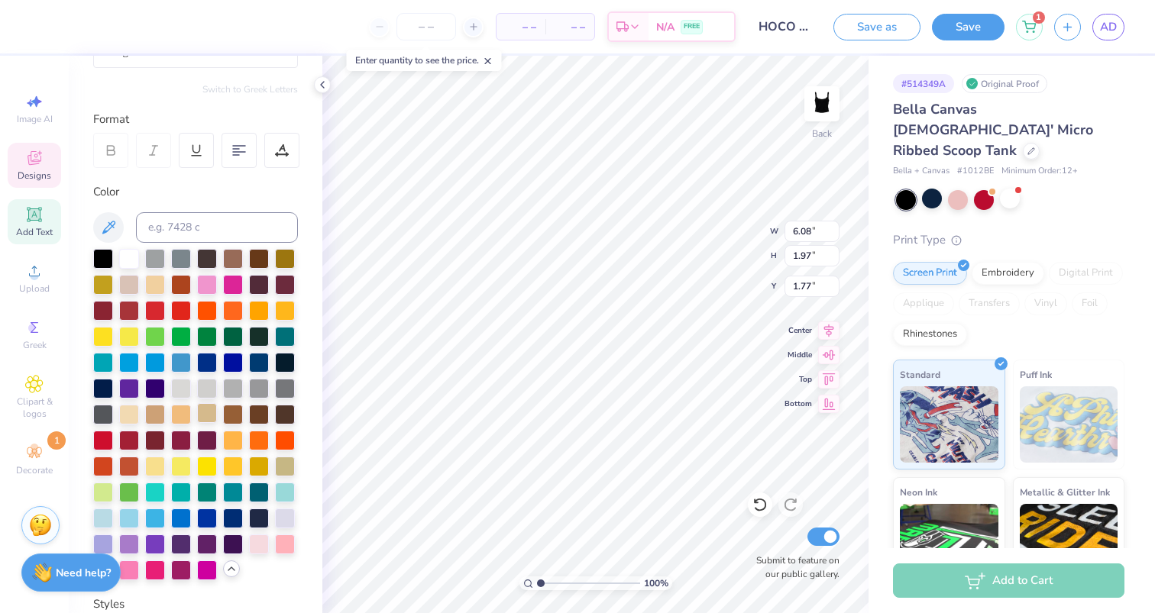
scroll to position [164, 0]
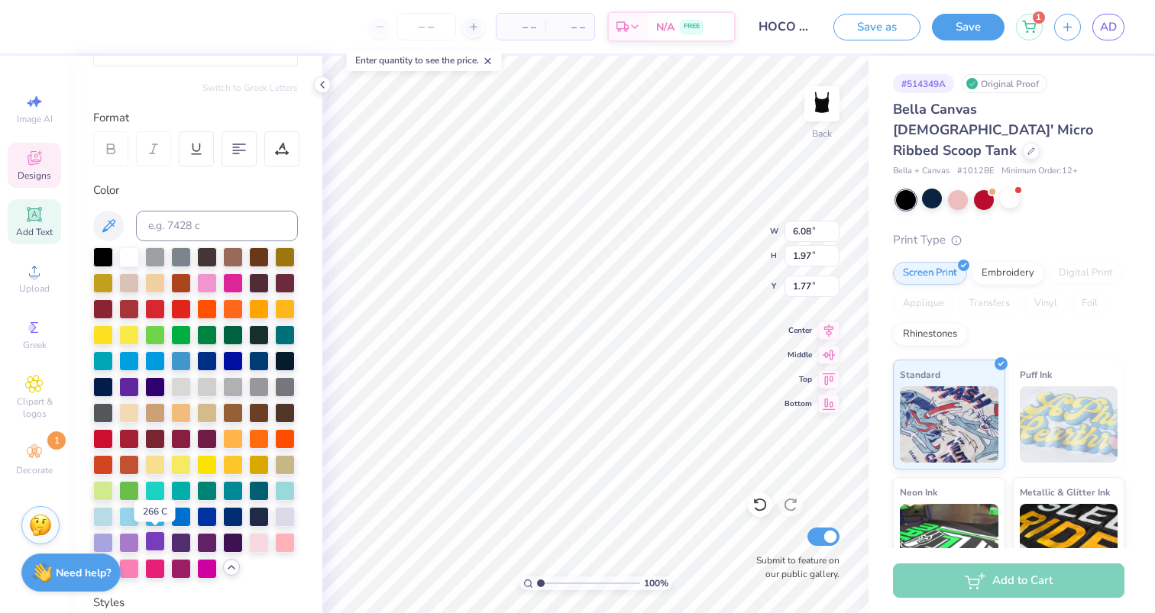
click at [157, 544] on div at bounding box center [155, 541] width 20 height 20
click at [130, 538] on div at bounding box center [129, 541] width 20 height 20
click at [126, 538] on div at bounding box center [129, 541] width 20 height 20
click at [132, 537] on div at bounding box center [129, 541] width 20 height 20
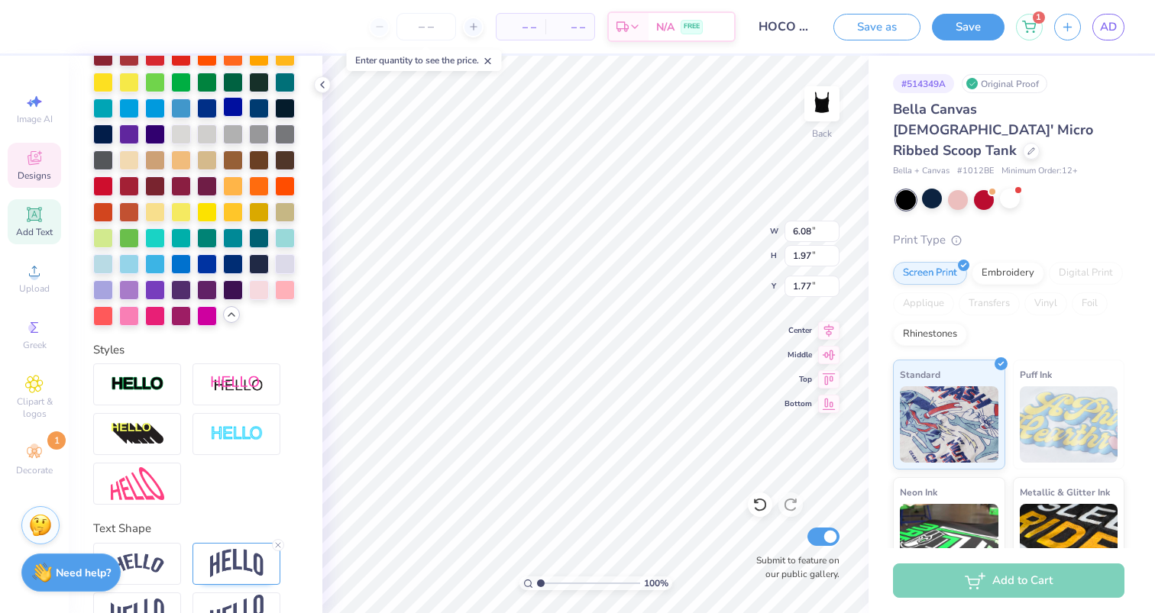
scroll to position [456, 0]
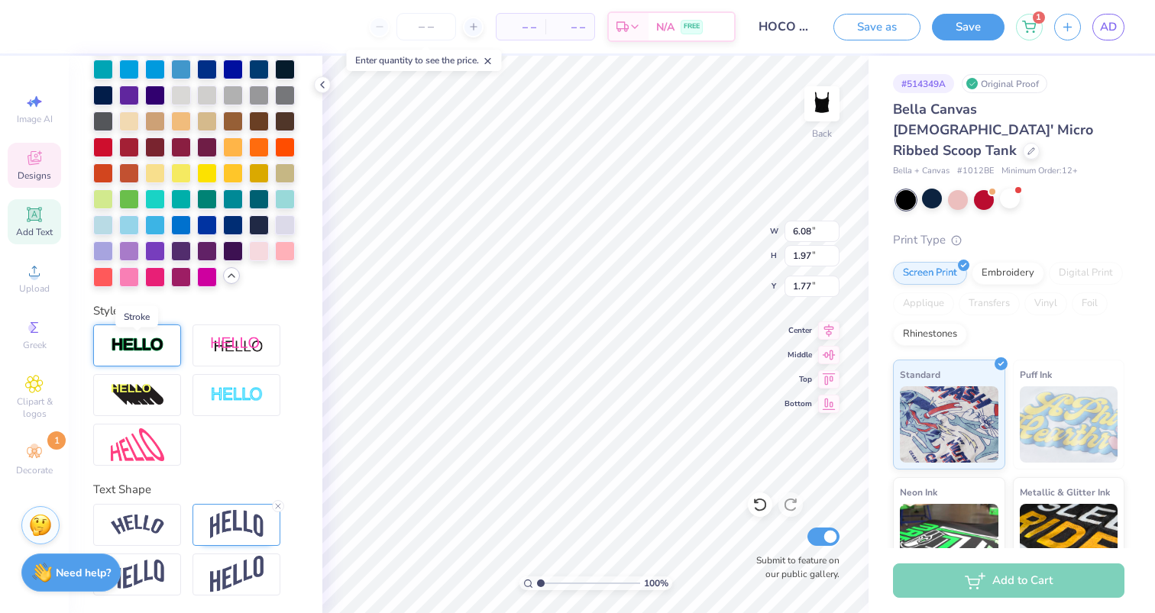
click at [143, 351] on img at bounding box center [137, 346] width 53 height 18
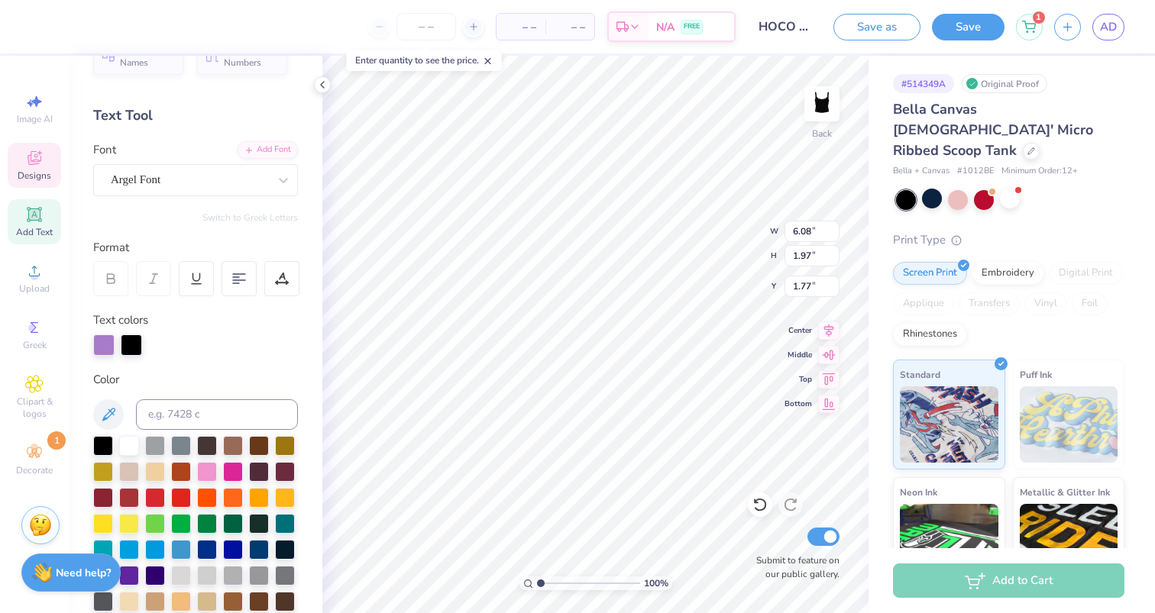
scroll to position [18, 0]
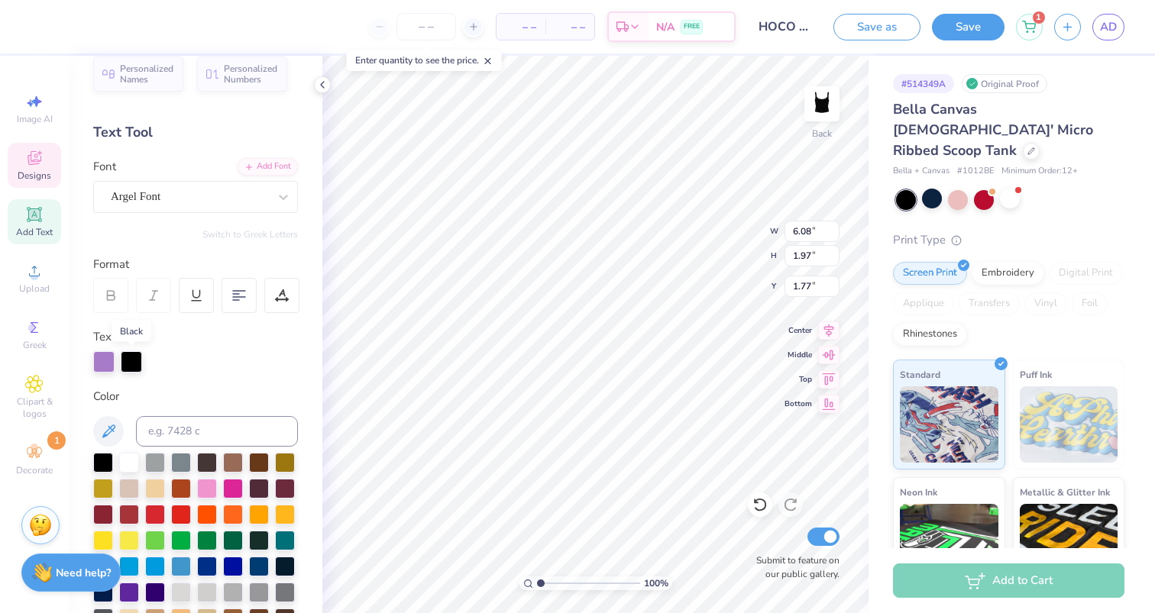
click at [138, 357] on div at bounding box center [131, 361] width 21 height 21
click at [131, 464] on div at bounding box center [129, 461] width 20 height 20
click at [127, 366] on div at bounding box center [131, 361] width 21 height 21
click at [127, 603] on div at bounding box center [195, 618] width 205 height 331
click at [130, 581] on div at bounding box center [129, 591] width 20 height 20
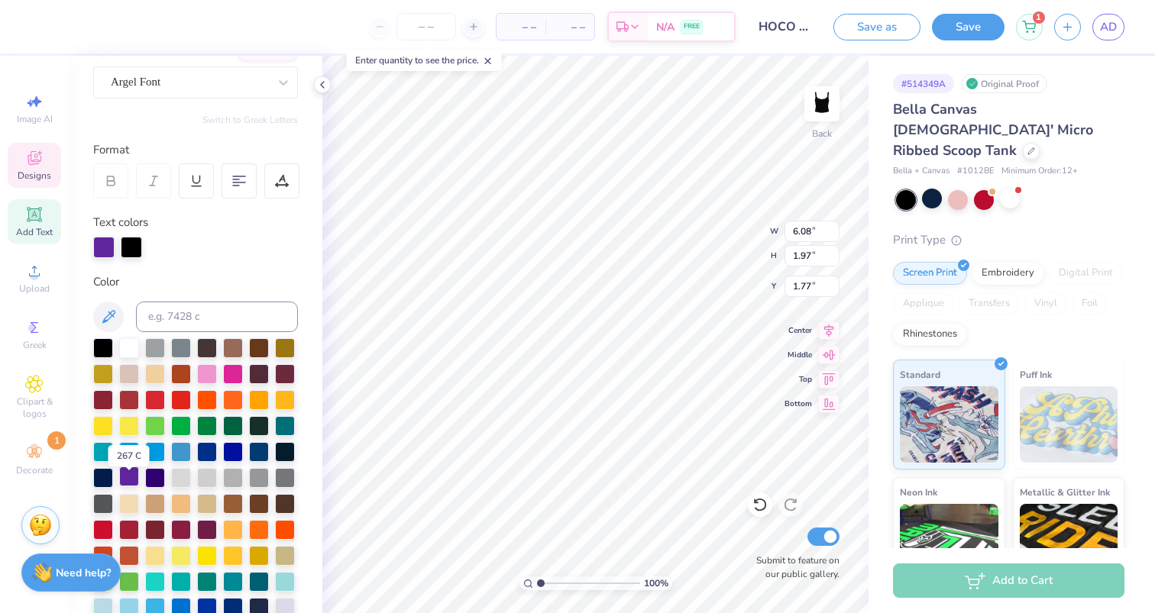
scroll to position [142, 0]
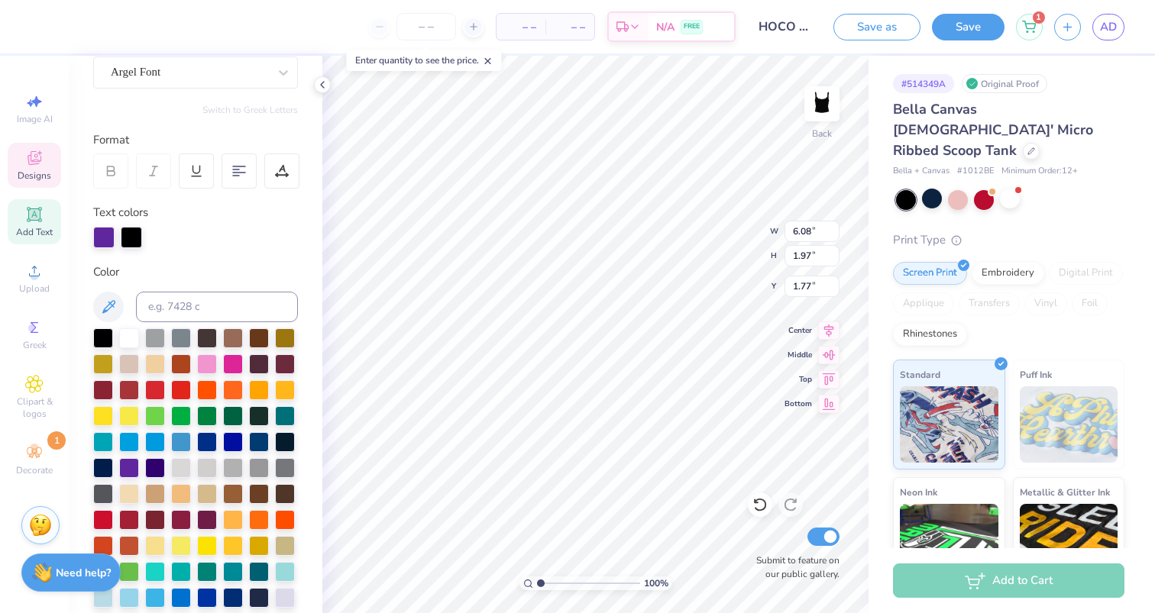
click at [141, 233] on div at bounding box center [131, 237] width 21 height 21
click at [127, 346] on div at bounding box center [129, 337] width 20 height 20
click at [127, 344] on div at bounding box center [129, 337] width 20 height 20
click at [107, 242] on div at bounding box center [103, 237] width 21 height 21
click at [135, 239] on div at bounding box center [131, 237] width 21 height 21
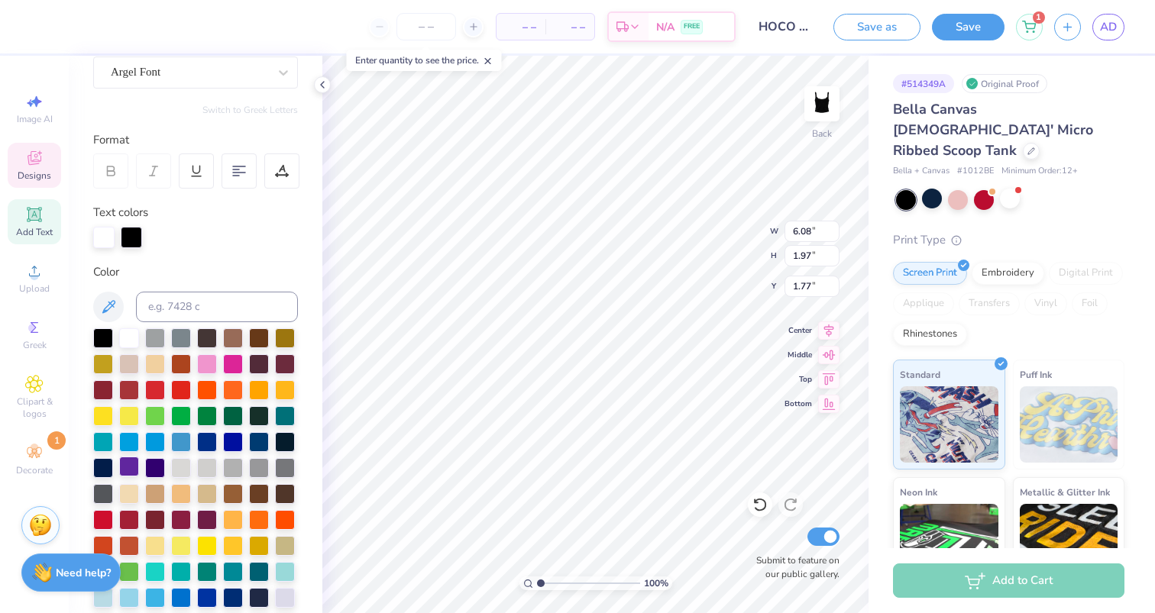
click at [131, 457] on div at bounding box center [129, 467] width 20 height 20
click at [129, 237] on div at bounding box center [131, 237] width 21 height 21
click at [126, 335] on div at bounding box center [129, 337] width 20 height 20
click at [105, 241] on div at bounding box center [103, 237] width 21 height 21
click at [128, 465] on div at bounding box center [129, 467] width 20 height 20
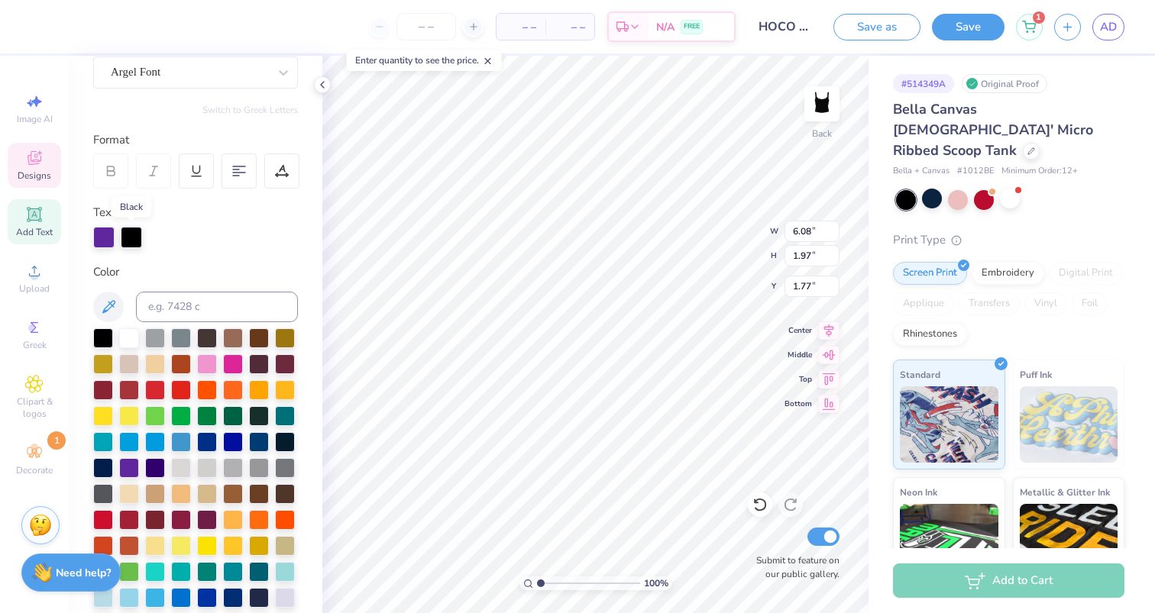
click at [137, 247] on div at bounding box center [131, 237] width 21 height 21
click at [122, 339] on div at bounding box center [129, 337] width 20 height 20
click at [132, 468] on div at bounding box center [129, 467] width 20 height 20
click at [137, 335] on div at bounding box center [129, 337] width 20 height 20
click at [130, 472] on div at bounding box center [129, 467] width 20 height 20
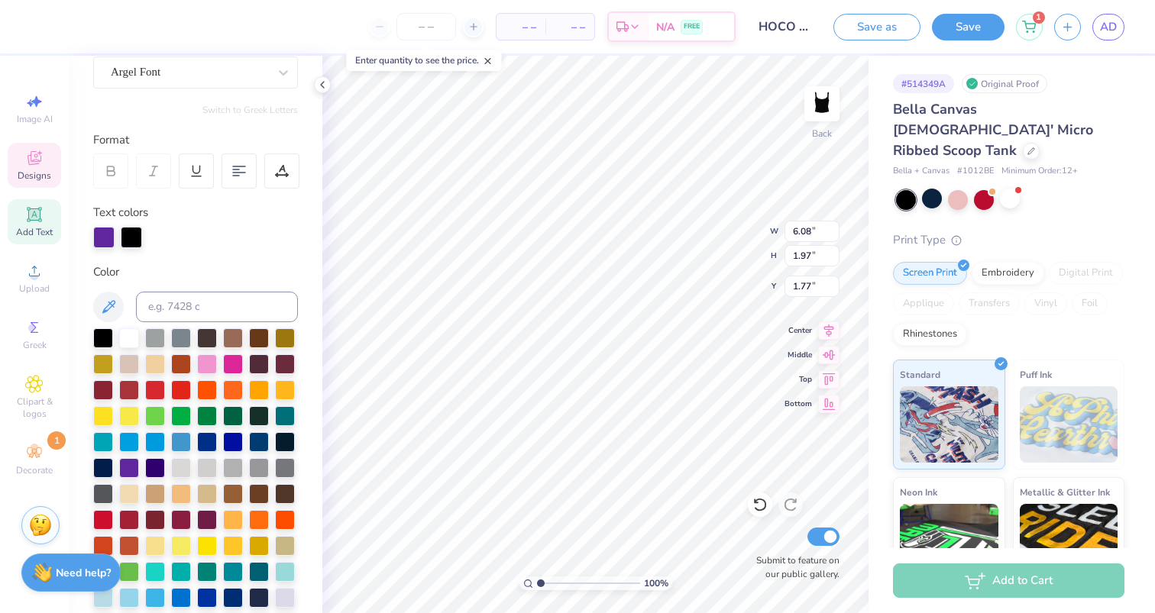
click at [140, 244] on div at bounding box center [131, 237] width 21 height 21
click at [124, 335] on div at bounding box center [129, 337] width 20 height 20
click at [1009, 189] on div at bounding box center [1010, 199] width 20 height 20
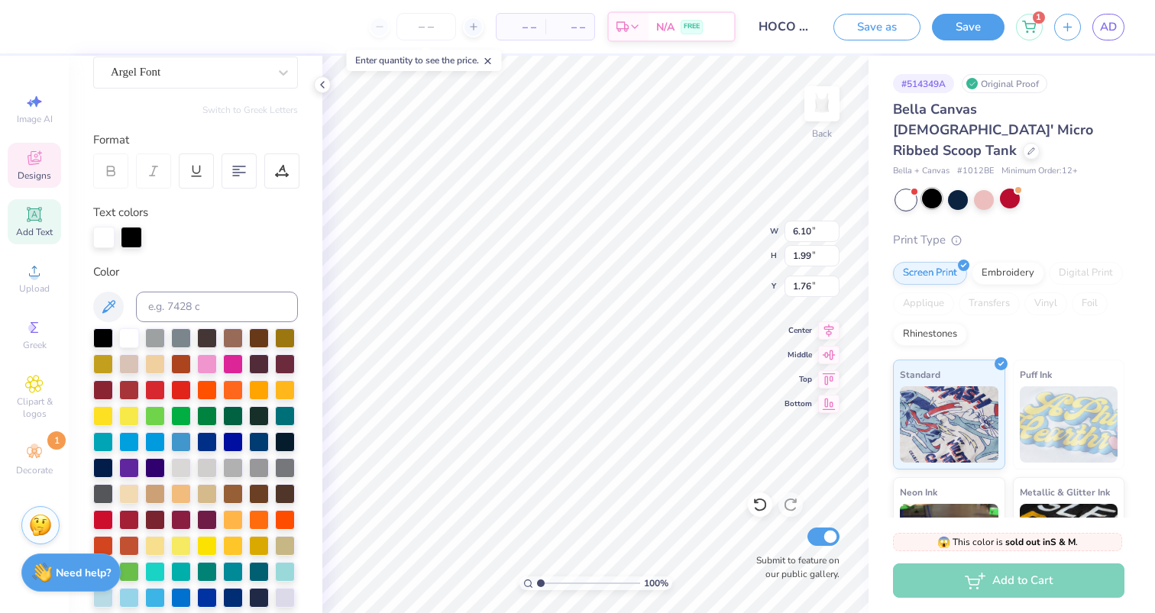
click at [933, 189] on div at bounding box center [932, 199] width 20 height 20
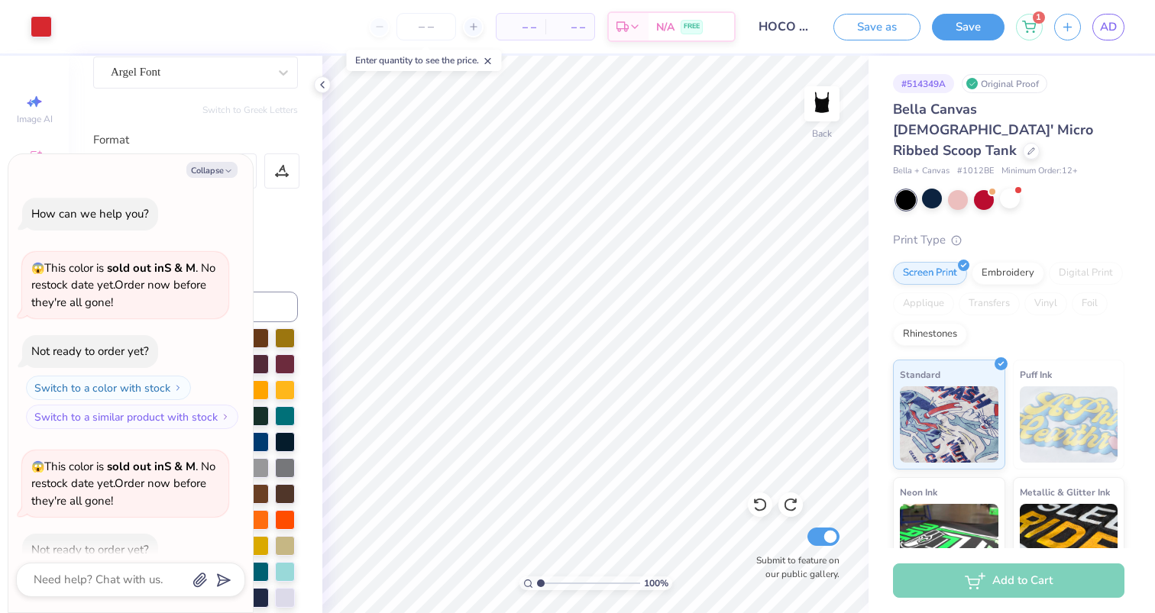
scroll to position [721, 0]
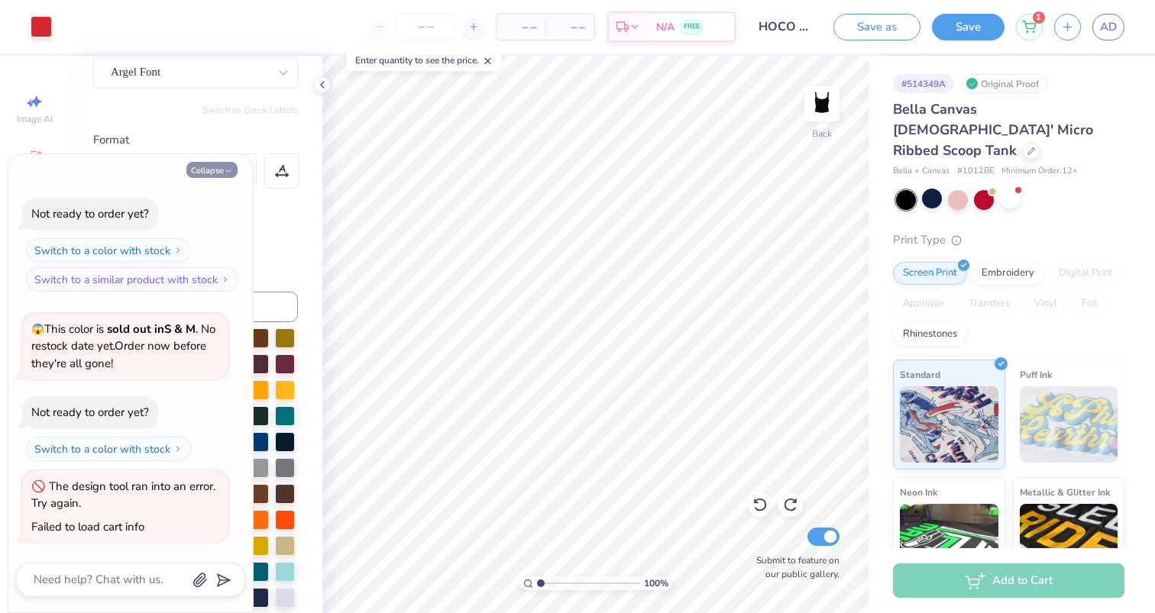
click at [215, 169] on button "Collapse" at bounding box center [211, 170] width 51 height 16
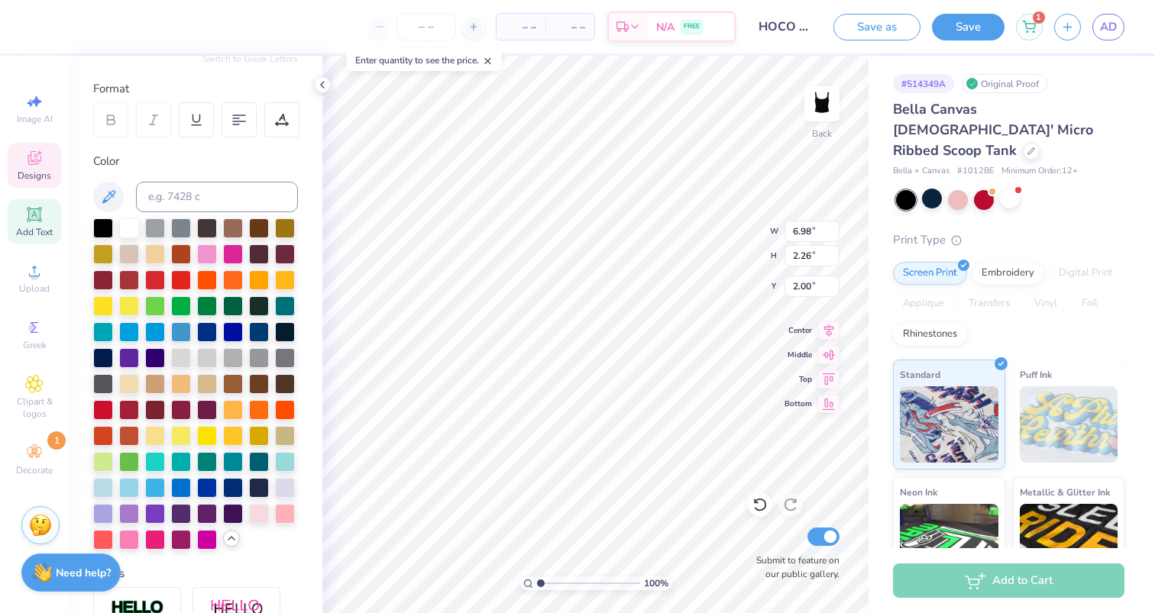
scroll to position [192, 0]
click at [205, 510] on div at bounding box center [207, 513] width 20 height 20
click at [131, 509] on div at bounding box center [129, 513] width 20 height 20
click at [102, 514] on div at bounding box center [103, 513] width 20 height 20
click at [148, 484] on div at bounding box center [155, 487] width 20 height 20
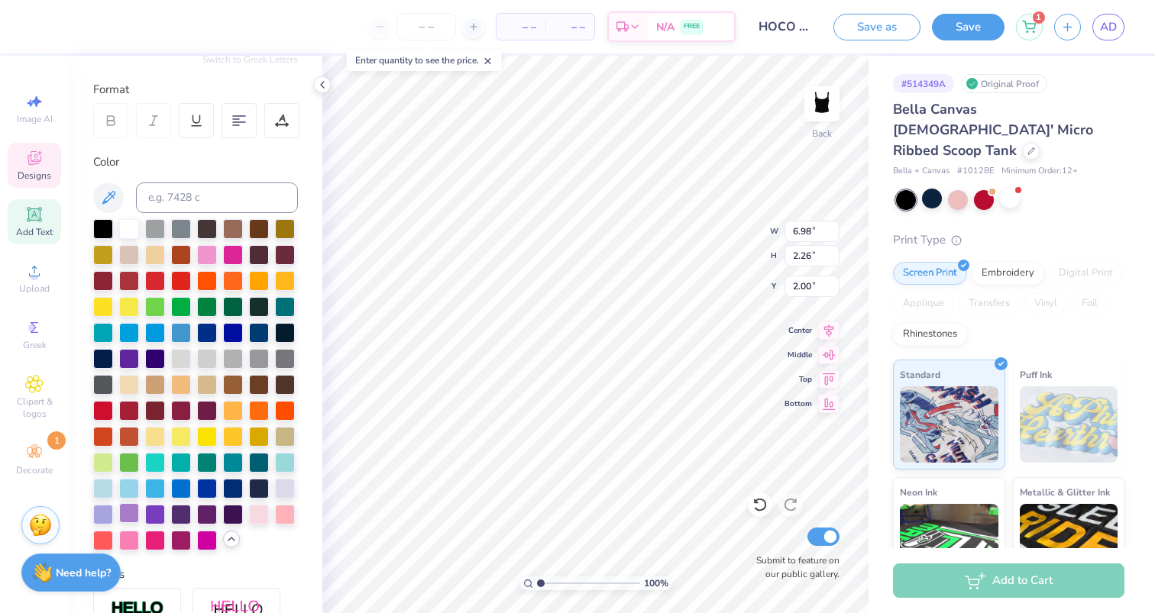
scroll to position [456, 0]
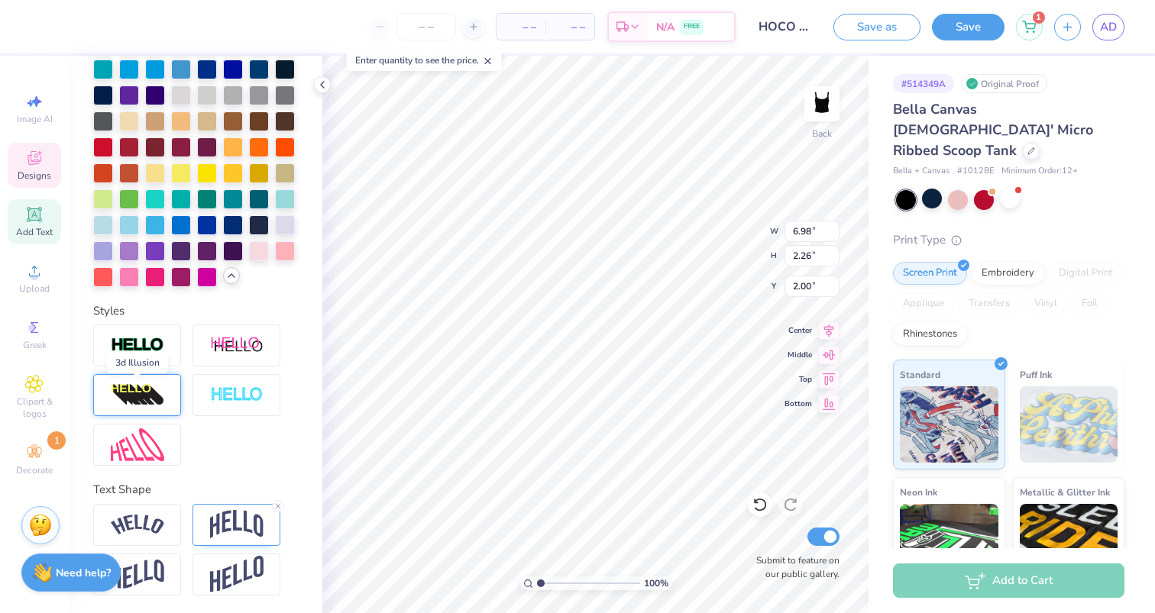
click at [154, 398] on img at bounding box center [137, 395] width 53 height 24
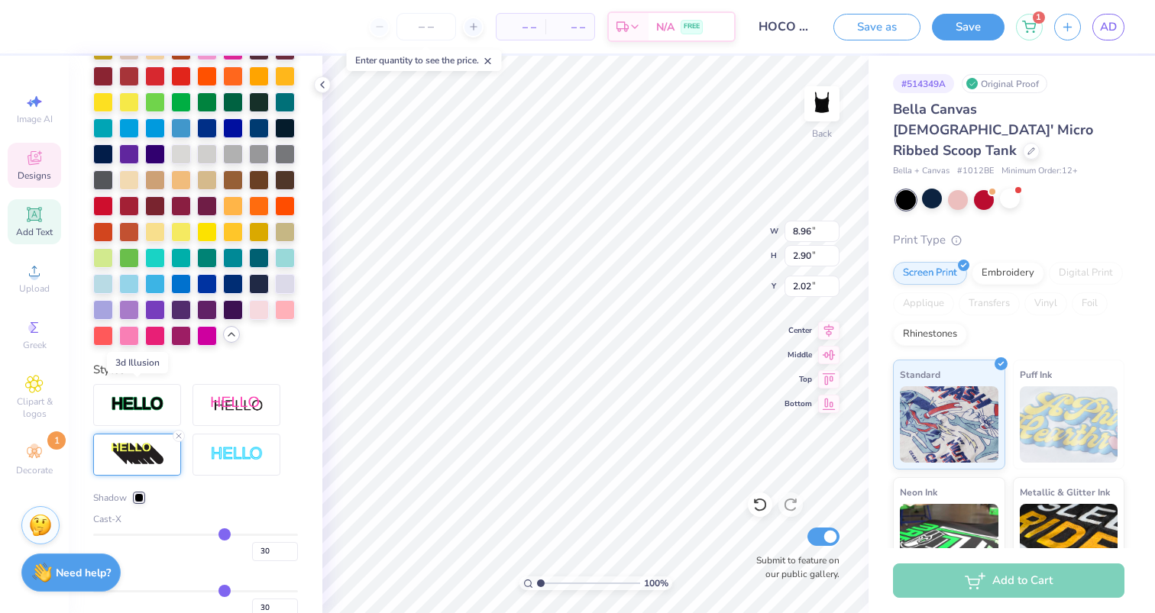
scroll to position [515, 0]
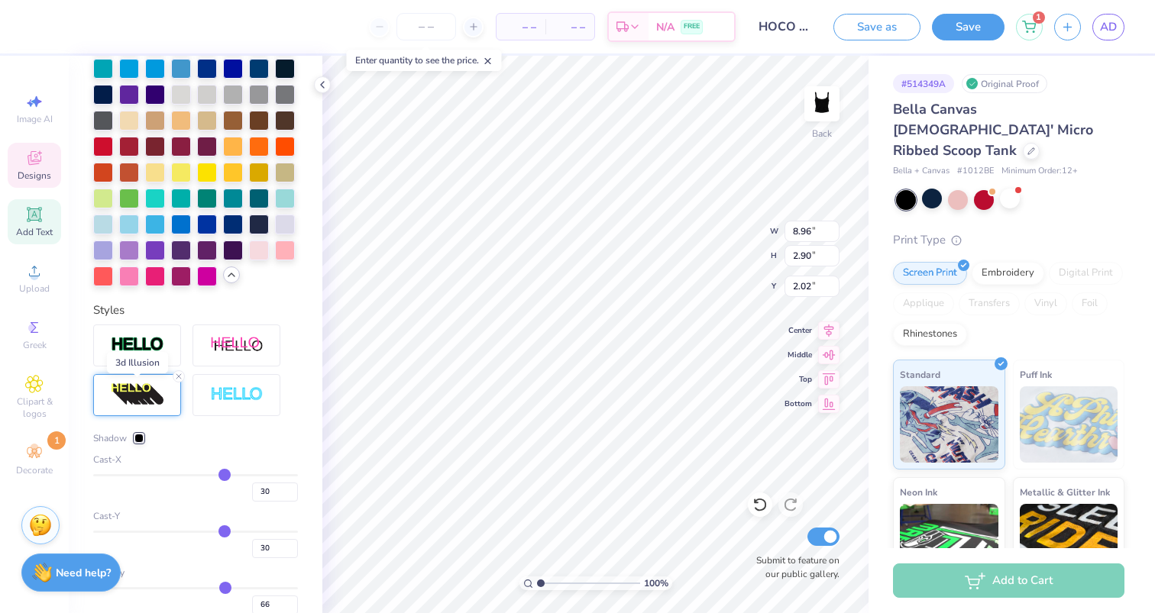
click at [154, 398] on img at bounding box center [137, 395] width 53 height 24
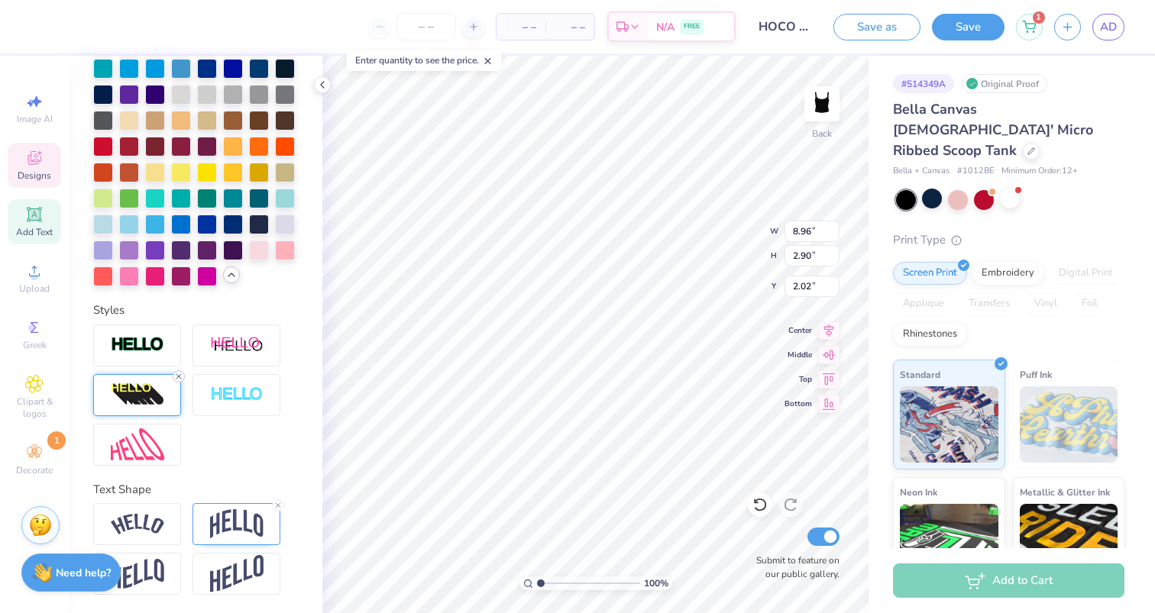
click at [180, 380] on icon at bounding box center [178, 376] width 9 height 9
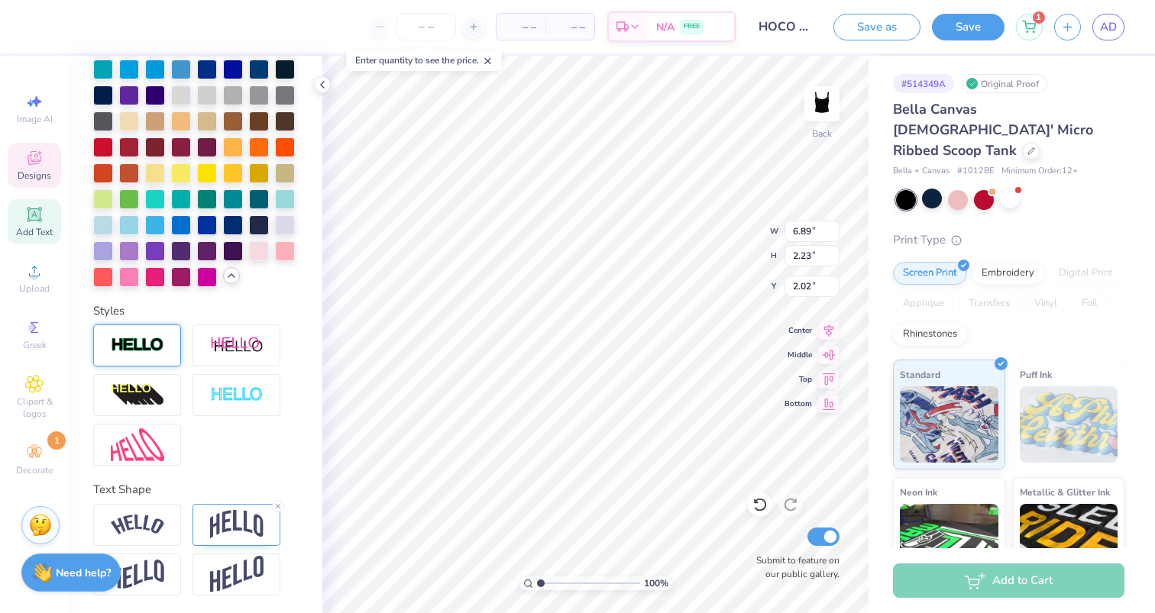
click at [157, 338] on img at bounding box center [137, 346] width 53 height 18
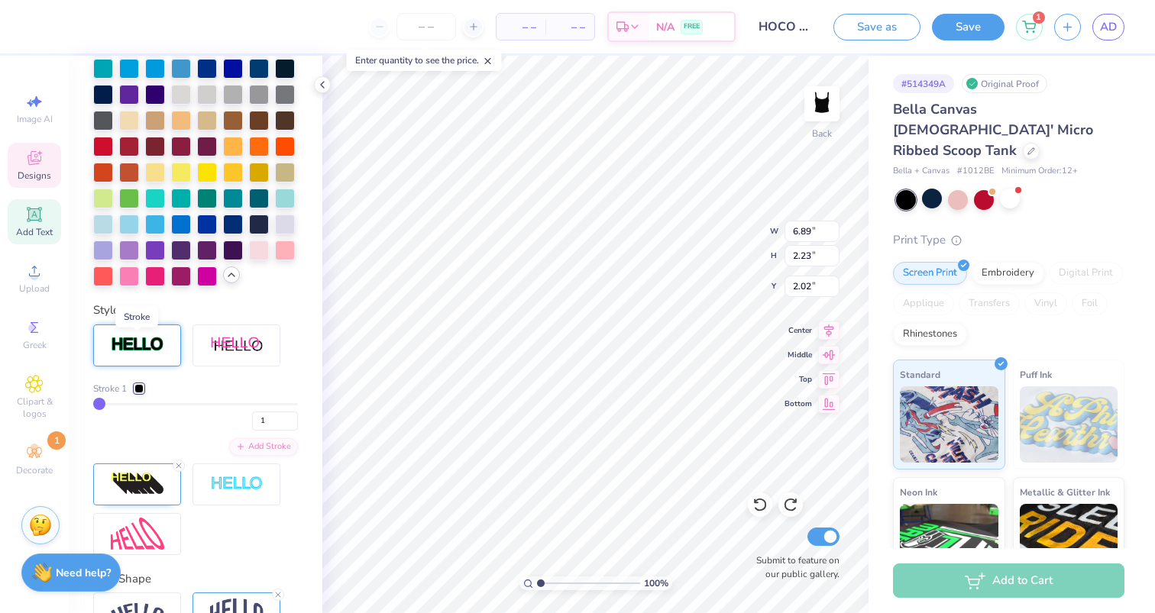
scroll to position [515, 0]
click at [179, 324] on icon at bounding box center [178, 326] width 9 height 9
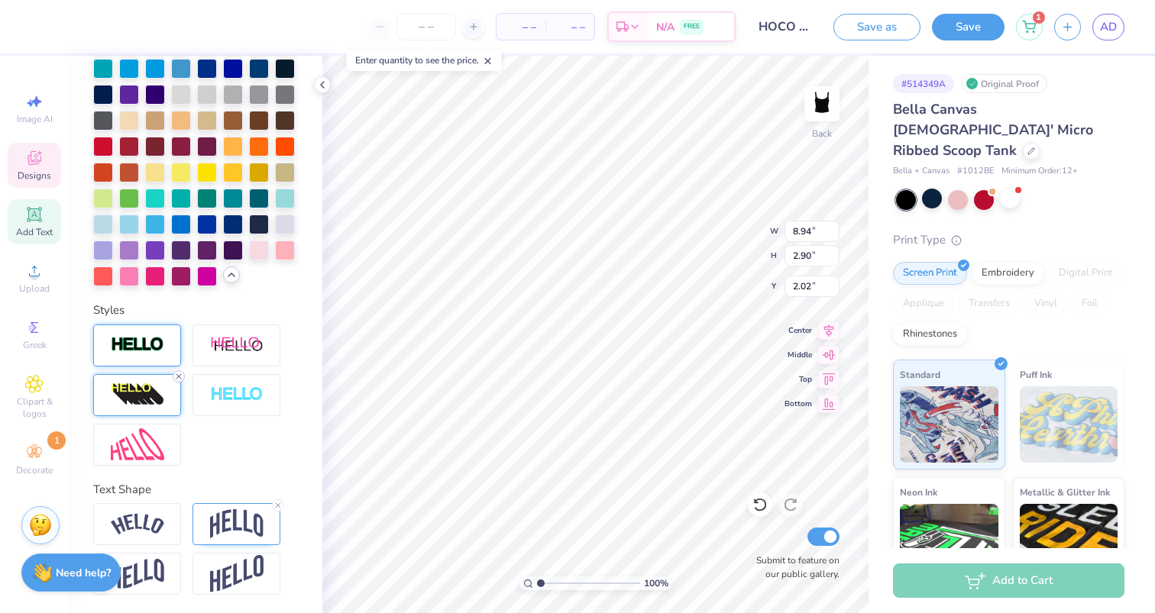
click at [178, 378] on icon at bounding box center [178, 376] width 9 height 9
click at [141, 350] on img at bounding box center [137, 346] width 53 height 18
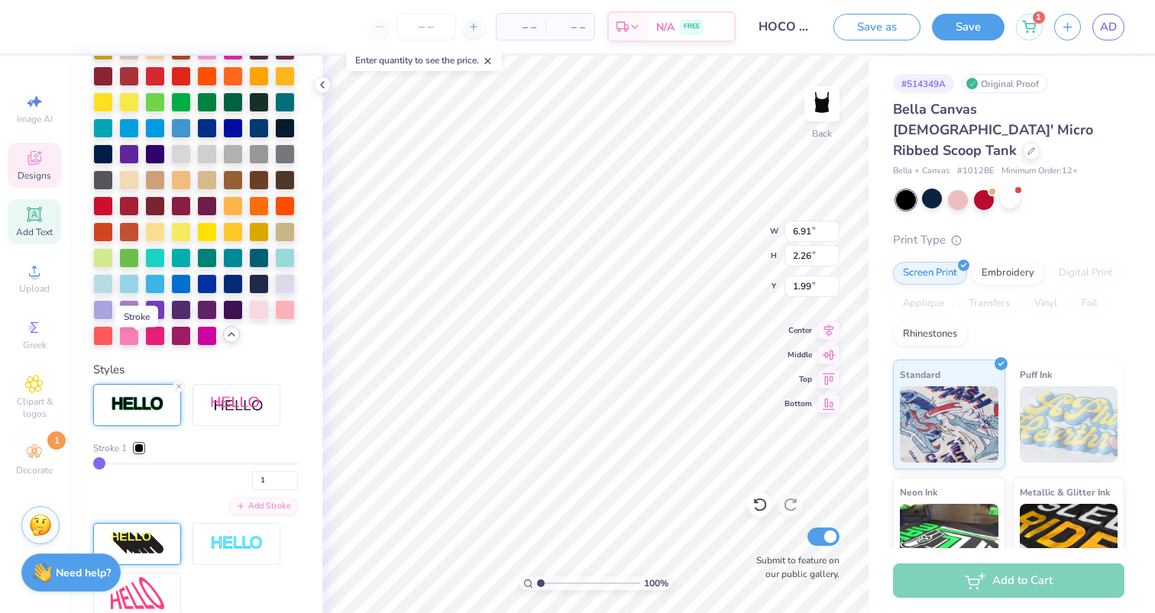
scroll to position [515, 0]
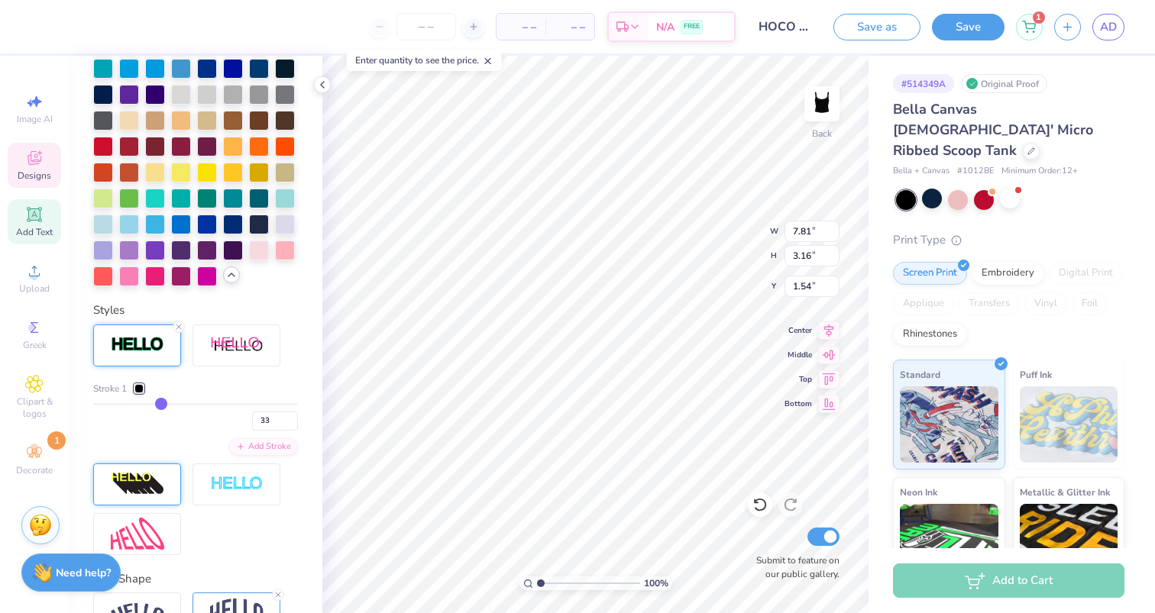
drag, startPoint x: 100, startPoint y: 402, endPoint x: 152, endPoint y: 419, distance: 54.6
drag, startPoint x: 159, startPoint y: 401, endPoint x: 85, endPoint y: 394, distance: 74.4
click at [93, 403] on input "range" at bounding box center [195, 404] width 205 height 2
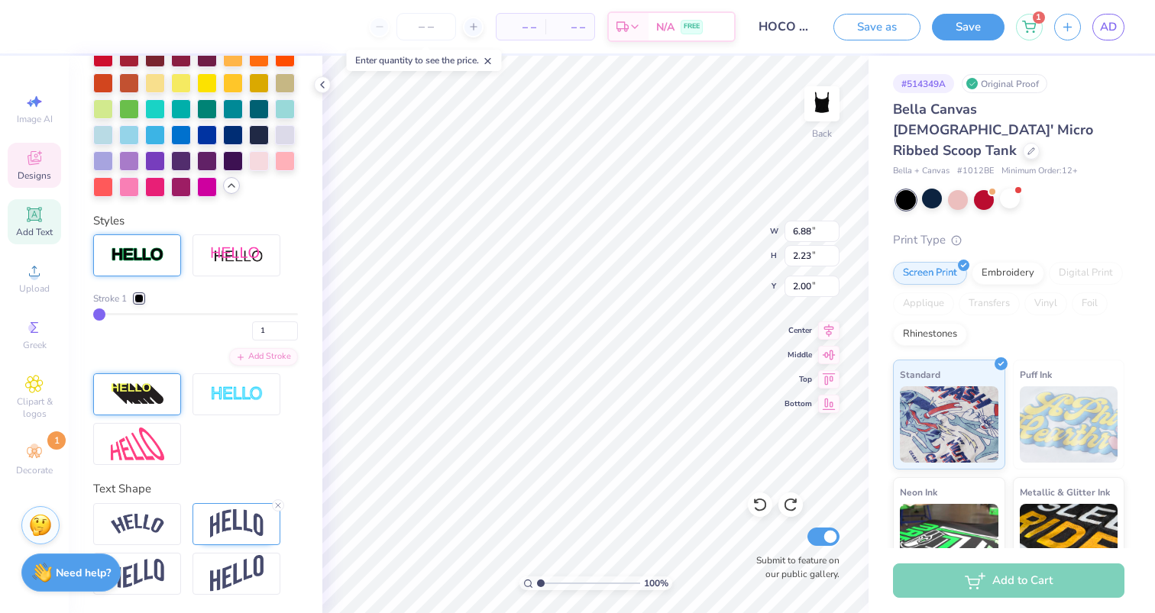
scroll to position [605, 0]
click at [180, 236] on icon at bounding box center [178, 237] width 9 height 9
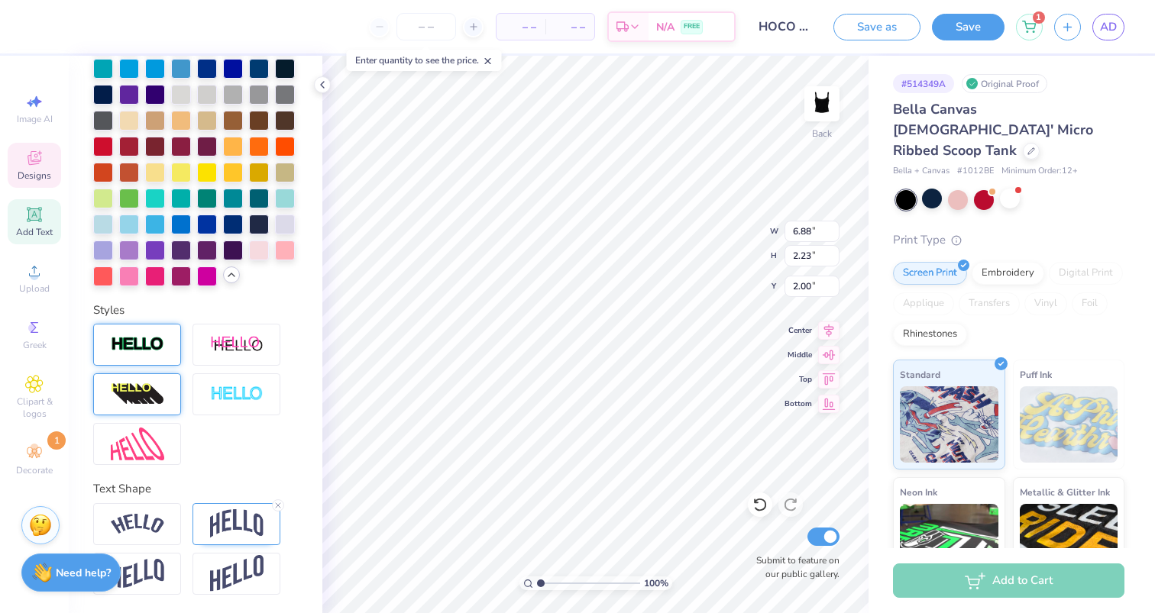
scroll to position [456, 0]
click at [166, 399] on div at bounding box center [137, 395] width 88 height 42
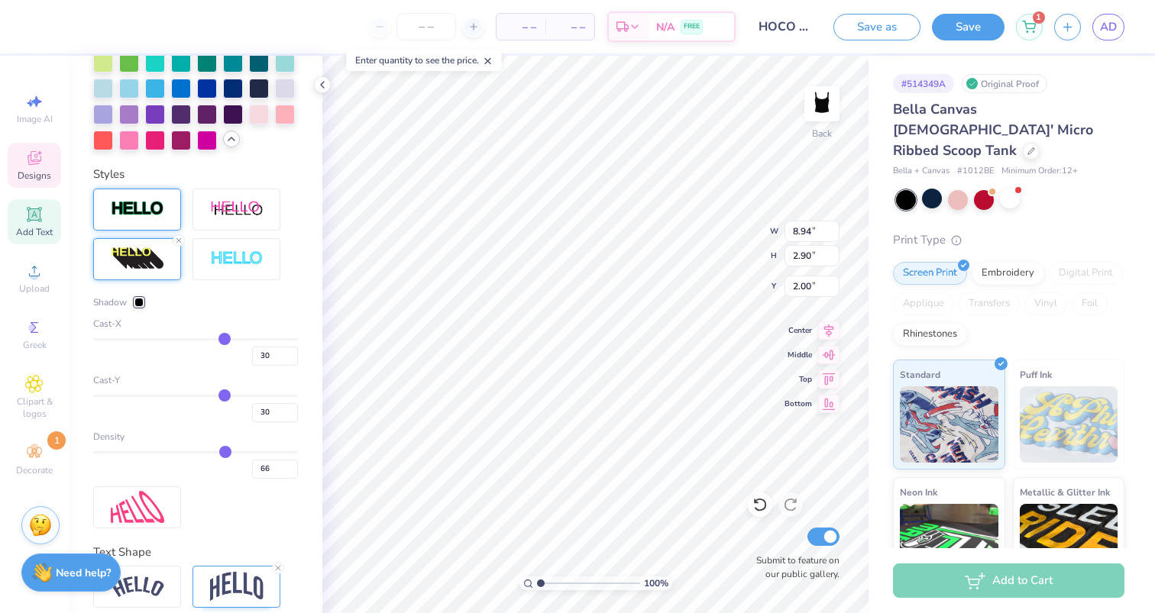
scroll to position [714, 0]
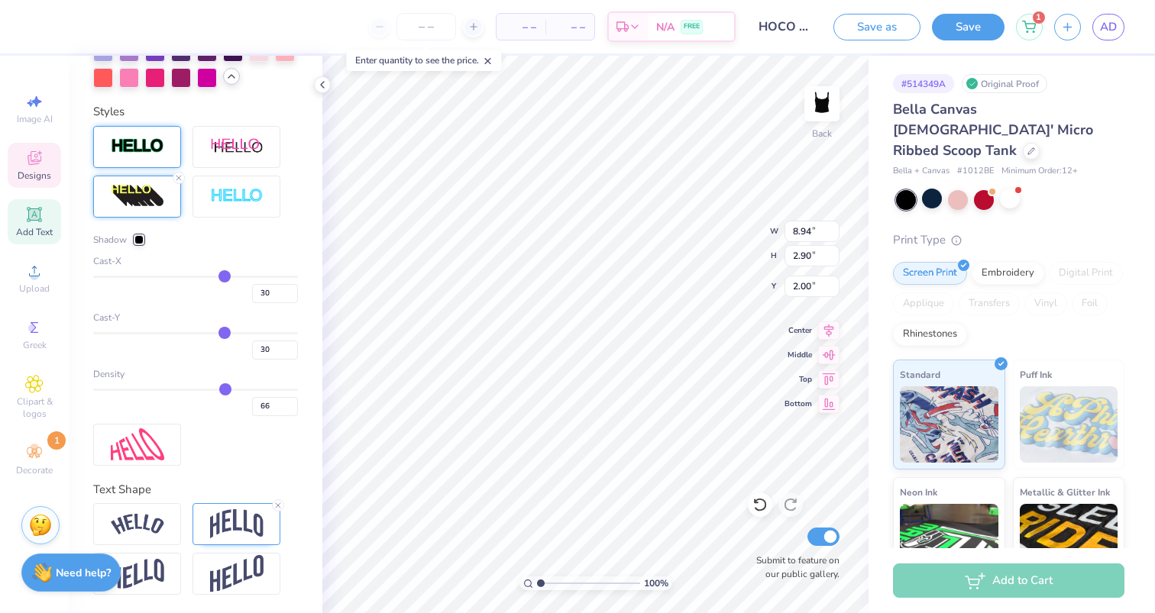
click at [139, 241] on div at bounding box center [138, 239] width 9 height 9
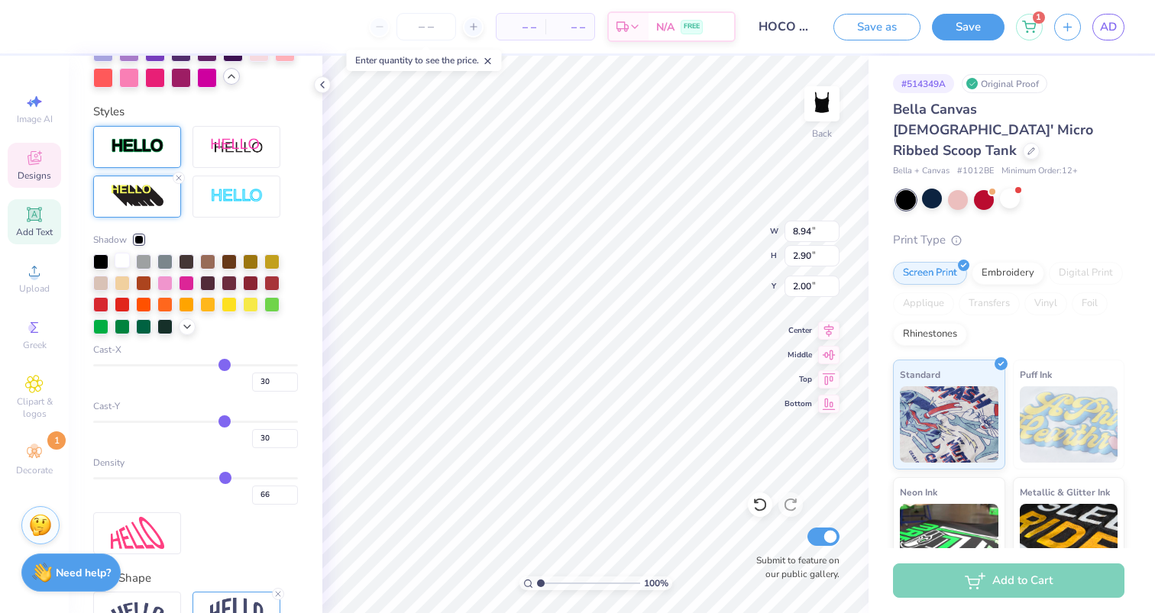
click at [118, 263] on div at bounding box center [122, 260] width 15 height 15
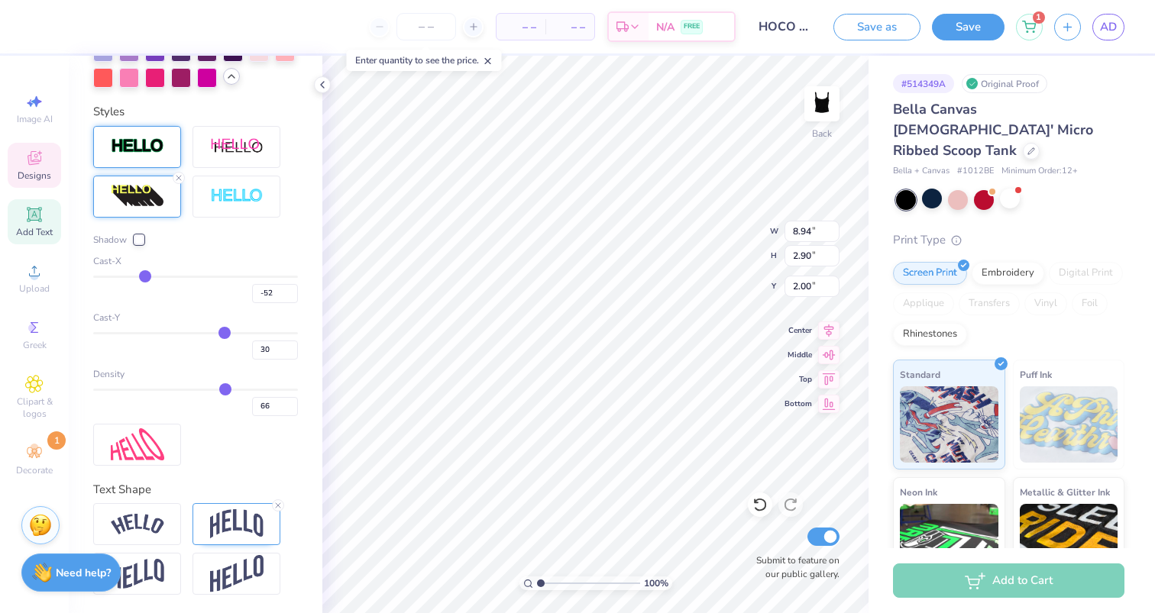
drag, startPoint x: 222, startPoint y: 275, endPoint x: 145, endPoint y: 275, distance: 77.1
click at [145, 276] on input "range" at bounding box center [195, 277] width 205 height 2
drag, startPoint x: 144, startPoint y: 276, endPoint x: 183, endPoint y: 276, distance: 38.2
click at [183, 276] on input "range" at bounding box center [195, 277] width 205 height 2
drag, startPoint x: 221, startPoint y: 328, endPoint x: 173, endPoint y: 328, distance: 48.1
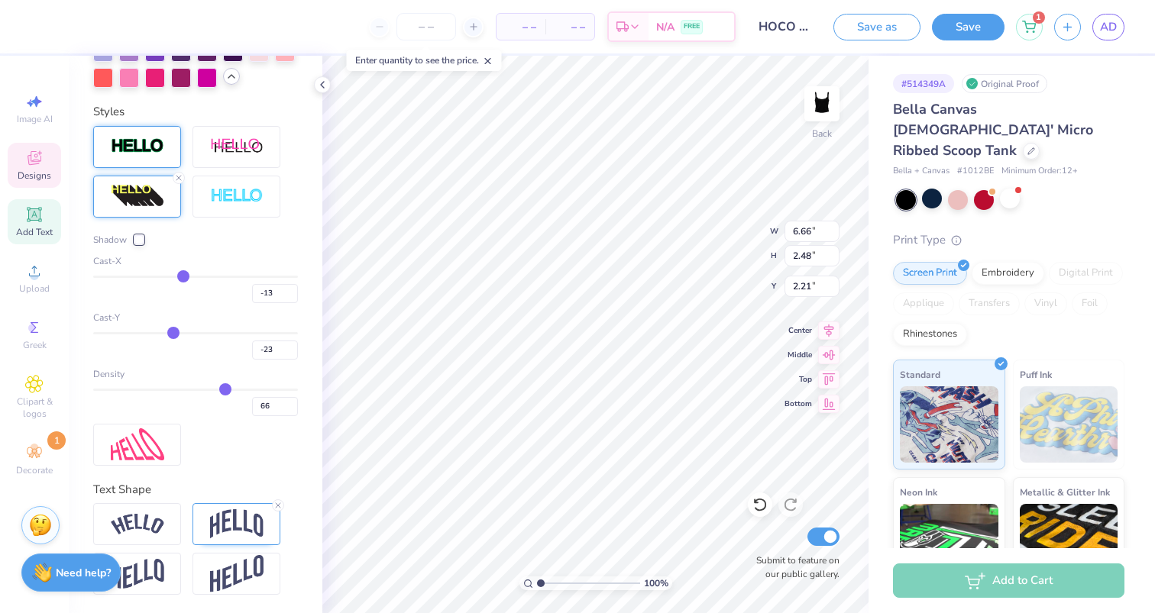
click at [173, 332] on input "range" at bounding box center [195, 333] width 205 height 2
drag, startPoint x: 218, startPoint y: 387, endPoint x: 129, endPoint y: 382, distance: 89.5
click at [129, 382] on div "Density 66" at bounding box center [195, 391] width 205 height 49
drag, startPoint x: 226, startPoint y: 391, endPoint x: 121, endPoint y: 391, distance: 105.4
click at [121, 391] on input "range" at bounding box center [195, 390] width 205 height 2
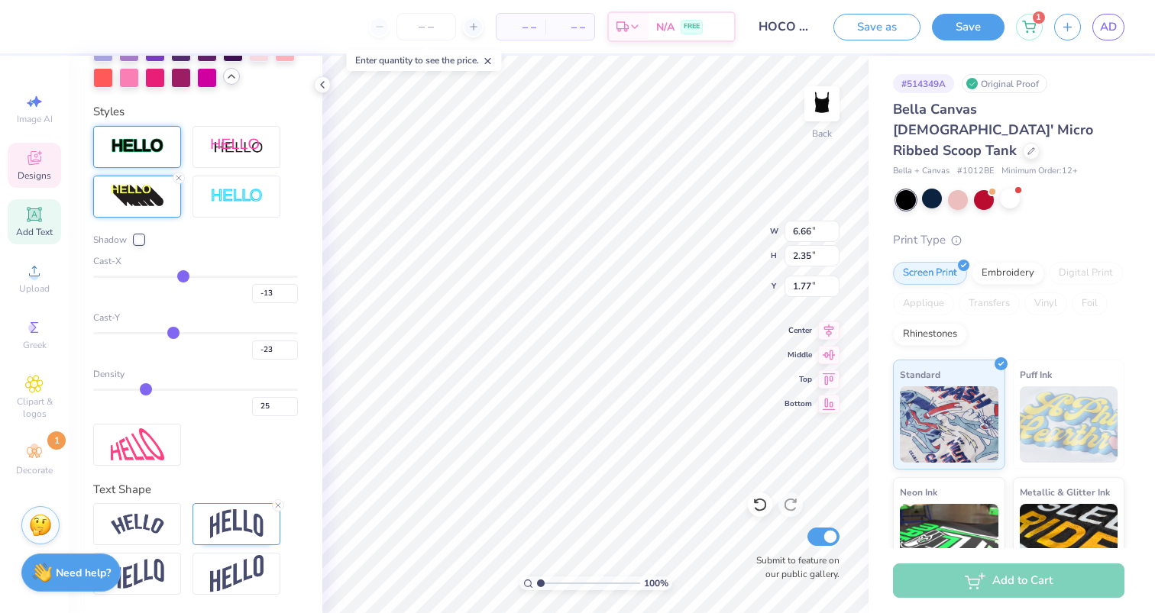
drag, startPoint x: 121, startPoint y: 391, endPoint x: 145, endPoint y: 391, distance: 24.4
click at [146, 391] on input "range" at bounding box center [195, 390] width 205 height 2
click at [790, 21] on input "HOCO draft" at bounding box center [784, 26] width 75 height 31
click at [801, 27] on input "HOCO draft" at bounding box center [784, 26] width 75 height 31
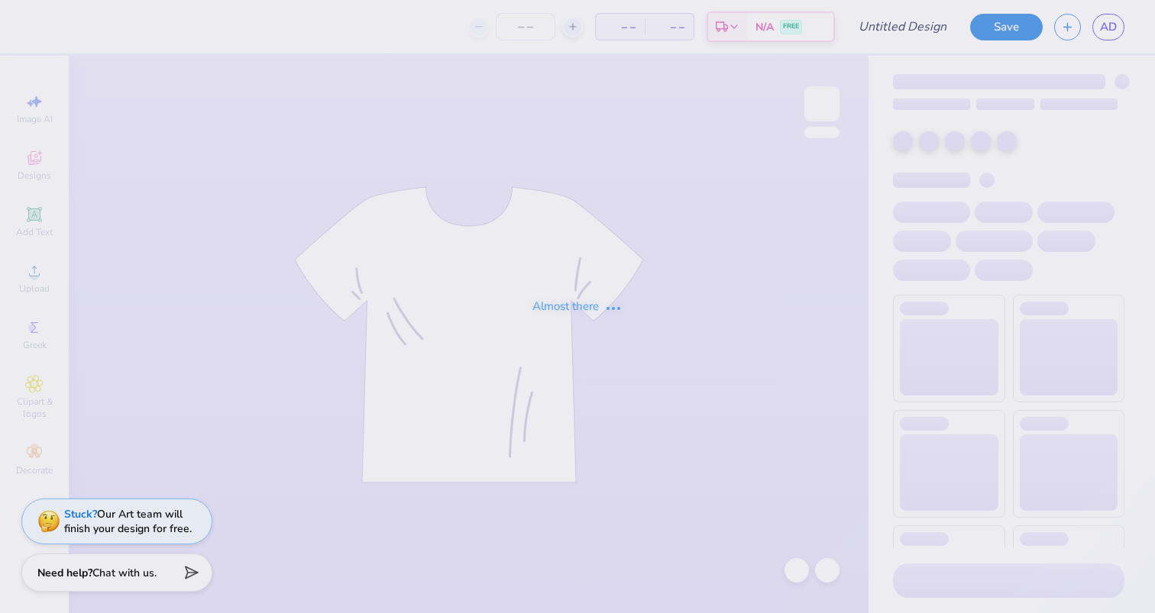
type input "HOCO draft"
